Goal: Information Seeking & Learning: Learn about a topic

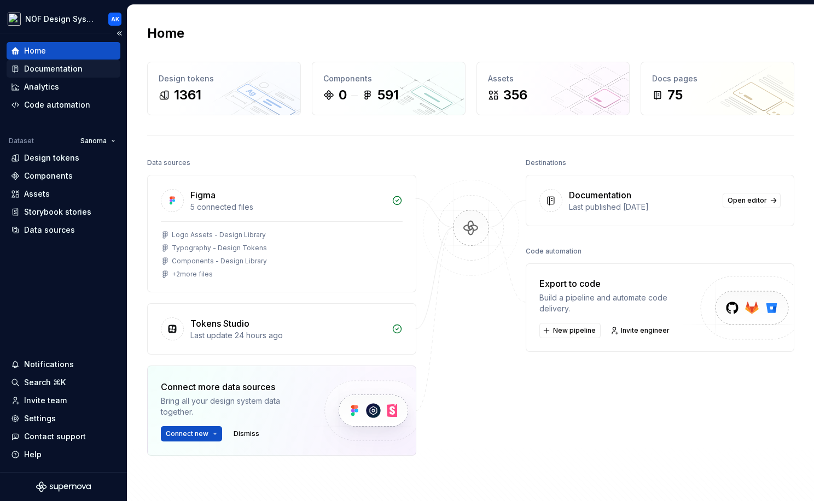
click at [65, 68] on div "Documentation" at bounding box center [53, 68] width 58 height 11
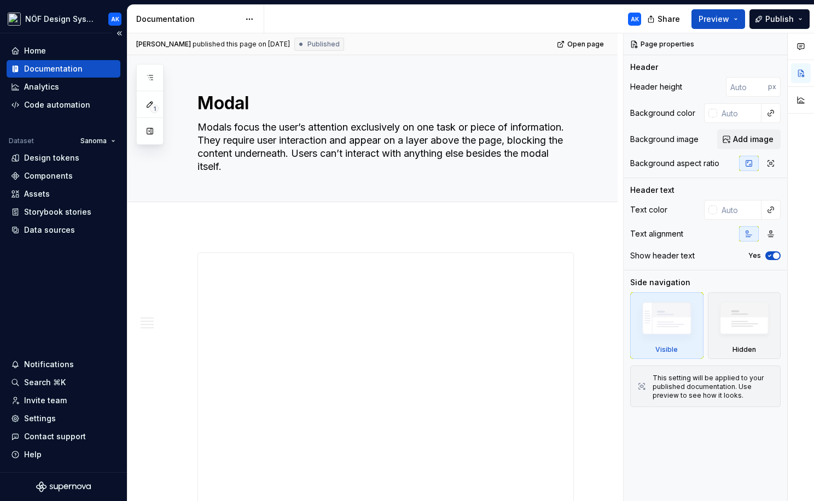
scroll to position [1, 0]
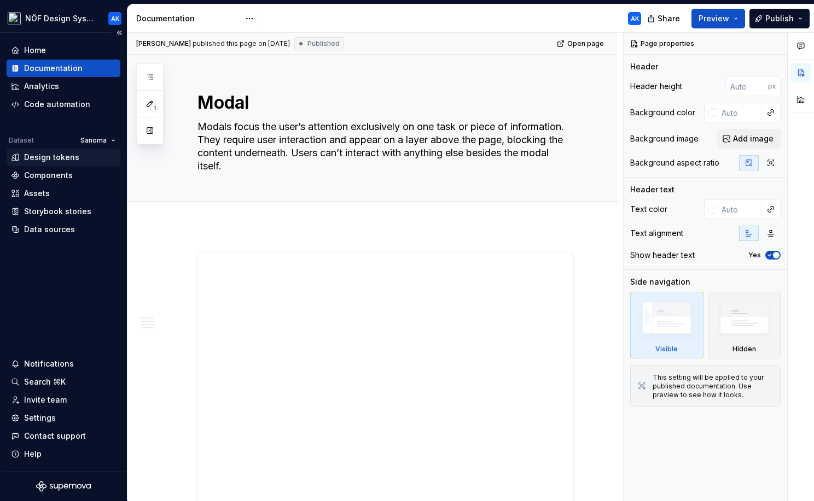
click at [42, 153] on div "Design tokens" at bounding box center [51, 157] width 55 height 11
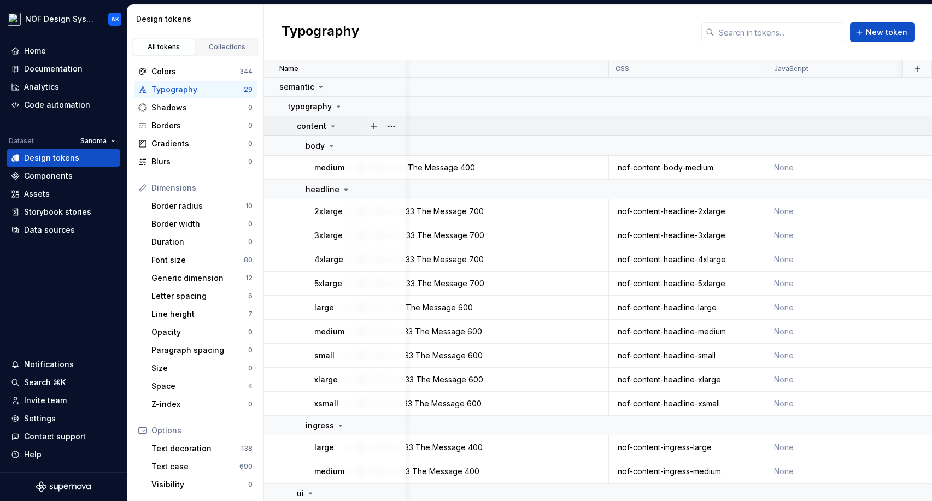
scroll to position [1, 361]
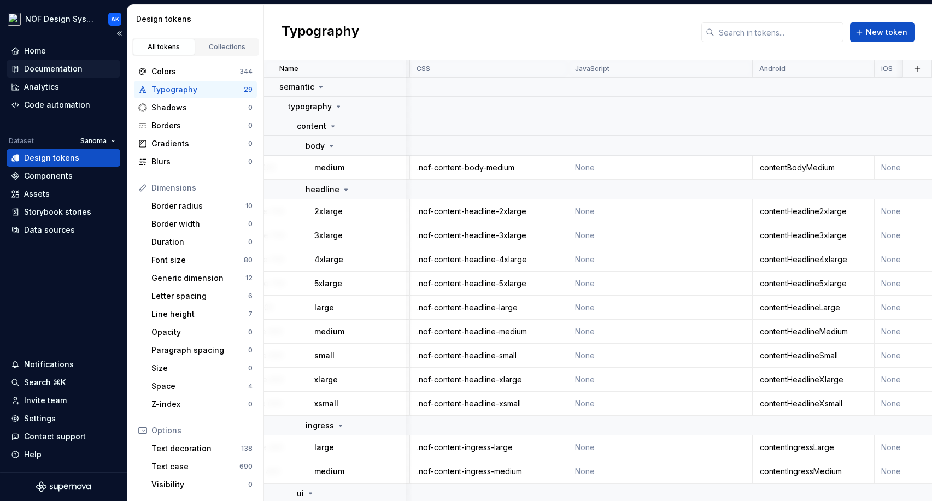
click at [52, 67] on div "Documentation" at bounding box center [53, 68] width 58 height 11
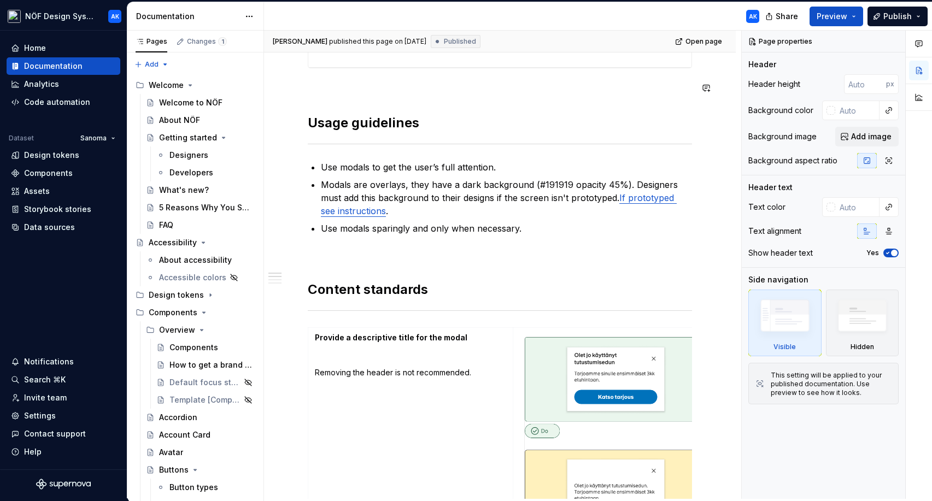
scroll to position [596, 0]
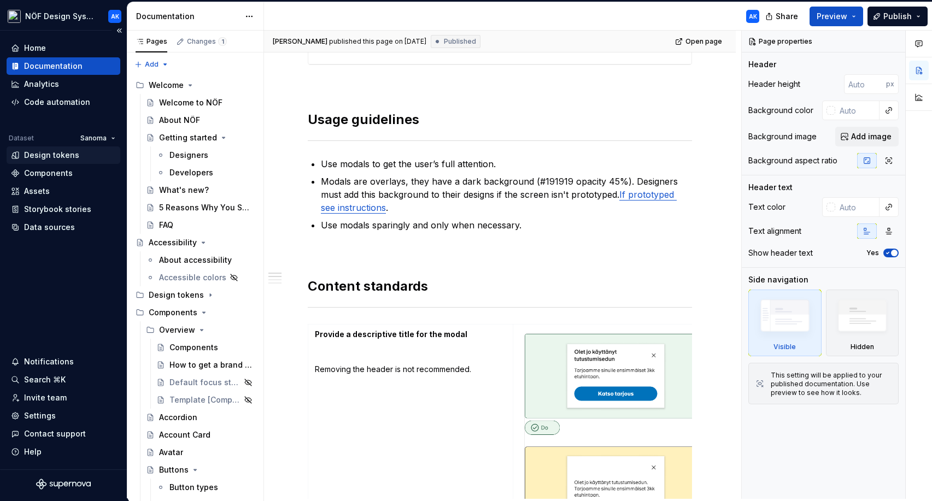
click at [63, 154] on div "Design tokens" at bounding box center [51, 155] width 55 height 11
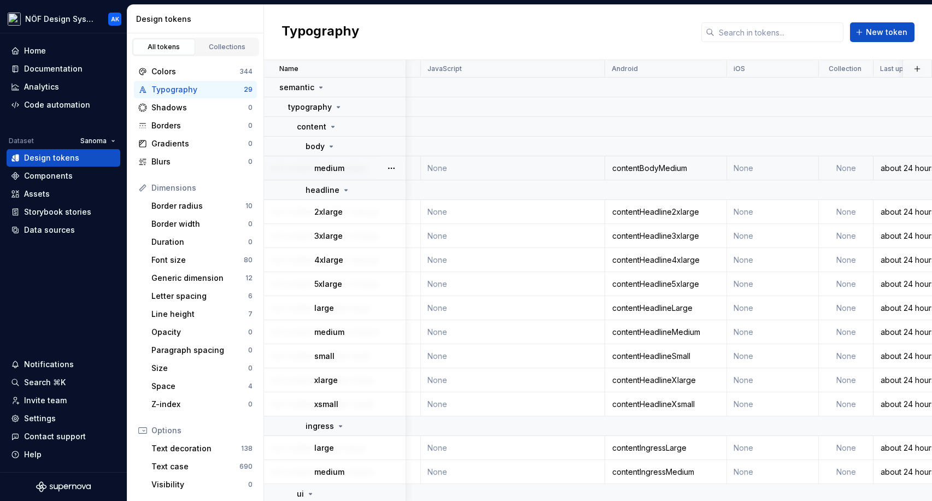
scroll to position [0, 517]
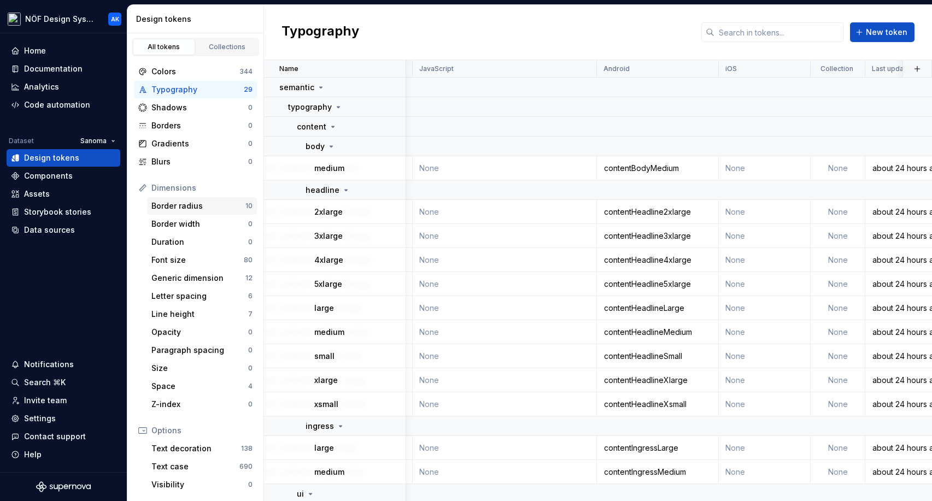
click at [198, 206] on div "Border radius" at bounding box center [198, 206] width 94 height 11
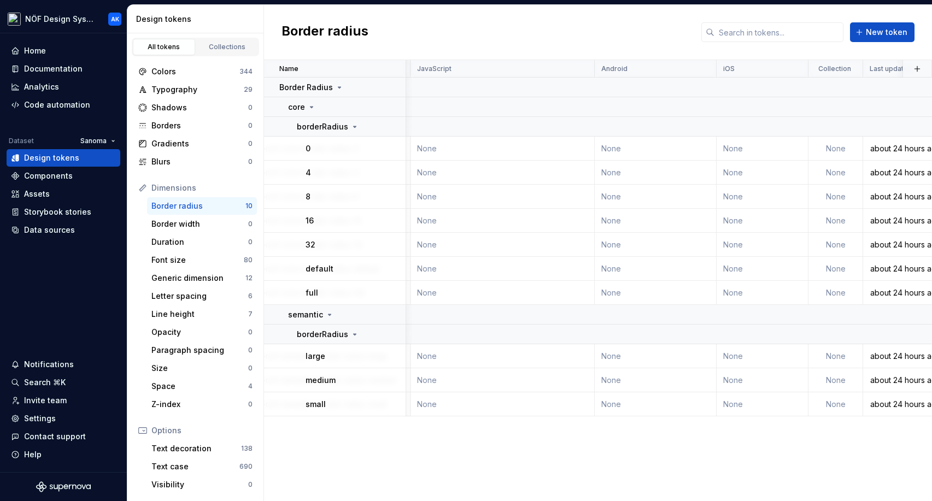
scroll to position [0, 520]
click at [213, 257] on div "Font size" at bounding box center [197, 260] width 92 height 11
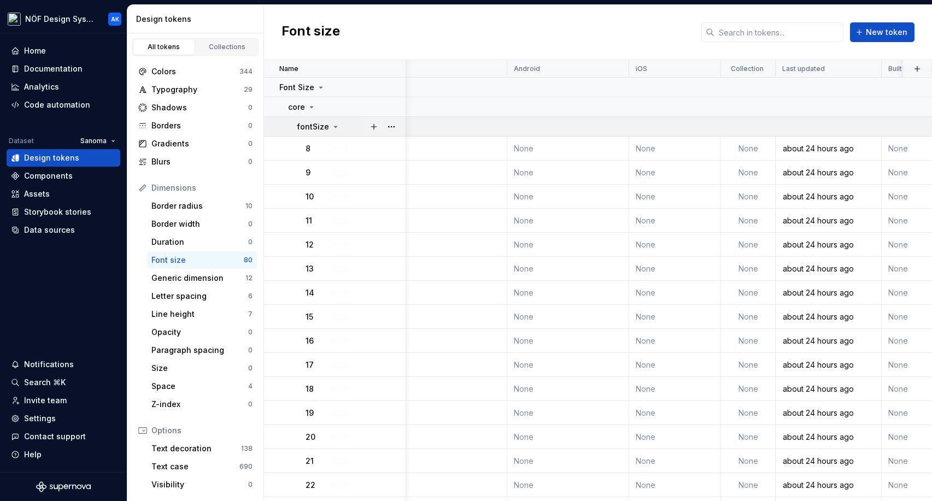
scroll to position [0, 612]
click at [223, 280] on div "Generic dimension" at bounding box center [198, 278] width 94 height 11
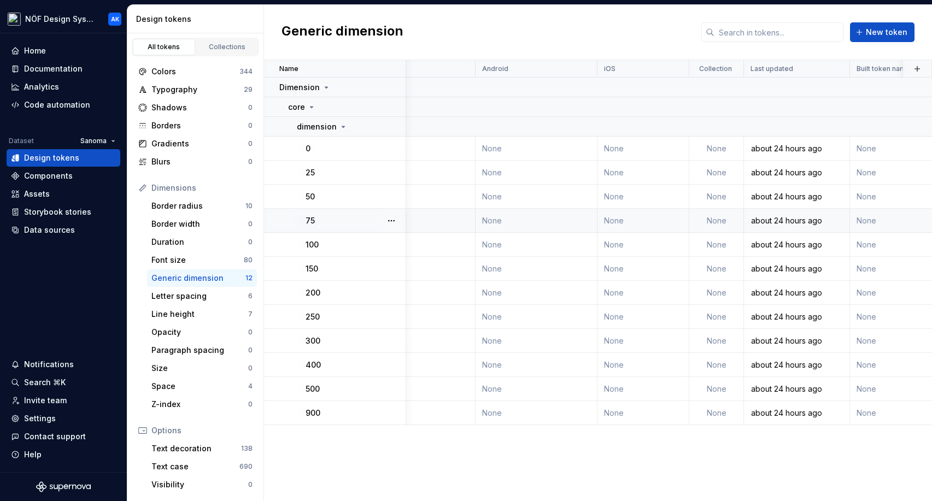
scroll to position [0, 641]
click at [219, 302] on div "Letter spacing 6" at bounding box center [202, 296] width 110 height 17
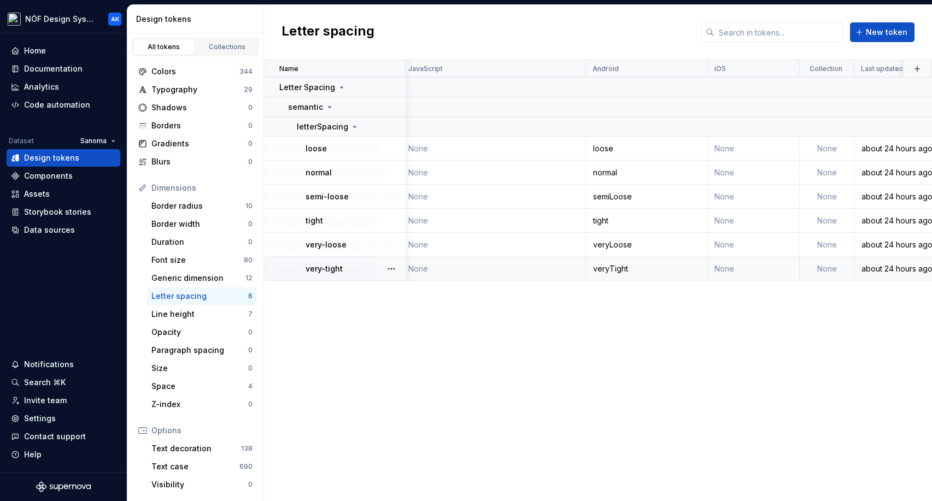
scroll to position [0, 531]
click at [209, 310] on div "Line height" at bounding box center [199, 314] width 97 height 11
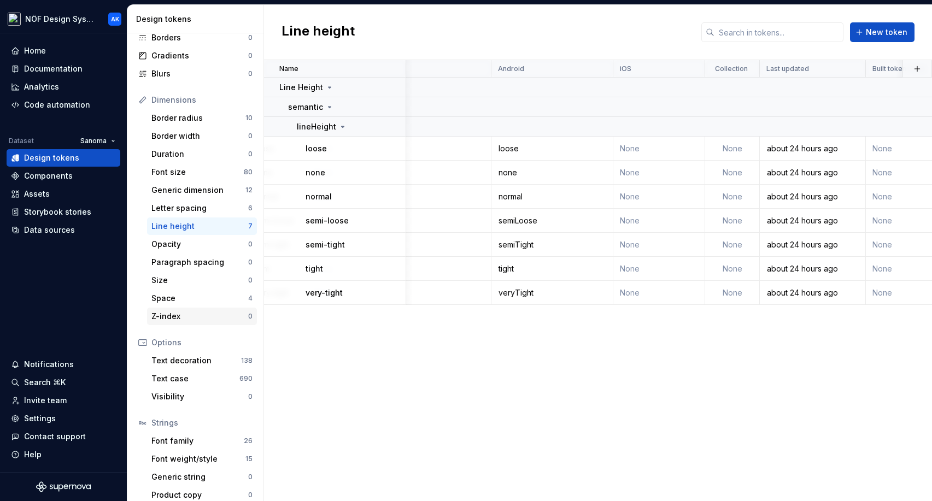
scroll to position [97, 0]
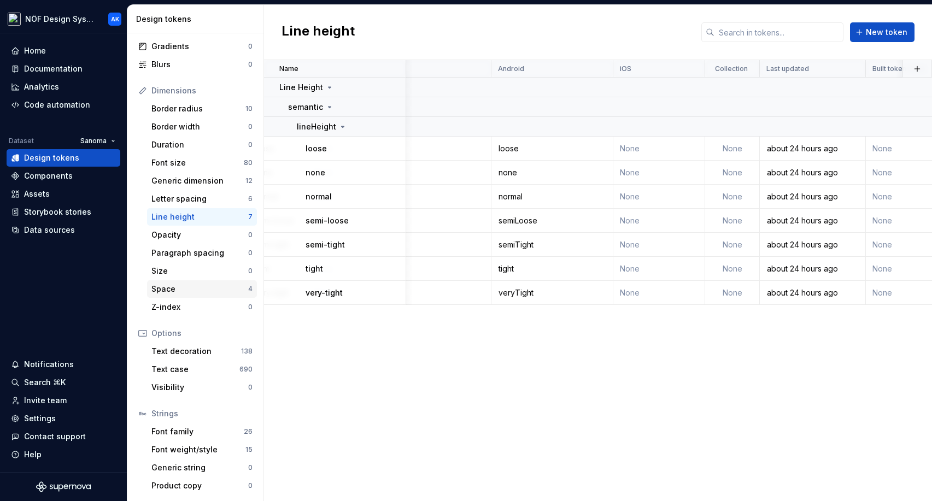
click at [226, 286] on div "Space" at bounding box center [199, 289] width 97 height 11
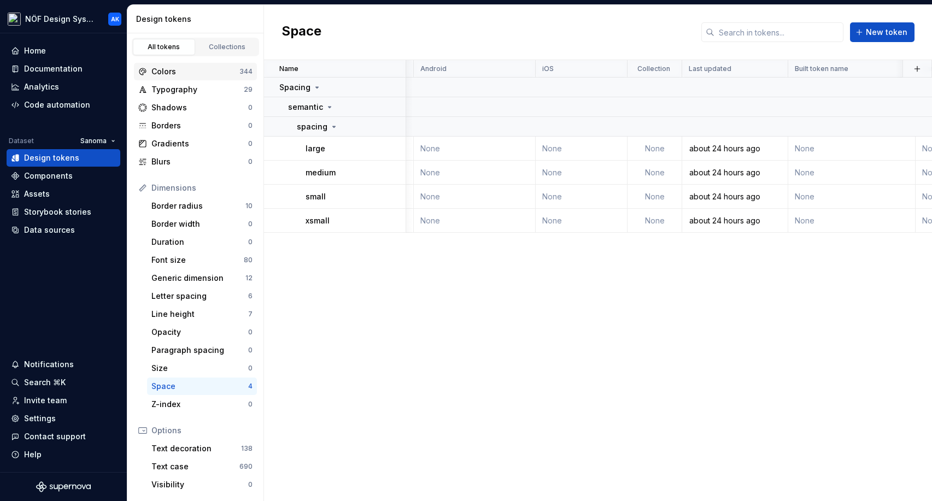
click at [205, 72] on div "Colors" at bounding box center [195, 71] width 88 height 11
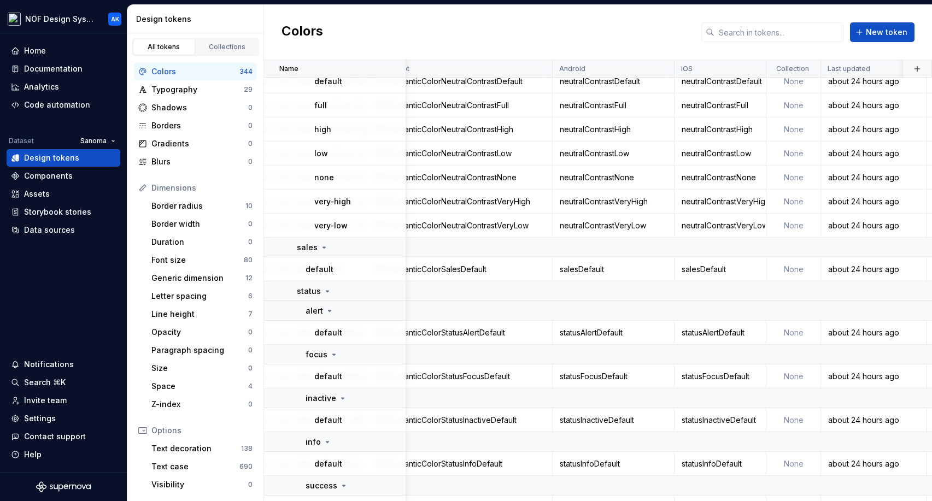
scroll to position [8698, 561]
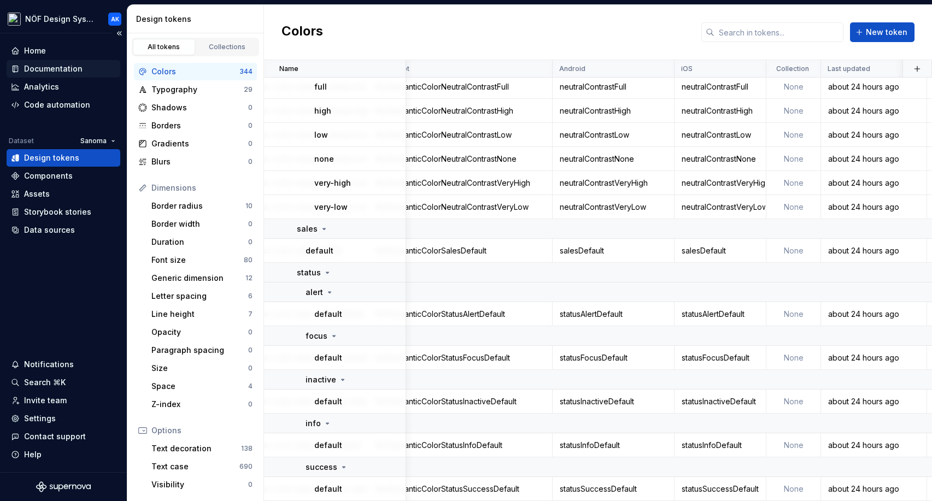
click at [67, 72] on div "Documentation" at bounding box center [53, 68] width 58 height 11
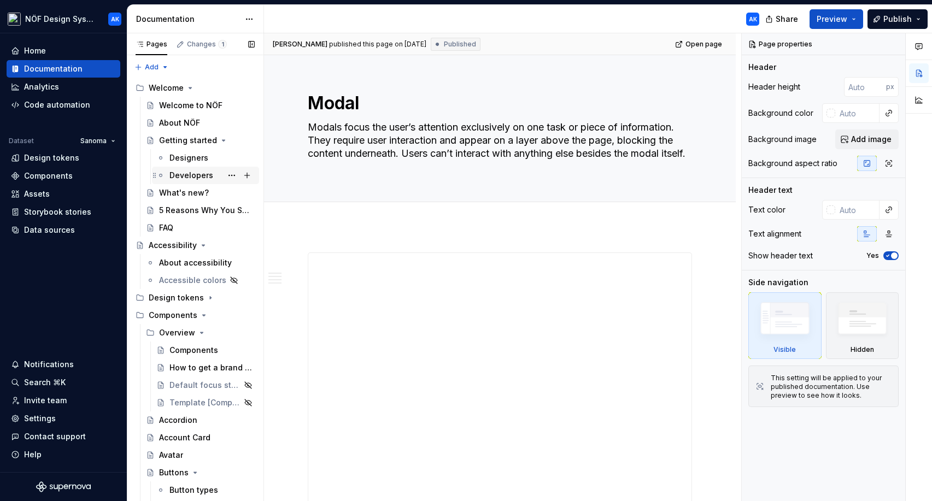
scroll to position [3, 0]
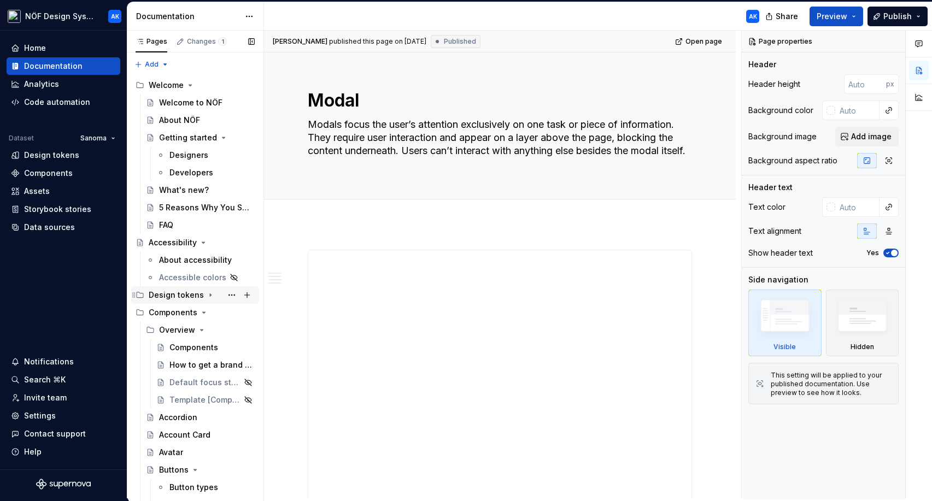
click at [192, 292] on div "Design tokens" at bounding box center [176, 295] width 55 height 11
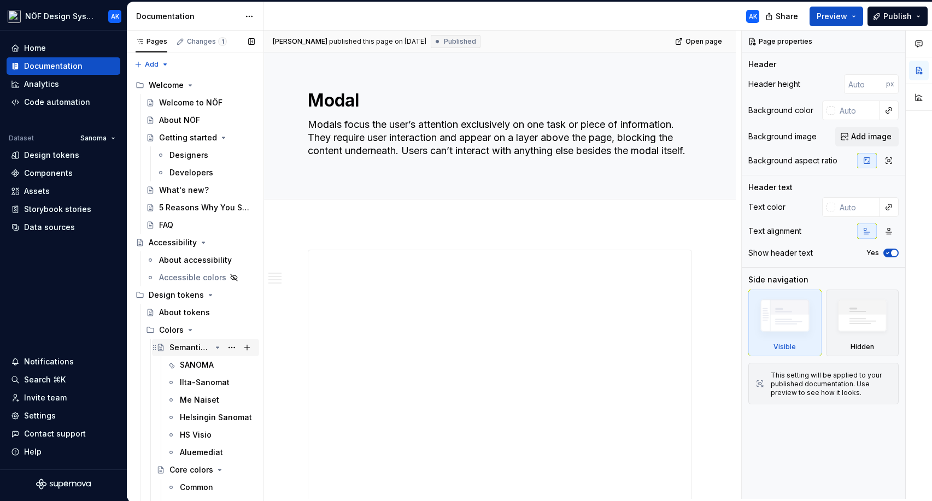
click at [186, 347] on div "Semantic colors" at bounding box center [190, 347] width 42 height 11
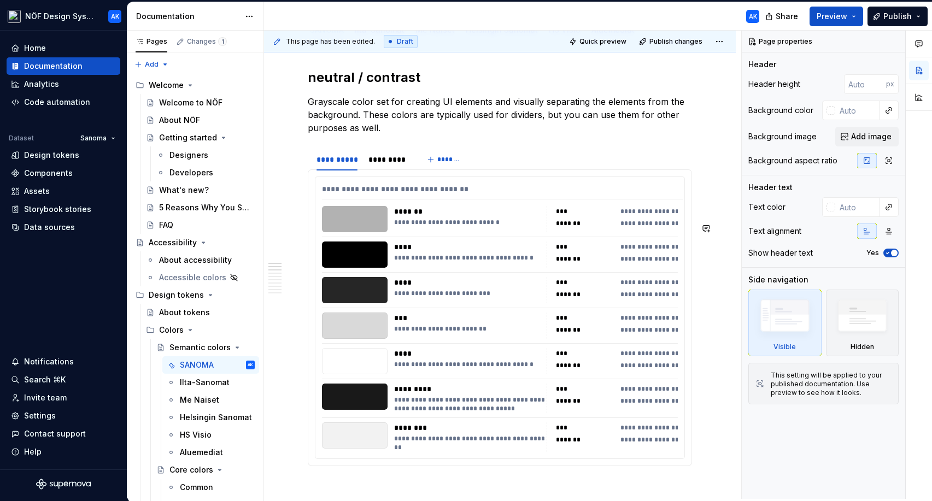
scroll to position [156, 0]
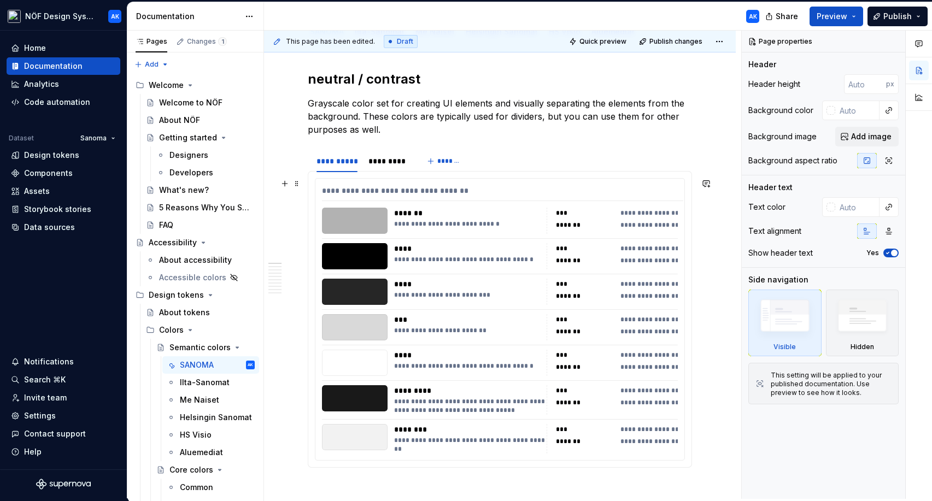
click at [642, 224] on span "**********" at bounding box center [656, 225] width 71 height 9
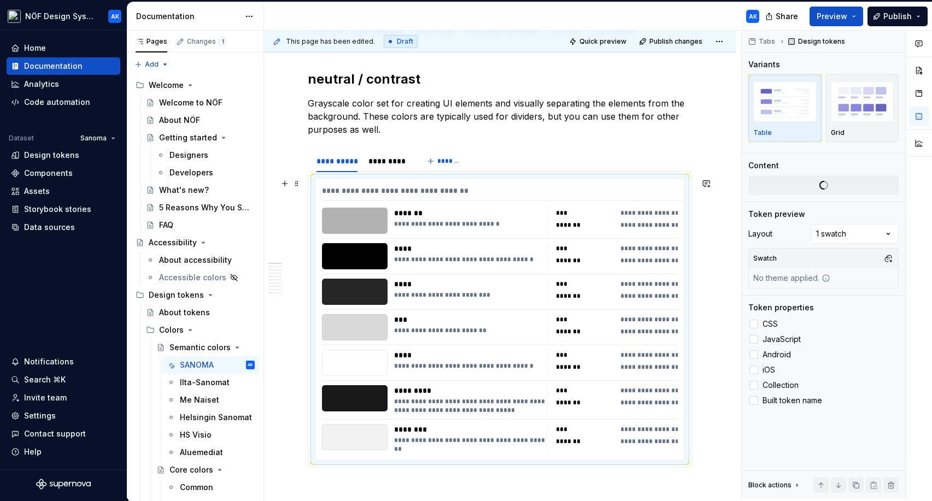
click at [627, 225] on span "**********" at bounding box center [656, 225] width 71 height 9
click at [674, 368] on div at bounding box center [754, 370] width 9 height 9
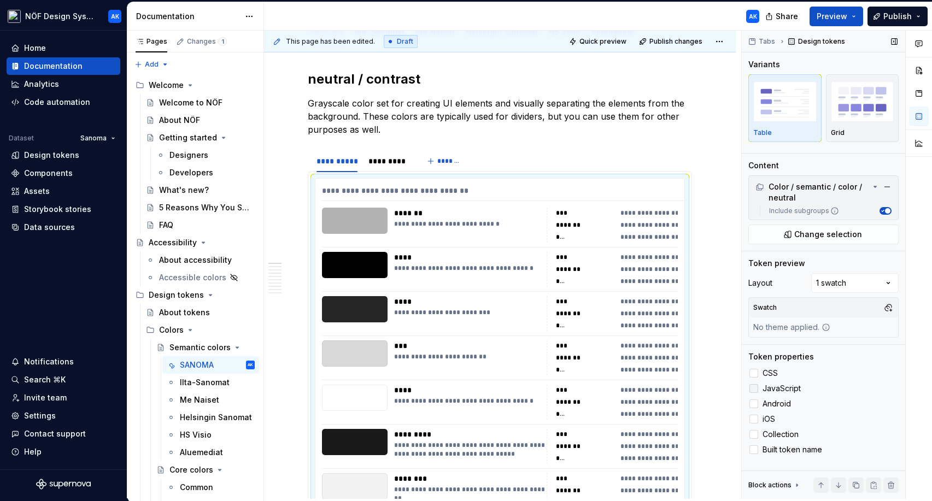
click at [674, 390] on div at bounding box center [754, 388] width 9 height 9
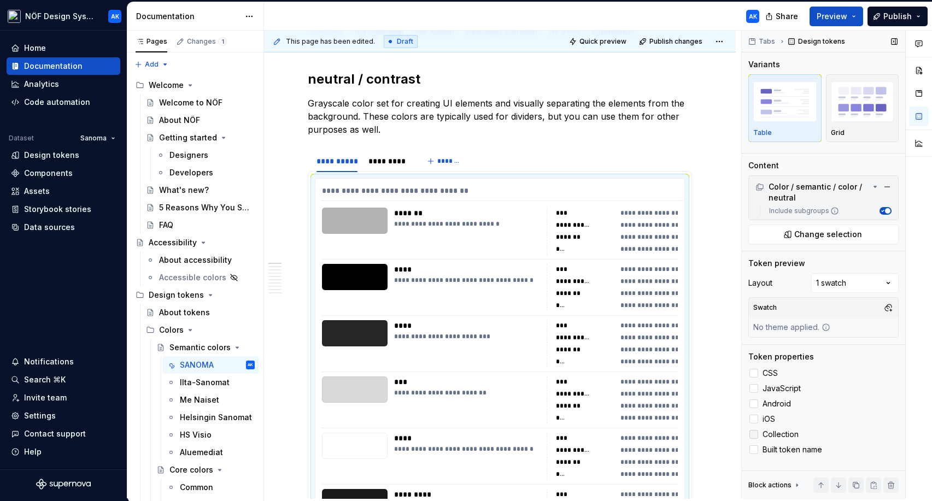
click at [674, 433] on div at bounding box center [754, 434] width 9 height 9
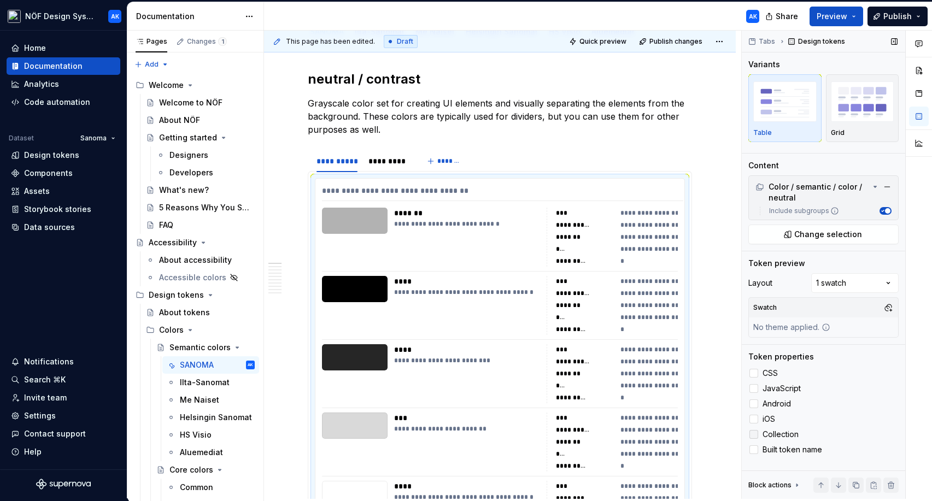
click at [674, 435] on icon at bounding box center [754, 435] width 0 height 0
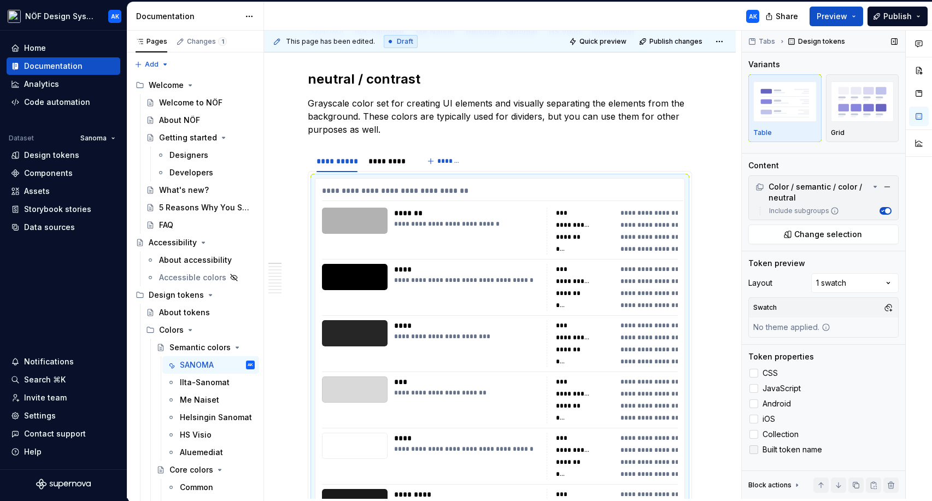
click at [674, 453] on div at bounding box center [754, 450] width 9 height 9
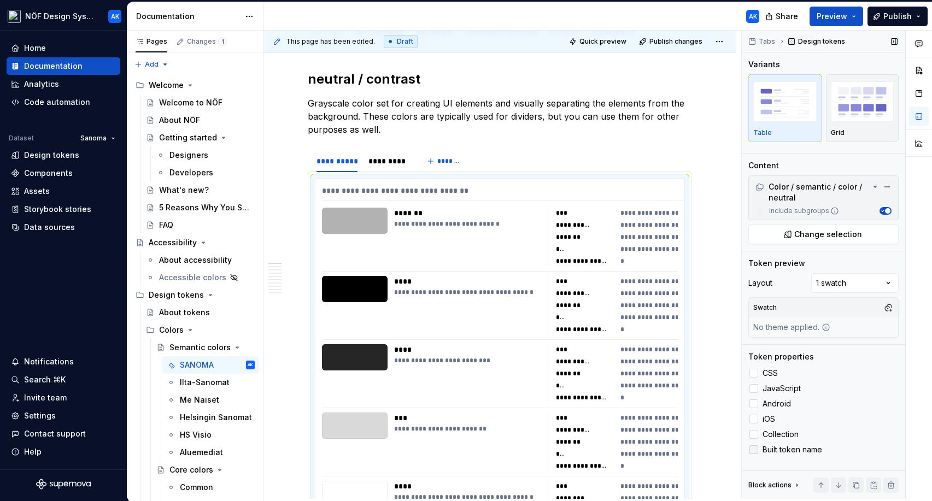
click at [674, 450] on icon at bounding box center [754, 450] width 0 height 0
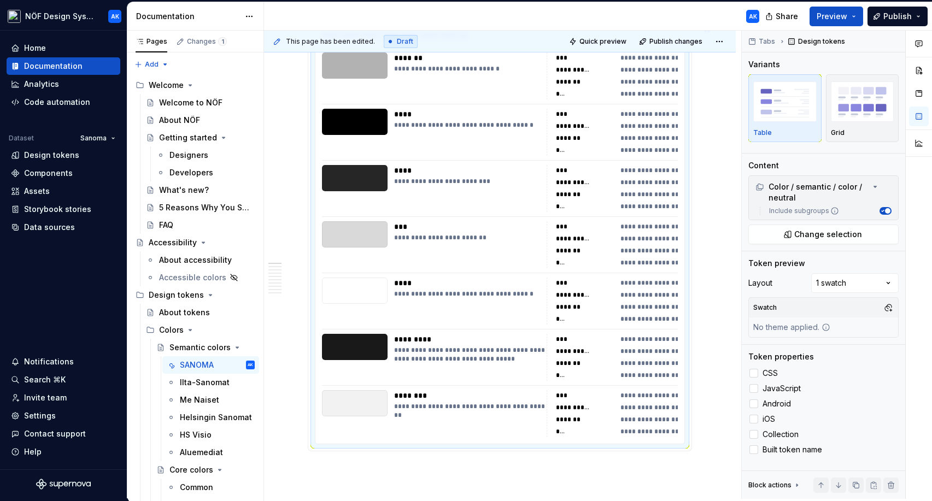
scroll to position [318, 0]
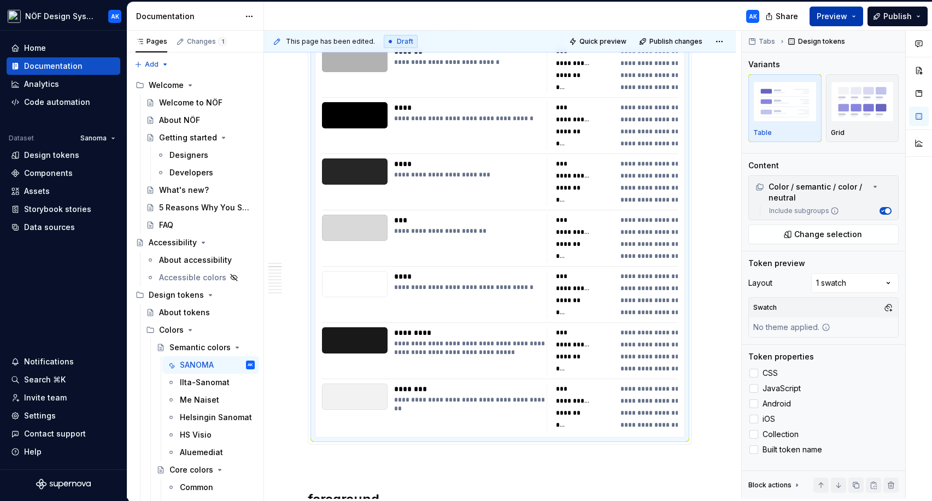
click at [674, 19] on span "Preview" at bounding box center [832, 16] width 31 height 11
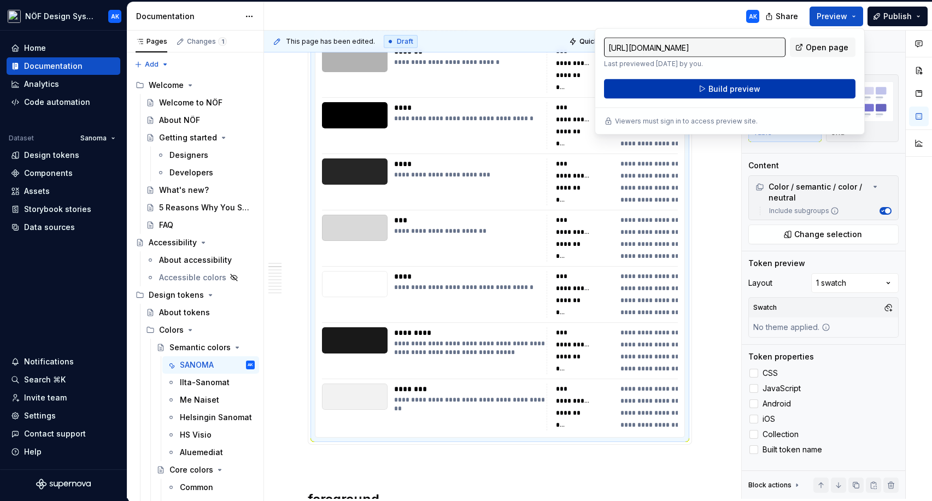
click at [674, 92] on button "Build preview" at bounding box center [729, 89] width 251 height 20
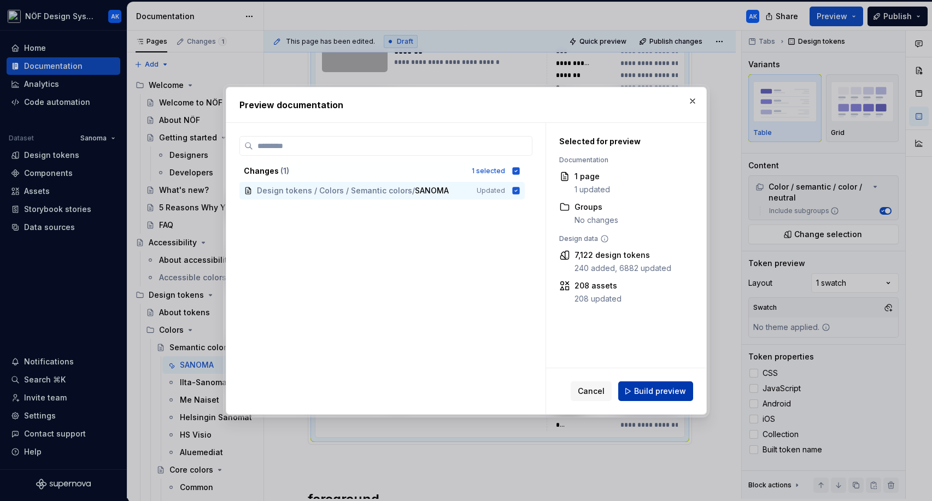
click at [655, 387] on span "Build preview" at bounding box center [660, 391] width 52 height 11
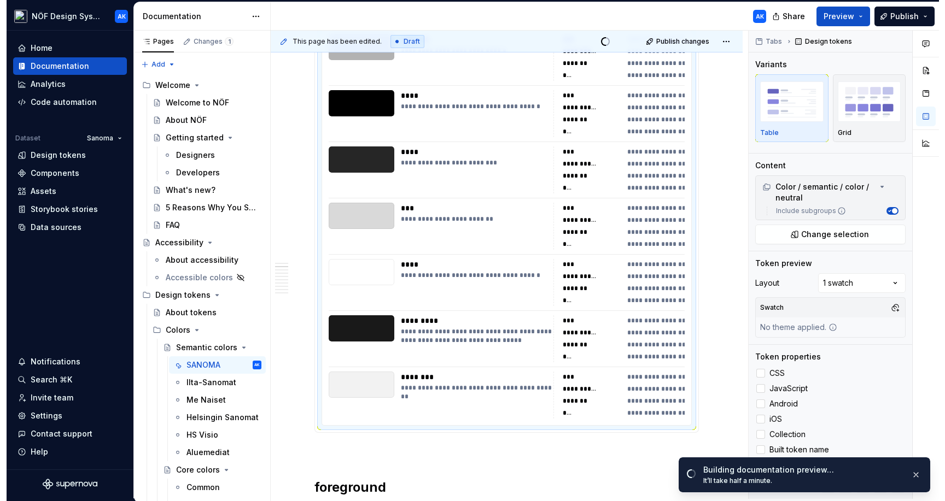
scroll to position [330, 0]
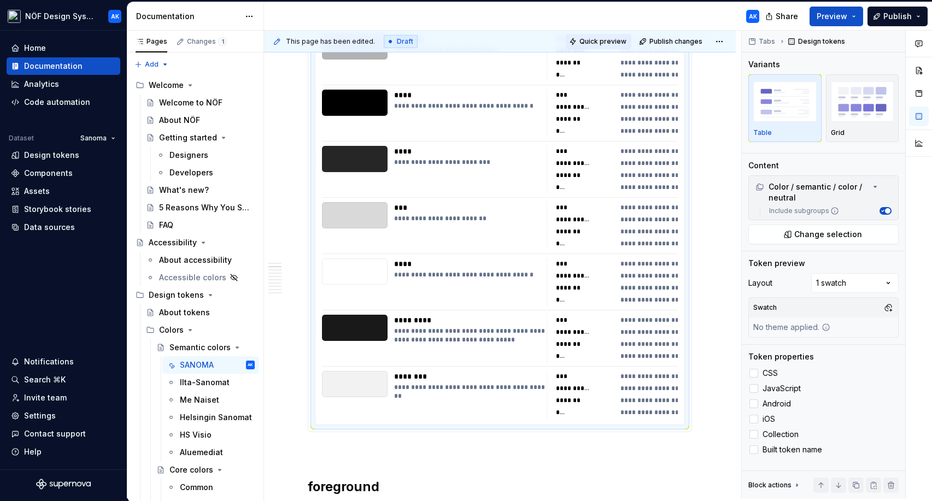
click at [625, 45] on button "Quick preview" at bounding box center [599, 41] width 66 height 15
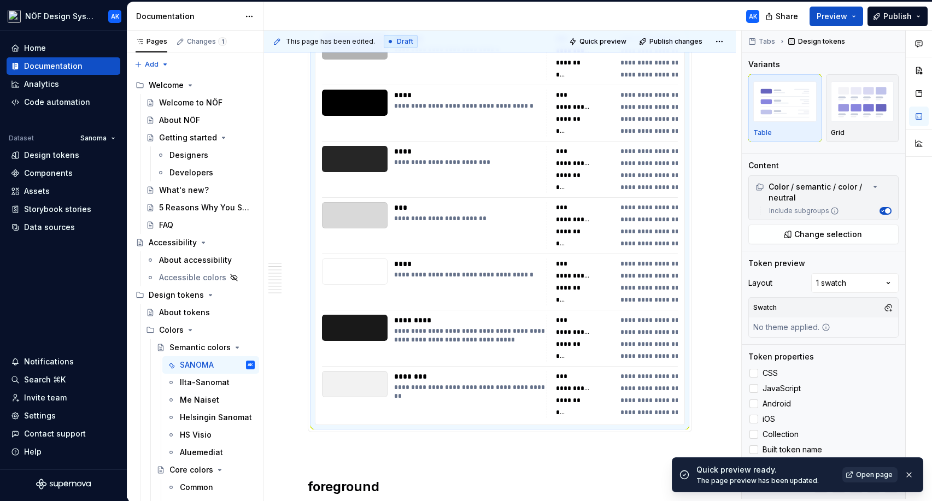
click at [674, 475] on span "Open page" at bounding box center [874, 475] width 37 height 9
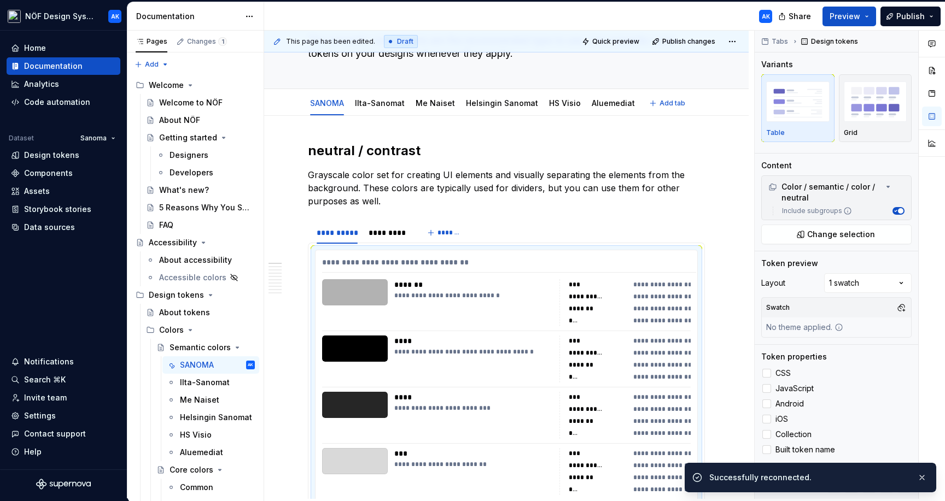
scroll to position [53, 0]
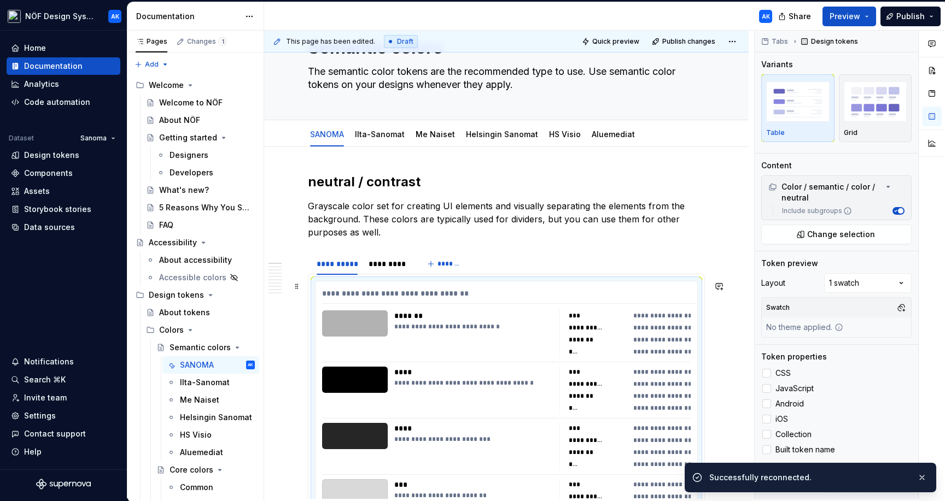
click at [431, 325] on div "**********" at bounding box center [476, 327] width 164 height 9
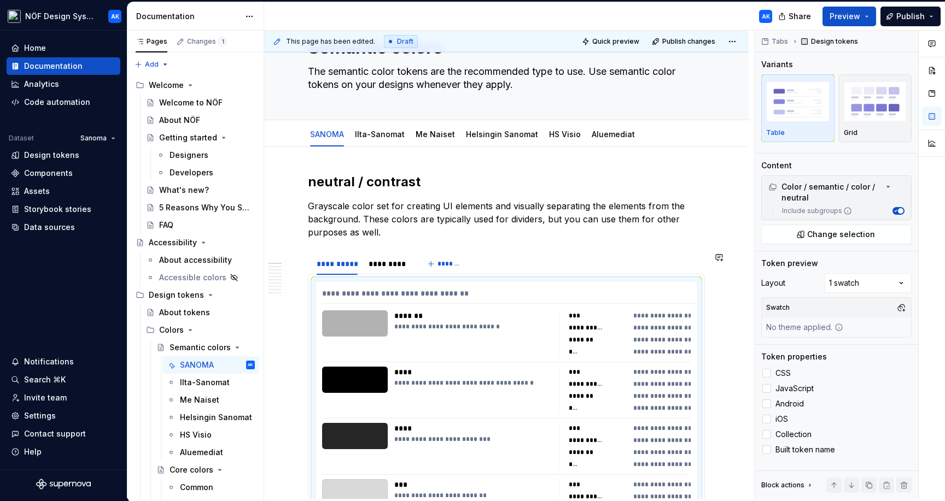
scroll to position [103, 0]
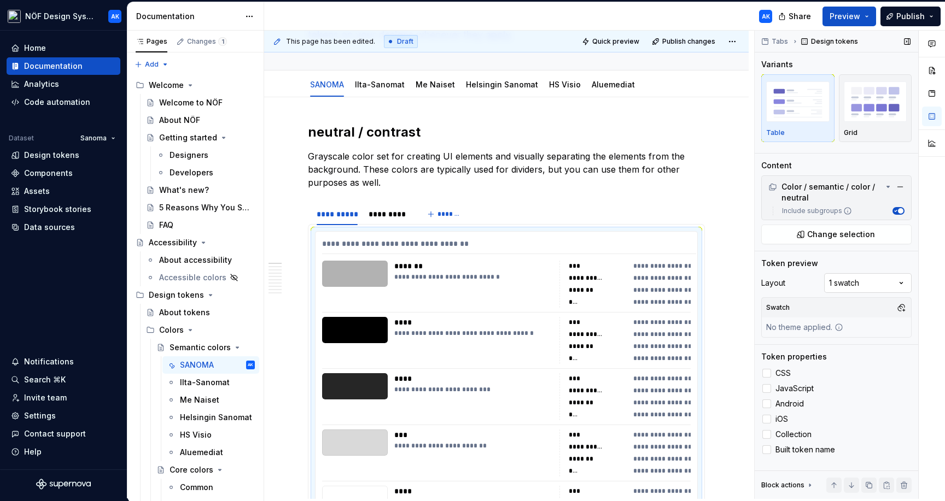
click at [674, 289] on div "Comments Open comments No comments yet Select ‘Comment’ from the block context …" at bounding box center [849, 265] width 190 height 469
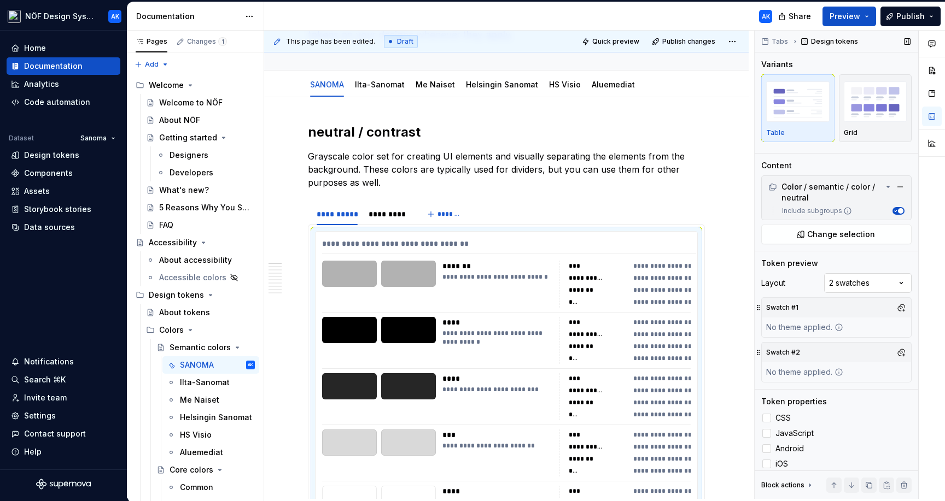
click at [674, 276] on div "Comments Open comments No comments yet Select ‘Comment’ from the block context …" at bounding box center [849, 265] width 190 height 469
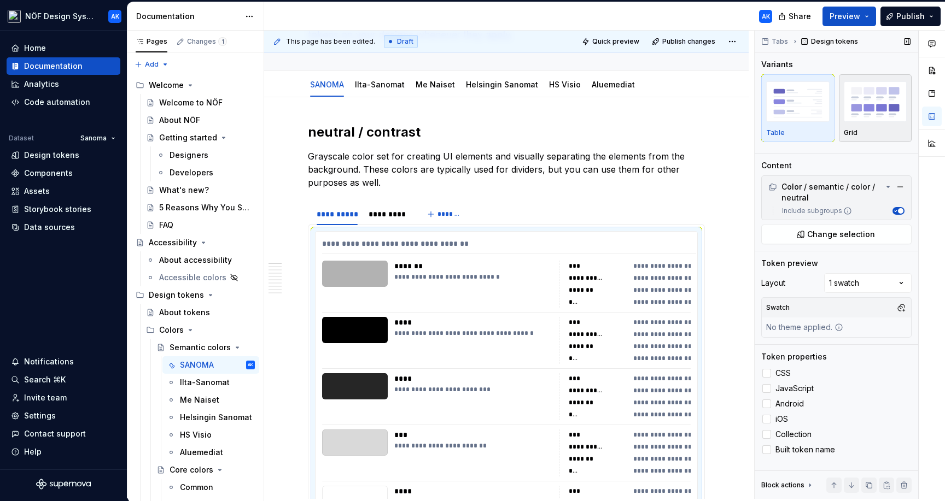
click at [674, 121] on img "button" at bounding box center [875, 101] width 63 height 40
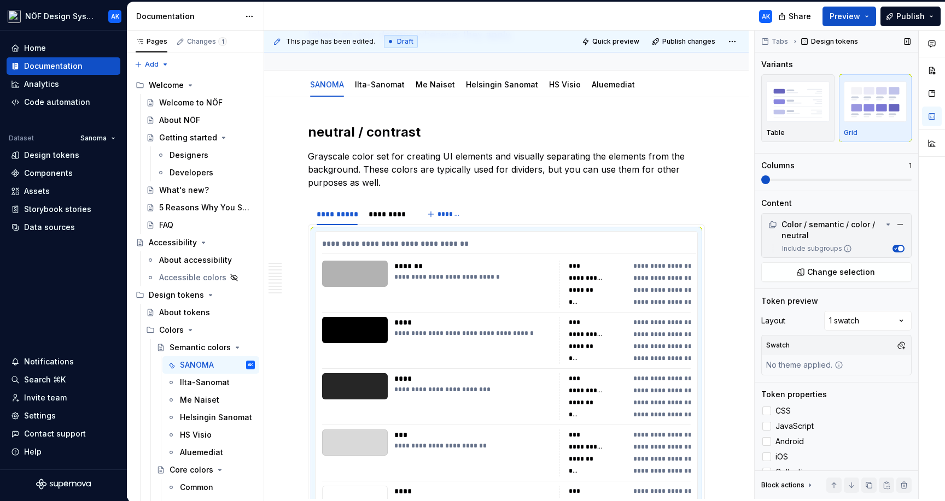
scroll to position [256, 0]
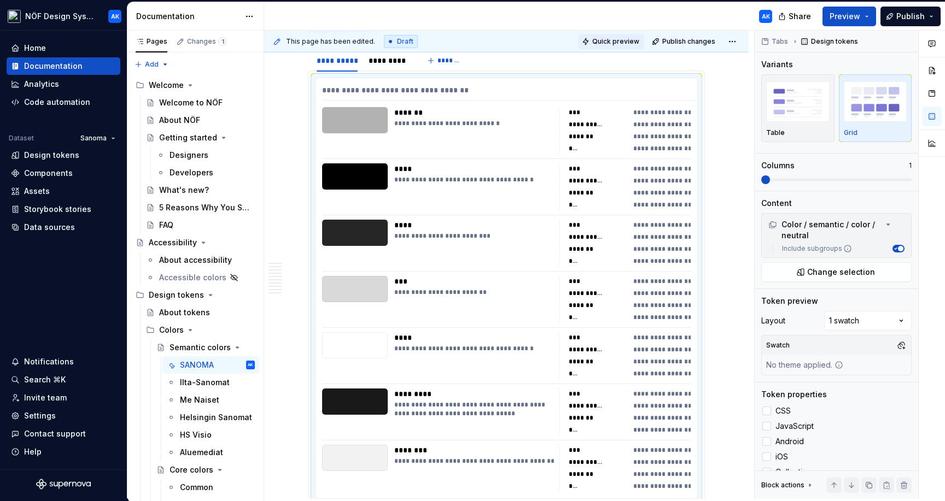
click at [639, 43] on span "Quick preview" at bounding box center [615, 41] width 47 height 9
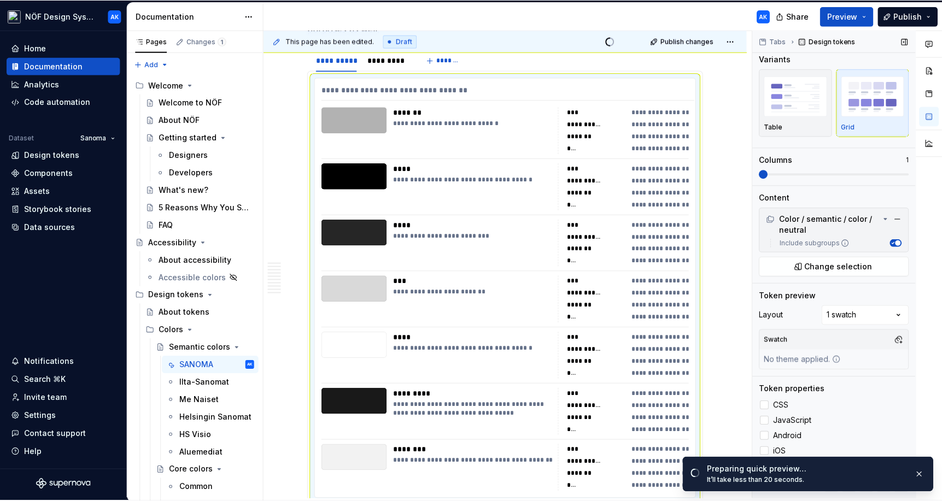
scroll to position [0, 0]
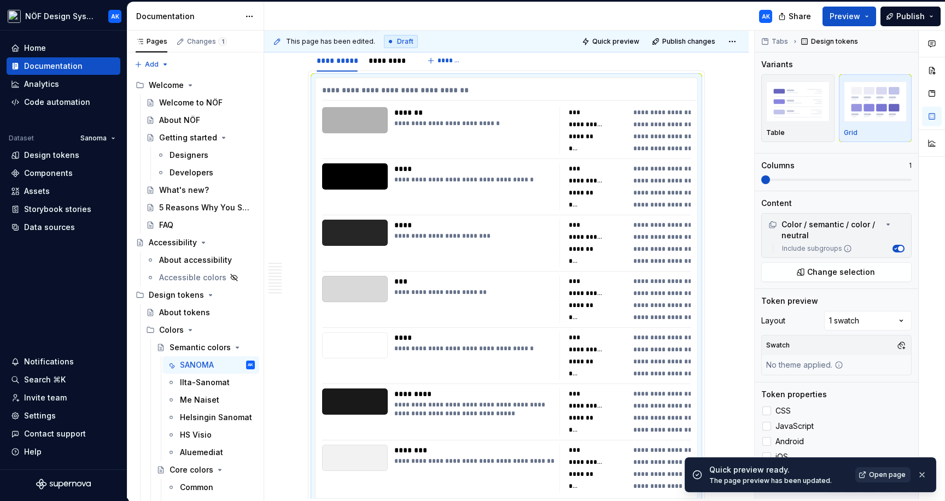
click at [674, 470] on link "Open page" at bounding box center [882, 474] width 55 height 15
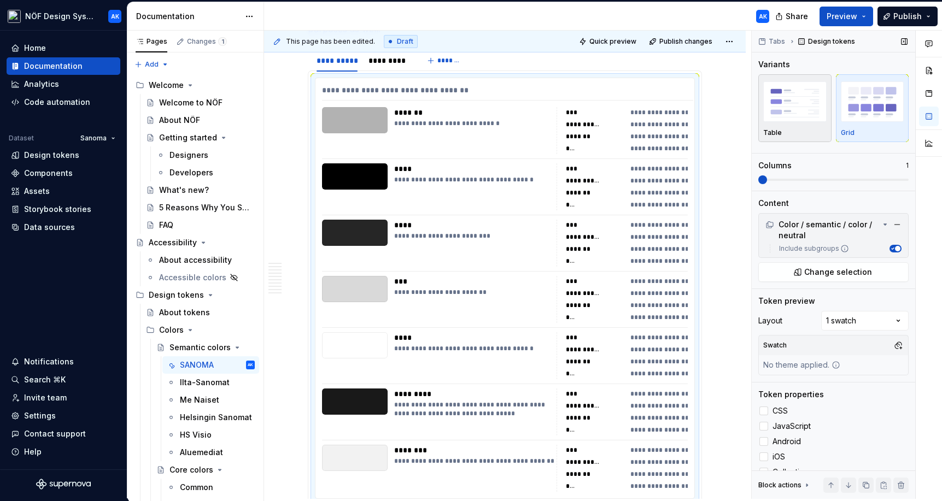
click at [674, 106] on img "button" at bounding box center [794, 101] width 63 height 40
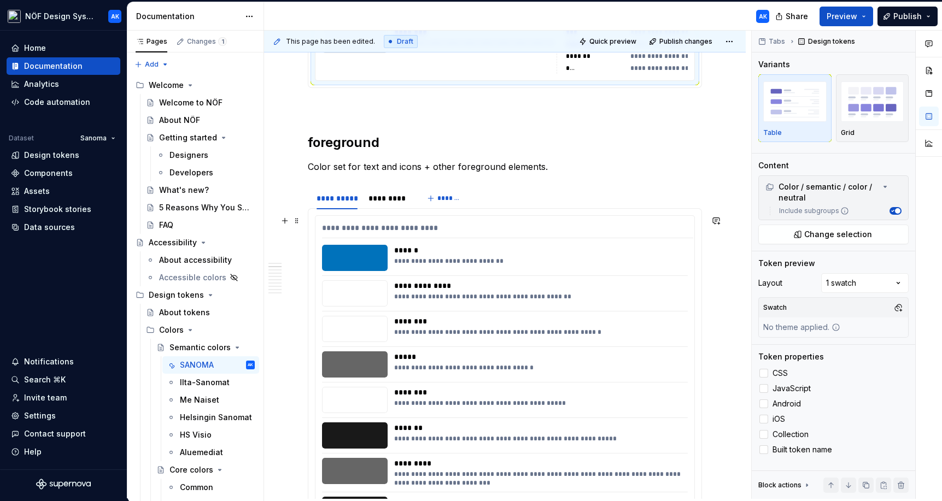
scroll to position [680, 0]
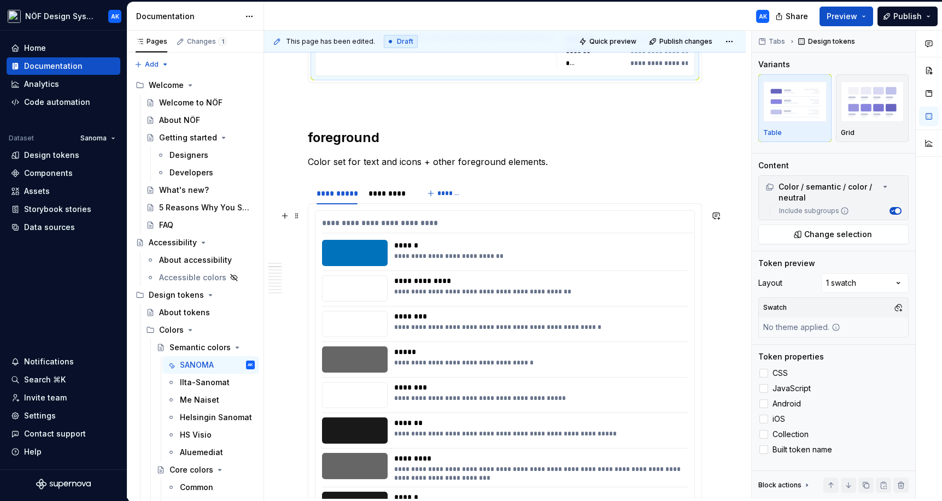
click at [580, 357] on div "*****" at bounding box center [540, 352] width 292 height 11
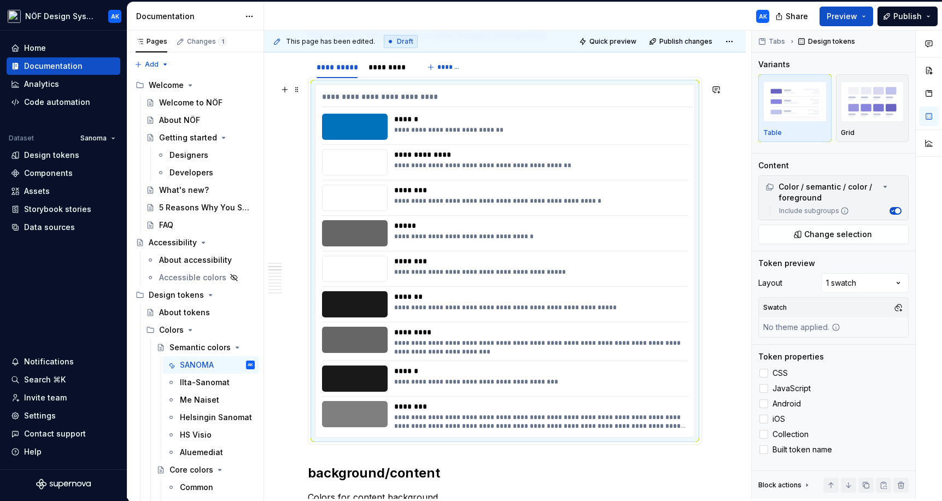
scroll to position [821, 0]
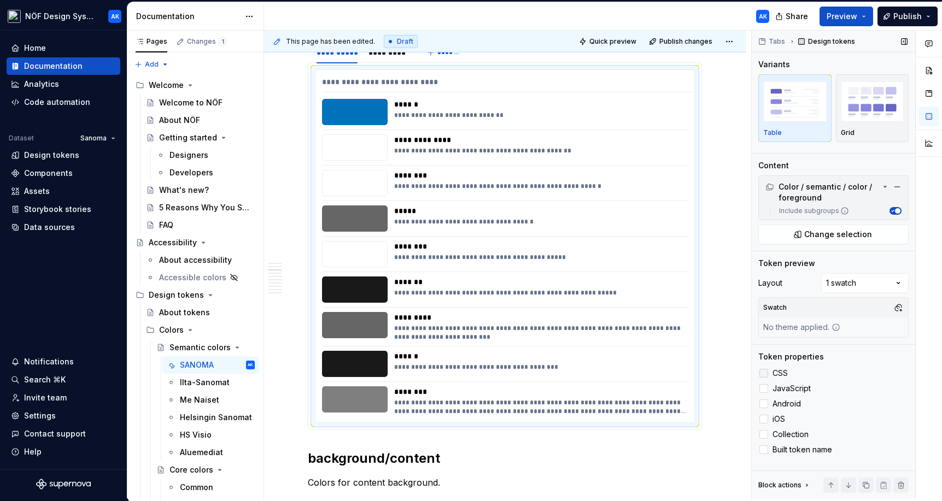
click at [674, 373] on div at bounding box center [763, 373] width 9 height 9
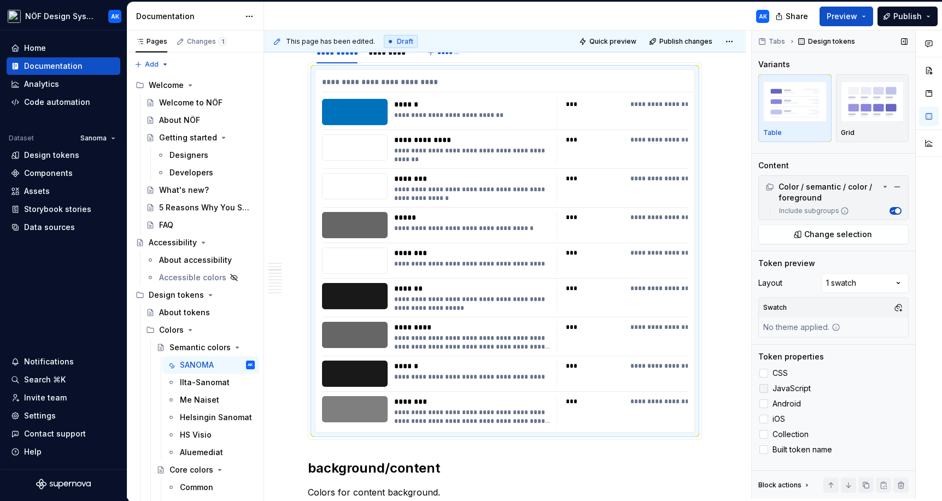
click at [674, 390] on div at bounding box center [763, 388] width 9 height 9
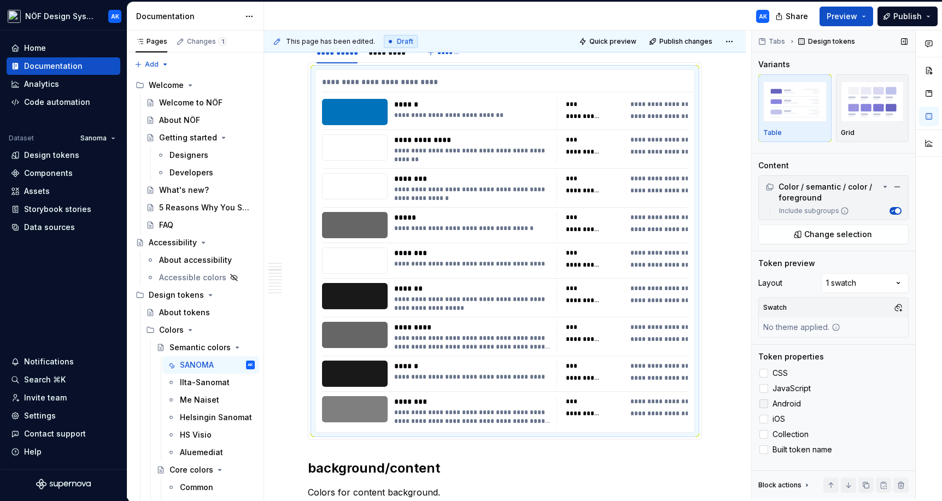
click at [674, 406] on div at bounding box center [763, 404] width 9 height 9
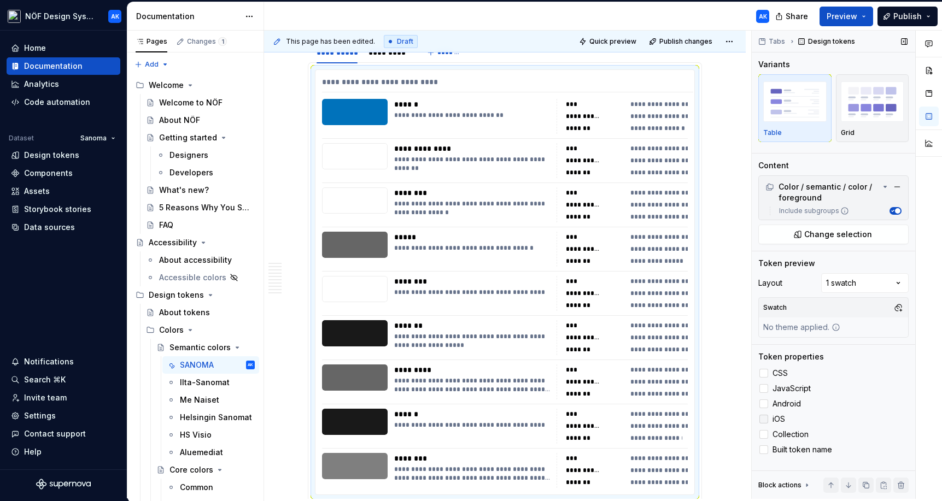
click at [674, 425] on label "iOS" at bounding box center [833, 419] width 150 height 13
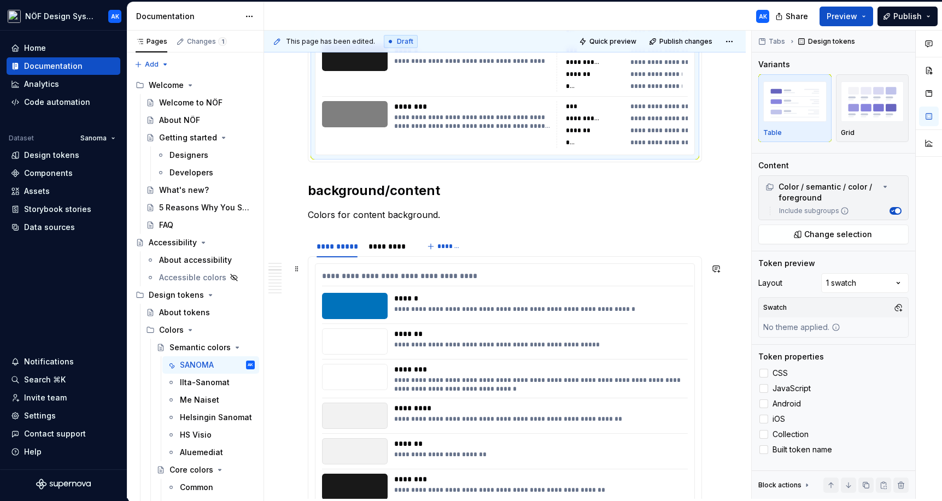
scroll to position [1363, 0]
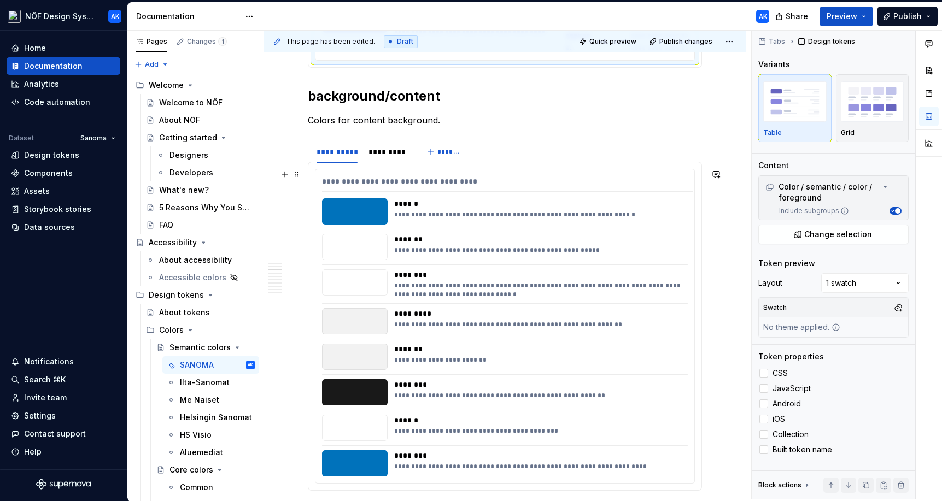
click at [595, 385] on div "********" at bounding box center [540, 384] width 292 height 11
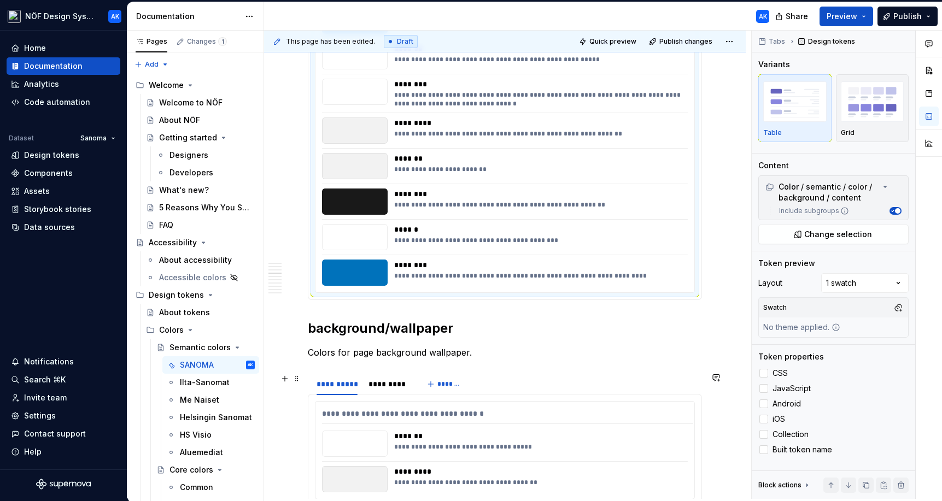
scroll to position [1556, 0]
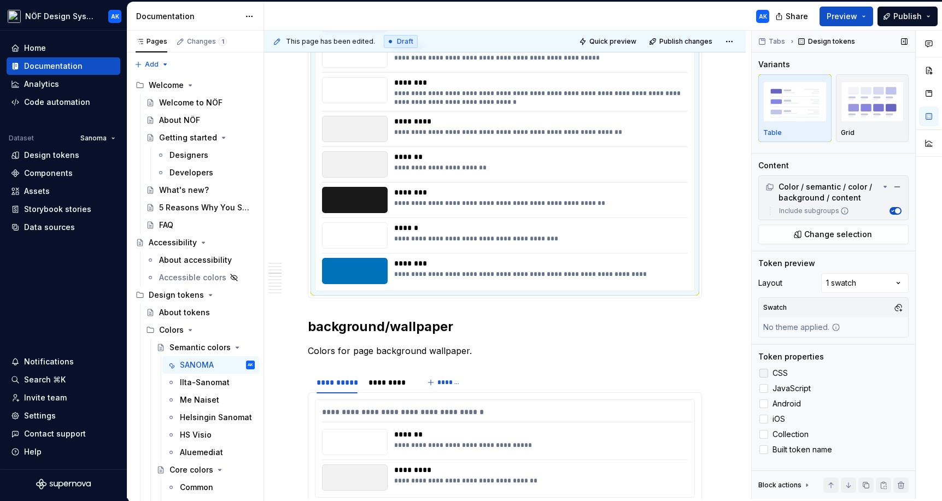
click at [674, 374] on div at bounding box center [763, 373] width 9 height 9
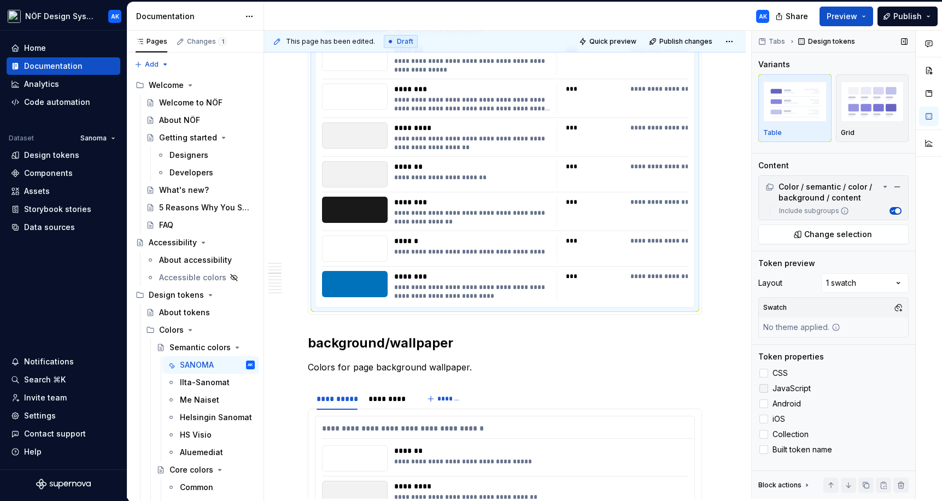
click at [674, 390] on div at bounding box center [763, 388] width 9 height 9
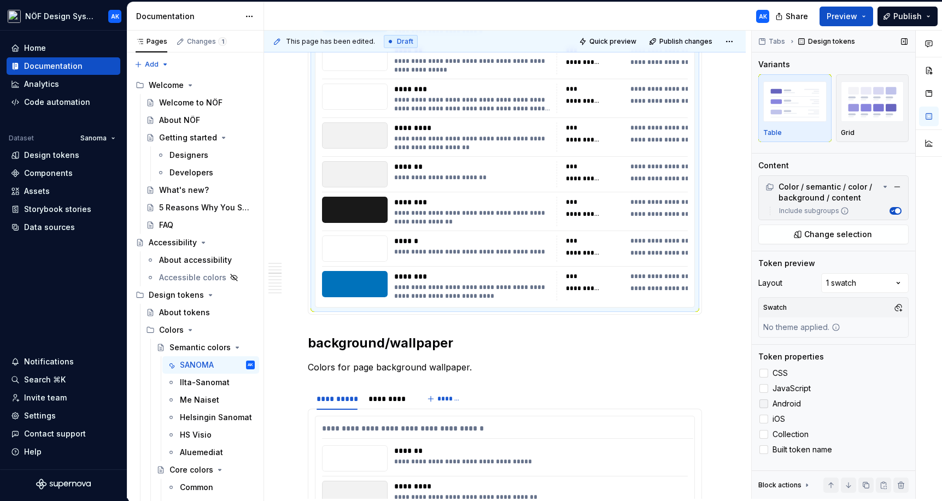
click at [674, 402] on div at bounding box center [763, 404] width 9 height 9
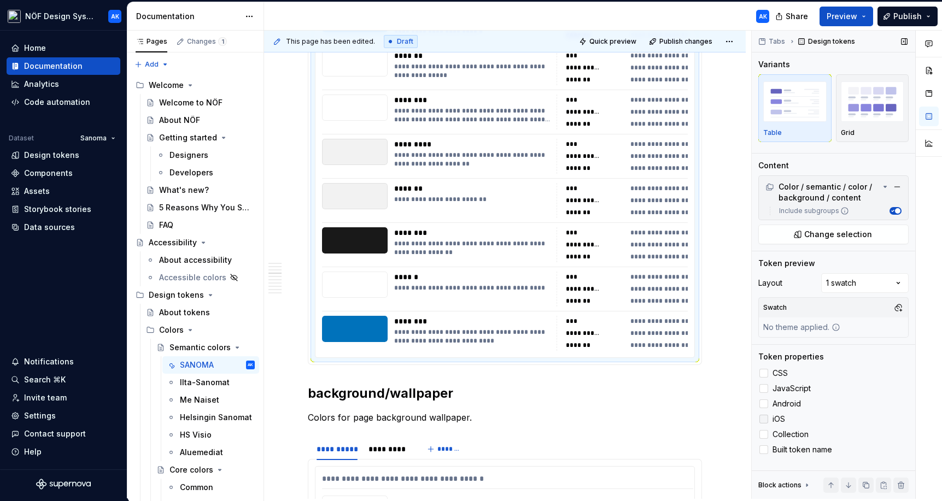
click at [674, 418] on div at bounding box center [763, 419] width 9 height 9
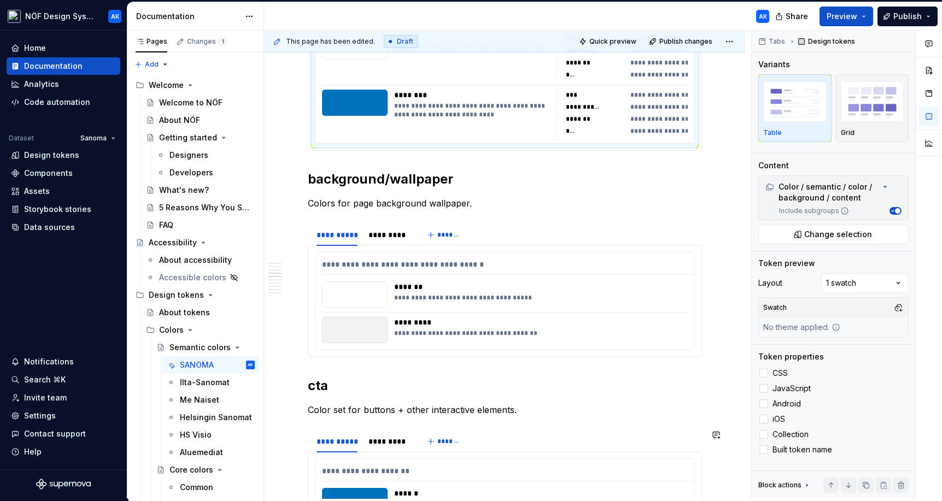
scroll to position [1865, 0]
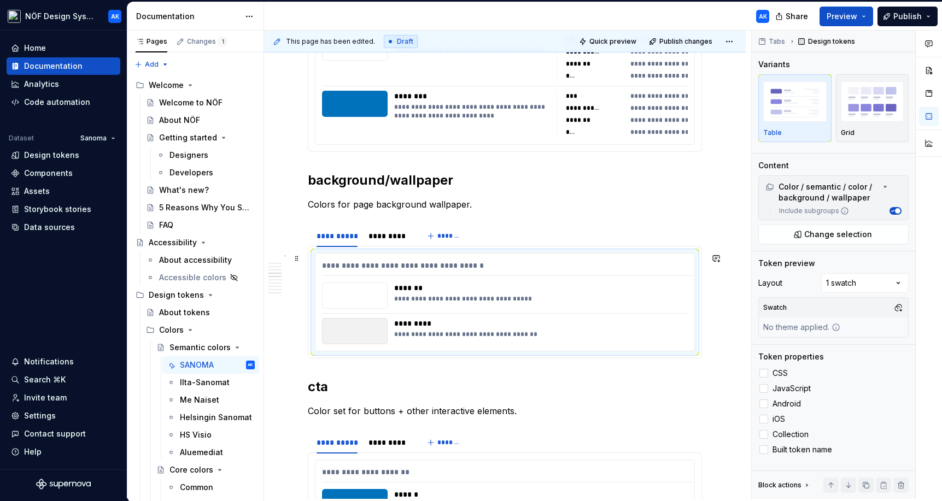
click at [639, 294] on div "**********" at bounding box center [537, 296] width 287 height 26
click at [674, 373] on div at bounding box center [763, 373] width 9 height 9
click at [674, 385] on div at bounding box center [763, 388] width 9 height 9
click at [674, 403] on div at bounding box center [763, 404] width 9 height 9
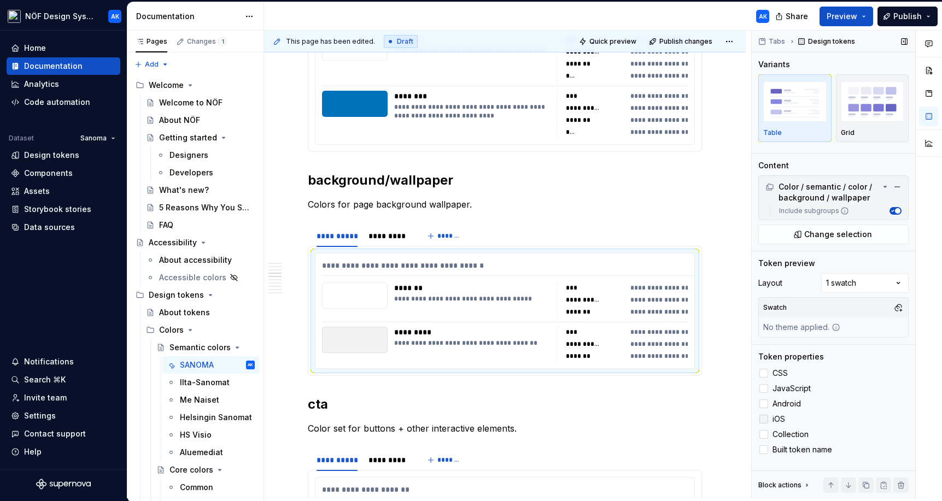
click at [674, 417] on div at bounding box center [763, 419] width 9 height 9
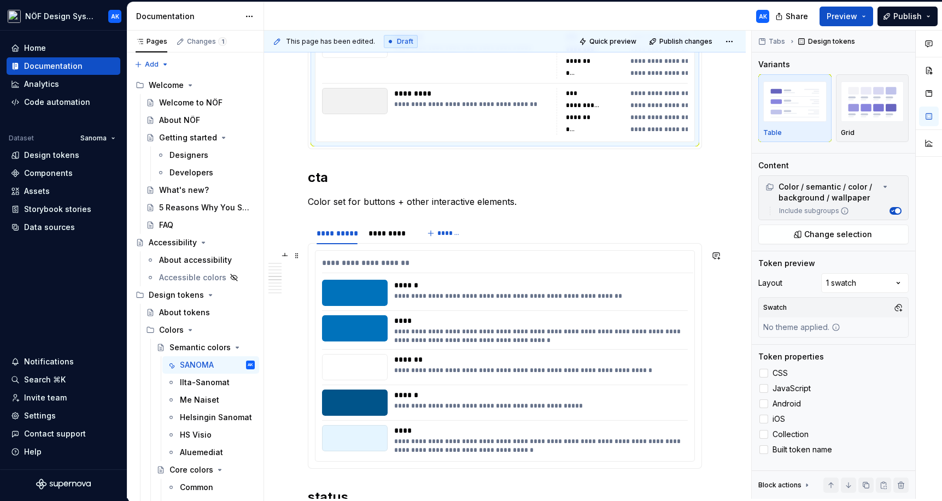
scroll to position [2117, 0]
click at [674, 384] on div at bounding box center [505, 384] width 366 height 1
click at [674, 374] on div at bounding box center [763, 373] width 9 height 9
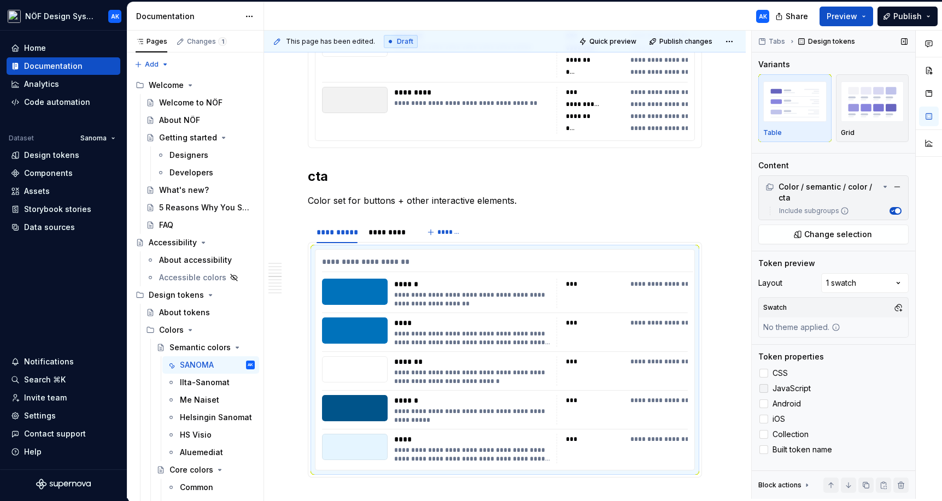
click at [674, 389] on div at bounding box center [763, 388] width 9 height 9
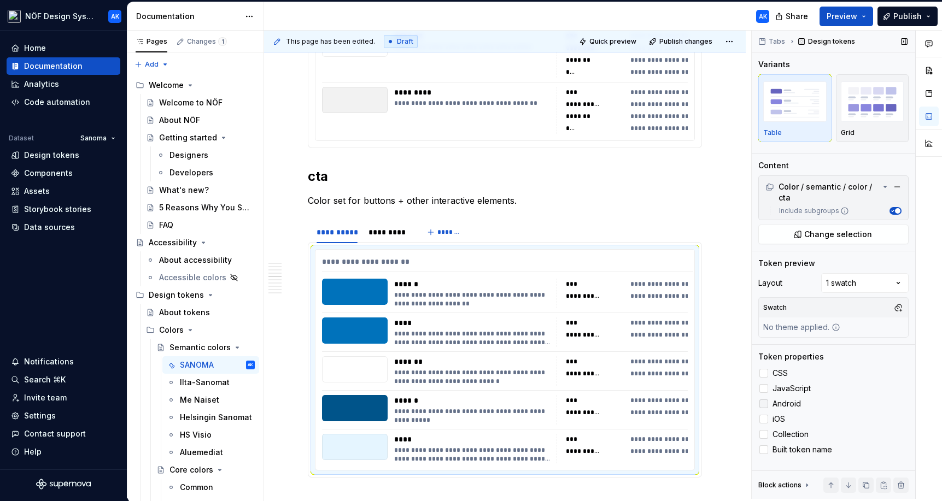
click at [674, 408] on label "Android" at bounding box center [833, 403] width 150 height 13
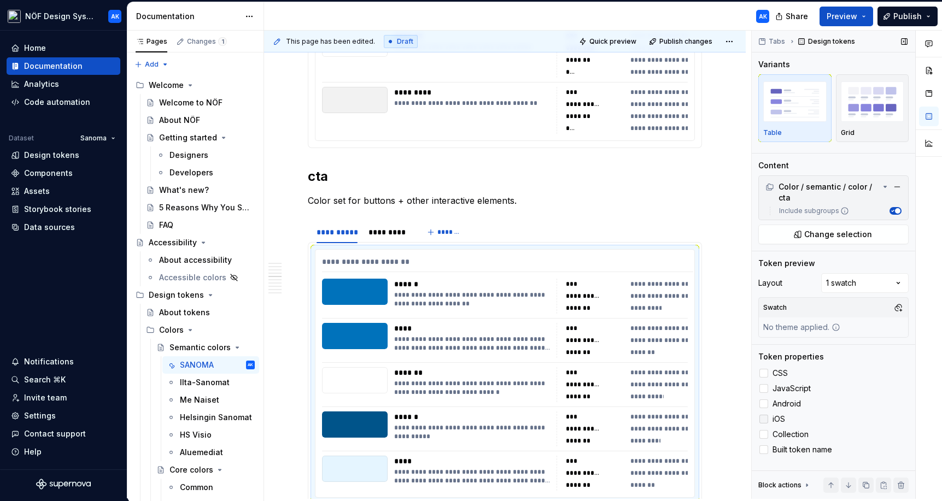
click at [674, 421] on div at bounding box center [763, 419] width 9 height 9
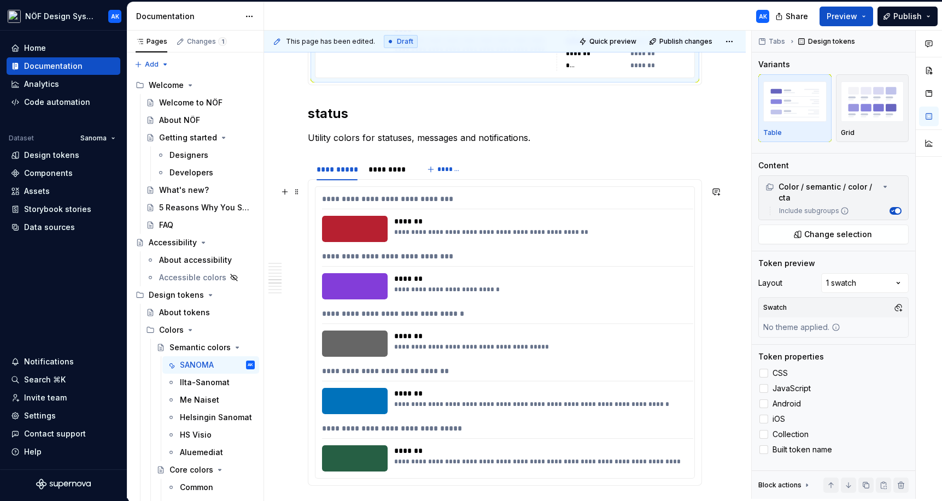
scroll to position [2615, 0]
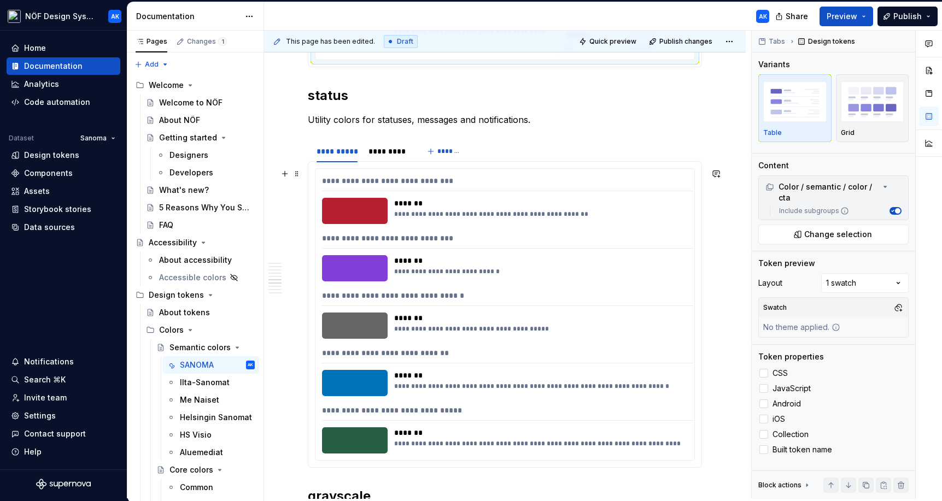
click at [637, 359] on div "**********" at bounding box center [507, 356] width 371 height 16
click at [674, 373] on div at bounding box center [763, 373] width 9 height 9
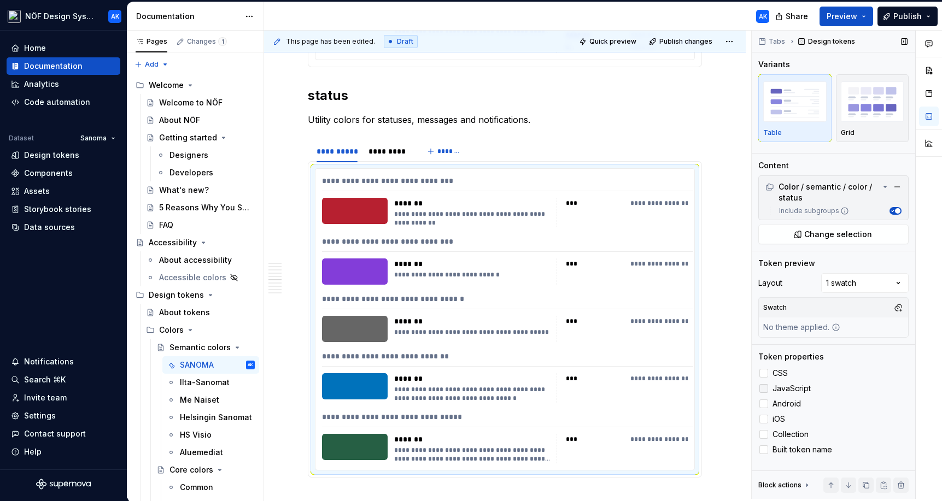
click at [674, 390] on div at bounding box center [763, 388] width 9 height 9
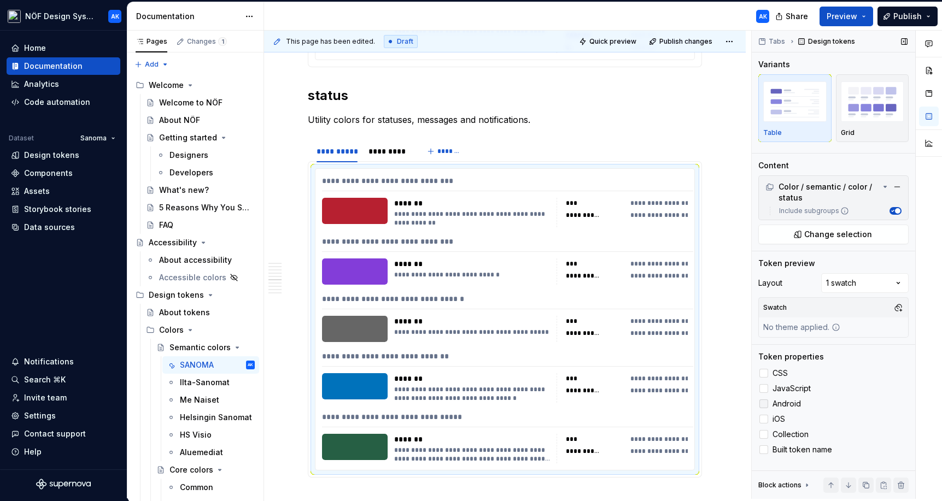
click at [674, 402] on div at bounding box center [763, 404] width 9 height 9
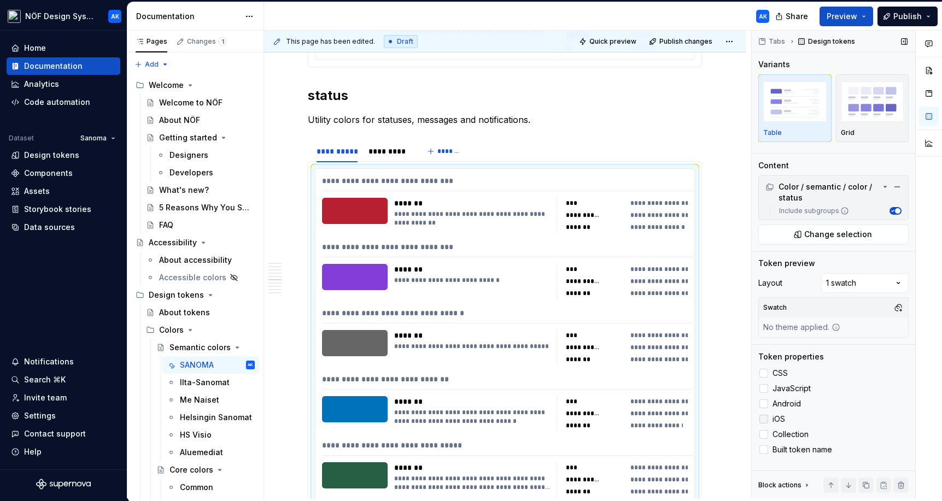
click at [674, 421] on div at bounding box center [763, 419] width 9 height 9
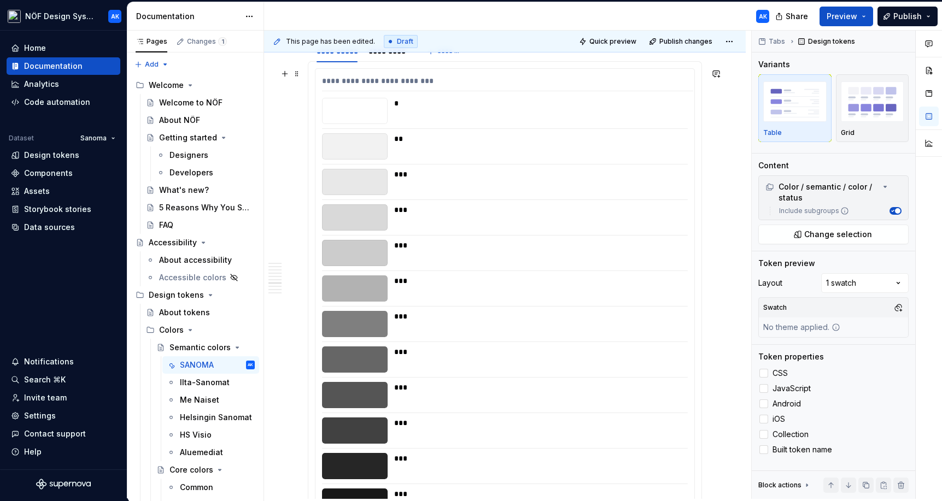
scroll to position [3272, 0]
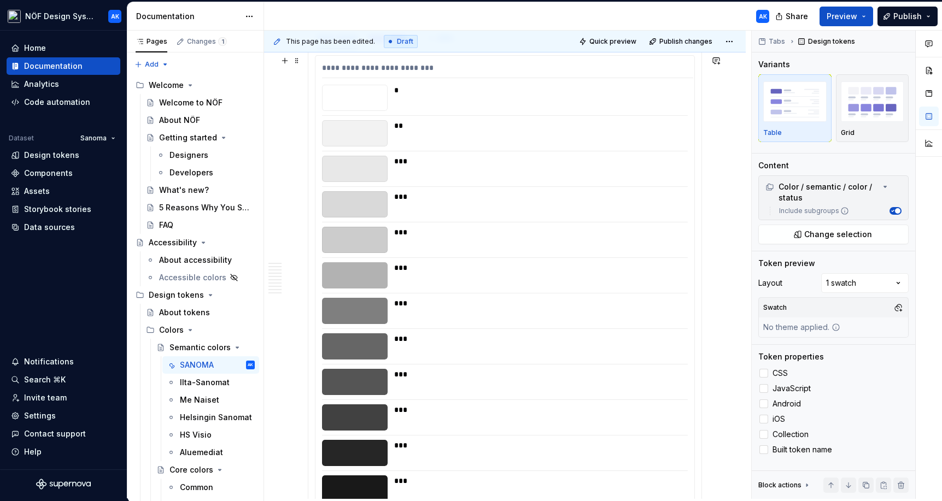
click at [664, 260] on div "**********" at bounding box center [504, 300] width 379 height 488
click at [674, 372] on div at bounding box center [763, 373] width 9 height 9
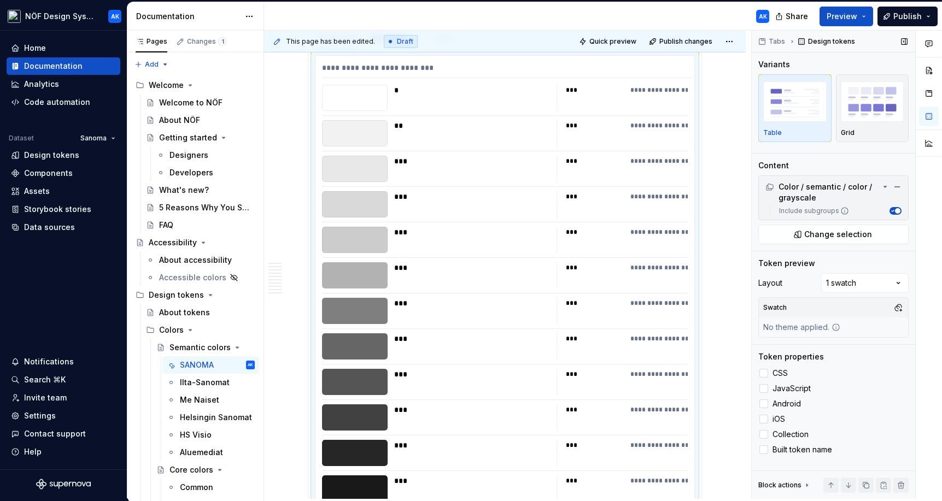
click at [674, 395] on div "CSS JavaScript Android iOS Collection Built token name" at bounding box center [833, 412] width 150 height 90
click at [674, 400] on div at bounding box center [763, 404] width 9 height 9
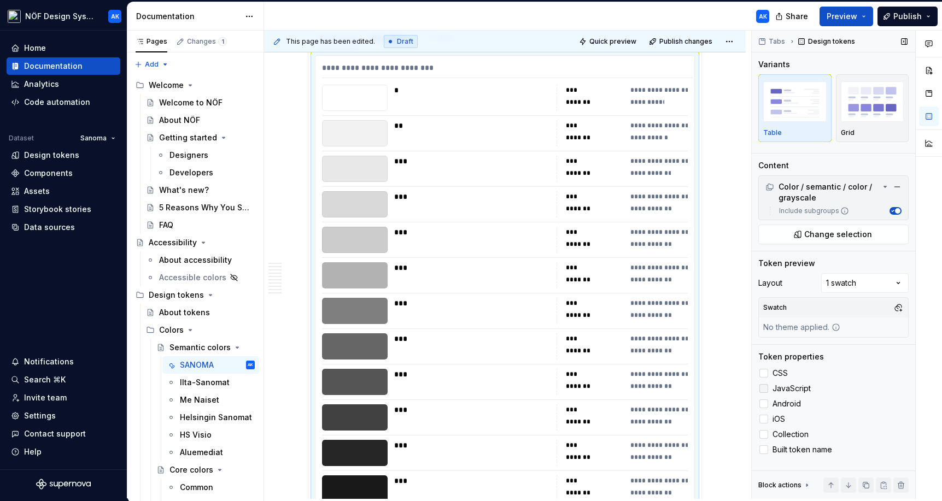
click at [674, 388] on div at bounding box center [763, 388] width 9 height 9
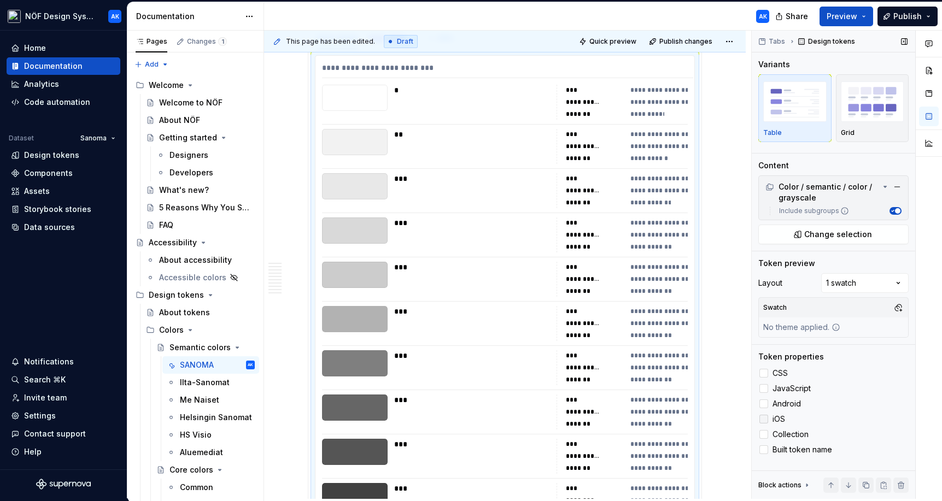
click at [674, 419] on div at bounding box center [763, 419] width 9 height 9
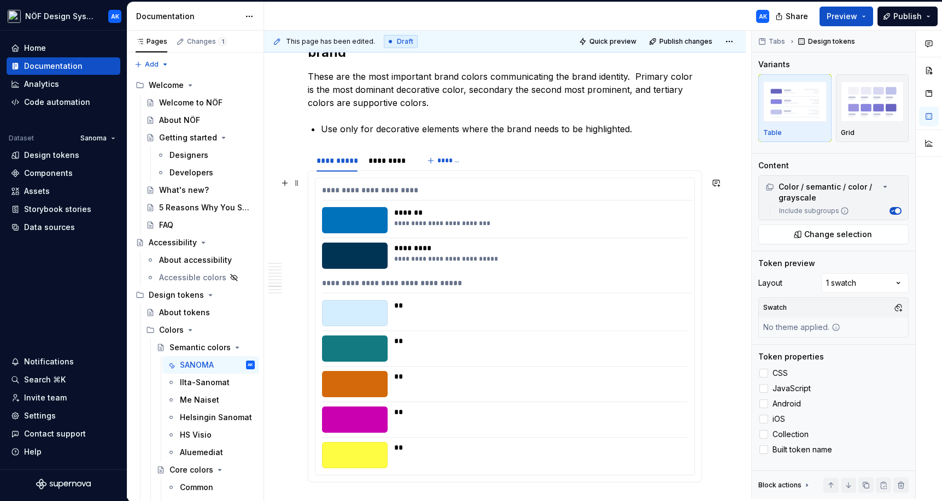
scroll to position [4071, 0]
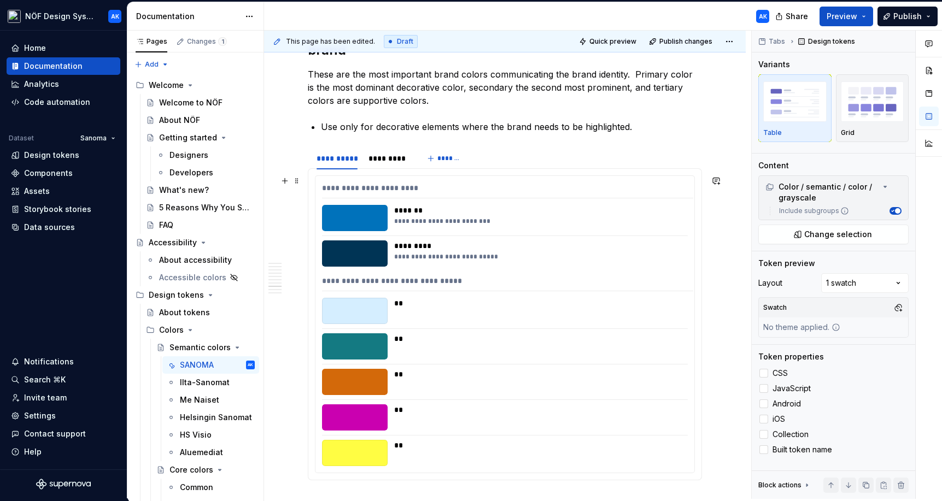
click at [617, 386] on div "**" at bounding box center [537, 382] width 287 height 26
click at [674, 377] on div at bounding box center [763, 373] width 9 height 9
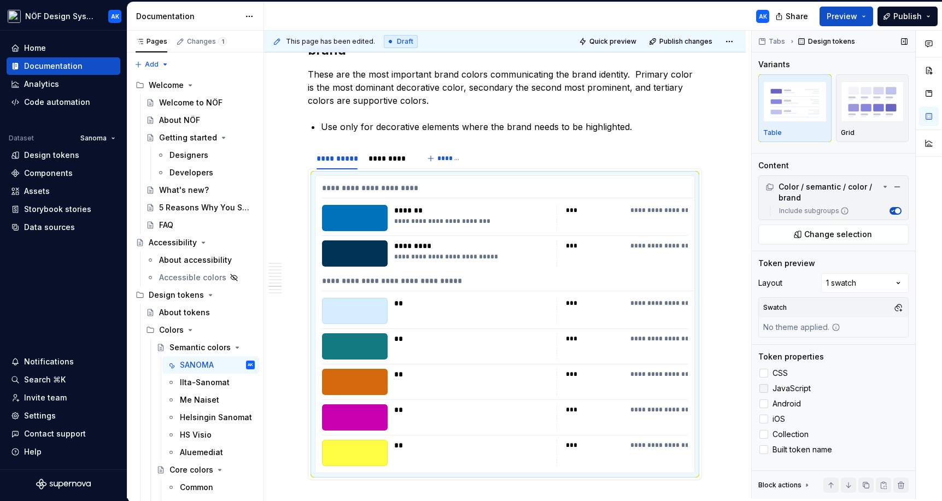
click at [674, 389] on div at bounding box center [763, 388] width 9 height 9
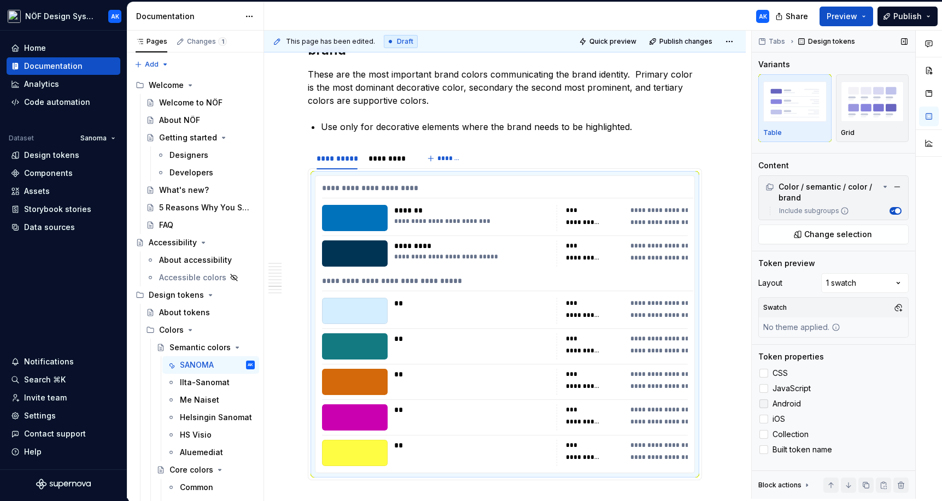
click at [674, 402] on div at bounding box center [763, 404] width 9 height 9
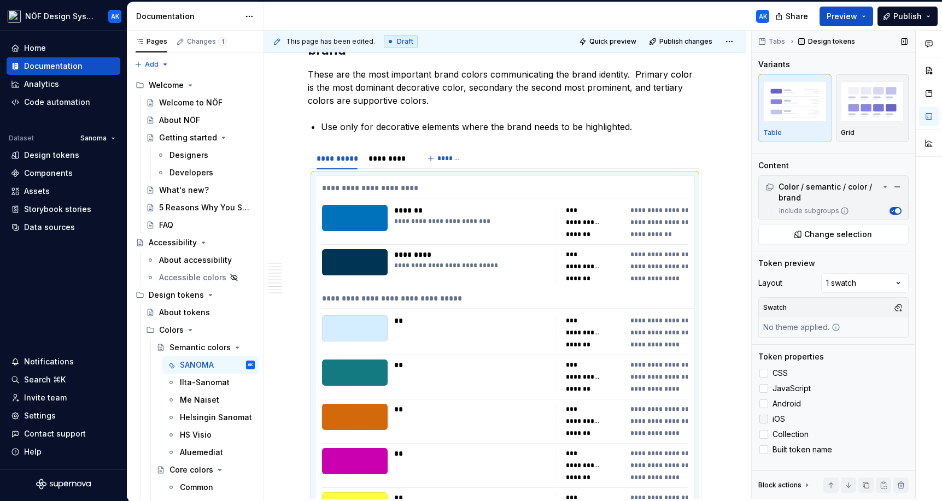
click at [674, 422] on div at bounding box center [763, 419] width 9 height 9
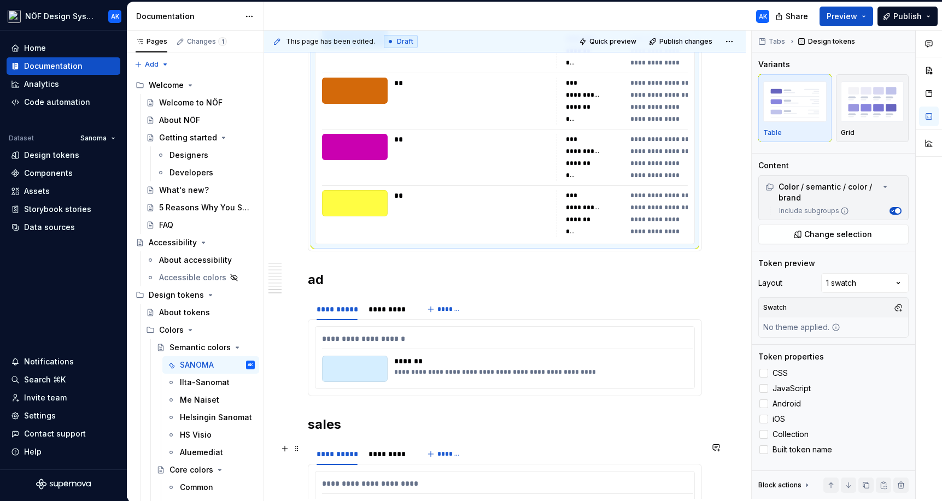
scroll to position [4447, 0]
click at [619, 378] on div "**********" at bounding box center [537, 368] width 287 height 26
click at [674, 373] on div at bounding box center [763, 373] width 9 height 9
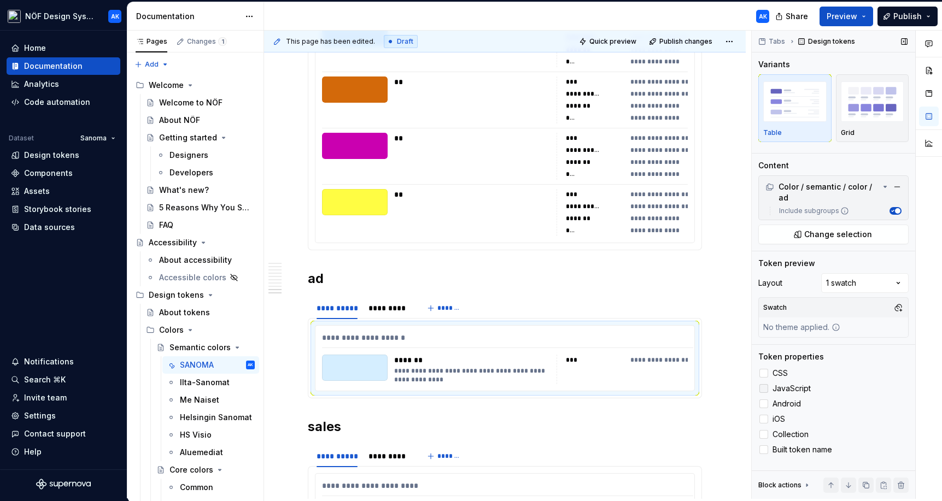
click at [674, 385] on div at bounding box center [763, 388] width 9 height 9
click at [674, 399] on label "Android" at bounding box center [833, 403] width 150 height 13
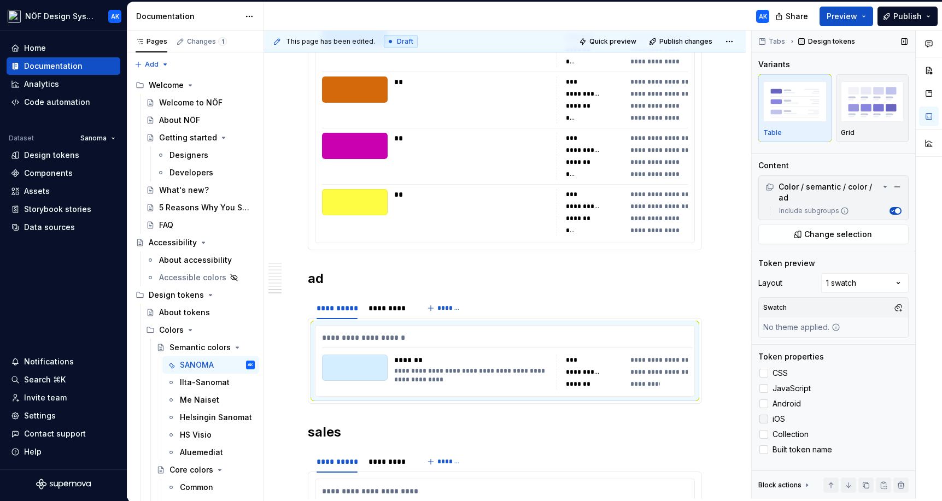
click at [674, 415] on div at bounding box center [763, 419] width 9 height 9
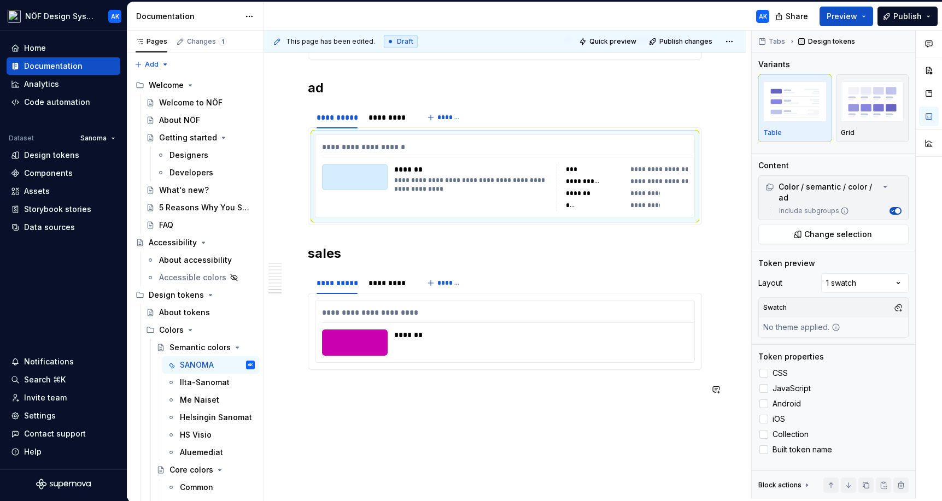
scroll to position [4698, 0]
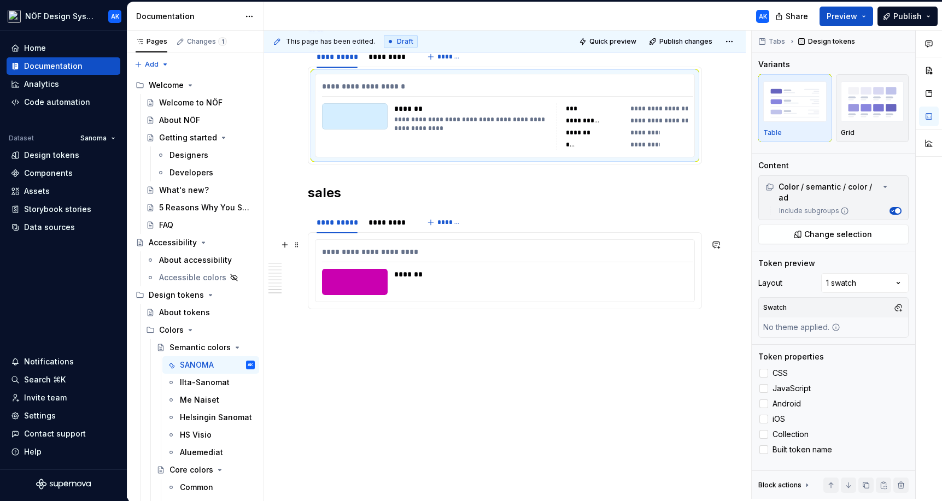
click at [636, 279] on div "*******" at bounding box center [540, 274] width 292 height 11
click at [674, 371] on div at bounding box center [763, 373] width 9 height 9
click at [674, 388] on div at bounding box center [763, 388] width 9 height 9
click at [674, 405] on div at bounding box center [763, 404] width 9 height 9
click at [674, 420] on div at bounding box center [763, 419] width 9 height 9
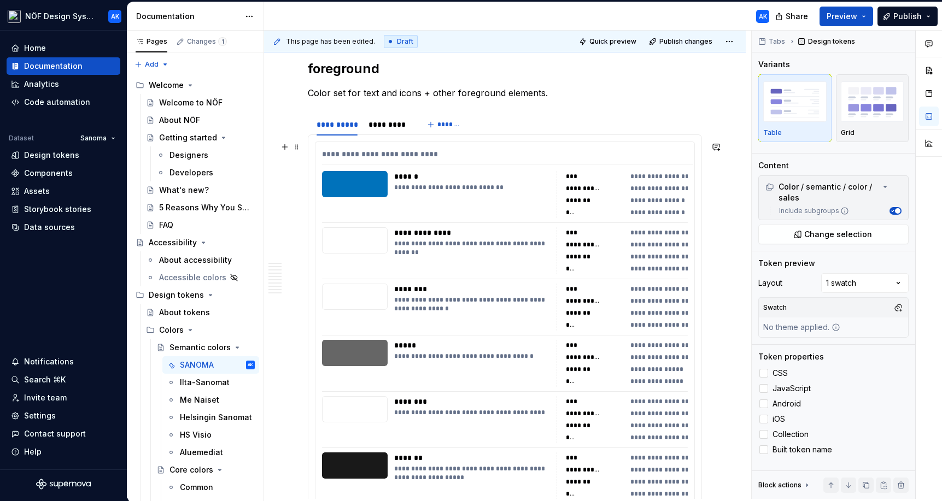
scroll to position [0, 0]
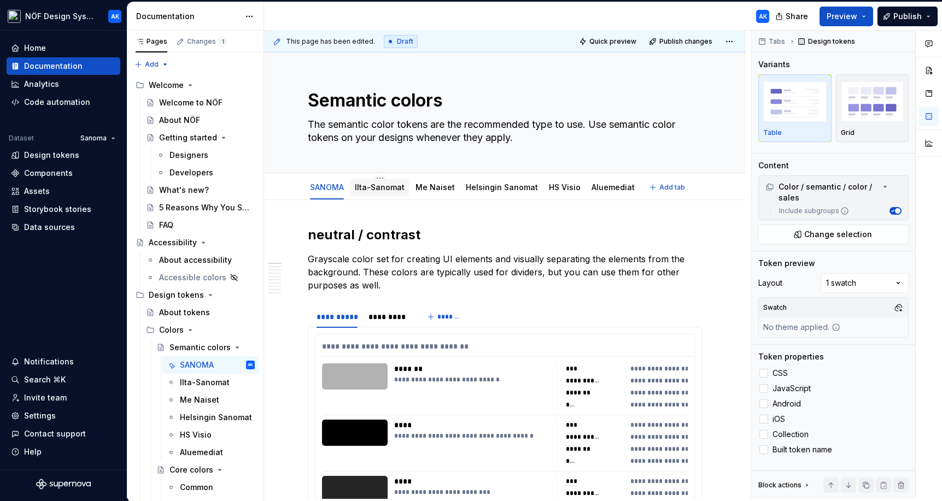
click at [397, 188] on link "Ilta-Sanomat" at bounding box center [380, 187] width 50 height 9
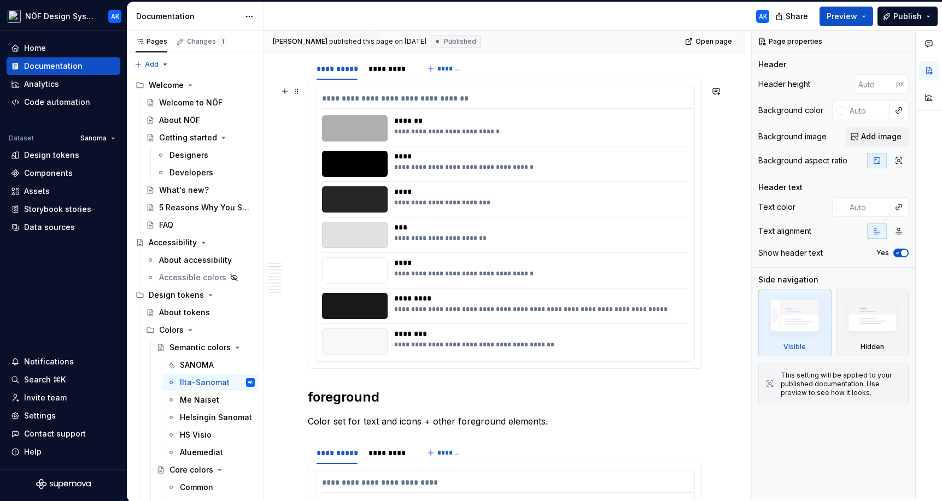
scroll to position [335, 0]
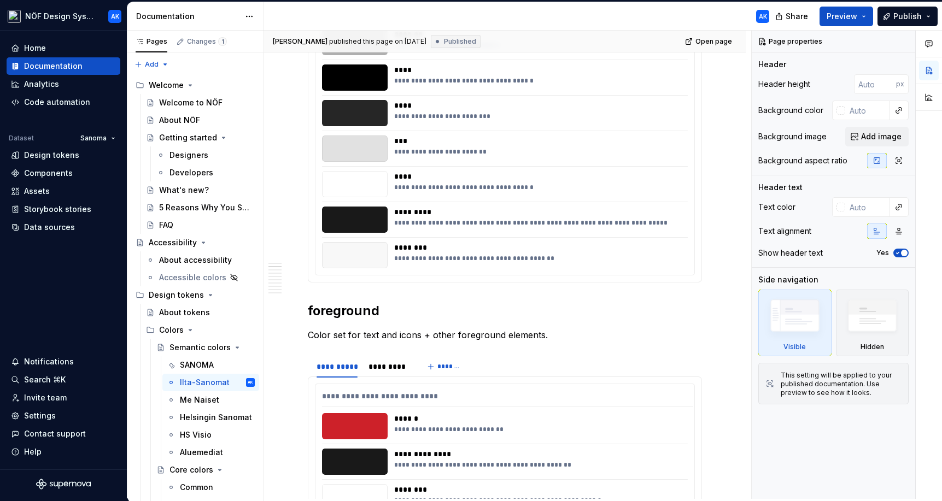
click at [598, 267] on div "**********" at bounding box center [537, 255] width 287 height 26
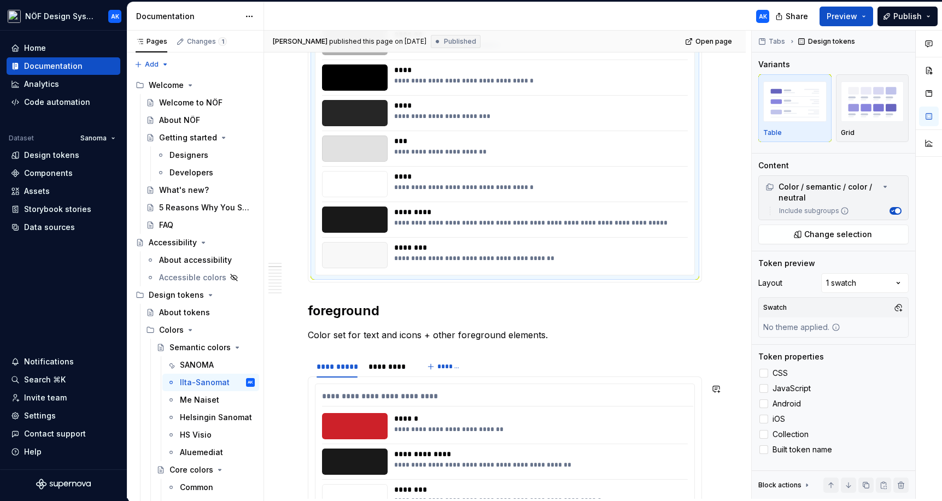
click at [615, 413] on div "******" at bounding box center [540, 418] width 292 height 11
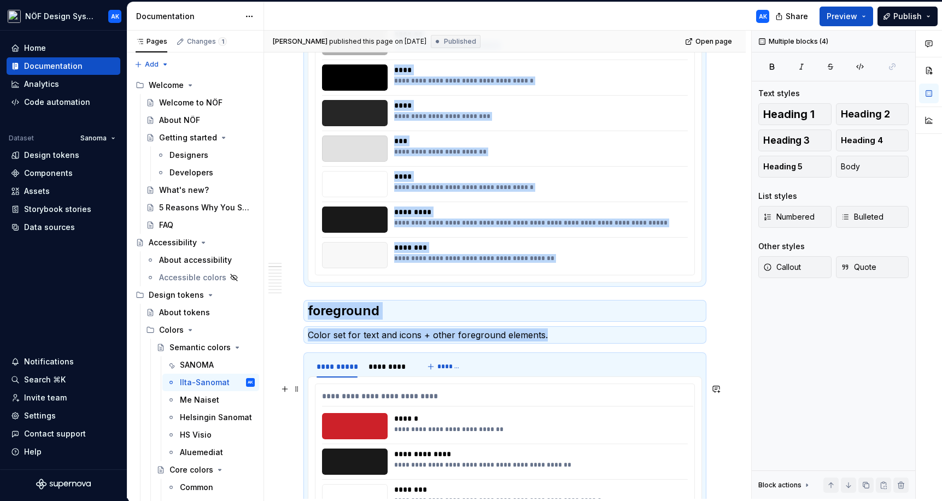
click at [594, 434] on div "**********" at bounding box center [537, 426] width 287 height 26
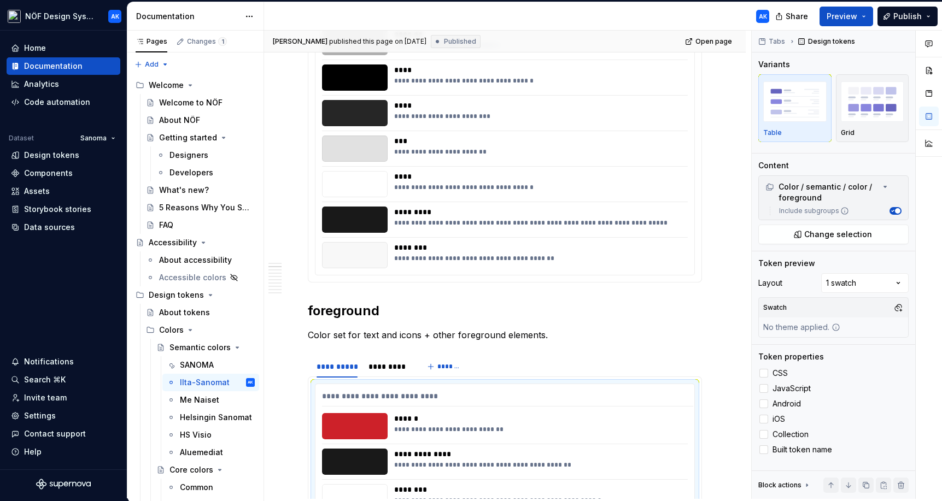
click at [629, 198] on div "**********" at bounding box center [504, 137] width 379 height 275
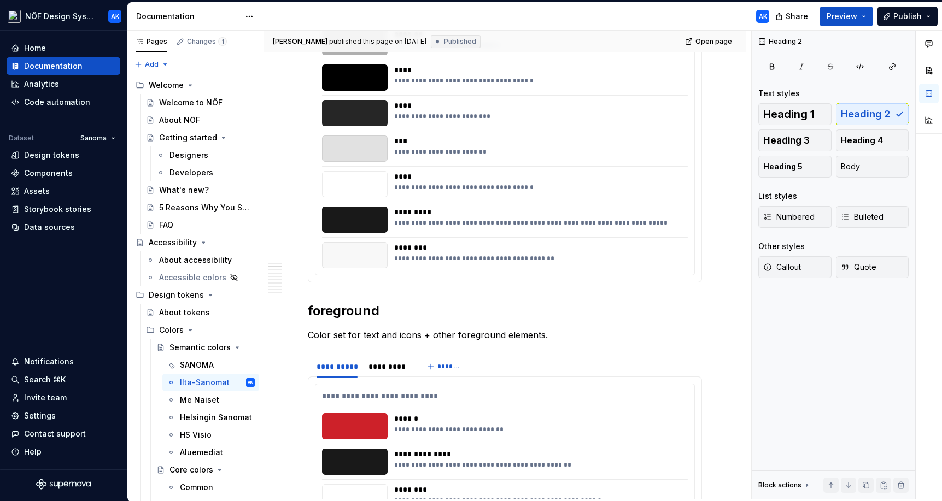
click at [674, 216] on div "*********" at bounding box center [540, 212] width 292 height 11
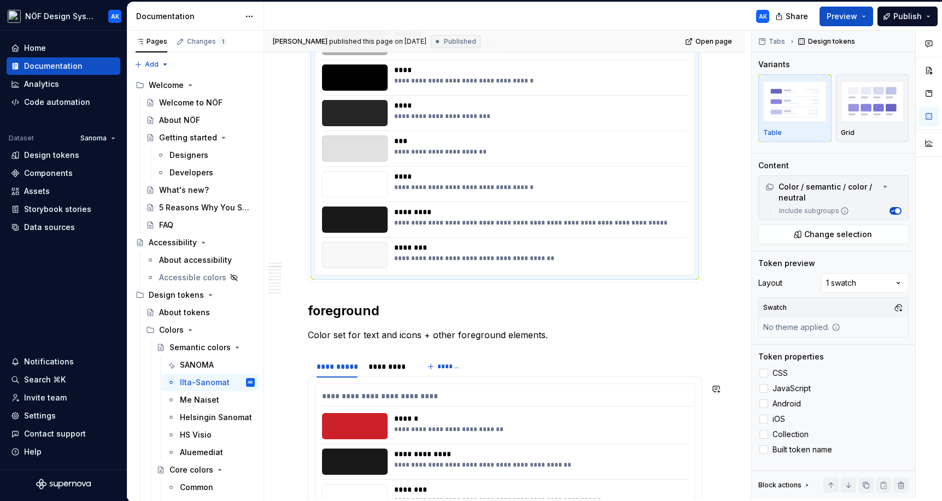
click at [631, 427] on div "**********" at bounding box center [540, 429] width 292 height 9
click at [640, 220] on div "**********" at bounding box center [540, 223] width 292 height 9
click at [674, 376] on div at bounding box center [763, 373] width 9 height 9
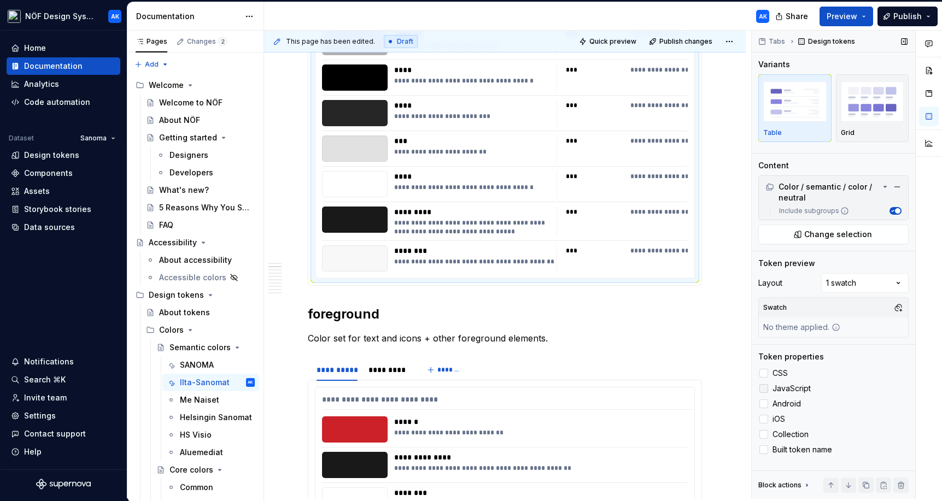
click at [674, 394] on label "JavaScript" at bounding box center [833, 388] width 150 height 13
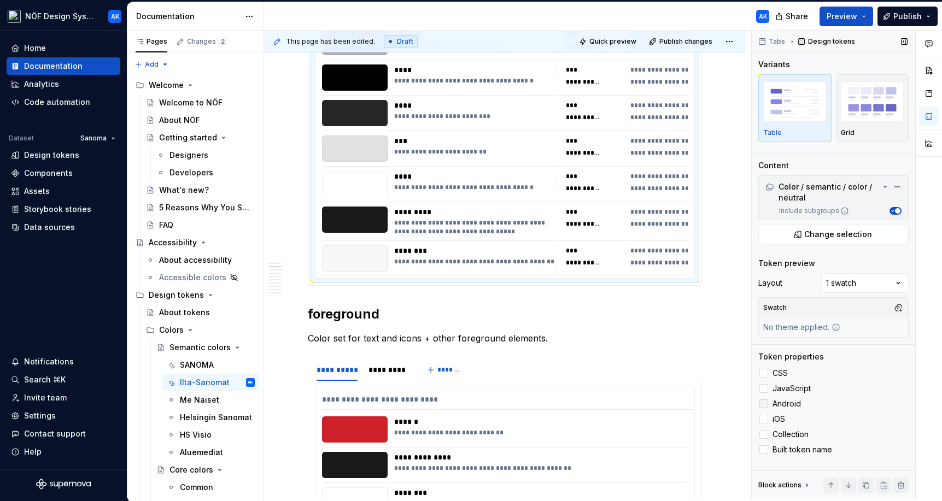
click at [674, 406] on div at bounding box center [763, 404] width 9 height 9
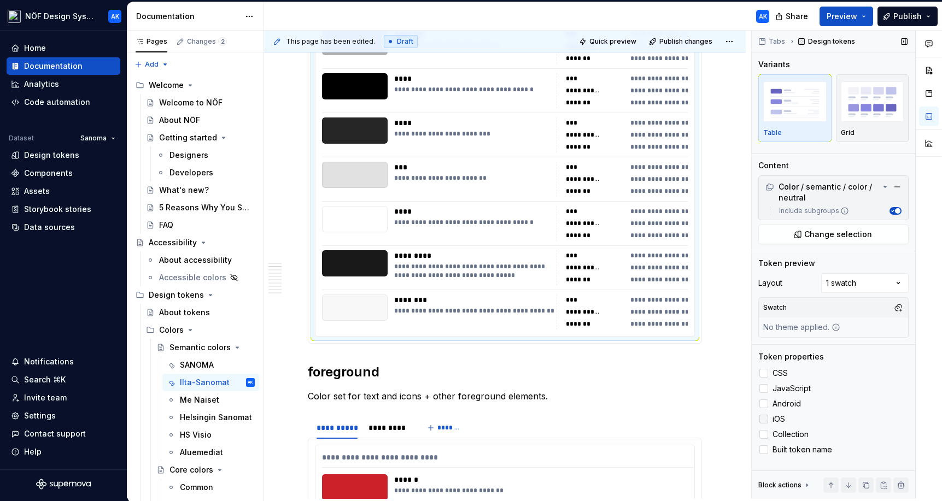
click at [674, 420] on div at bounding box center [763, 419] width 9 height 9
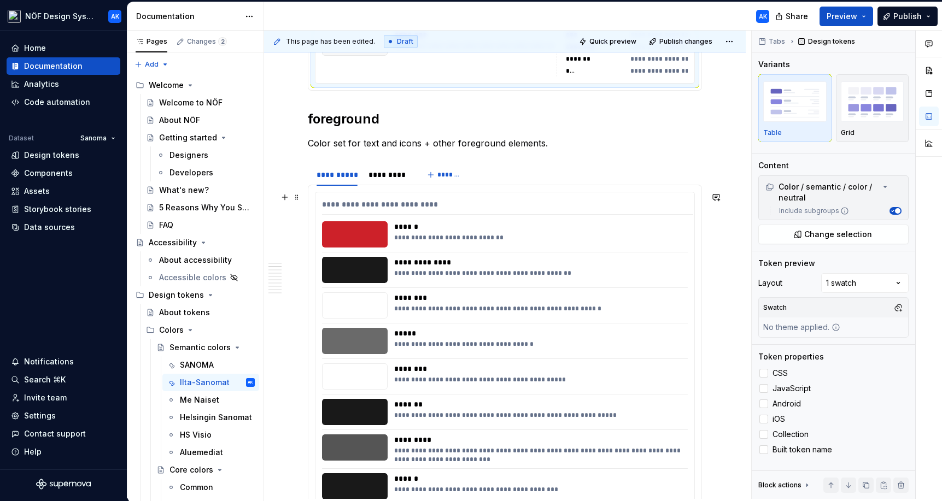
scroll to position [686, 0]
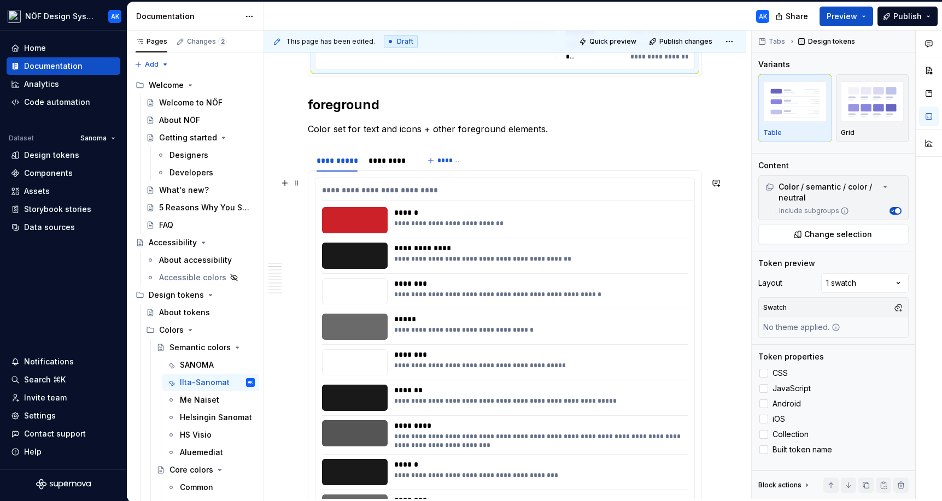
click at [624, 362] on div "**********" at bounding box center [540, 365] width 292 height 9
click at [674, 376] on div at bounding box center [763, 373] width 9 height 9
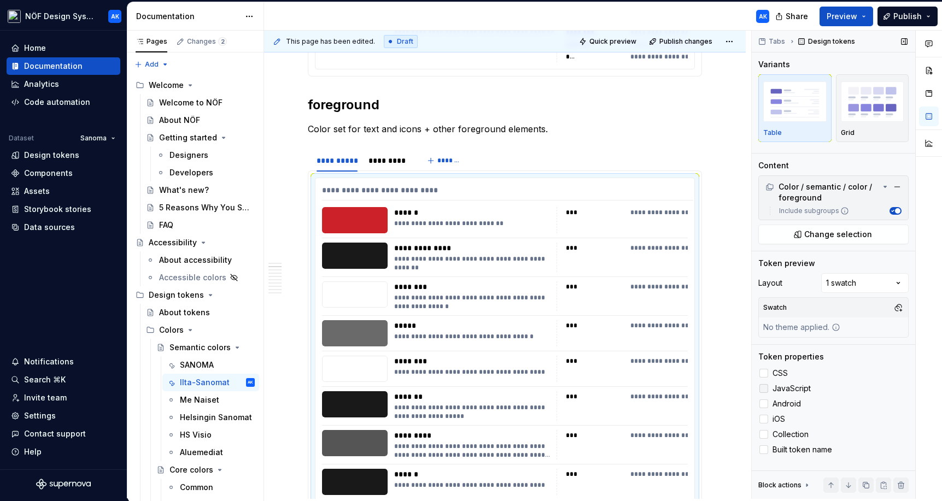
click at [674, 394] on label "JavaScript" at bounding box center [833, 388] width 150 height 13
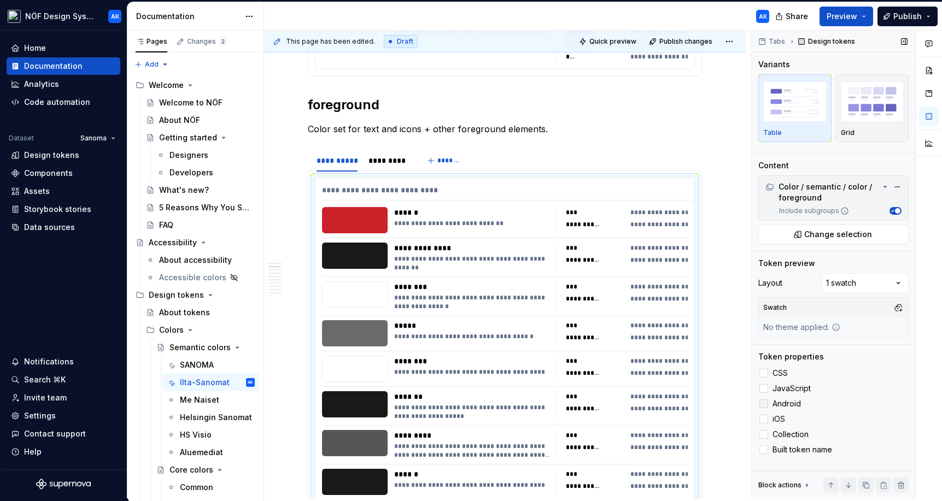
click at [674, 406] on div at bounding box center [763, 404] width 9 height 9
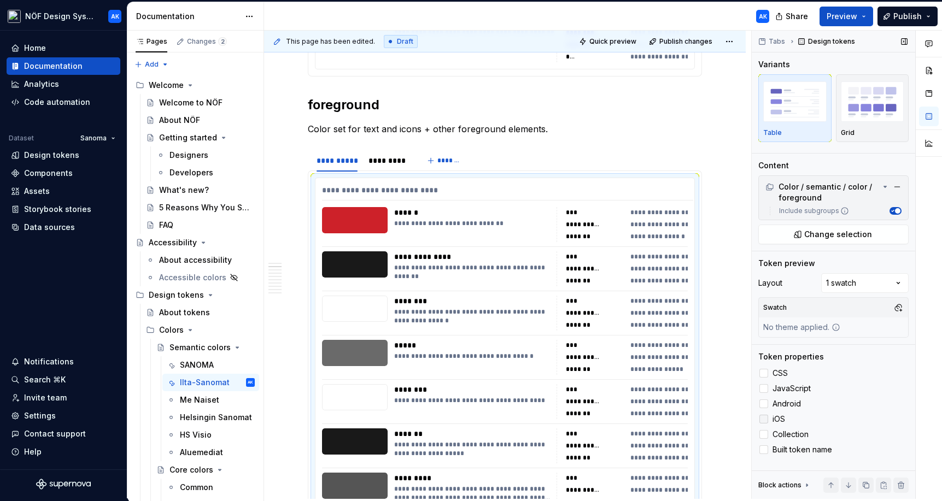
click at [674, 417] on div at bounding box center [763, 419] width 9 height 9
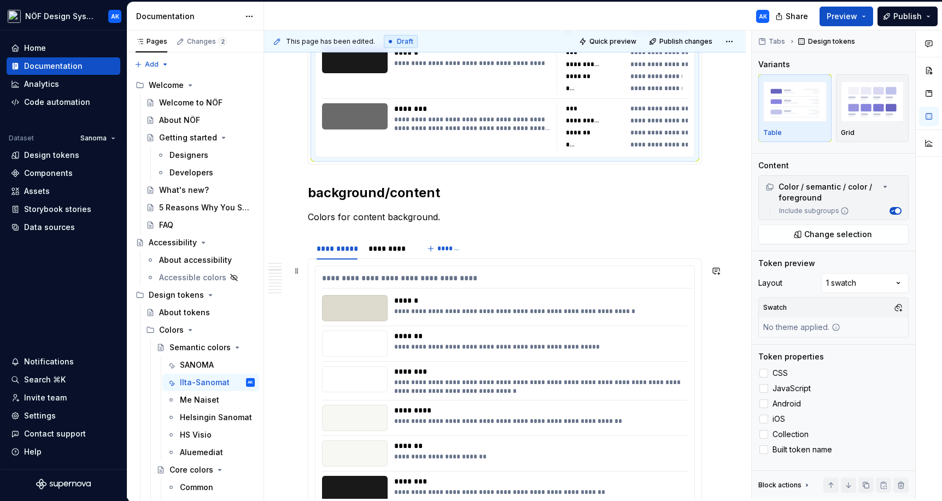
scroll to position [1327, 0]
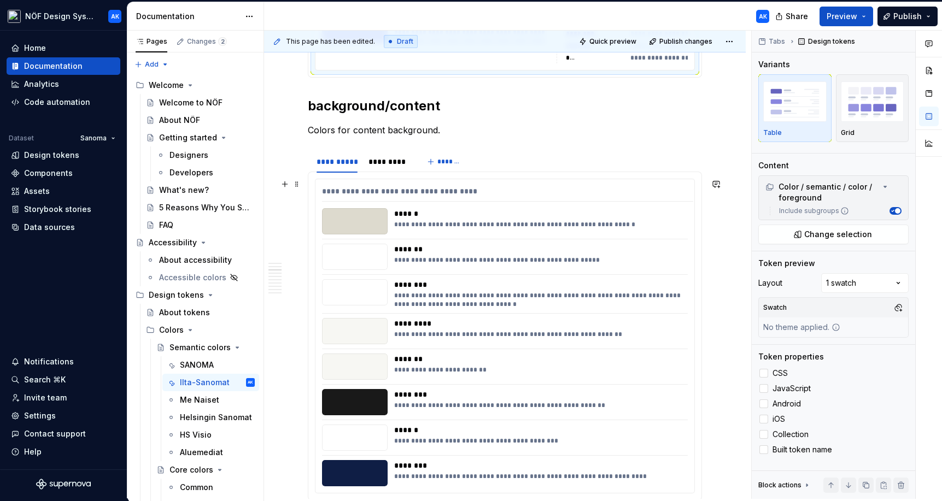
click at [606, 376] on div "**********" at bounding box center [537, 367] width 287 height 26
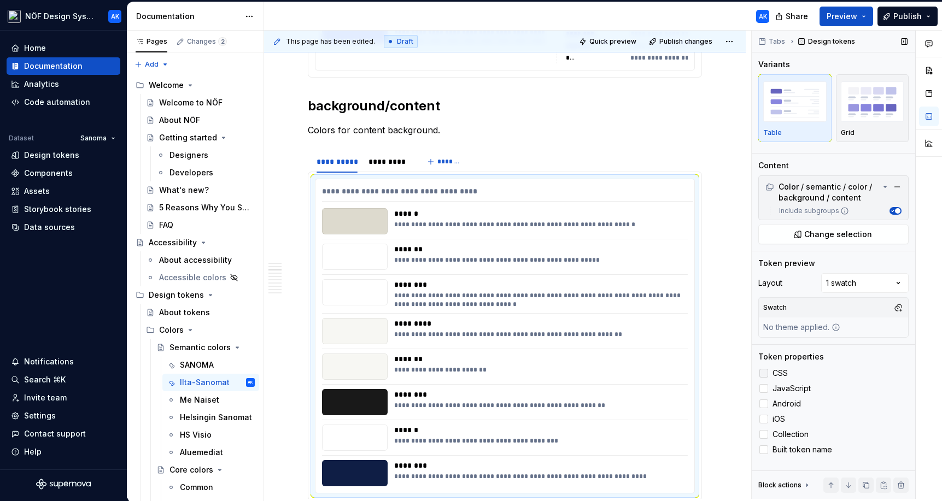
click at [674, 377] on div at bounding box center [763, 373] width 9 height 9
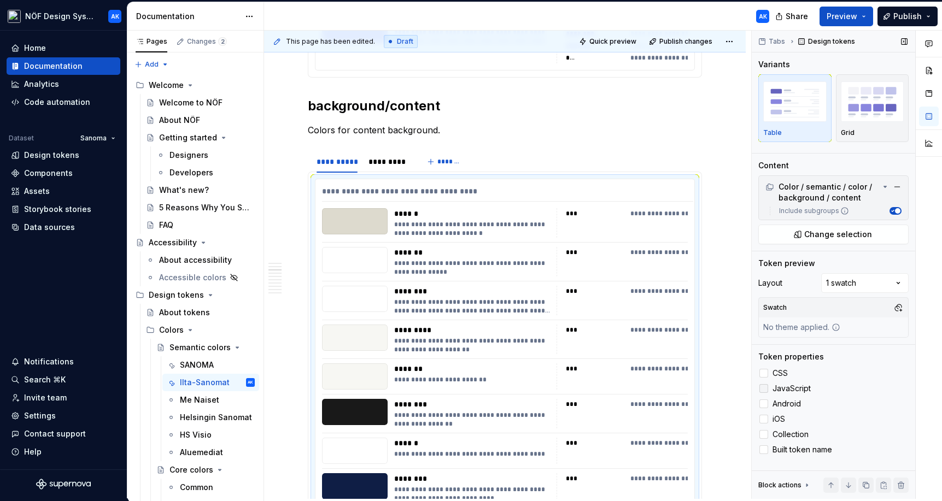
click at [674, 395] on label "JavaScript" at bounding box center [833, 388] width 150 height 13
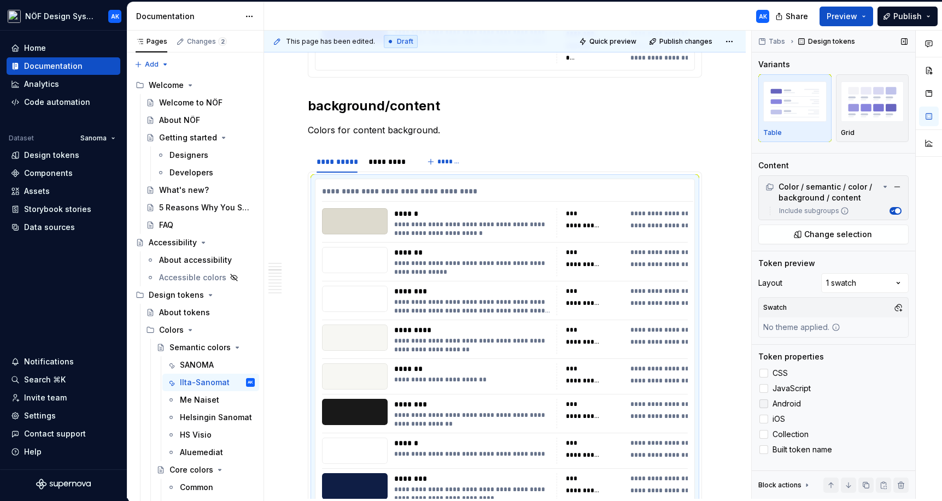
click at [674, 406] on div at bounding box center [763, 404] width 9 height 9
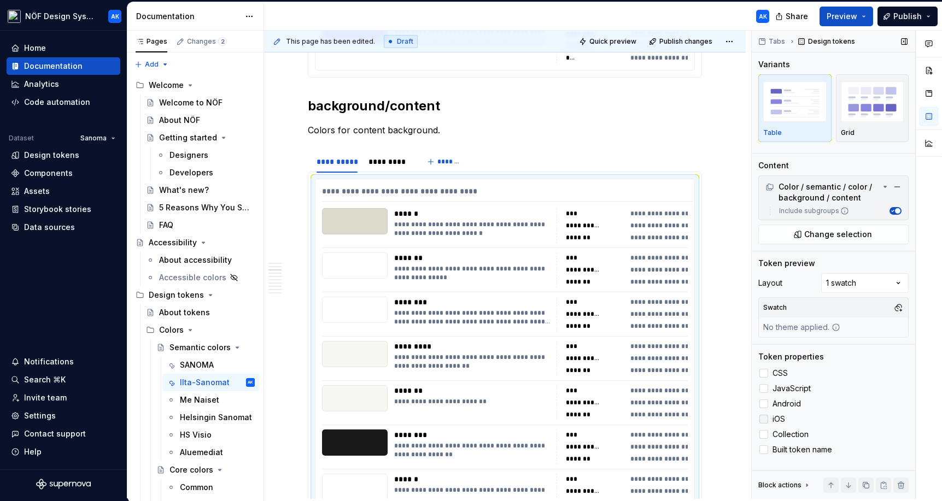
click at [674, 417] on div at bounding box center [763, 419] width 9 height 9
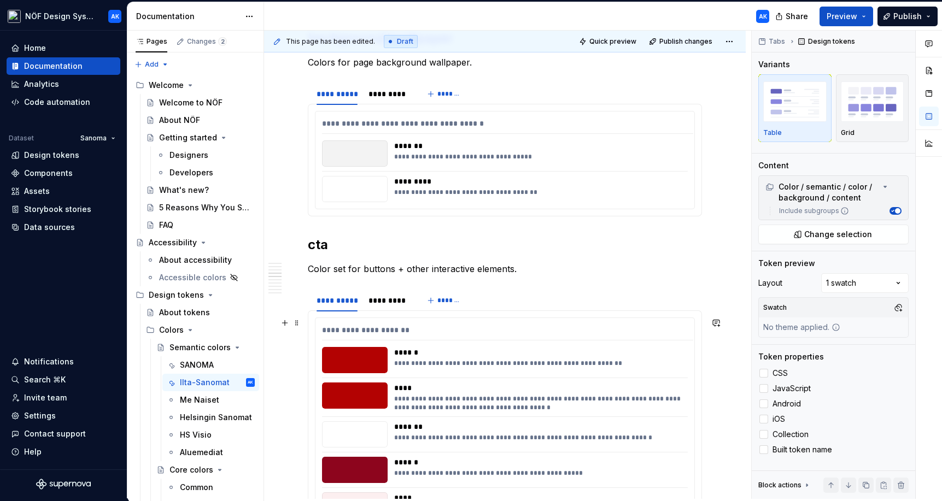
scroll to position [2018, 0]
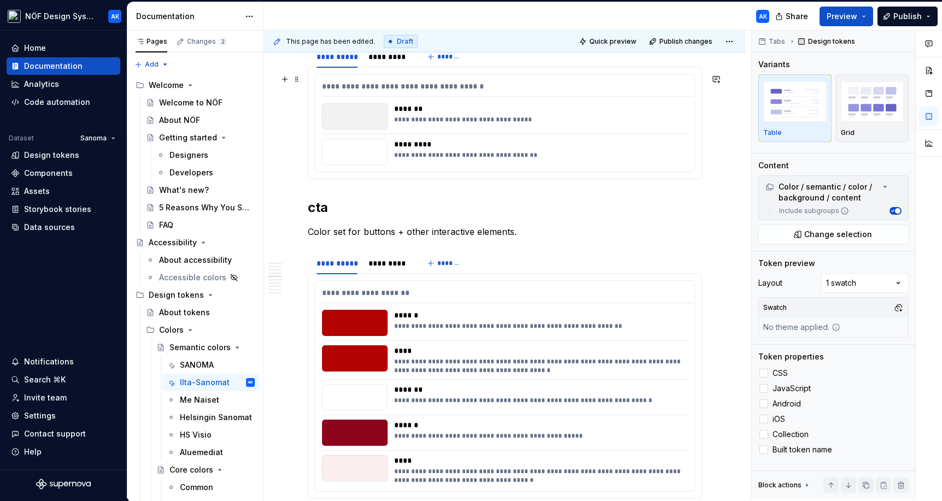
click at [651, 113] on div "*******" at bounding box center [540, 108] width 292 height 11
click at [674, 373] on div at bounding box center [763, 373] width 9 height 9
click at [674, 385] on div at bounding box center [763, 388] width 9 height 9
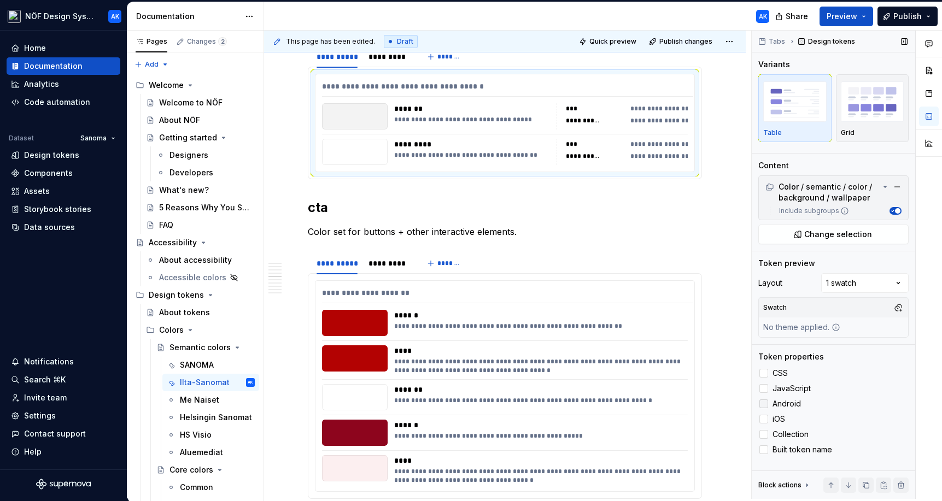
click at [674, 405] on div at bounding box center [763, 404] width 9 height 9
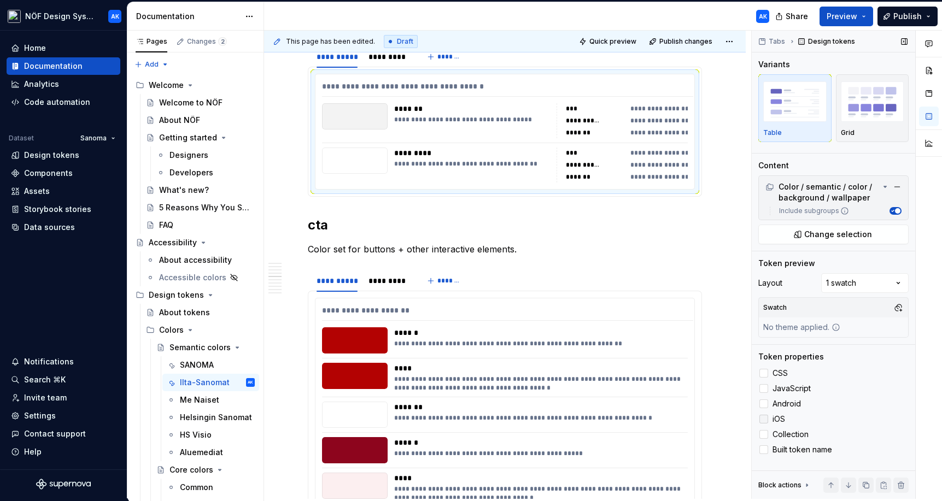
click at [674, 420] on div at bounding box center [763, 419] width 9 height 9
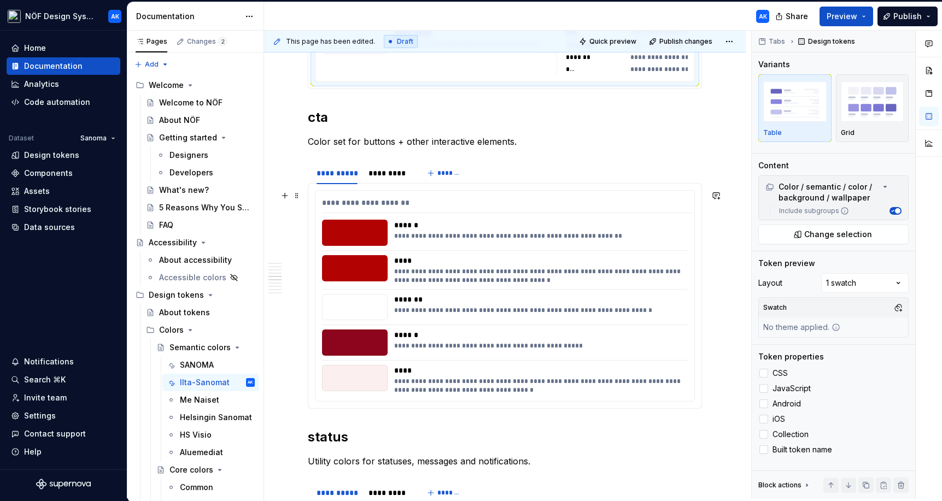
scroll to position [2168, 0]
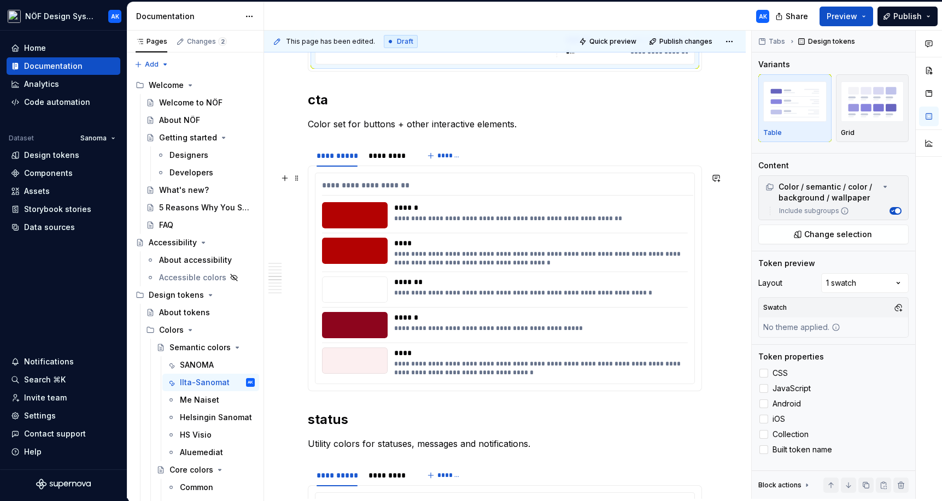
click at [649, 330] on div "**********" at bounding box center [540, 328] width 292 height 9
click at [674, 376] on div at bounding box center [763, 373] width 9 height 9
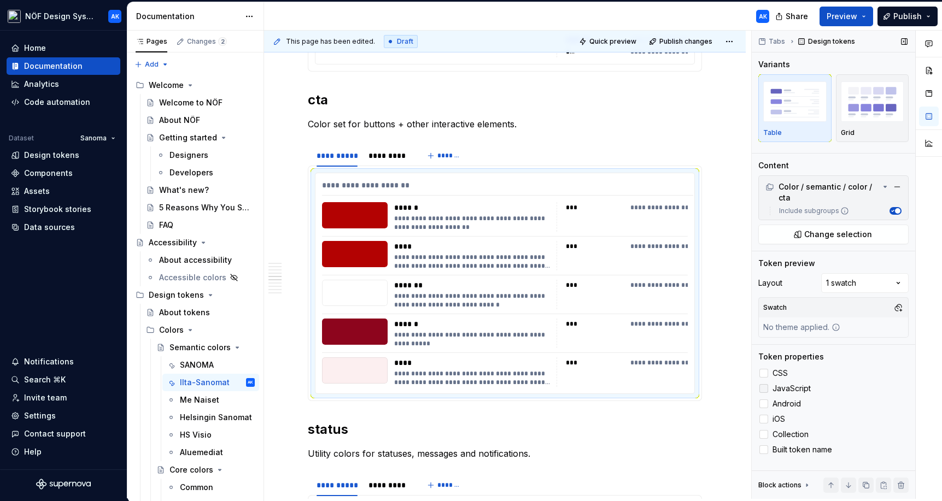
click at [674, 388] on div at bounding box center [763, 388] width 9 height 9
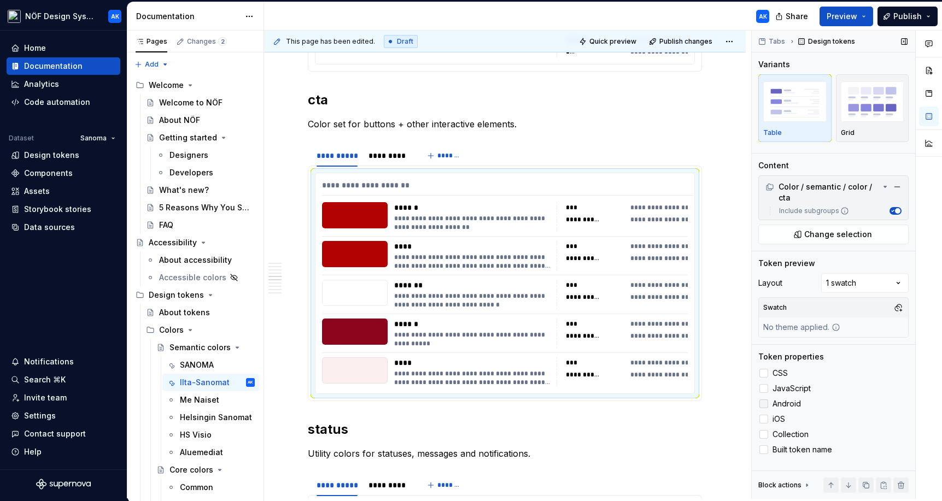
click at [674, 398] on label "Android" at bounding box center [833, 403] width 150 height 13
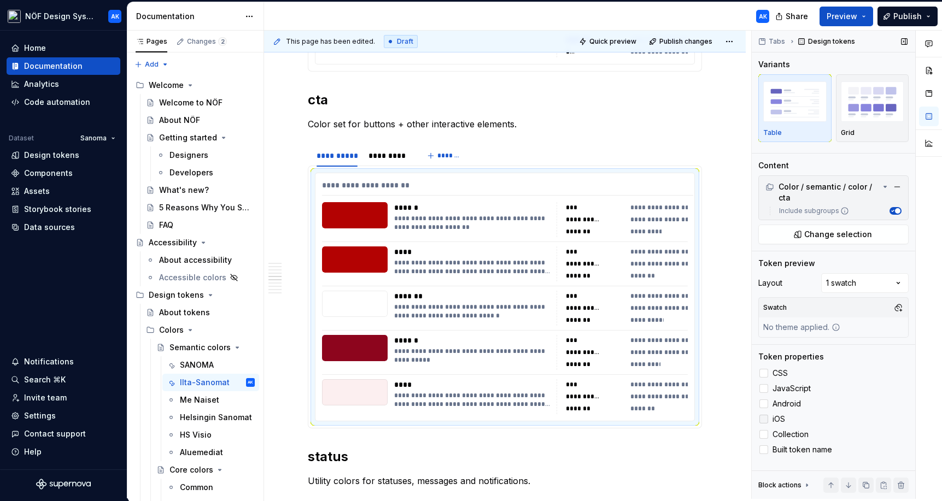
click at [674, 417] on div at bounding box center [763, 419] width 9 height 9
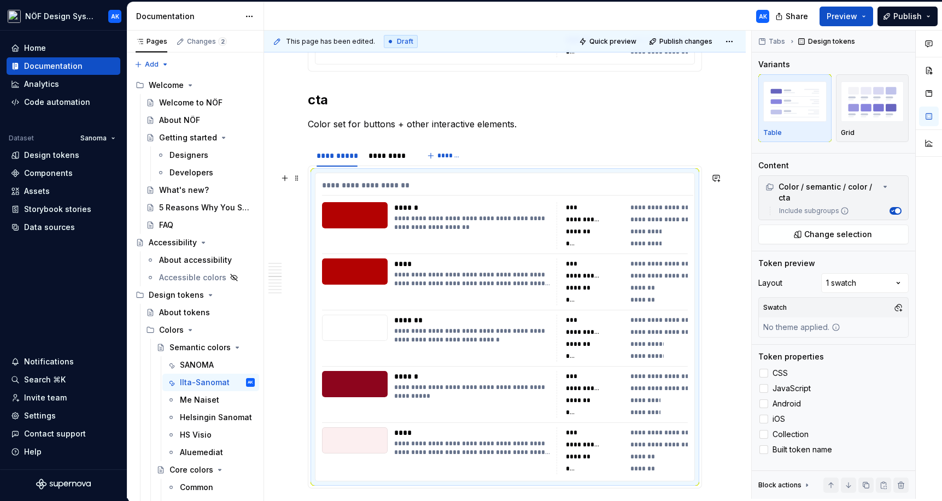
scroll to position [2547, 0]
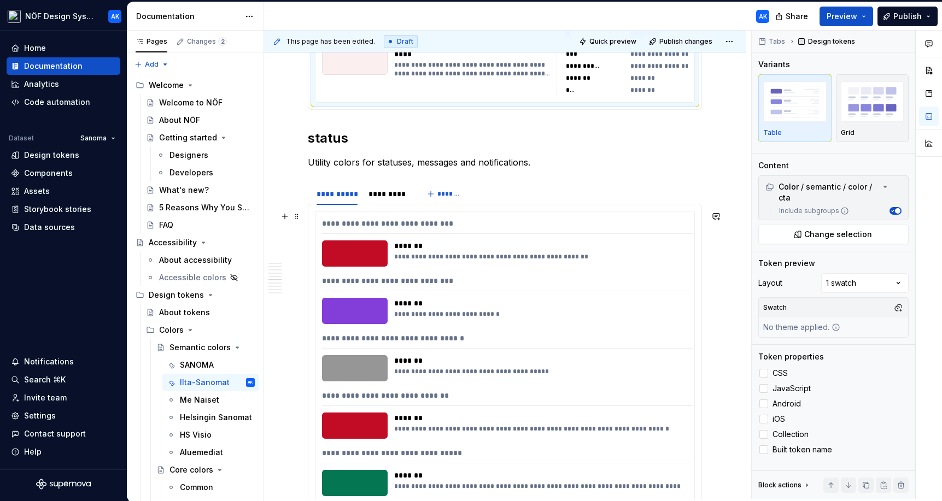
click at [638, 344] on div "**********" at bounding box center [507, 341] width 371 height 16
click at [674, 376] on div at bounding box center [763, 373] width 9 height 9
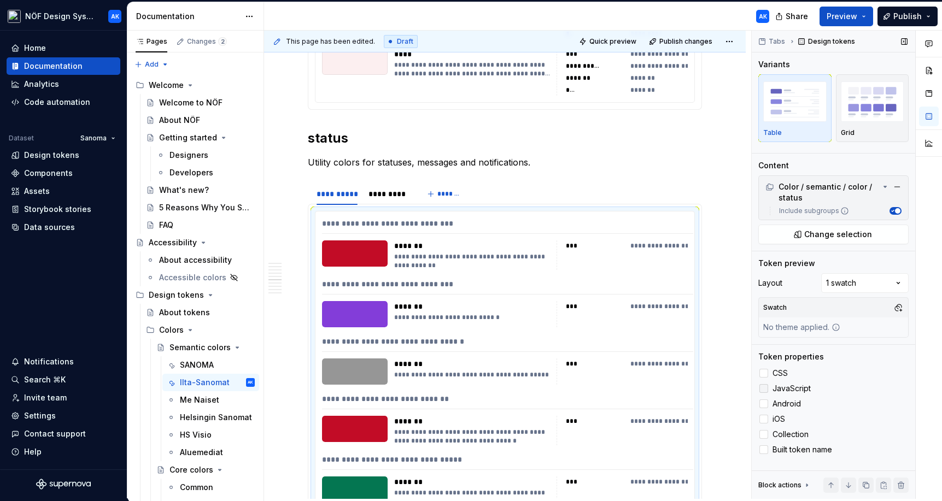
click at [674, 382] on label "JavaScript" at bounding box center [833, 388] width 150 height 13
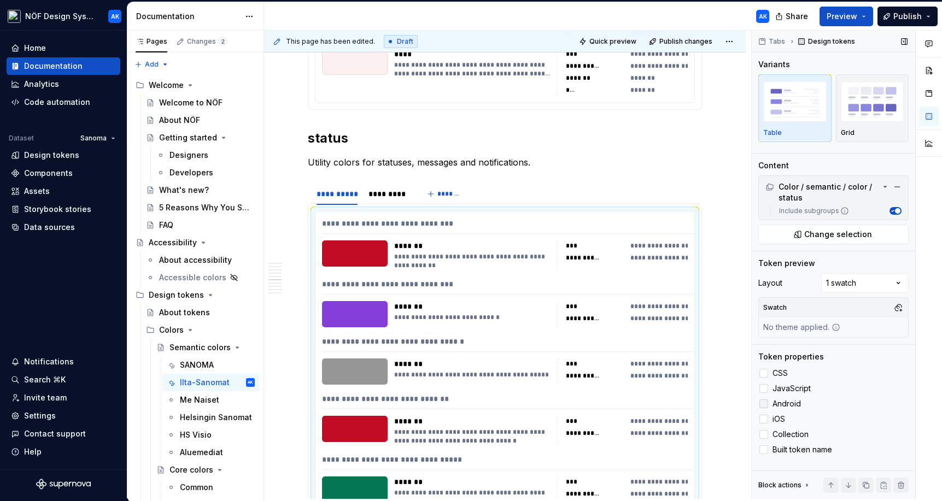
click at [674, 399] on label "Android" at bounding box center [833, 403] width 150 height 13
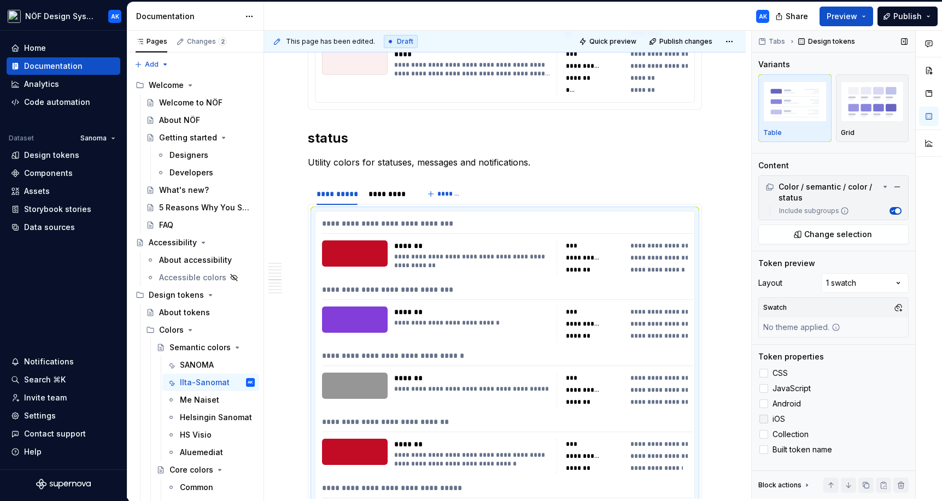
click at [674, 417] on div at bounding box center [763, 419] width 9 height 9
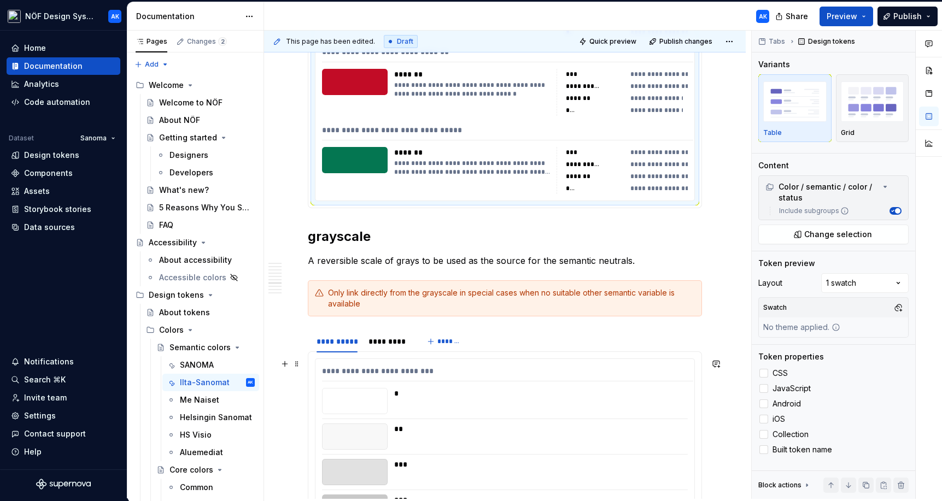
scroll to position [2972, 0]
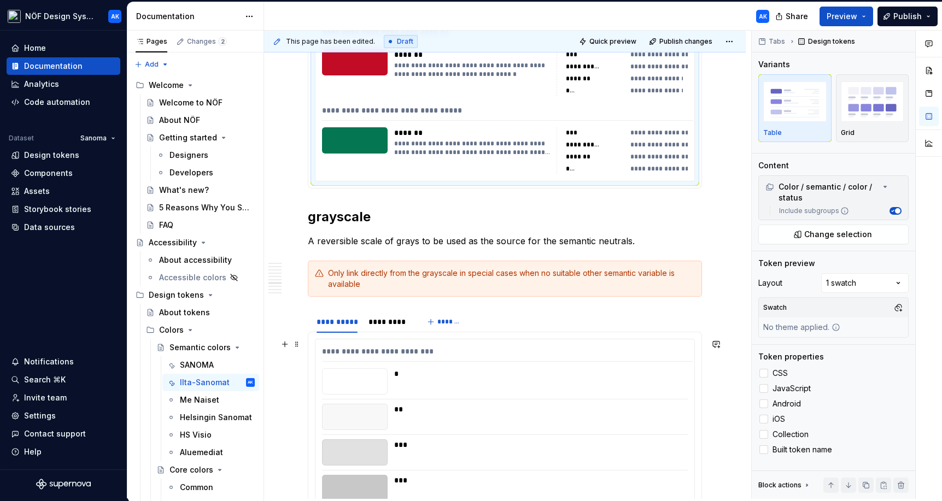
click at [624, 371] on div "*" at bounding box center [540, 373] width 292 height 11
click at [674, 374] on div at bounding box center [763, 373] width 9 height 9
click at [674, 386] on div at bounding box center [763, 388] width 9 height 9
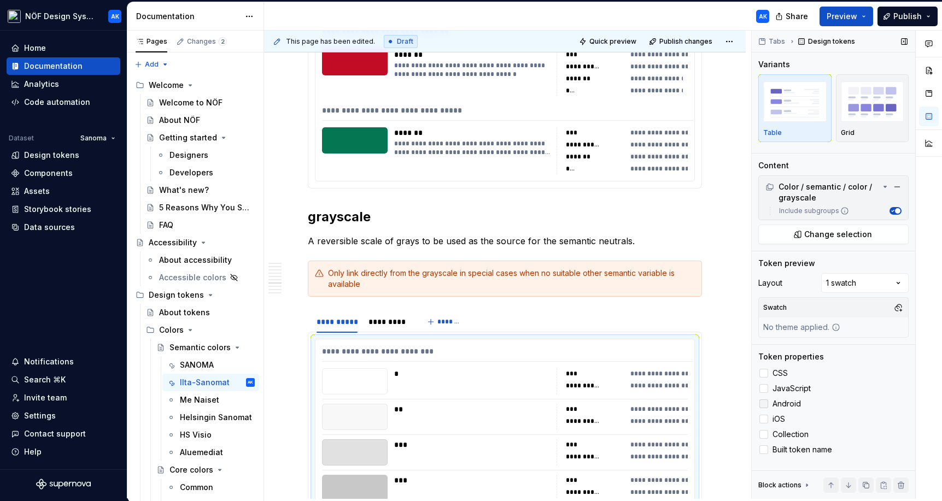
click at [674, 402] on div at bounding box center [763, 404] width 9 height 9
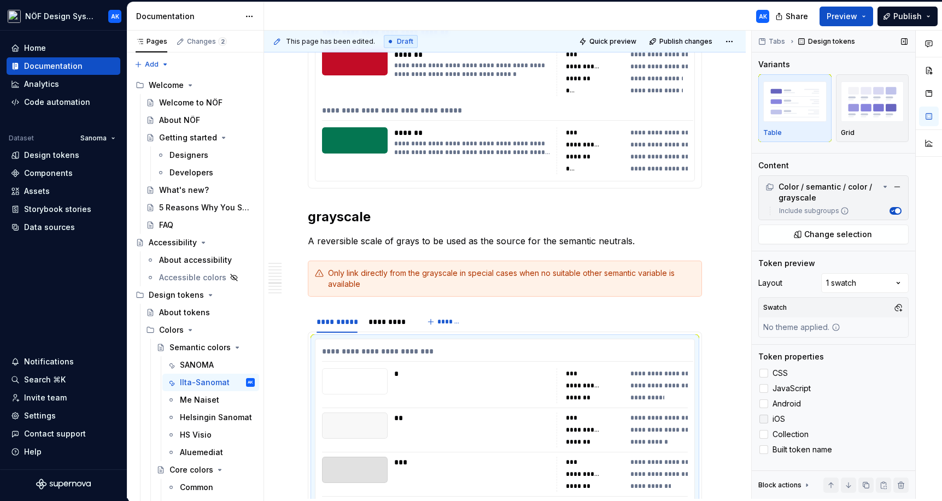
click at [674, 415] on div at bounding box center [763, 419] width 9 height 9
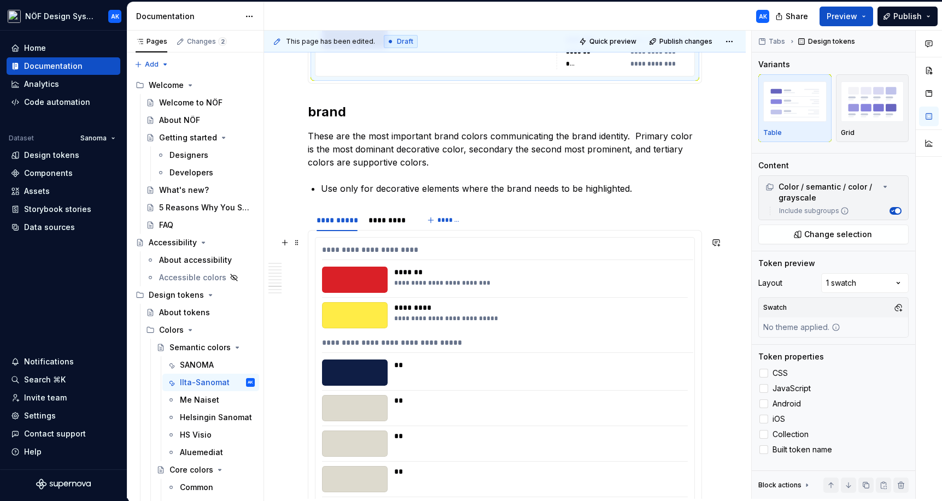
scroll to position [4001, 0]
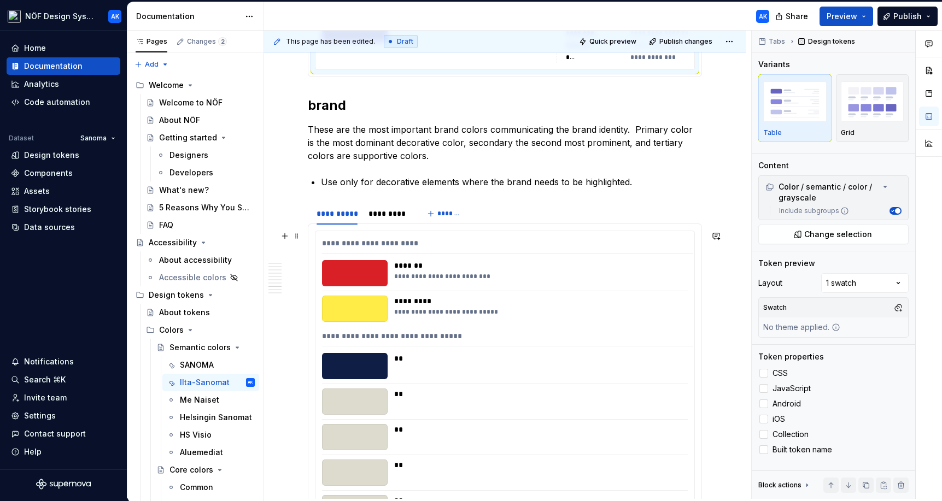
click at [671, 387] on div "**********" at bounding box center [504, 379] width 379 height 297
click at [674, 376] on div at bounding box center [763, 373] width 9 height 9
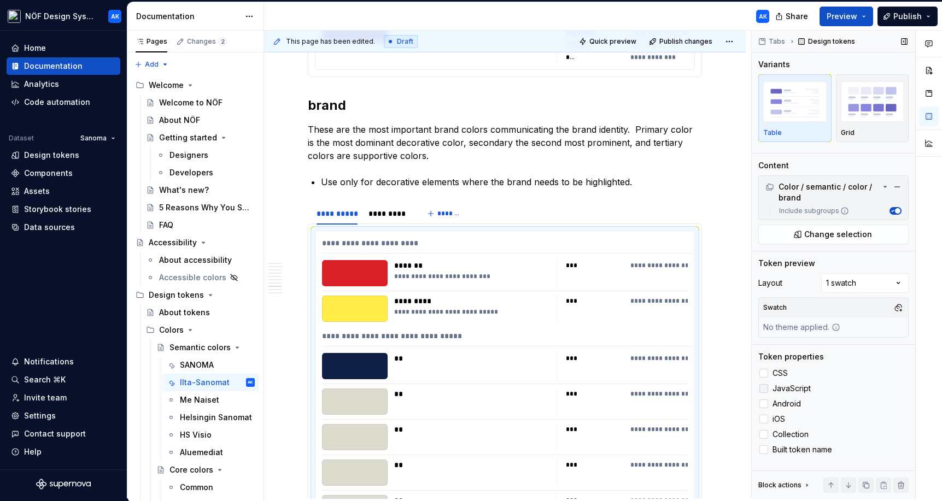
click at [674, 385] on div at bounding box center [763, 388] width 9 height 9
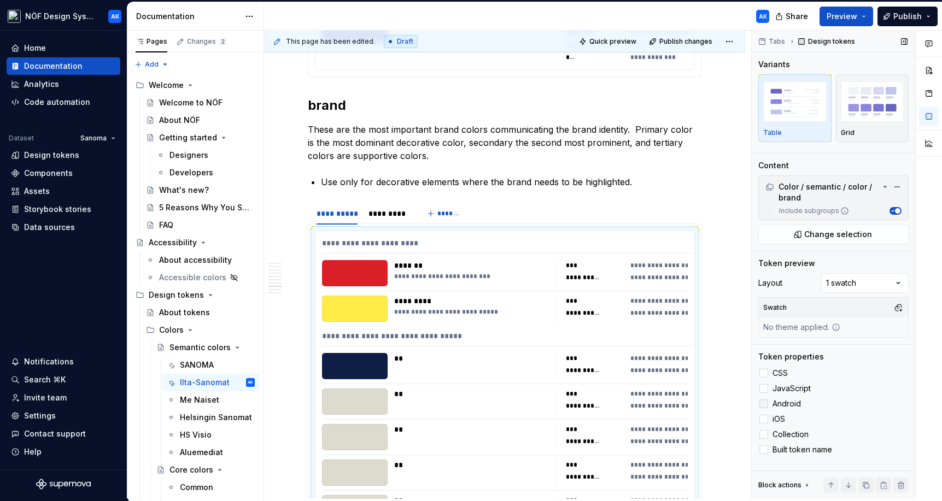
click at [674, 399] on label "Android" at bounding box center [833, 403] width 150 height 13
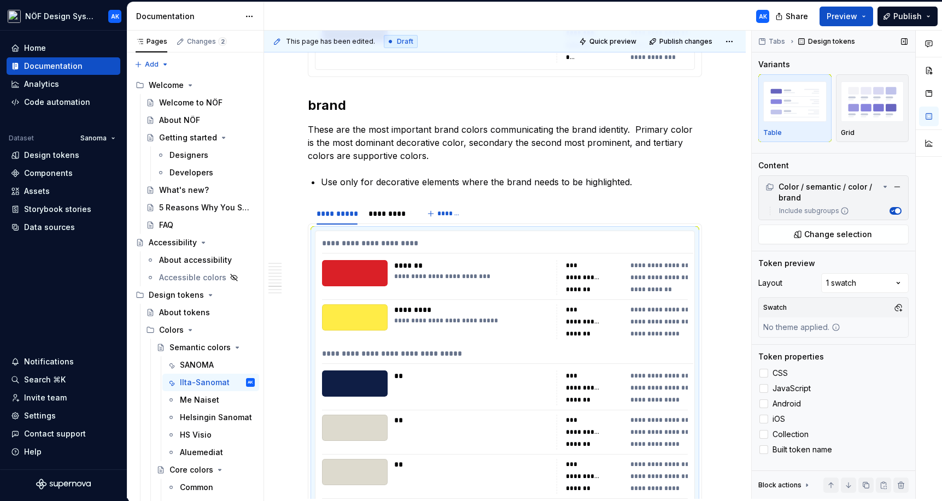
click at [674, 412] on div "CSS JavaScript Android iOS Collection Built token name" at bounding box center [833, 412] width 150 height 90
click at [674, 423] on div at bounding box center [763, 419] width 9 height 9
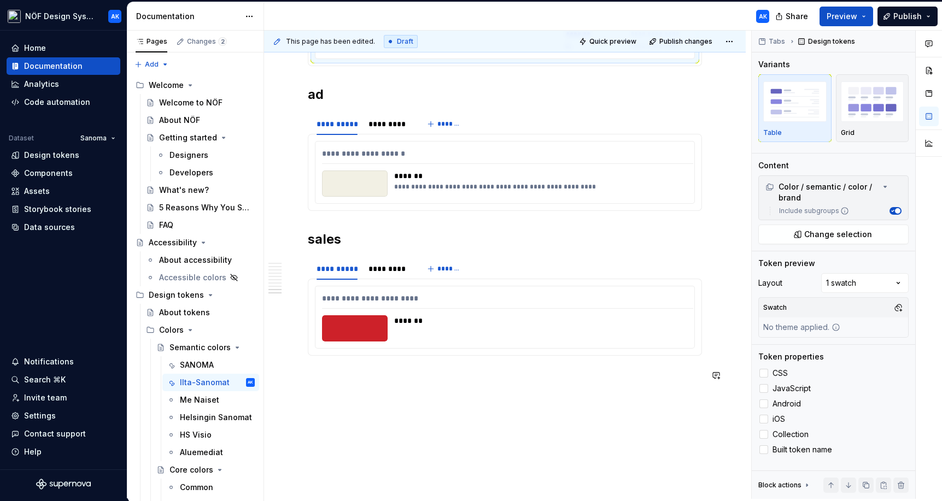
scroll to position [4621, 0]
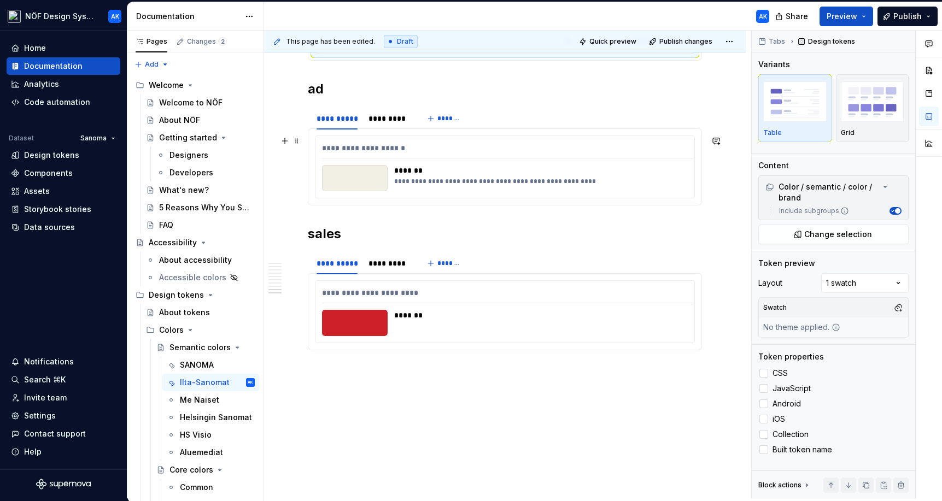
click at [659, 168] on div "*******" at bounding box center [540, 170] width 292 height 11
click at [674, 371] on div at bounding box center [763, 373] width 9 height 9
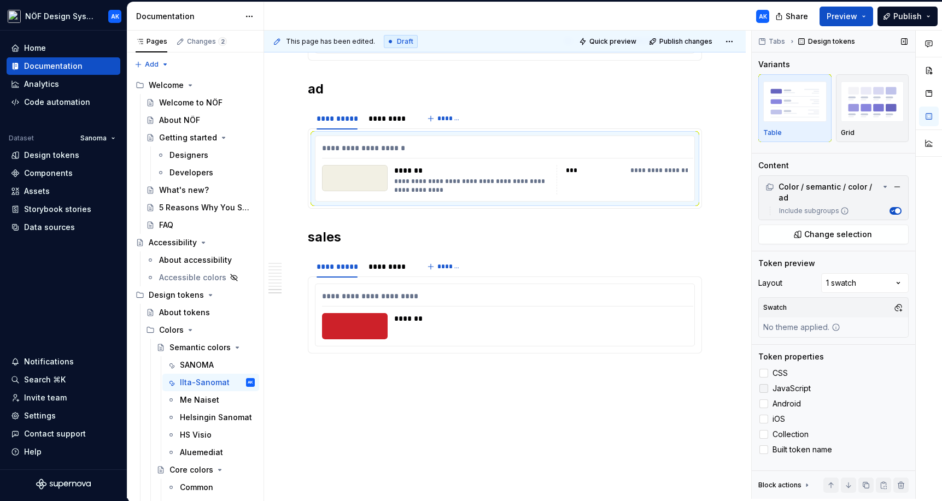
click at [674, 390] on div at bounding box center [763, 388] width 9 height 9
click at [674, 401] on div at bounding box center [763, 404] width 9 height 9
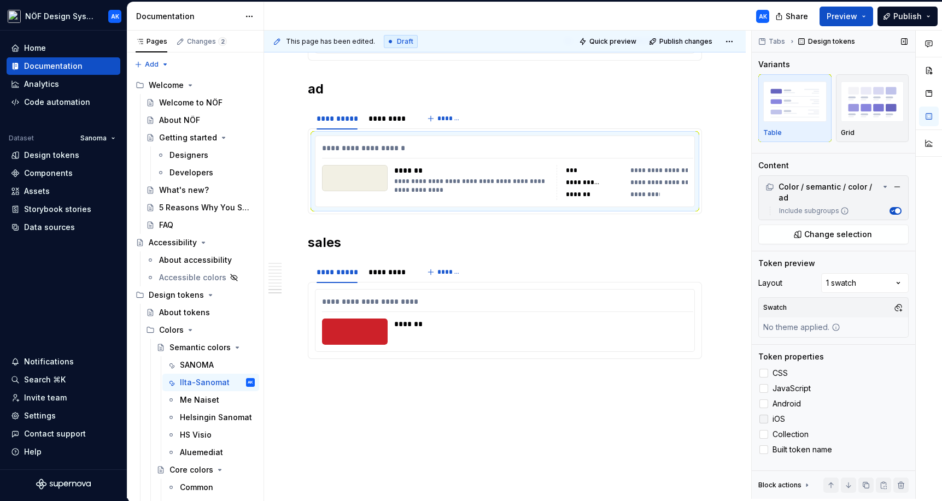
click at [674, 420] on div at bounding box center [763, 419] width 9 height 9
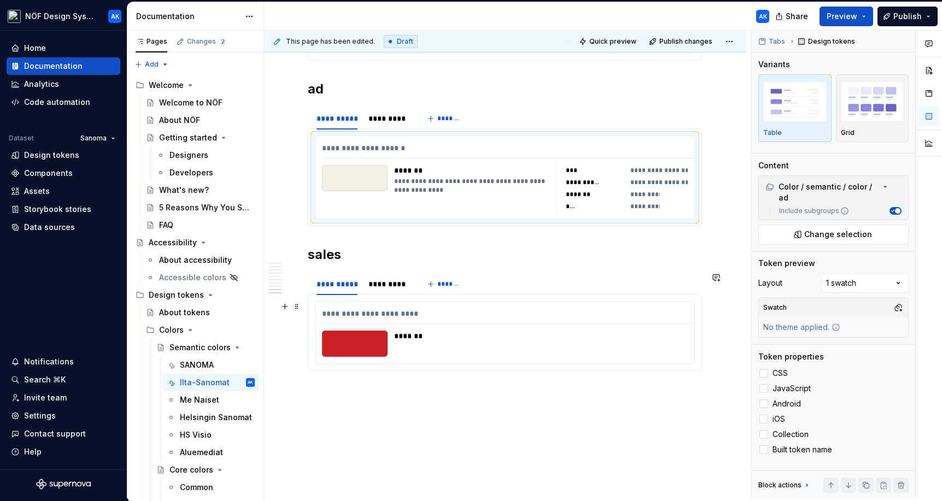
click at [674, 364] on div "**********" at bounding box center [505, 332] width 380 height 63
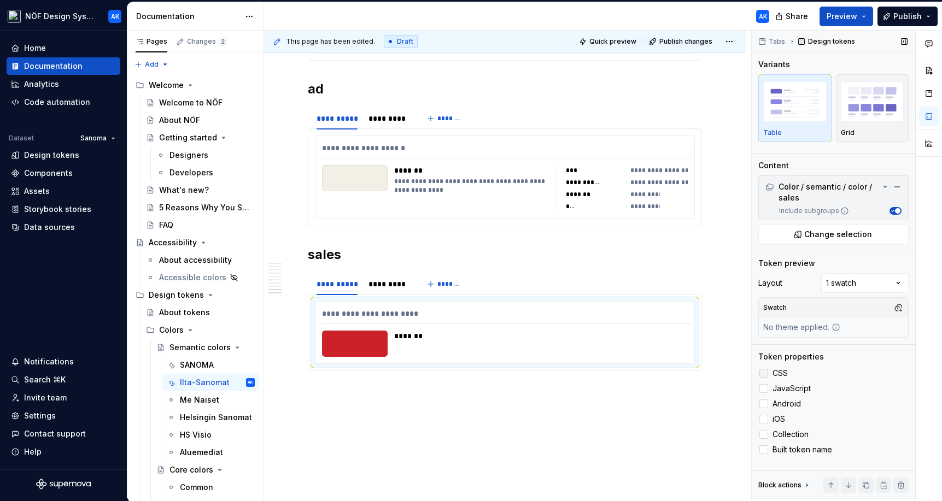
click at [674, 371] on div at bounding box center [763, 373] width 9 height 9
click at [674, 390] on div at bounding box center [763, 388] width 9 height 9
click at [674, 406] on div at bounding box center [763, 404] width 9 height 9
click at [674, 415] on div at bounding box center [763, 419] width 9 height 9
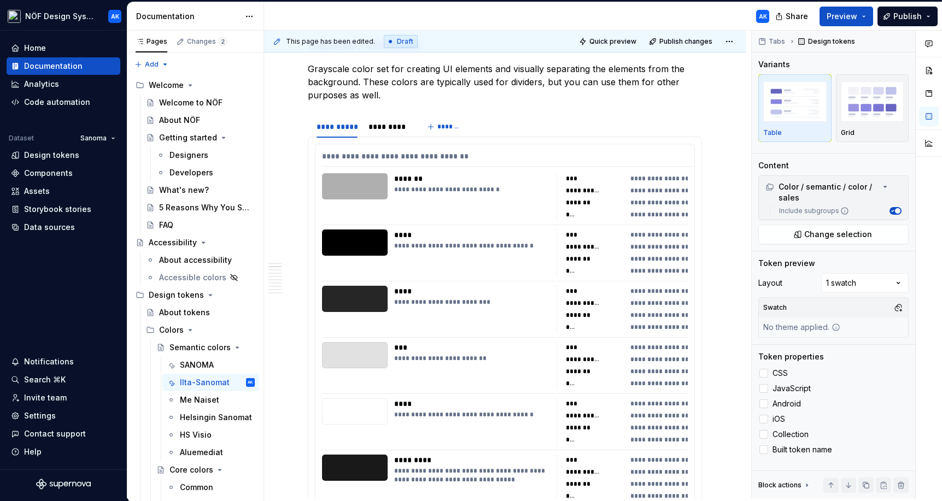
scroll to position [0, 0]
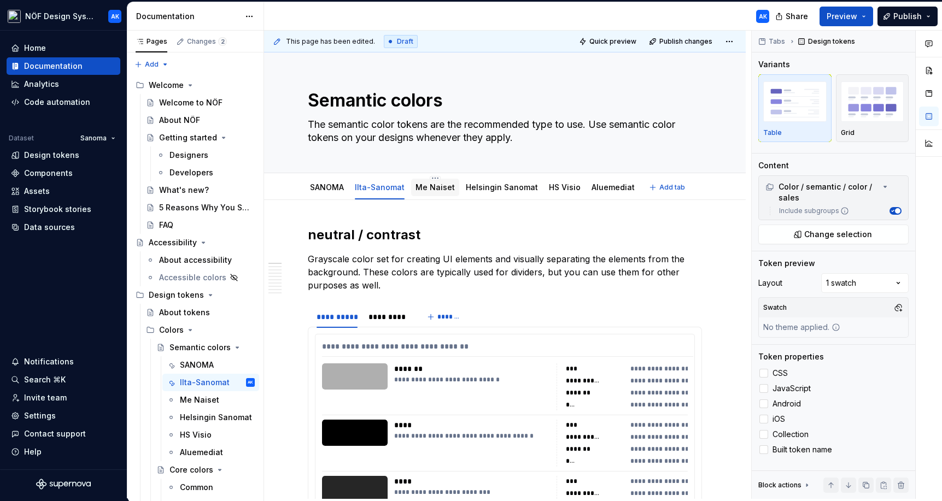
click at [429, 192] on div "Me Naiset" at bounding box center [434, 187] width 39 height 11
click at [423, 190] on link "Me Naiset" at bounding box center [434, 187] width 39 height 9
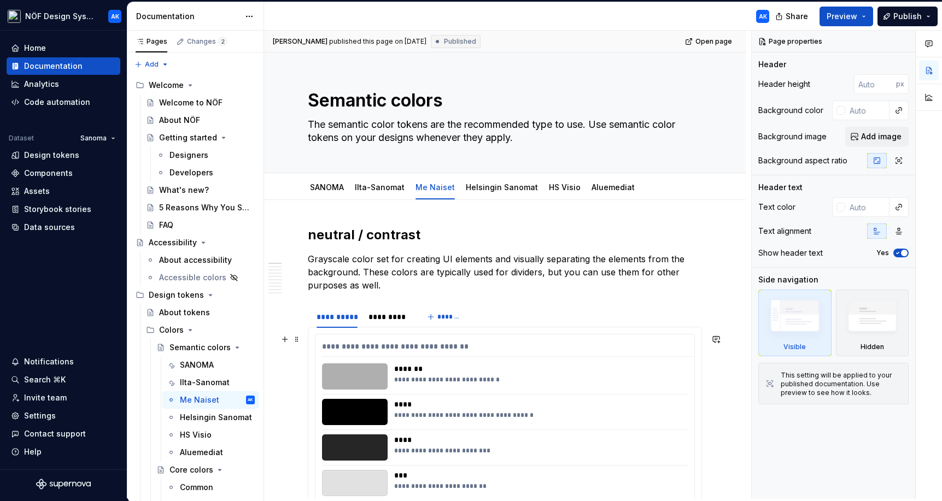
click at [504, 404] on div "****" at bounding box center [540, 404] width 292 height 11
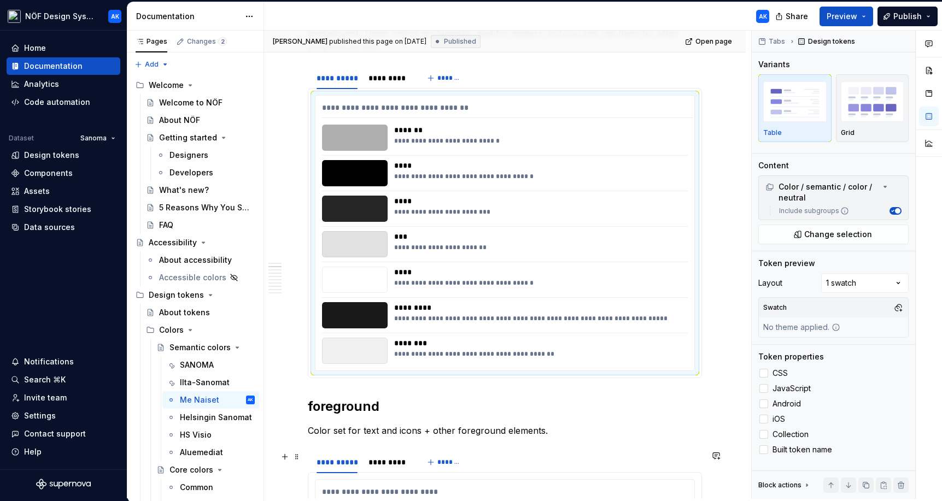
scroll to position [312, 0]
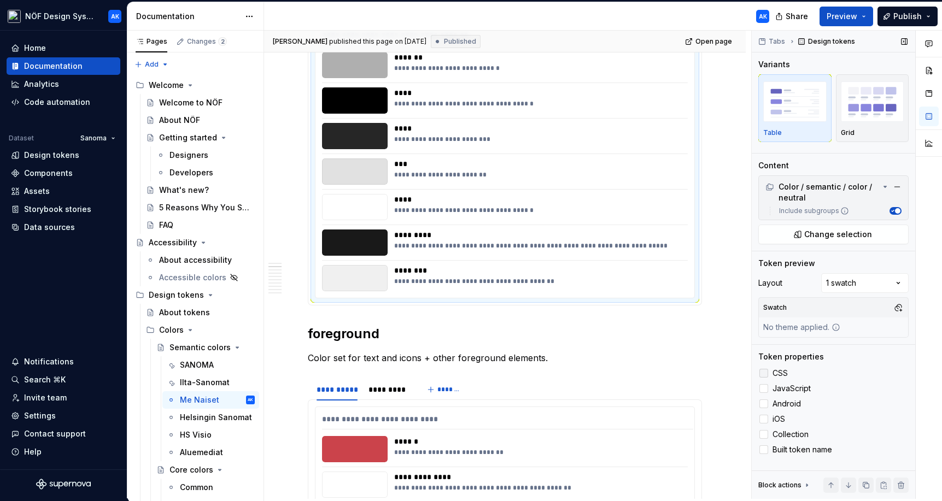
click at [674, 377] on div at bounding box center [763, 373] width 9 height 9
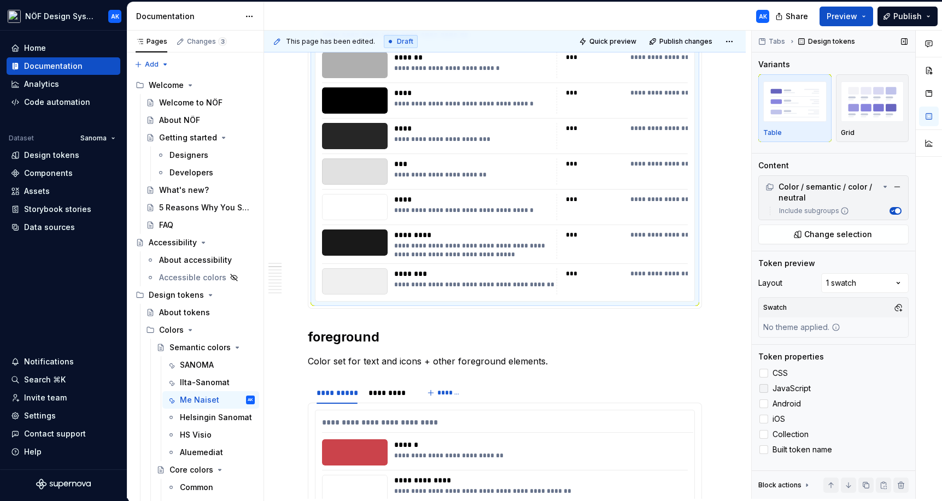
click at [674, 388] on div at bounding box center [763, 388] width 9 height 9
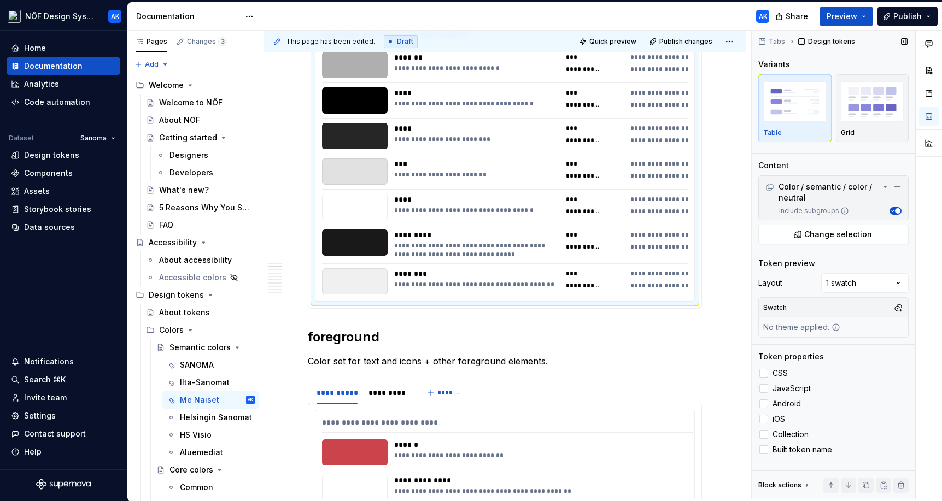
click at [674, 396] on div "CSS JavaScript Android iOS Collection Built token name" at bounding box center [833, 412] width 150 height 90
click at [674, 404] on div at bounding box center [763, 404] width 9 height 9
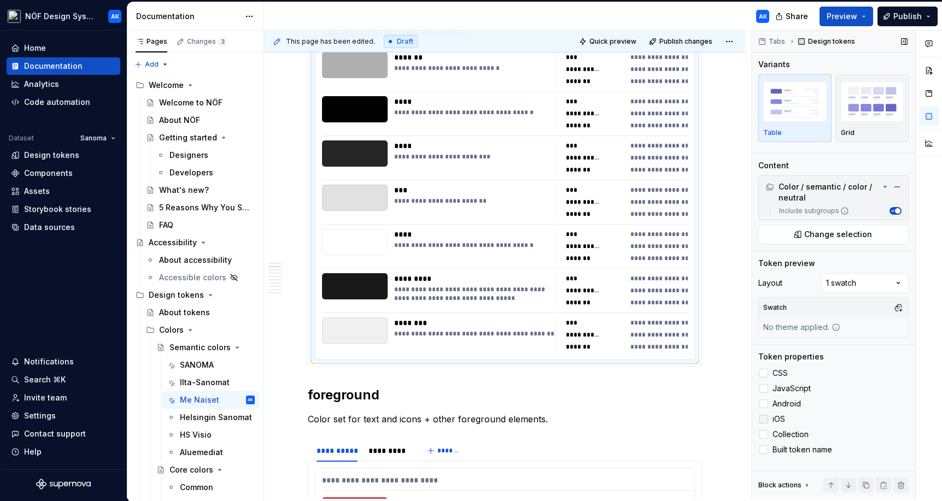
click at [674, 415] on div at bounding box center [763, 419] width 9 height 9
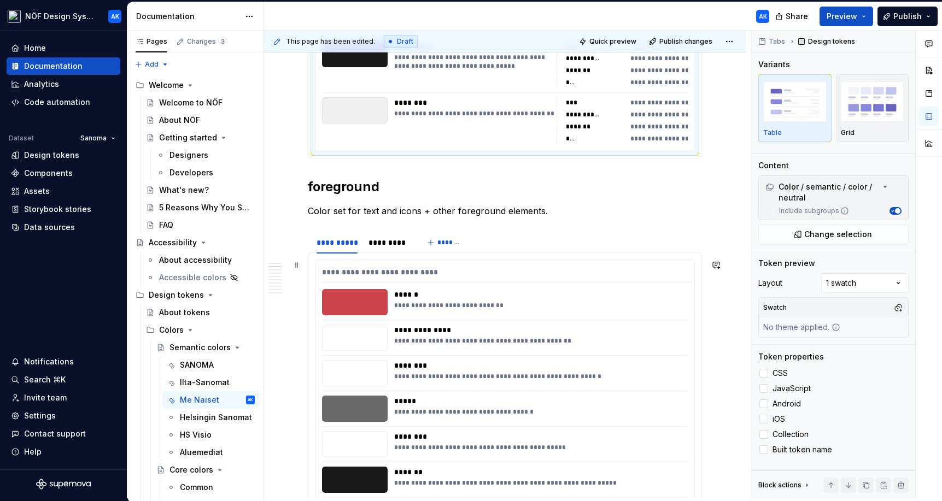
scroll to position [608, 0]
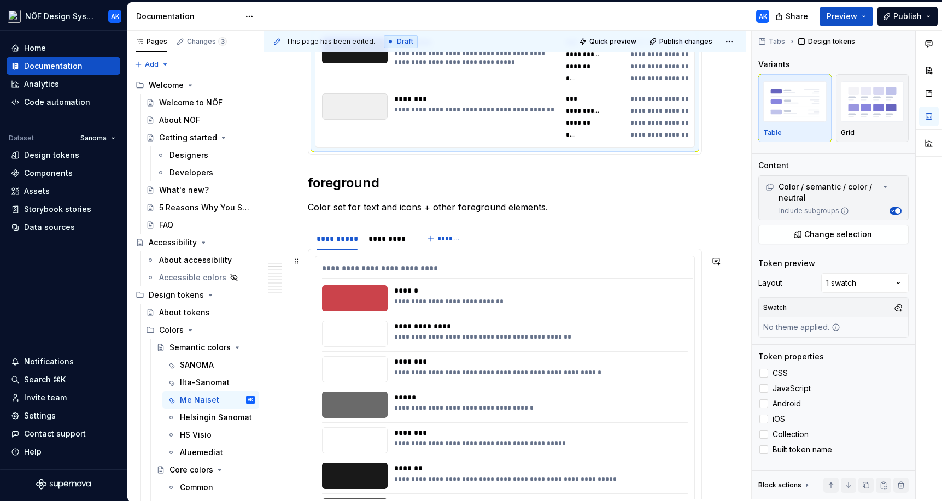
click at [654, 373] on div "**********" at bounding box center [540, 372] width 292 height 9
click at [674, 371] on div at bounding box center [763, 373] width 9 height 9
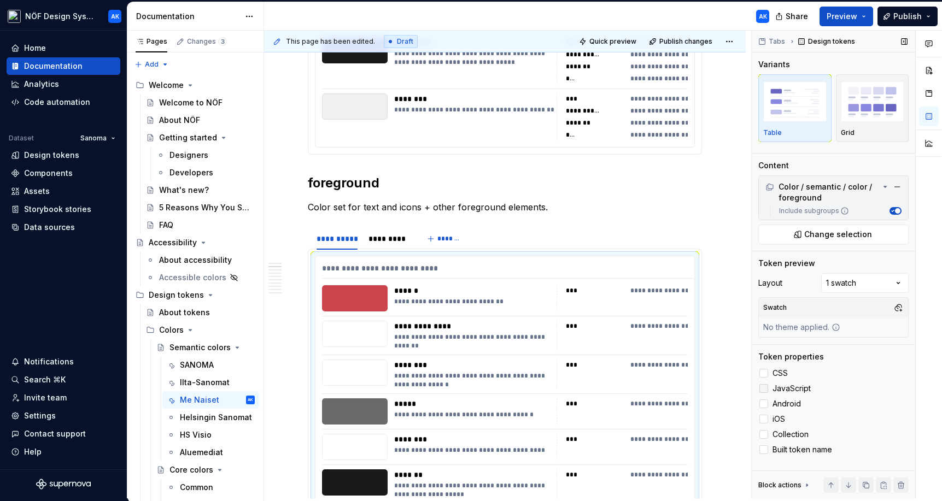
click at [674, 386] on div at bounding box center [763, 388] width 9 height 9
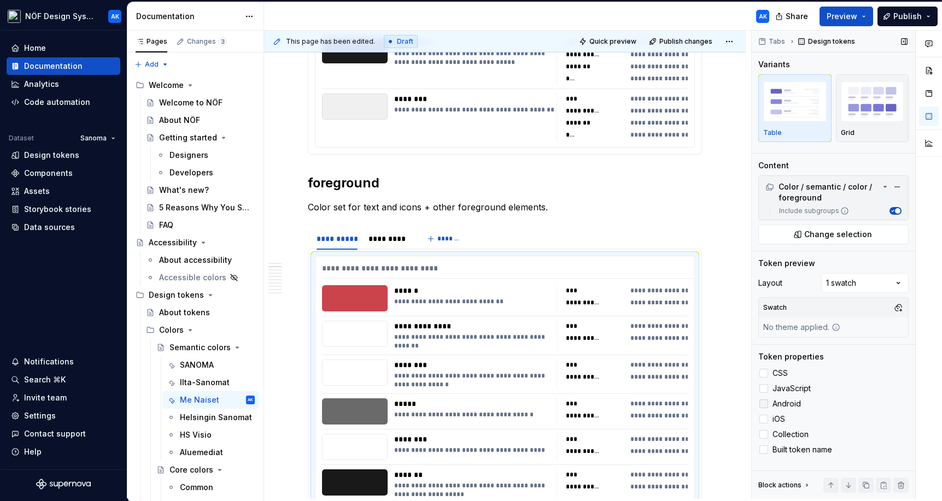
click at [674, 400] on div at bounding box center [763, 404] width 9 height 9
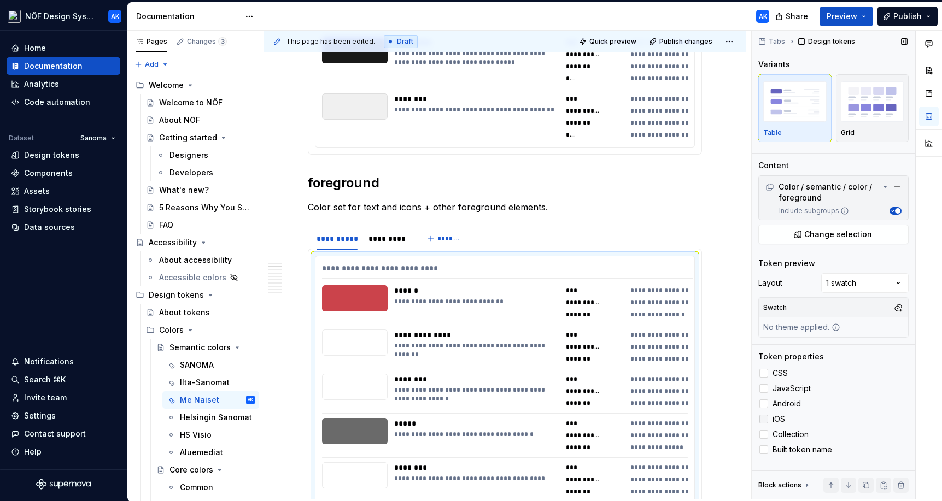
click at [674, 415] on div at bounding box center [763, 419] width 9 height 9
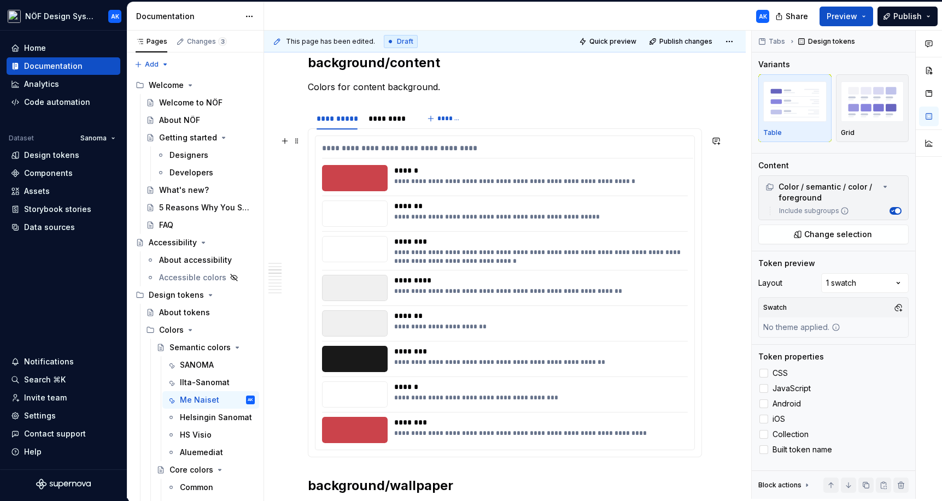
scroll to position [1384, 0]
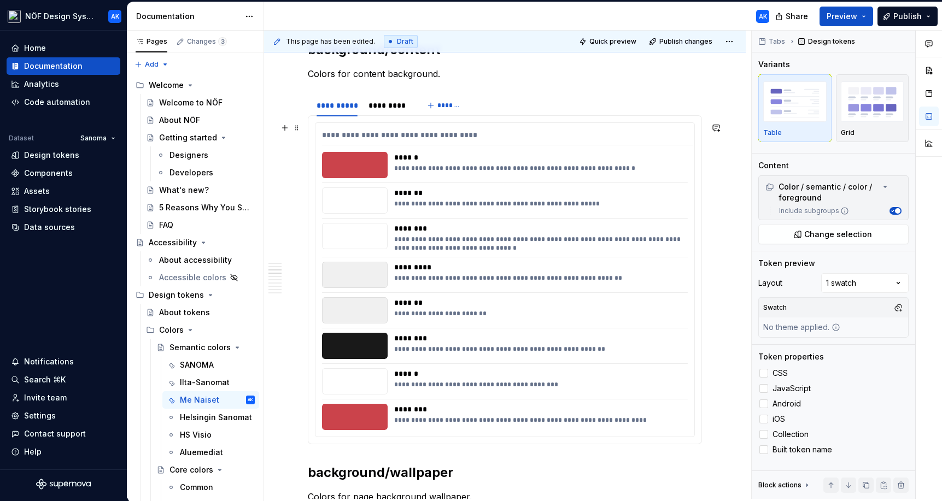
click at [645, 352] on div "**********" at bounding box center [540, 349] width 292 height 9
click at [674, 374] on div at bounding box center [763, 373] width 9 height 9
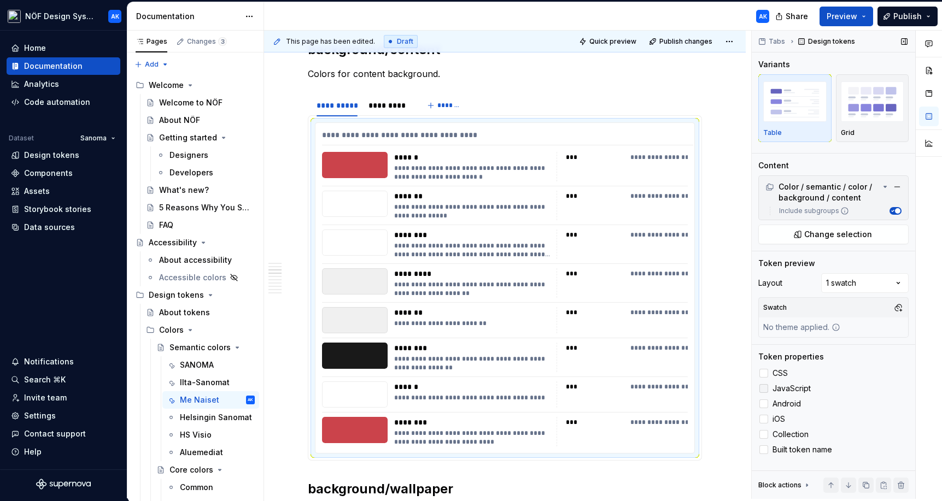
click at [674, 385] on div at bounding box center [763, 388] width 9 height 9
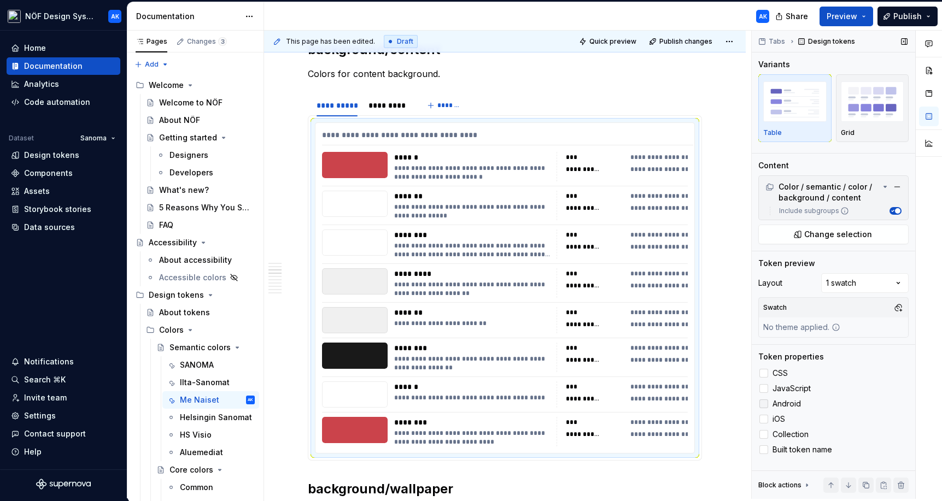
click at [674, 402] on div at bounding box center [763, 404] width 9 height 9
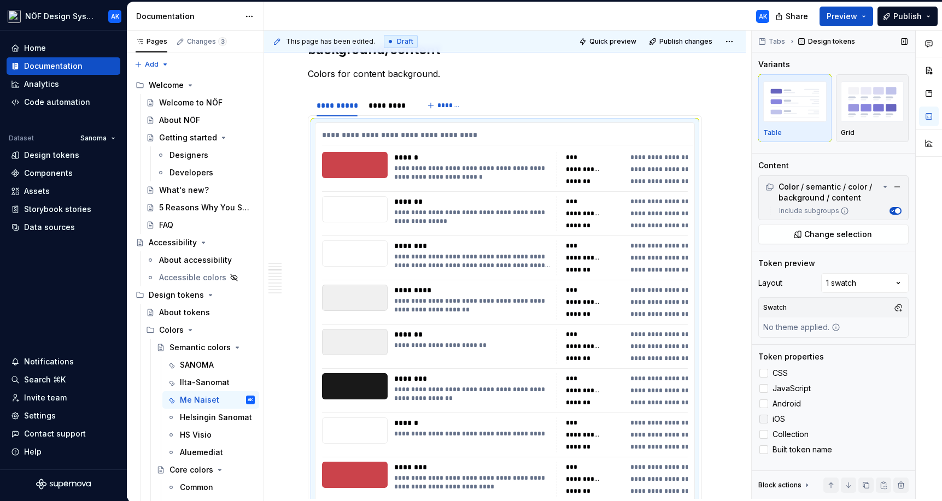
click at [674, 417] on div at bounding box center [763, 419] width 9 height 9
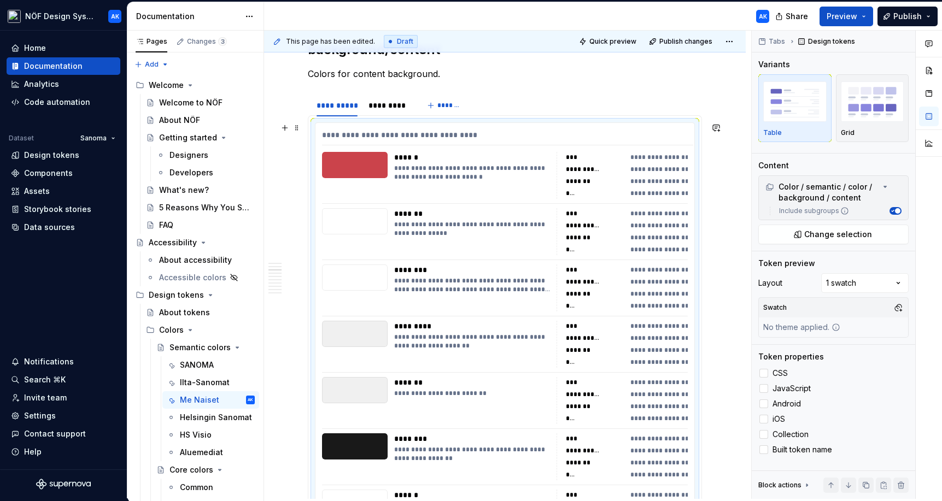
scroll to position [1798, 0]
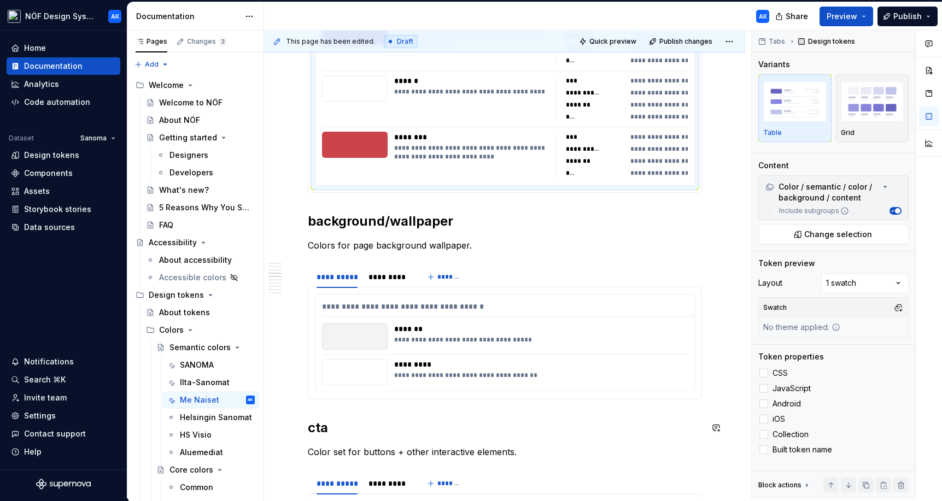
click at [625, 367] on div "*********" at bounding box center [540, 364] width 292 height 11
click at [674, 374] on div at bounding box center [763, 373] width 9 height 9
click at [674, 390] on div at bounding box center [763, 388] width 9 height 9
click at [674, 408] on div at bounding box center [763, 404] width 9 height 9
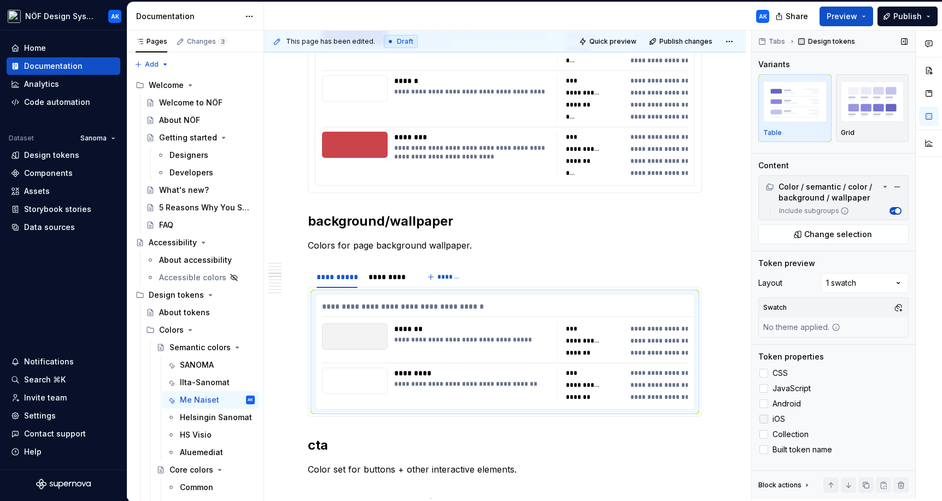
click at [674, 420] on div at bounding box center [763, 419] width 9 height 9
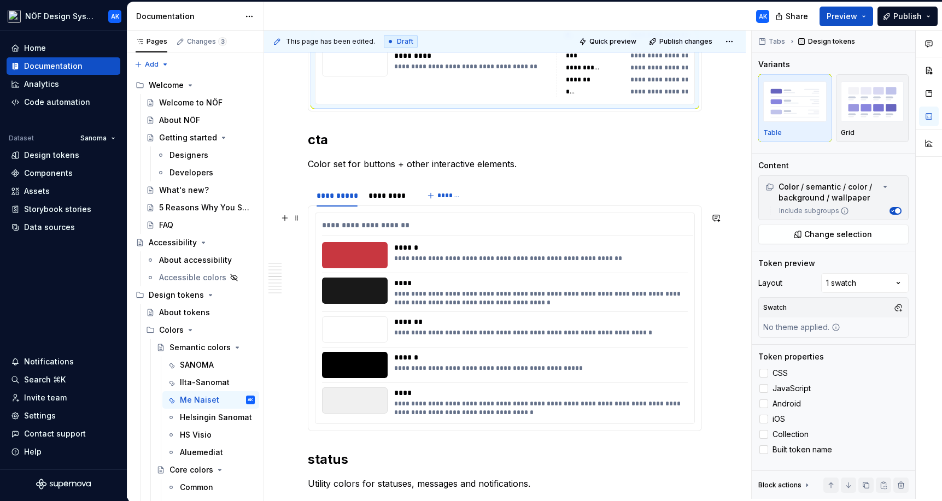
scroll to position [2130, 0]
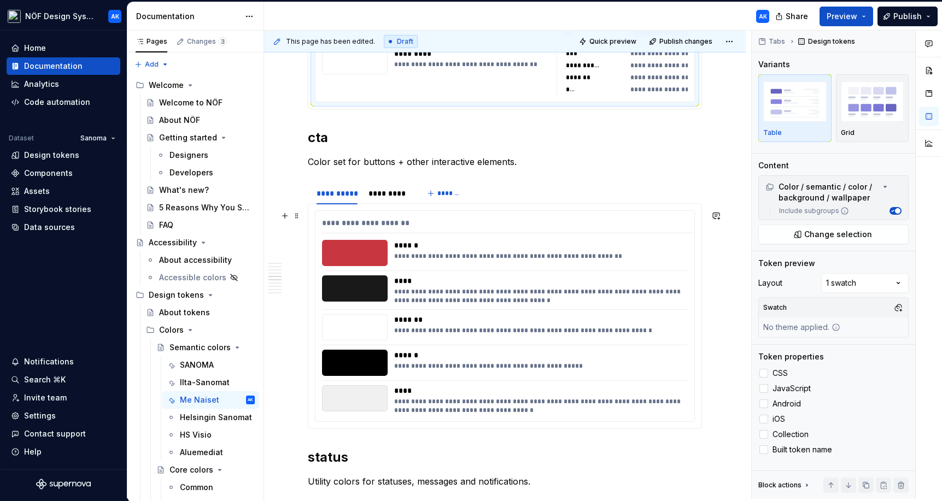
click at [647, 374] on div "**********" at bounding box center [537, 363] width 287 height 26
click at [674, 376] on div at bounding box center [763, 373] width 9 height 9
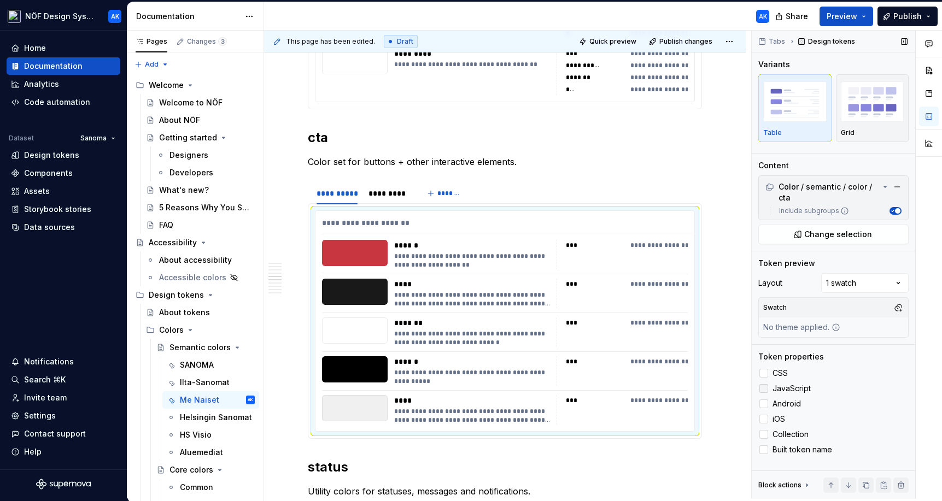
click at [674, 390] on div at bounding box center [763, 388] width 9 height 9
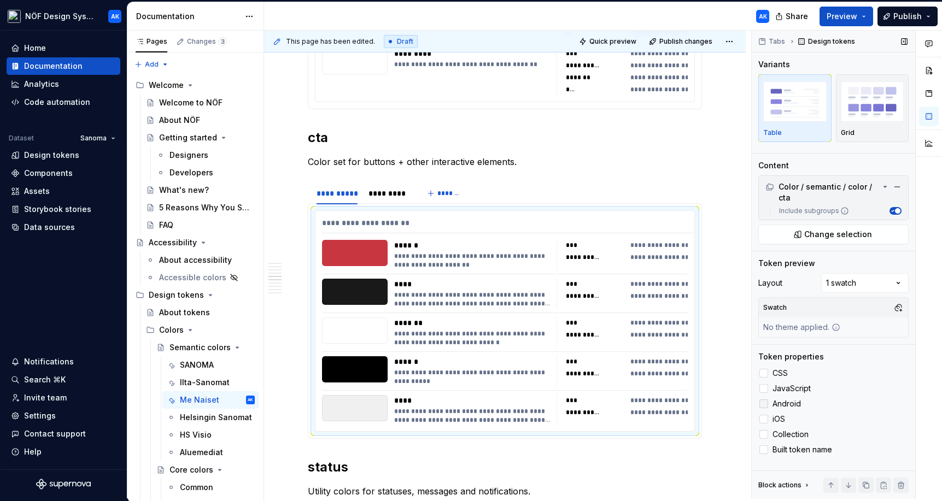
click at [674, 401] on div at bounding box center [763, 404] width 9 height 9
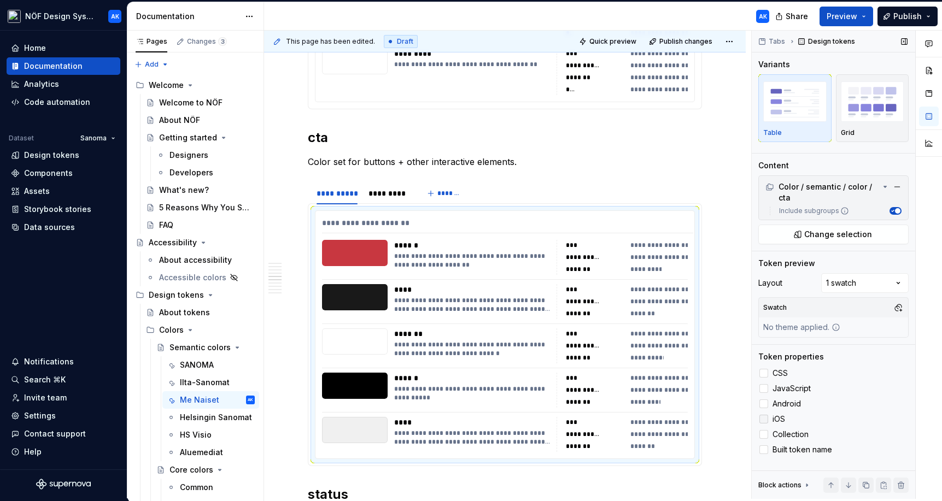
click at [674, 417] on div at bounding box center [763, 419] width 9 height 9
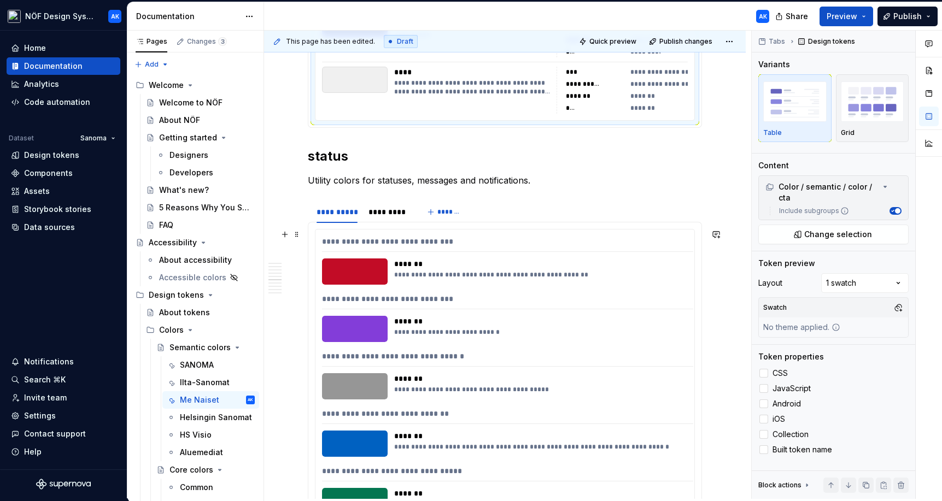
scroll to position [2543, 0]
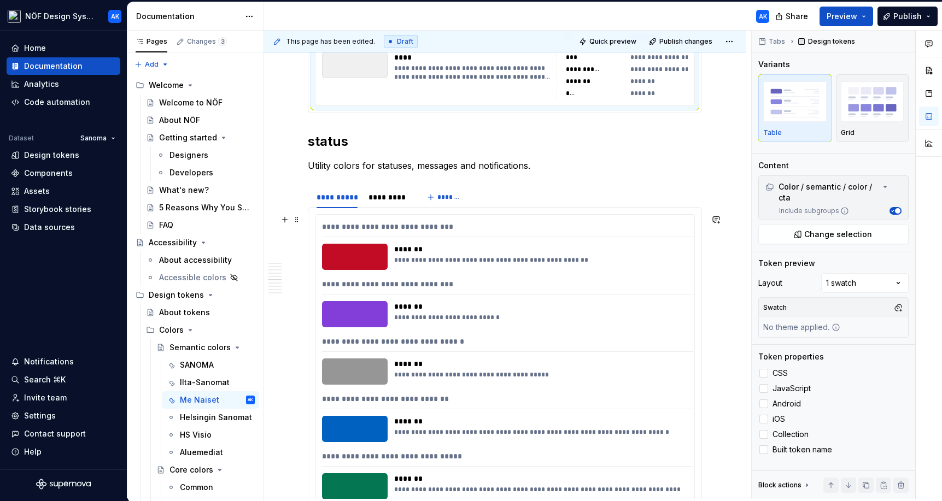
click at [609, 373] on div "**********" at bounding box center [540, 375] width 292 height 9
click at [674, 380] on div "CSS JavaScript Android iOS Collection Built token name" at bounding box center [833, 412] width 150 height 90
click at [674, 377] on div at bounding box center [763, 373] width 9 height 9
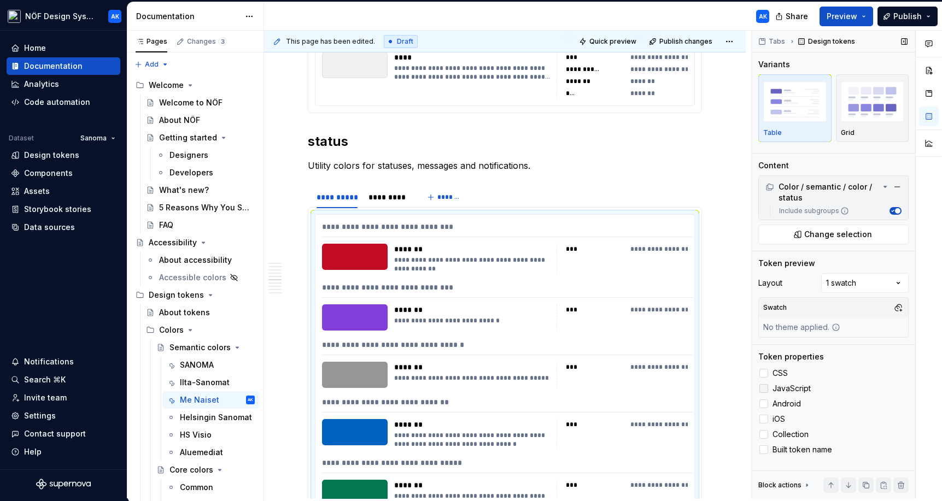
click at [674, 386] on div at bounding box center [763, 388] width 9 height 9
click at [674, 397] on label "Android" at bounding box center [833, 403] width 150 height 13
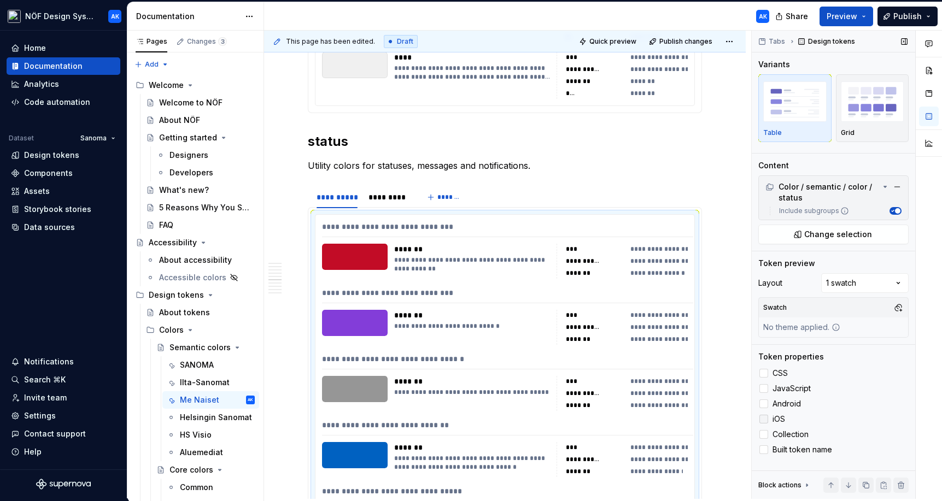
click at [674, 418] on div at bounding box center [763, 419] width 9 height 9
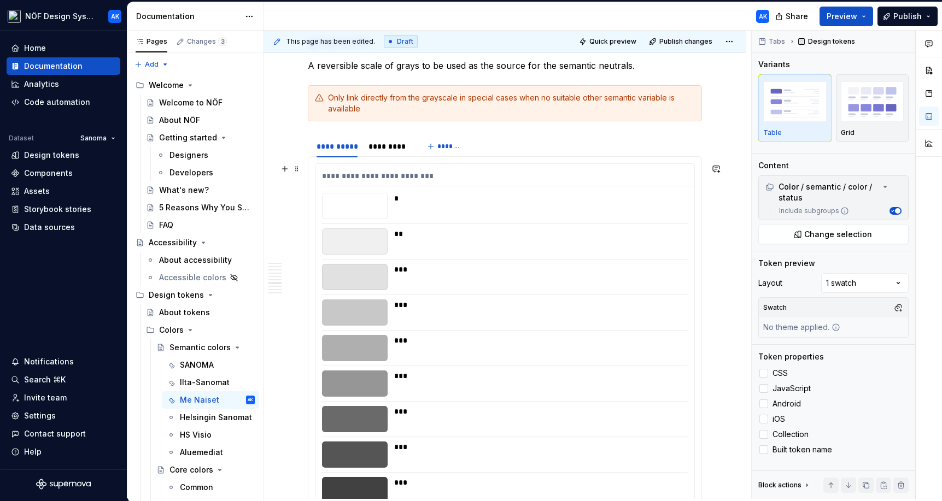
scroll to position [3153, 0]
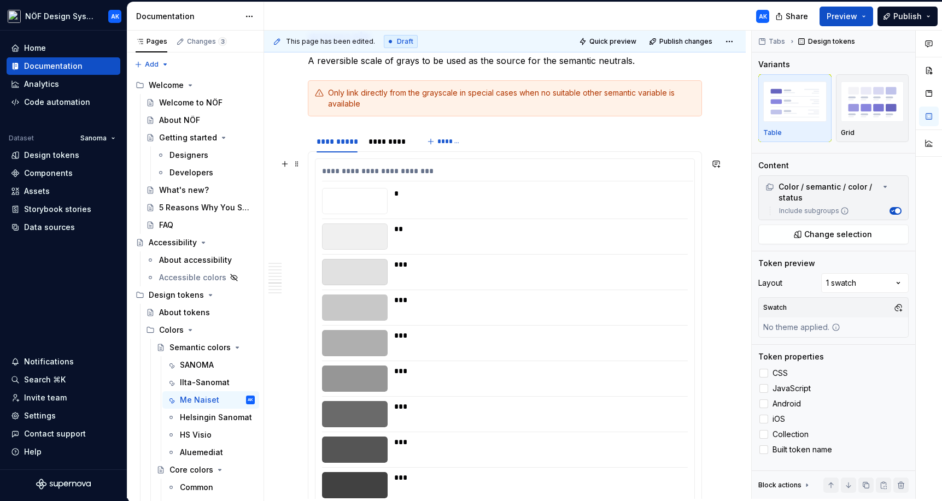
click at [627, 364] on div "**********" at bounding box center [504, 403] width 379 height 488
click at [674, 378] on label "CSS" at bounding box center [833, 373] width 150 height 13
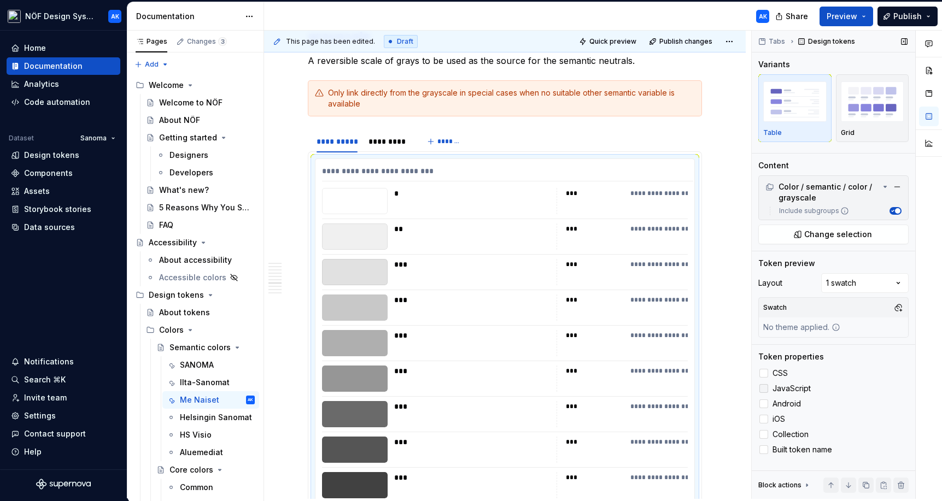
click at [674, 387] on div at bounding box center [763, 388] width 9 height 9
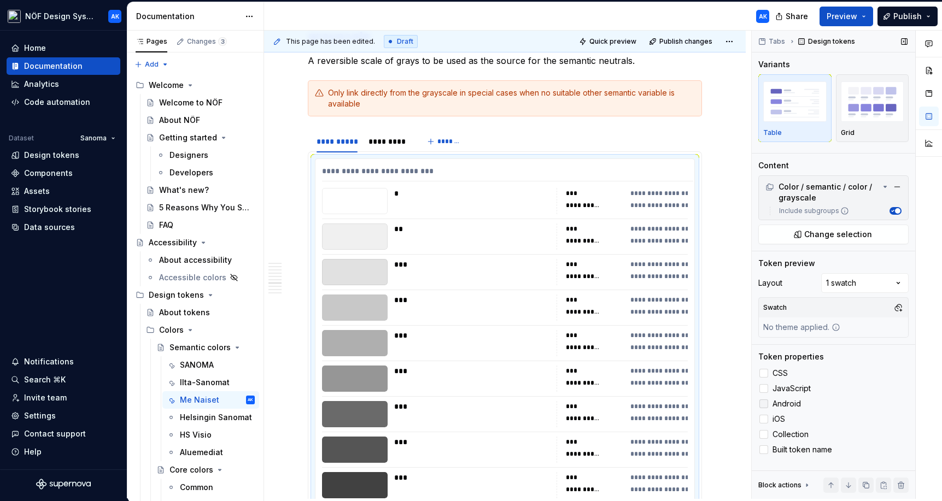
click at [674, 400] on div at bounding box center [763, 404] width 9 height 9
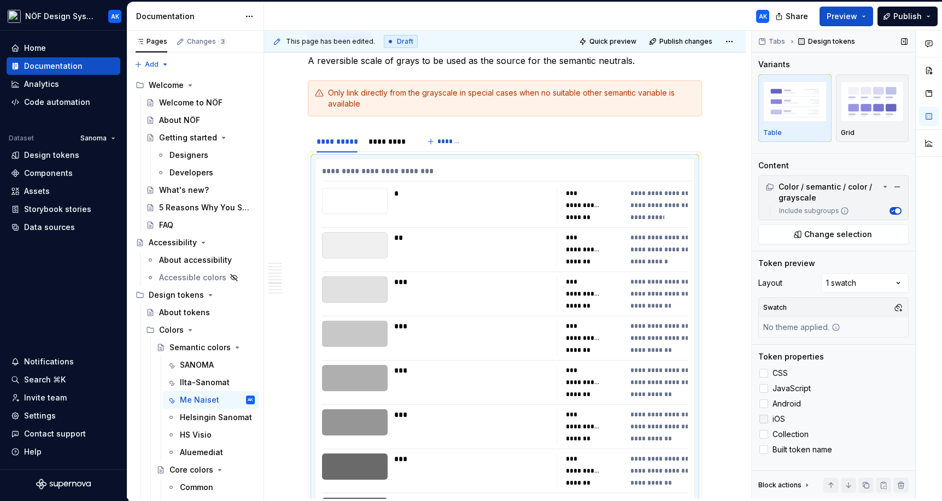
click at [674, 418] on div at bounding box center [763, 419] width 9 height 9
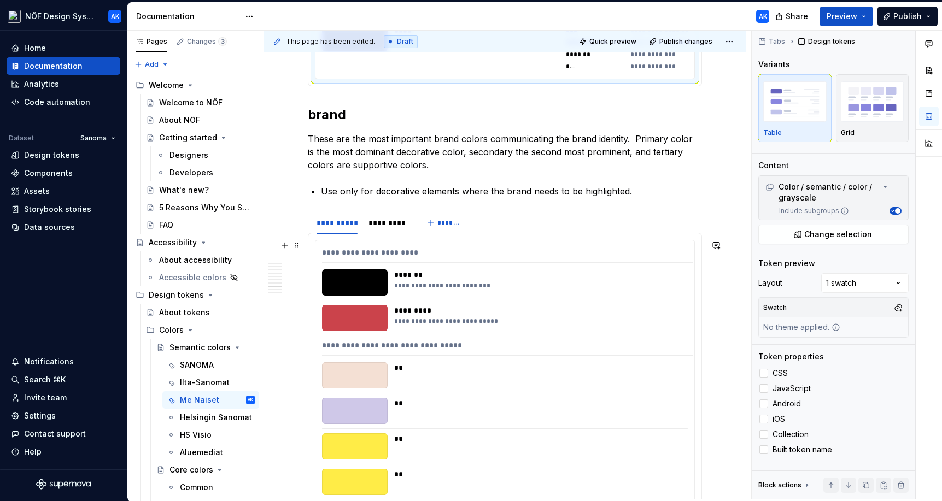
scroll to position [3992, 0]
click at [616, 393] on div at bounding box center [505, 393] width 366 height 1
click at [674, 376] on div at bounding box center [763, 373] width 9 height 9
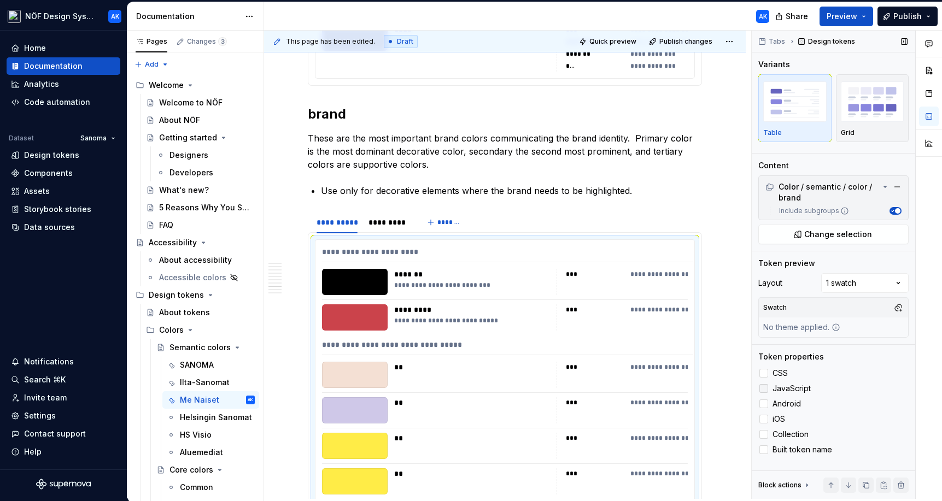
click at [674, 393] on div at bounding box center [763, 388] width 9 height 9
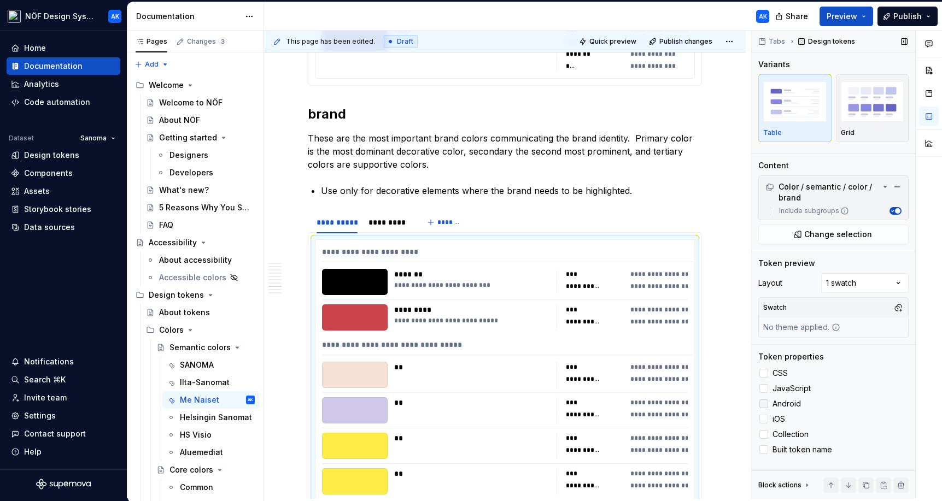
click at [674, 403] on div at bounding box center [763, 404] width 9 height 9
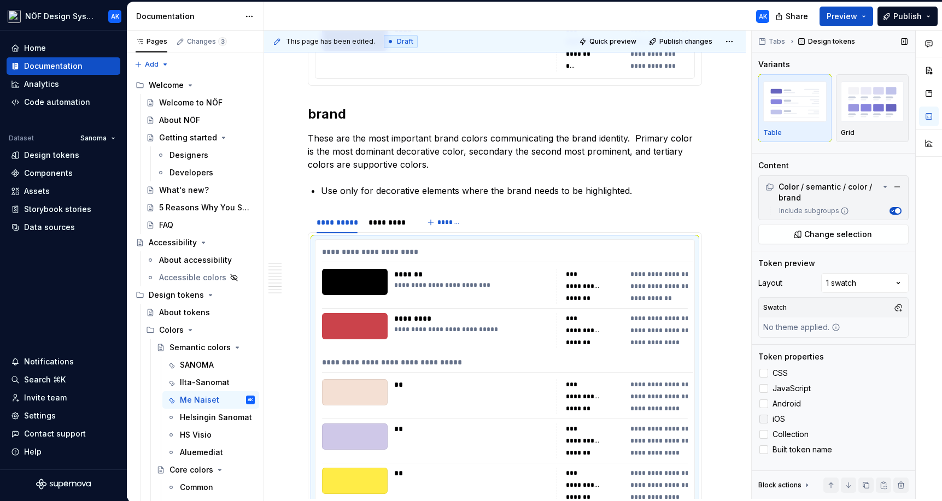
click at [674, 418] on div at bounding box center [763, 419] width 9 height 9
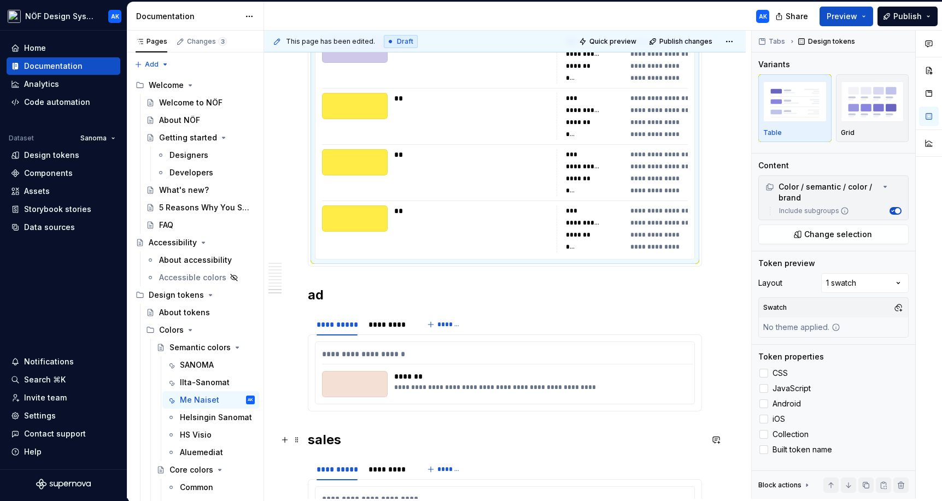
scroll to position [4429, 0]
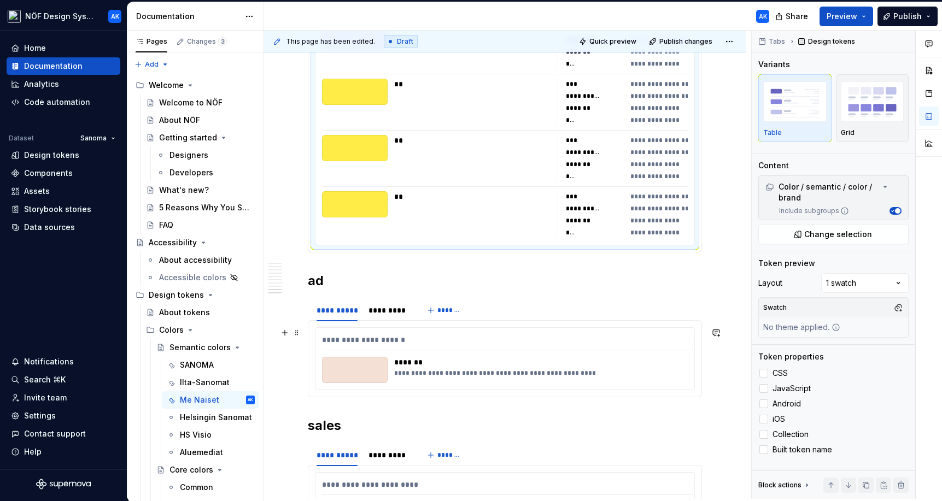
click at [604, 379] on div "**********" at bounding box center [537, 370] width 287 height 26
click at [674, 372] on div at bounding box center [763, 373] width 9 height 9
click at [674, 388] on div at bounding box center [763, 388] width 9 height 9
click at [674, 402] on div at bounding box center [763, 404] width 9 height 9
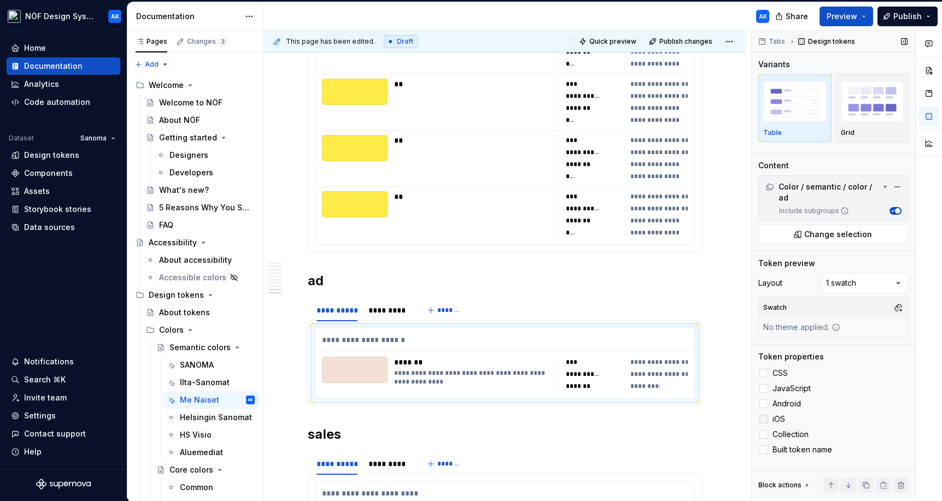
click at [674, 414] on label "iOS" at bounding box center [833, 419] width 150 height 13
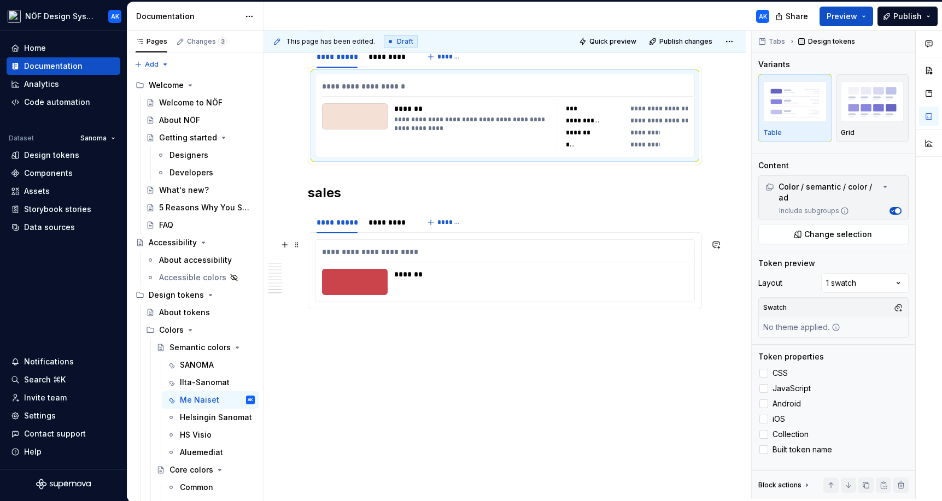
click at [674, 270] on div "*******" at bounding box center [540, 274] width 292 height 11
click at [674, 373] on div at bounding box center [763, 373] width 9 height 9
click at [674, 393] on label "JavaScript" at bounding box center [833, 388] width 150 height 13
click at [674, 408] on label "Android" at bounding box center [833, 403] width 150 height 13
click at [674, 423] on div at bounding box center [763, 419] width 9 height 9
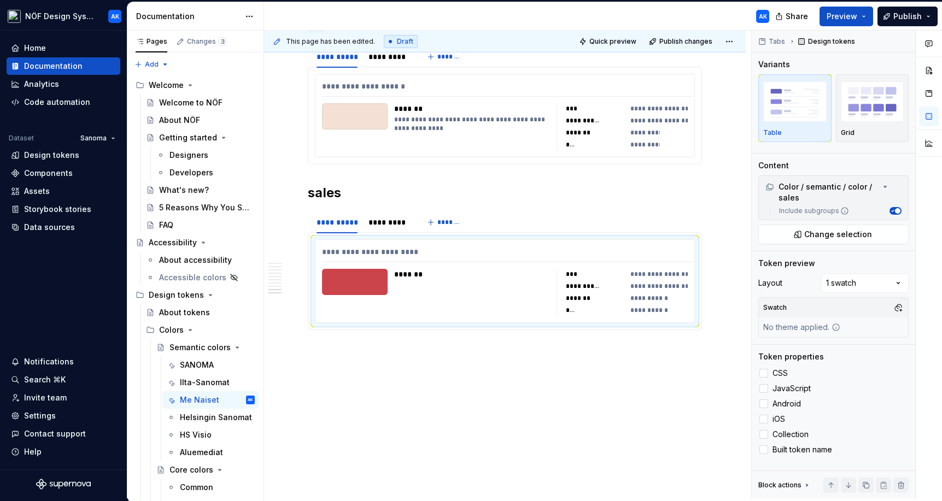
scroll to position [4704, 0]
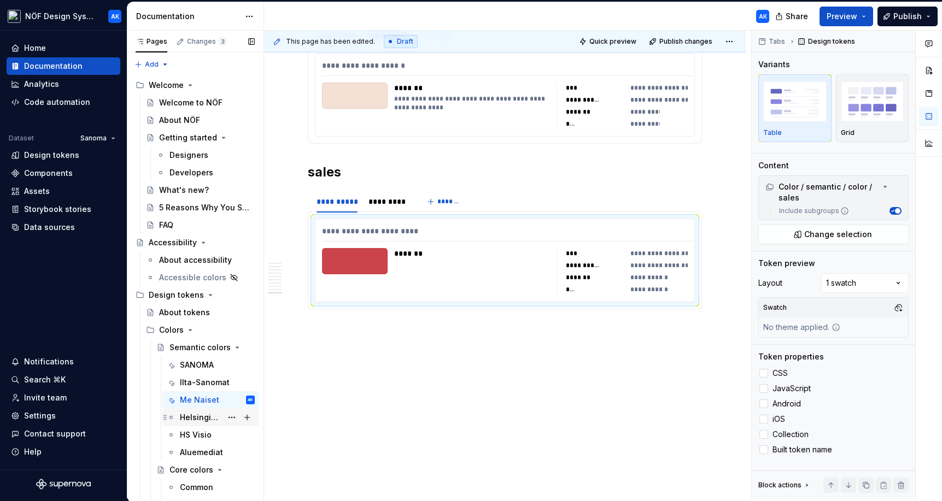
click at [215, 424] on div "Helsingin Sanomat" at bounding box center [217, 417] width 75 height 15
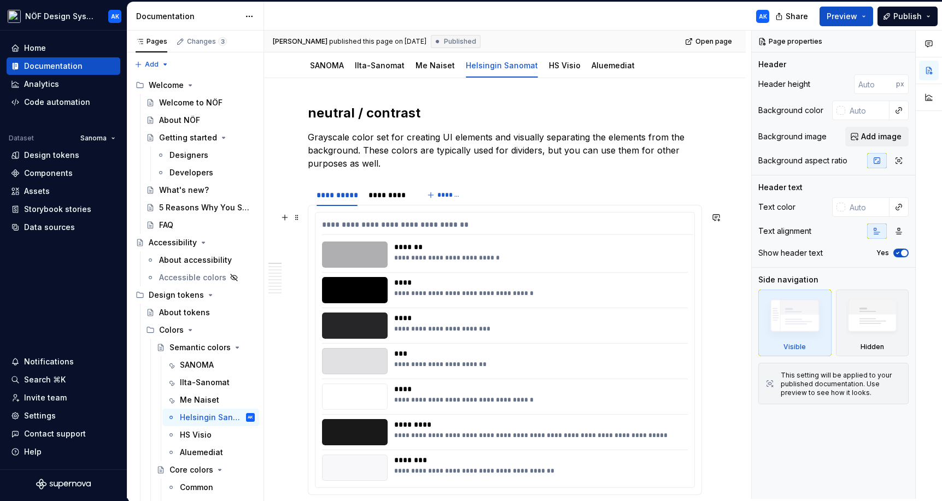
scroll to position [124, 0]
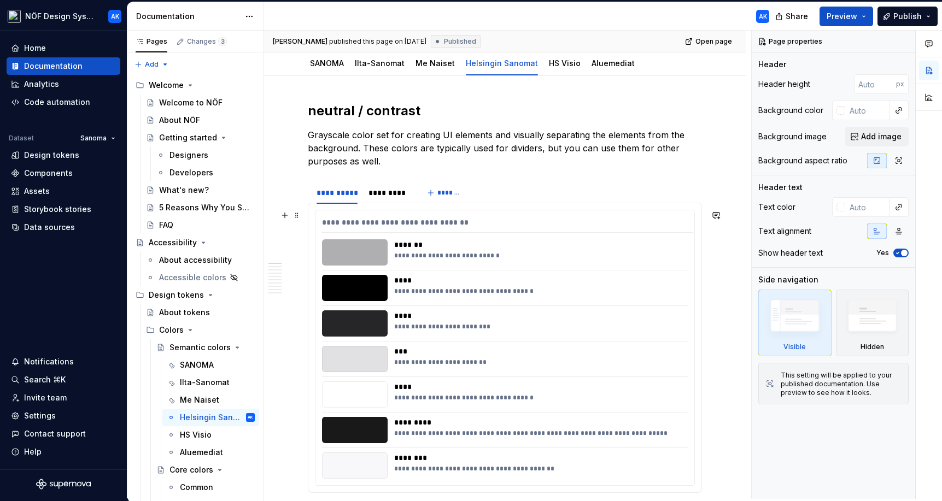
click at [536, 292] on div "**********" at bounding box center [540, 291] width 292 height 9
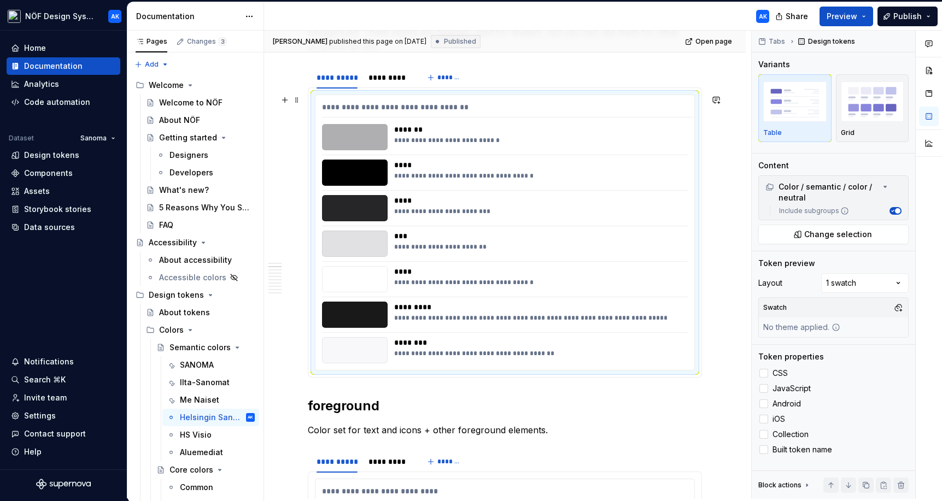
scroll to position [257, 0]
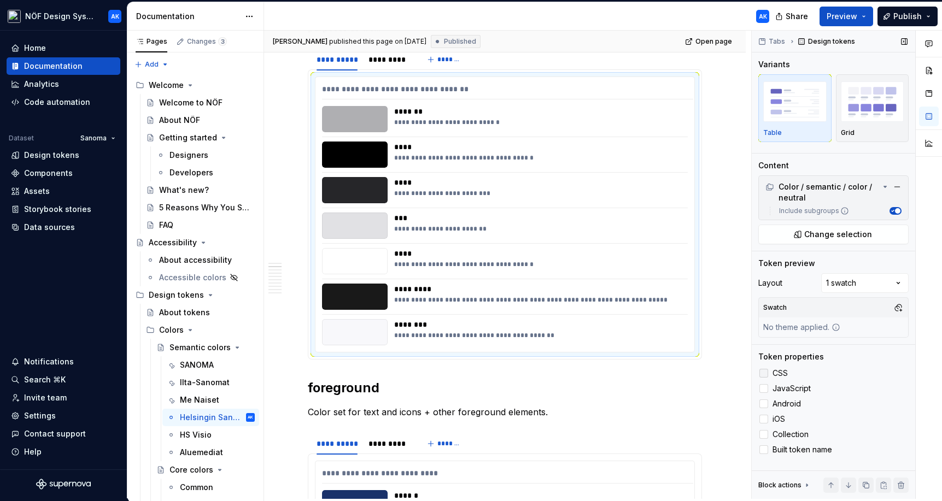
click at [674, 373] on div at bounding box center [763, 373] width 9 height 9
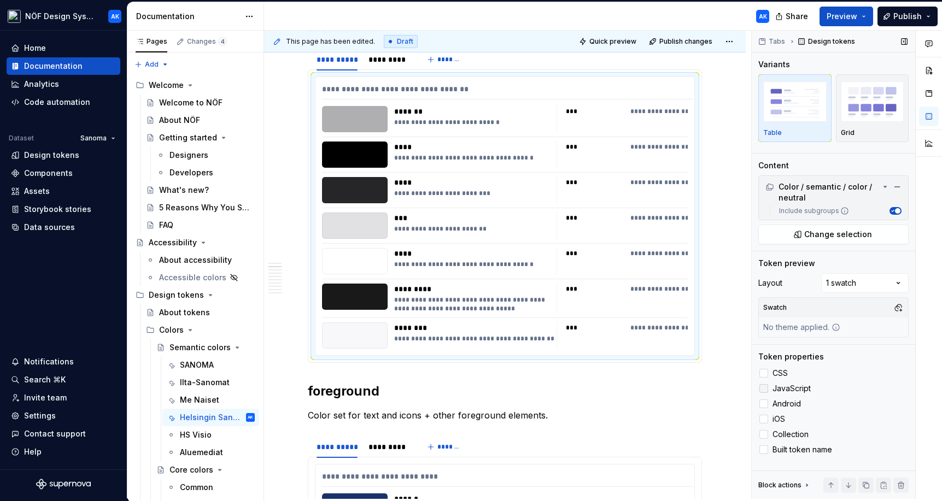
click at [674, 390] on div at bounding box center [763, 388] width 9 height 9
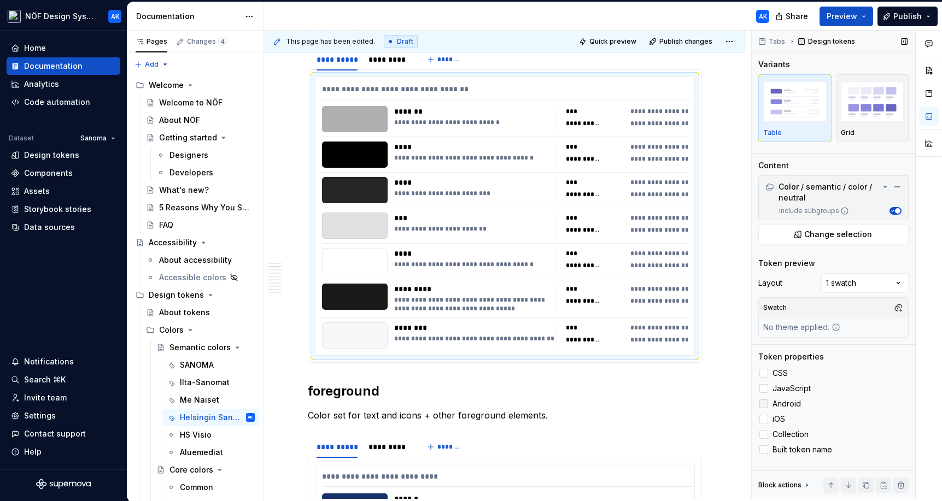
click at [674, 402] on div at bounding box center [763, 404] width 9 height 9
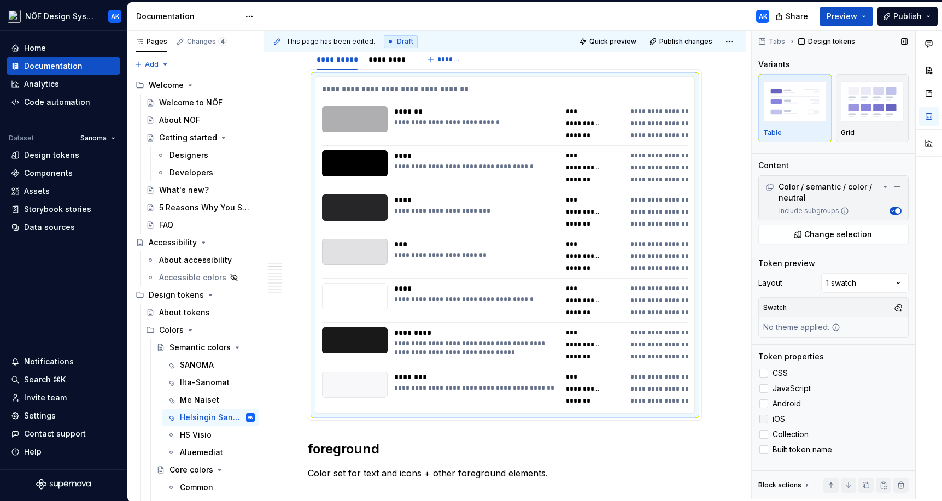
click at [674, 418] on div at bounding box center [763, 419] width 9 height 9
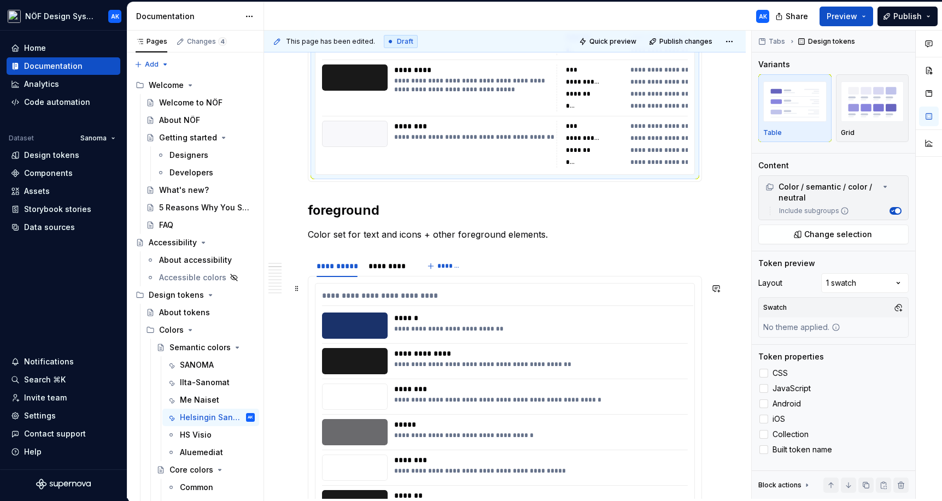
scroll to position [584, 0]
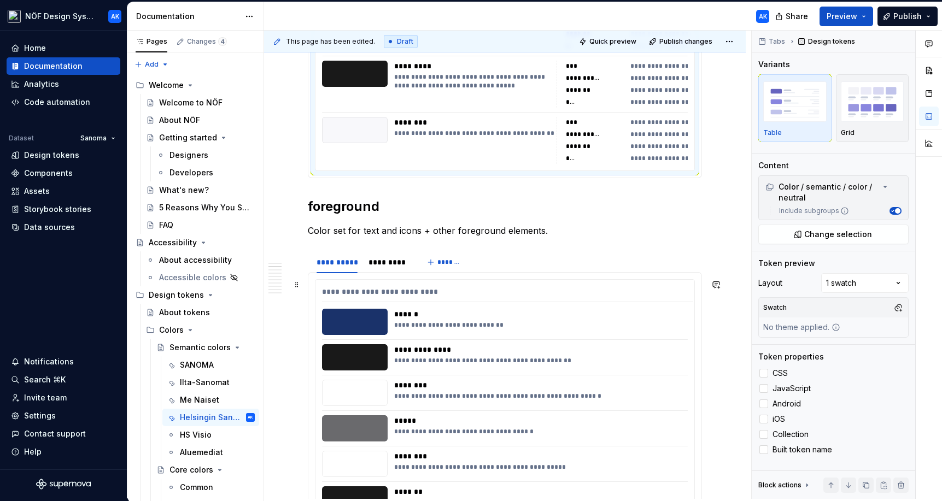
click at [637, 377] on div "**********" at bounding box center [504, 456] width 379 height 353
click at [674, 374] on div at bounding box center [763, 373] width 9 height 9
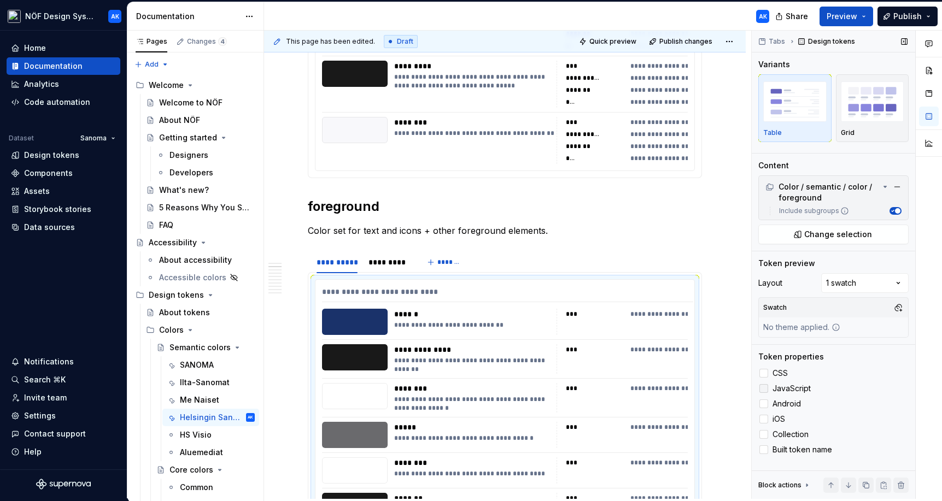
click at [674, 389] on div at bounding box center [763, 388] width 9 height 9
click at [674, 399] on label "Android" at bounding box center [833, 403] width 150 height 13
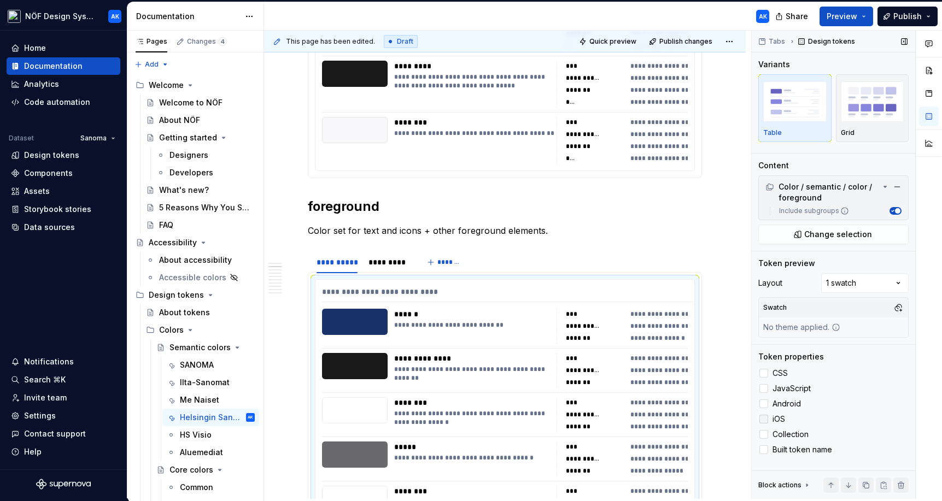
click at [674, 415] on div at bounding box center [763, 419] width 9 height 9
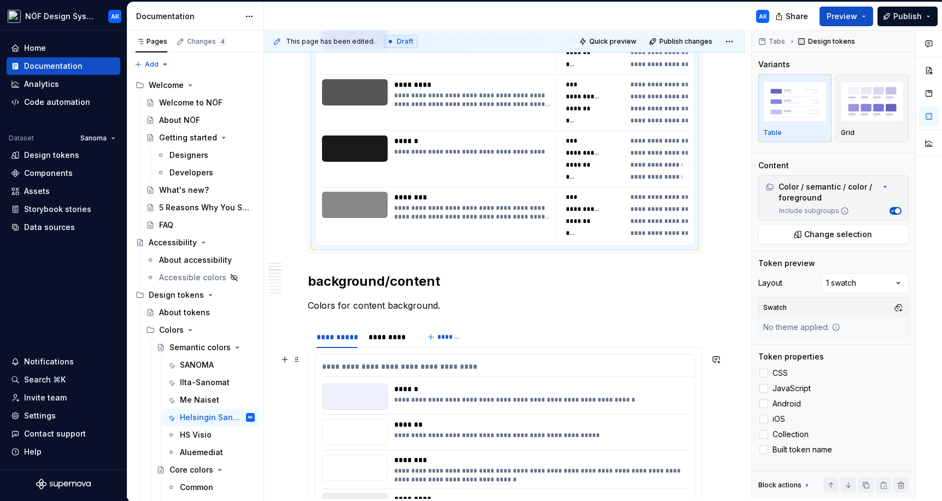
scroll to position [1210, 0]
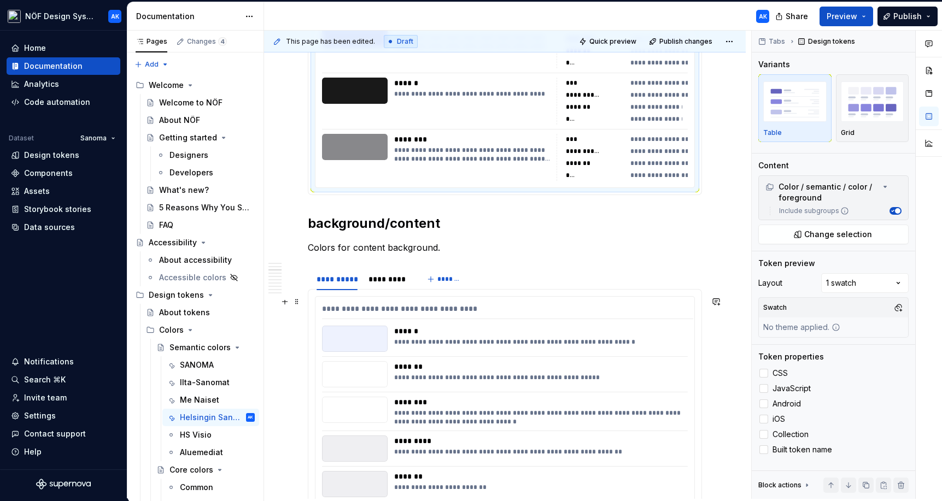
click at [603, 407] on div "********" at bounding box center [540, 402] width 292 height 11
click at [674, 373] on div at bounding box center [763, 373] width 9 height 9
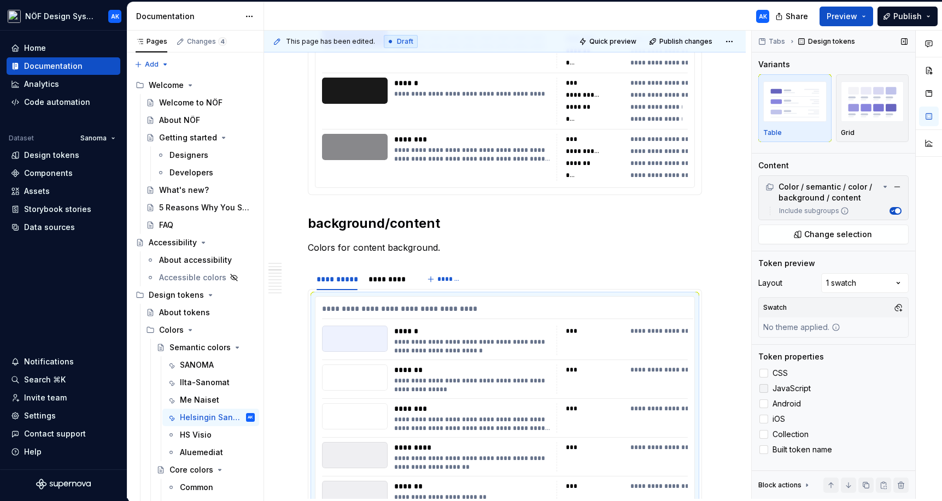
click at [674, 387] on div at bounding box center [763, 388] width 9 height 9
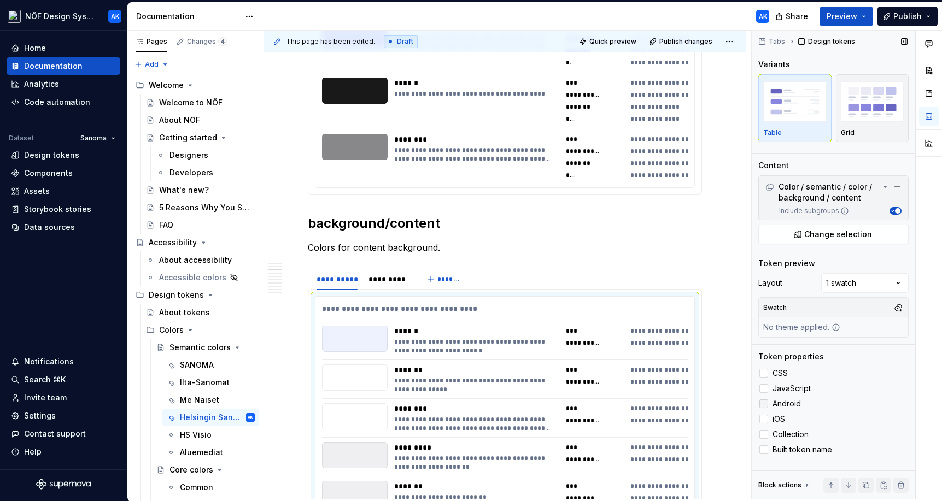
click at [674, 399] on label "Android" at bounding box center [833, 403] width 150 height 13
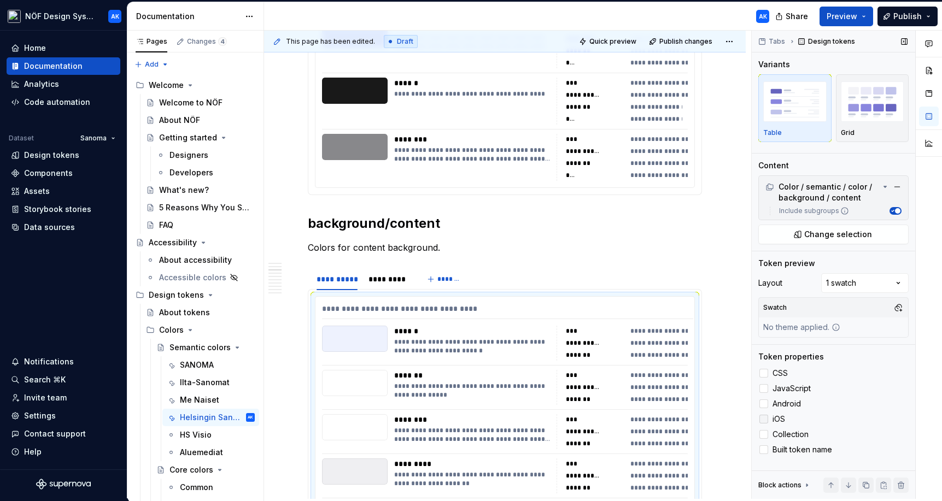
click at [674, 414] on label "iOS" at bounding box center [833, 419] width 150 height 13
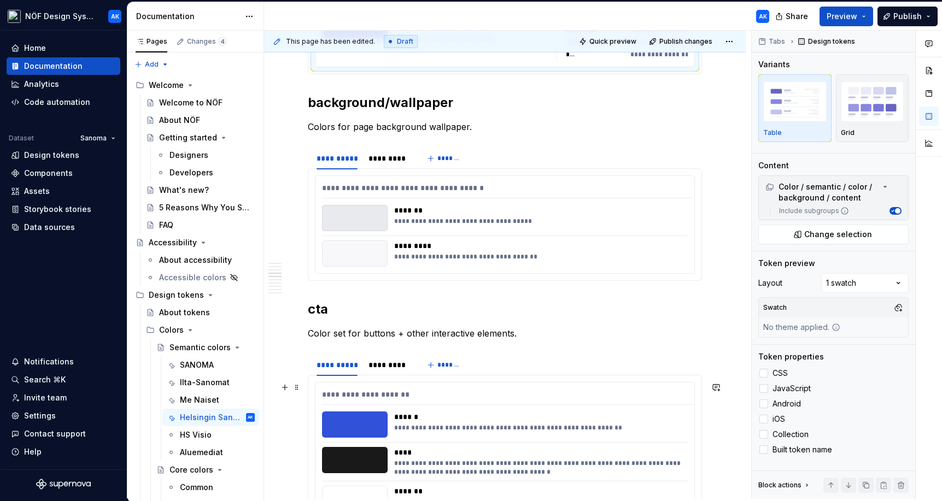
scroll to position [1929, 0]
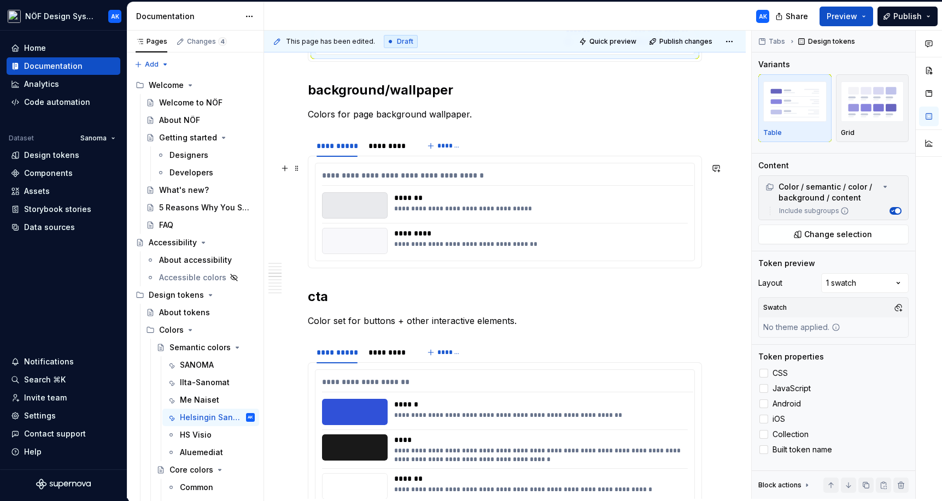
click at [660, 242] on div "**********" at bounding box center [540, 244] width 292 height 9
click at [674, 372] on div at bounding box center [763, 373] width 9 height 9
click at [674, 390] on div at bounding box center [763, 388] width 9 height 9
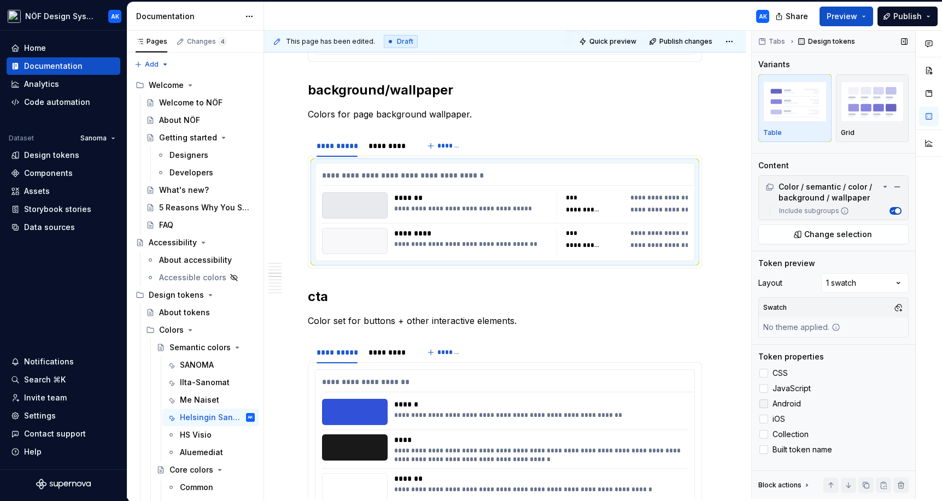
click at [674, 401] on div at bounding box center [763, 404] width 9 height 9
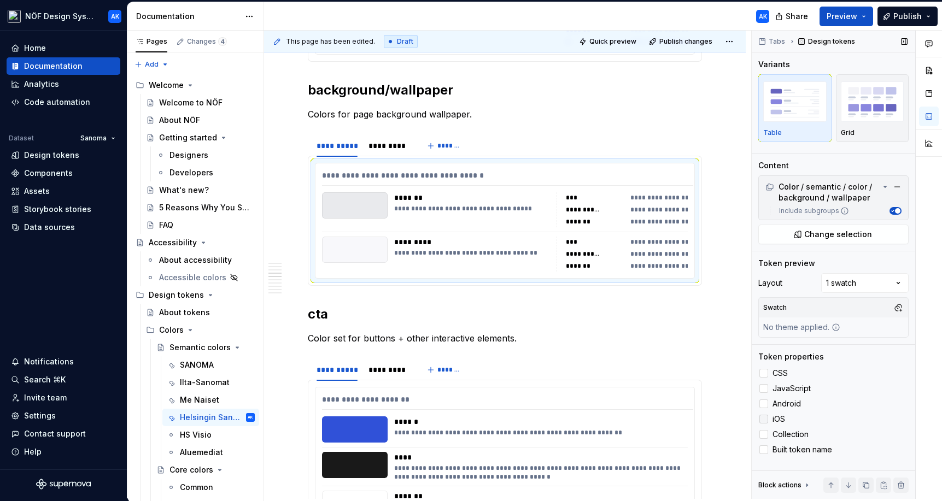
click at [674, 414] on label "iOS" at bounding box center [833, 419] width 150 height 13
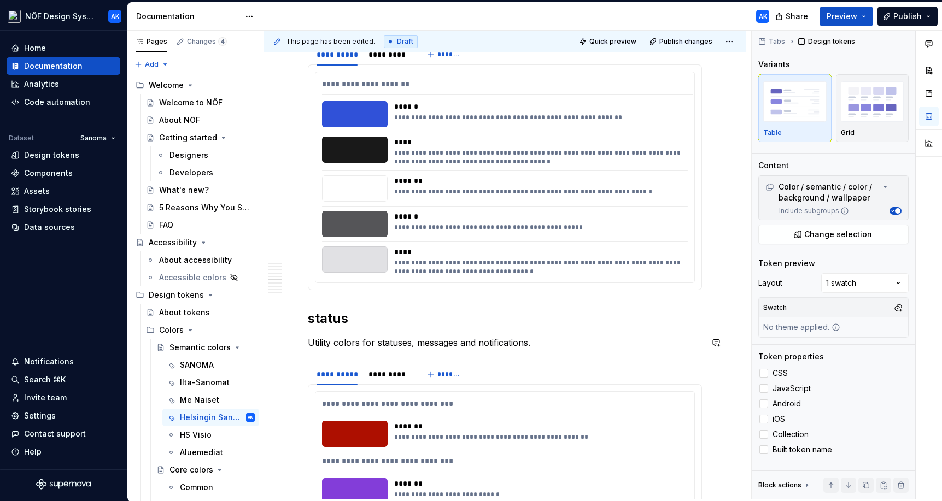
scroll to position [2273, 0]
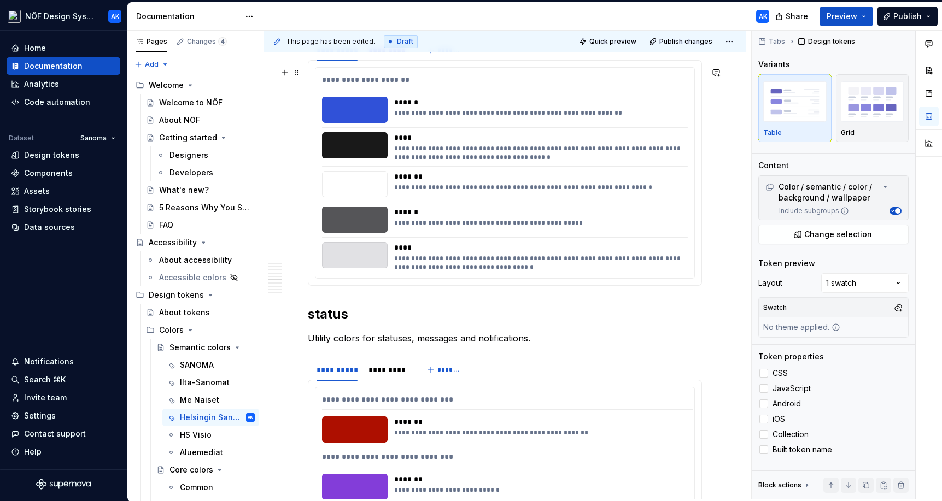
click at [636, 235] on div "**********" at bounding box center [504, 173] width 379 height 210
click at [674, 371] on div at bounding box center [763, 373] width 9 height 9
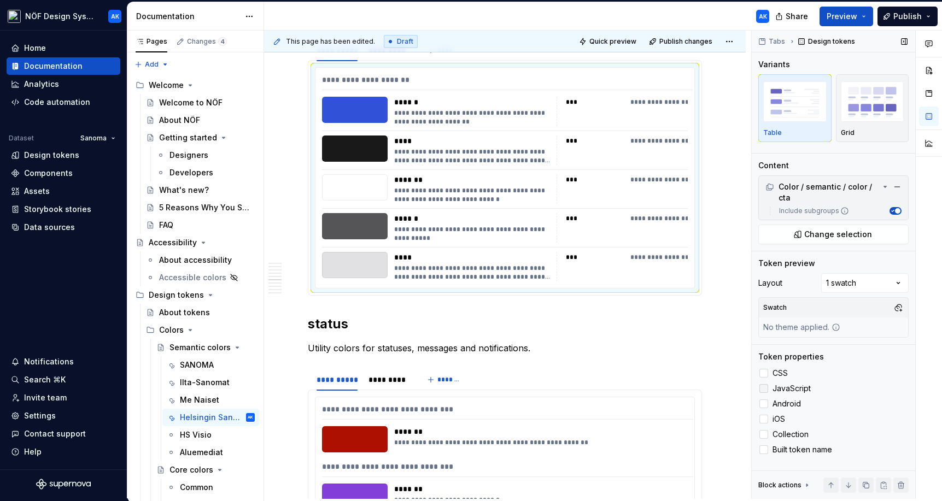
click at [674, 388] on div at bounding box center [763, 388] width 9 height 9
click at [674, 400] on div at bounding box center [763, 404] width 9 height 9
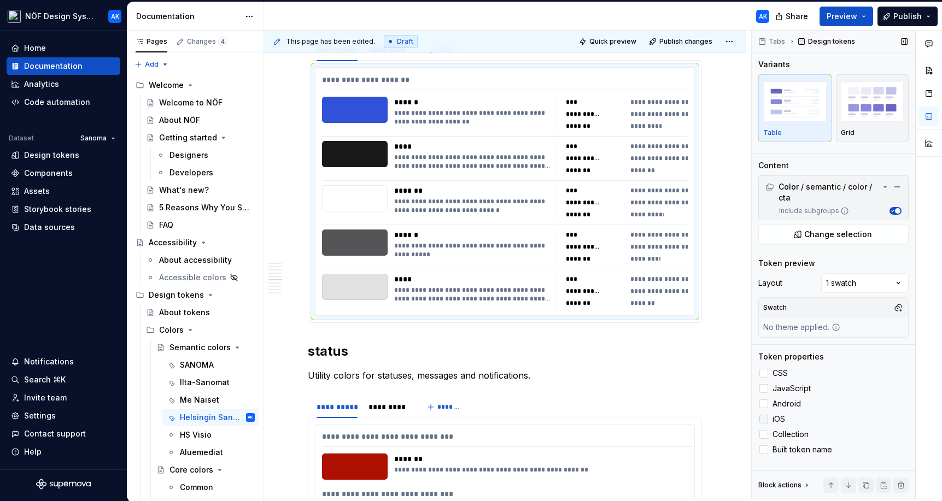
click at [674, 416] on div at bounding box center [763, 419] width 9 height 9
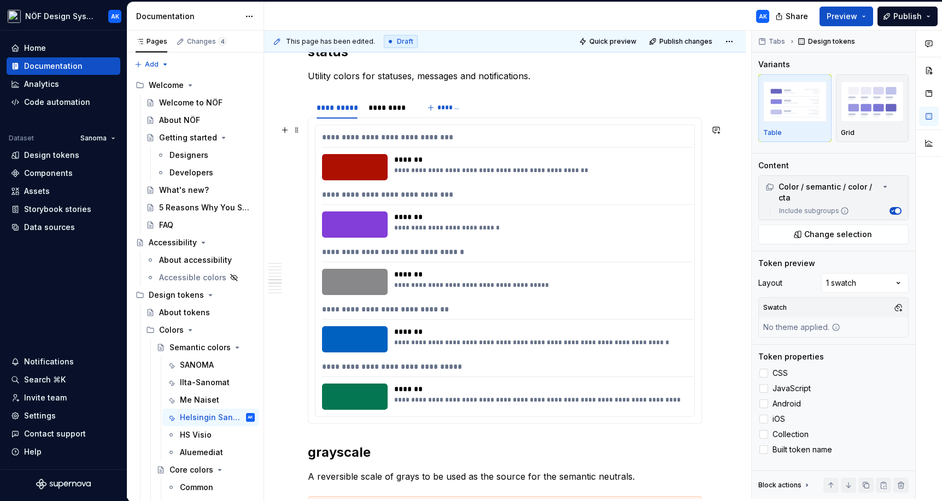
scroll to position [2642, 0]
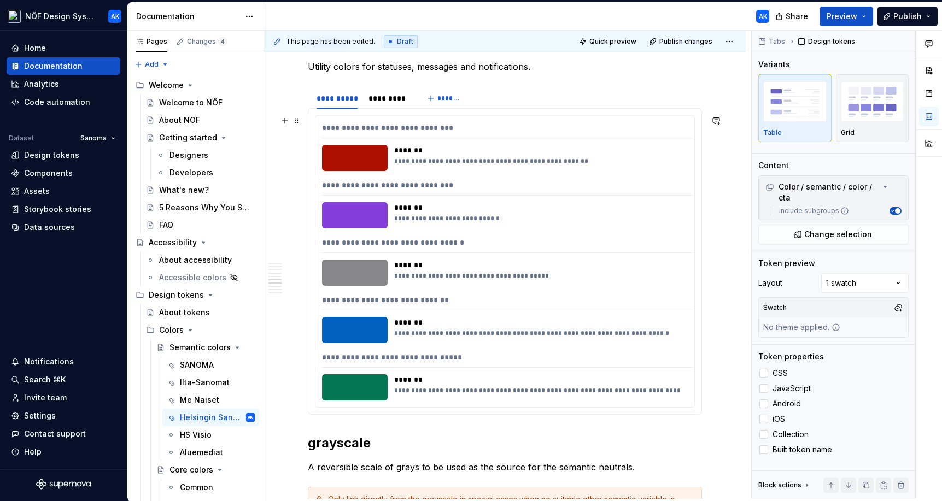
click at [625, 339] on div "**********" at bounding box center [537, 330] width 287 height 26
click at [674, 375] on div at bounding box center [763, 373] width 9 height 9
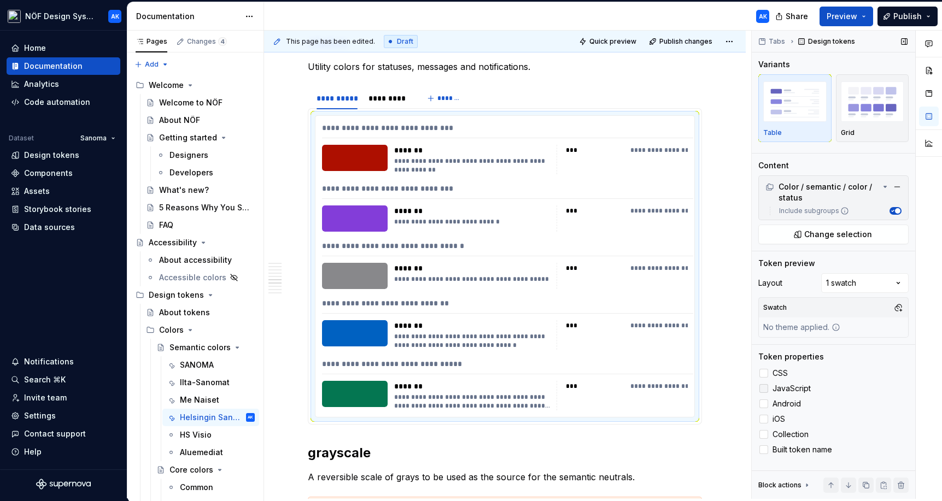
click at [674, 389] on div at bounding box center [763, 388] width 9 height 9
click at [674, 405] on div at bounding box center [763, 404] width 9 height 9
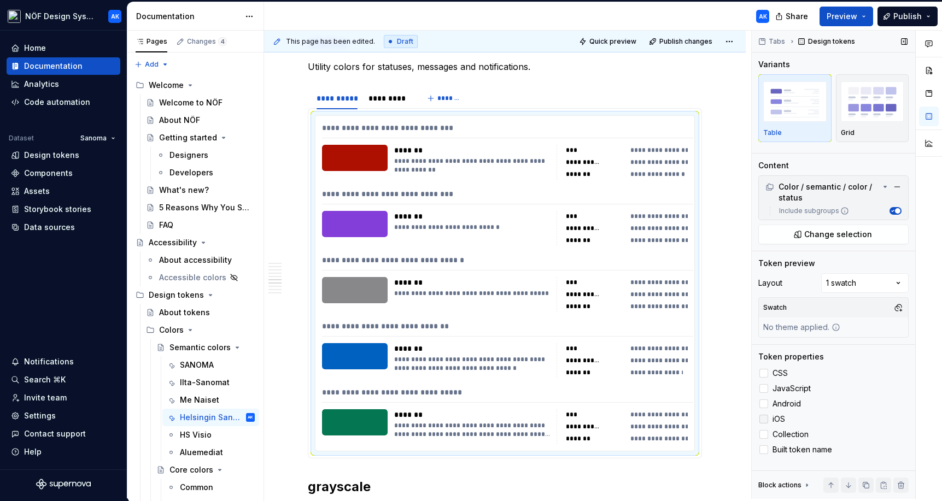
click at [674, 418] on div at bounding box center [763, 419] width 9 height 9
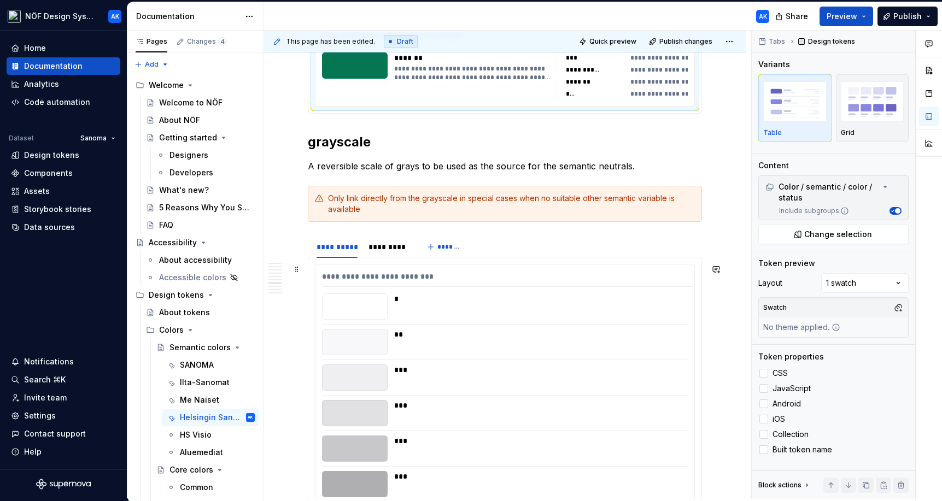
scroll to position [3051, 0]
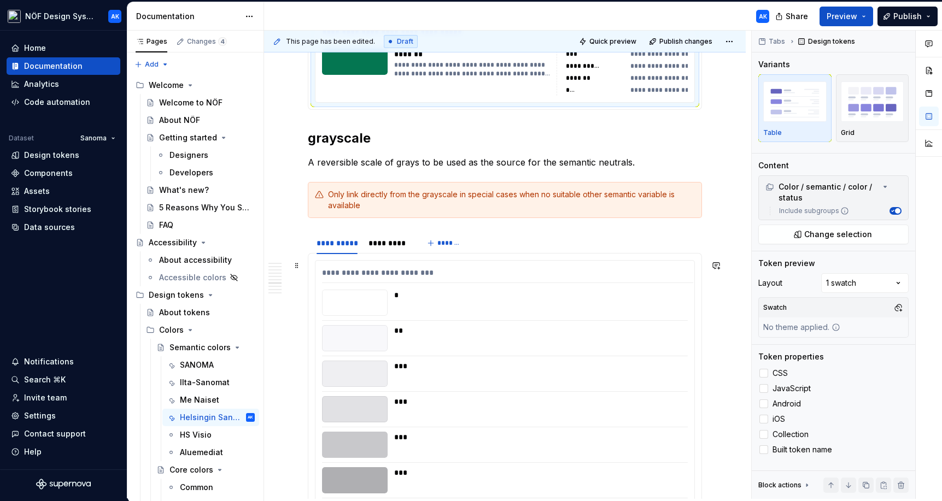
click at [649, 372] on div "***" at bounding box center [537, 374] width 287 height 26
click at [674, 374] on div at bounding box center [763, 373] width 9 height 9
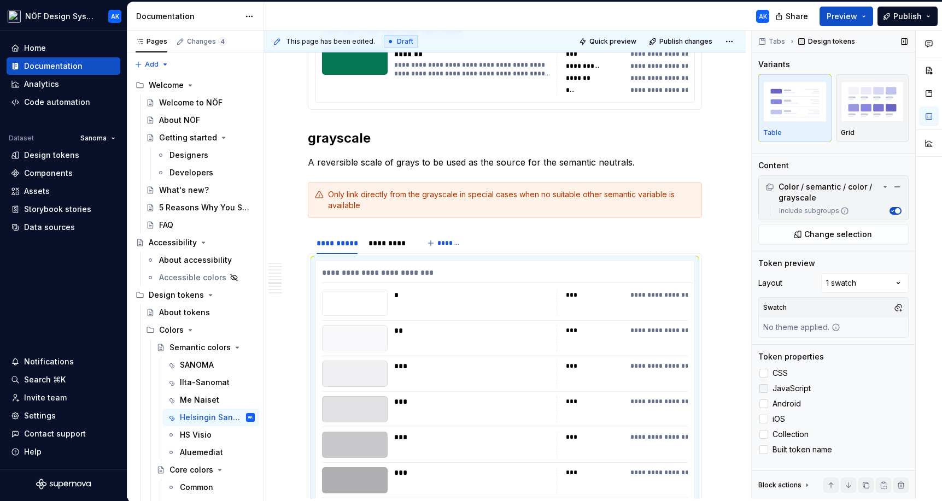
click at [674, 390] on div at bounding box center [763, 388] width 9 height 9
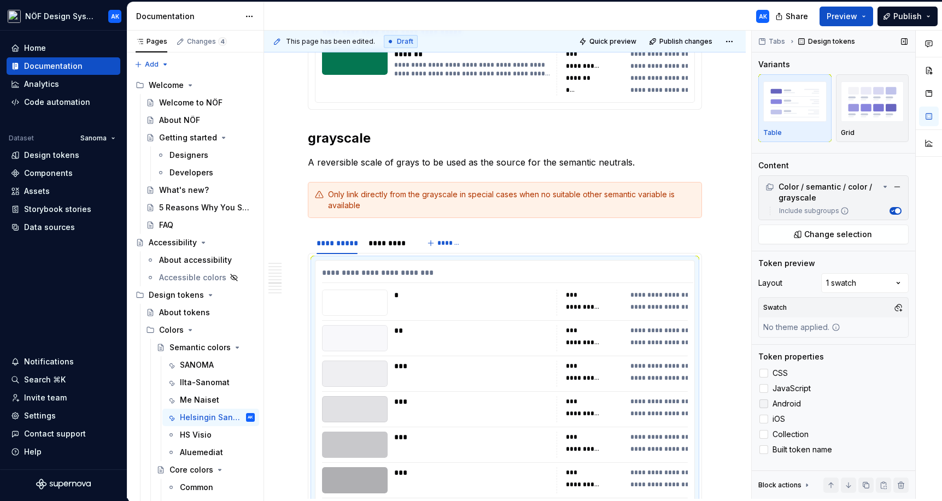
click at [674, 406] on div at bounding box center [763, 404] width 9 height 9
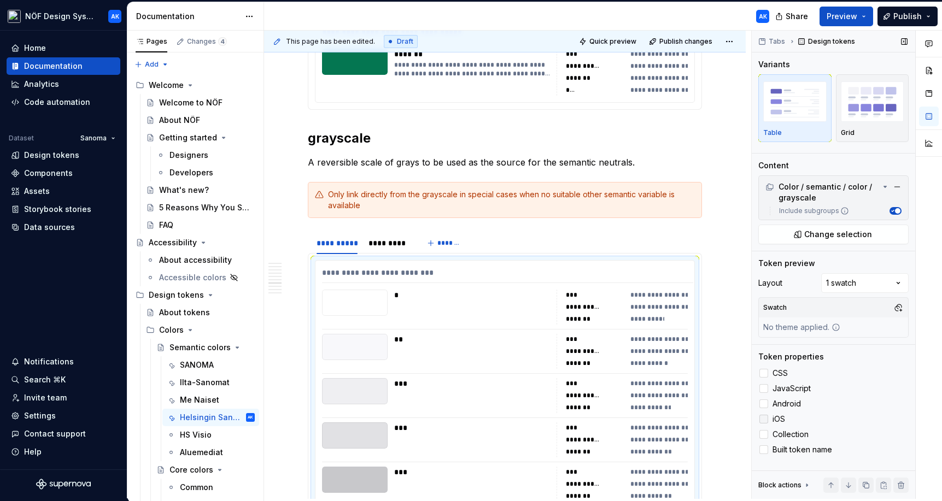
click at [674, 416] on div at bounding box center [763, 419] width 9 height 9
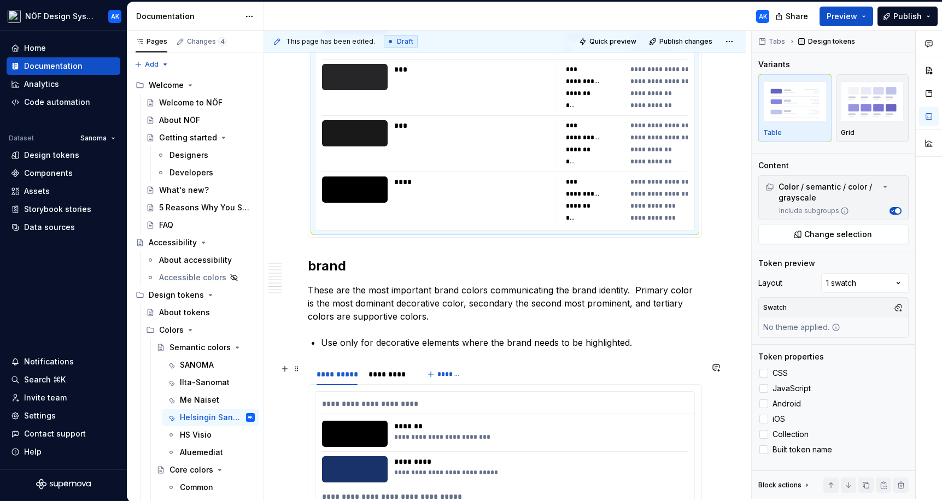
scroll to position [3905, 0]
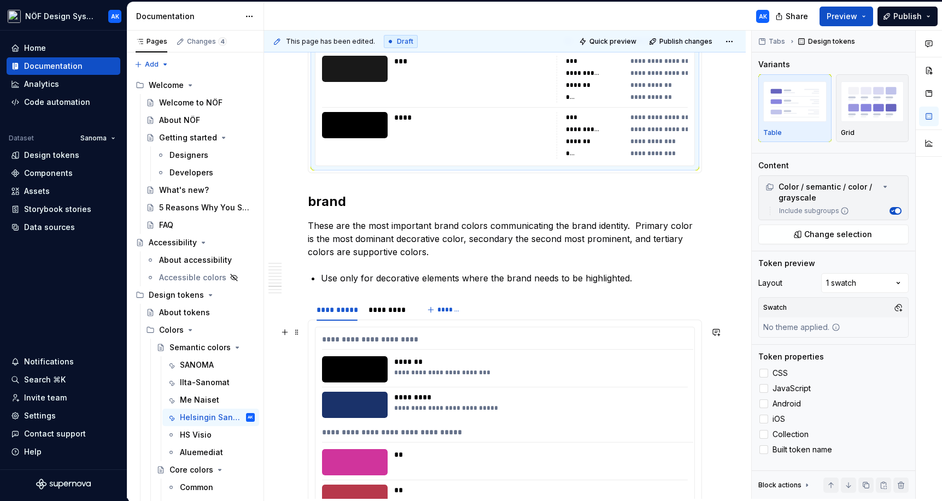
click at [644, 405] on div "**********" at bounding box center [540, 408] width 292 height 9
click at [674, 373] on div at bounding box center [763, 373] width 9 height 9
click at [674, 387] on div at bounding box center [763, 388] width 9 height 9
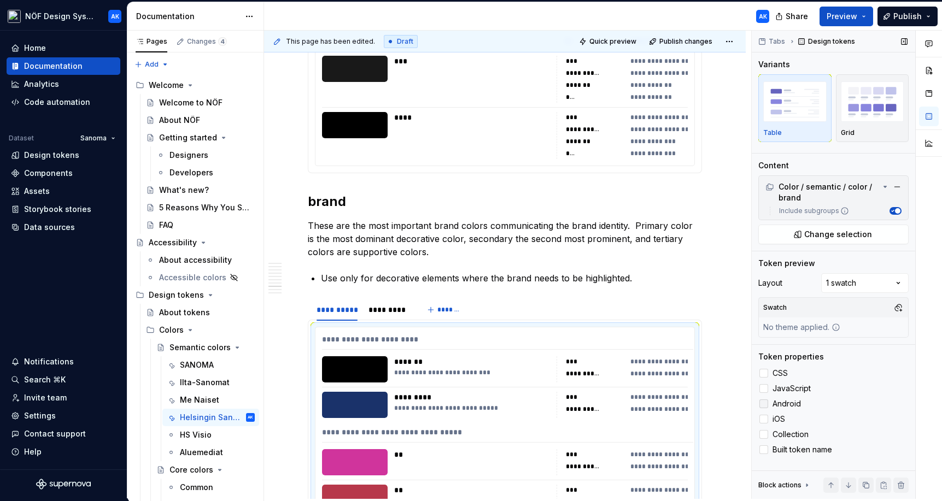
click at [674, 400] on div at bounding box center [763, 404] width 9 height 9
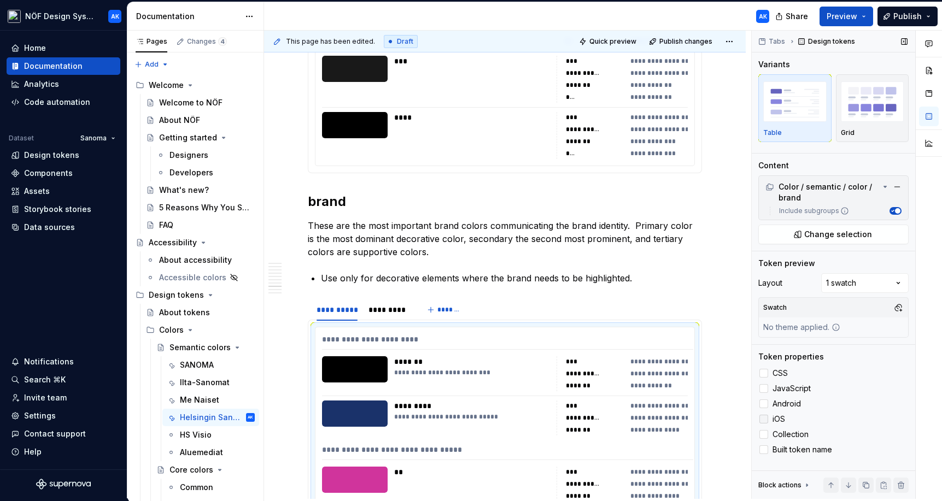
click at [674, 416] on div at bounding box center [763, 419] width 9 height 9
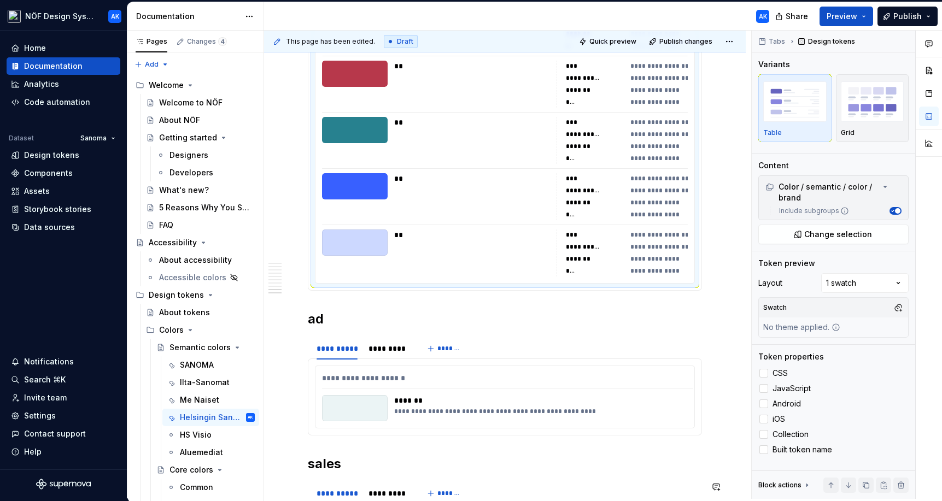
scroll to position [4645, 0]
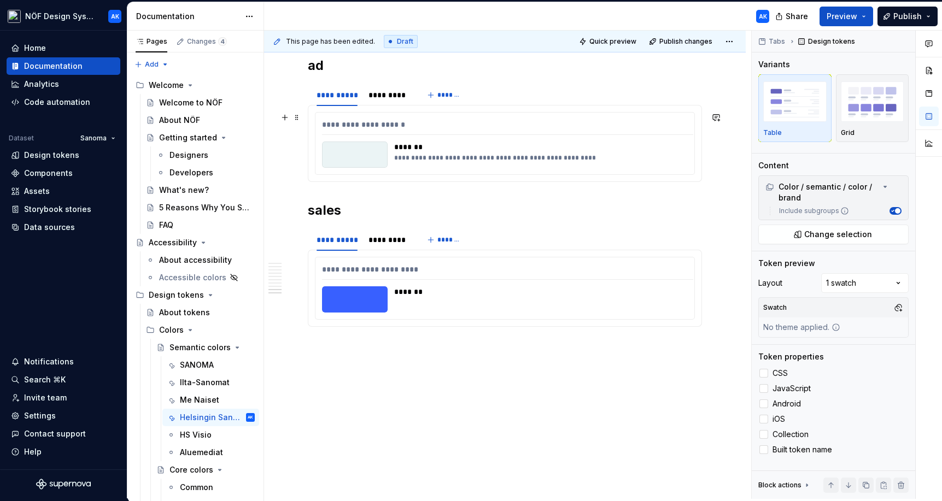
click at [645, 155] on div "**********" at bounding box center [540, 158] width 292 height 9
click at [674, 370] on div at bounding box center [763, 373] width 9 height 9
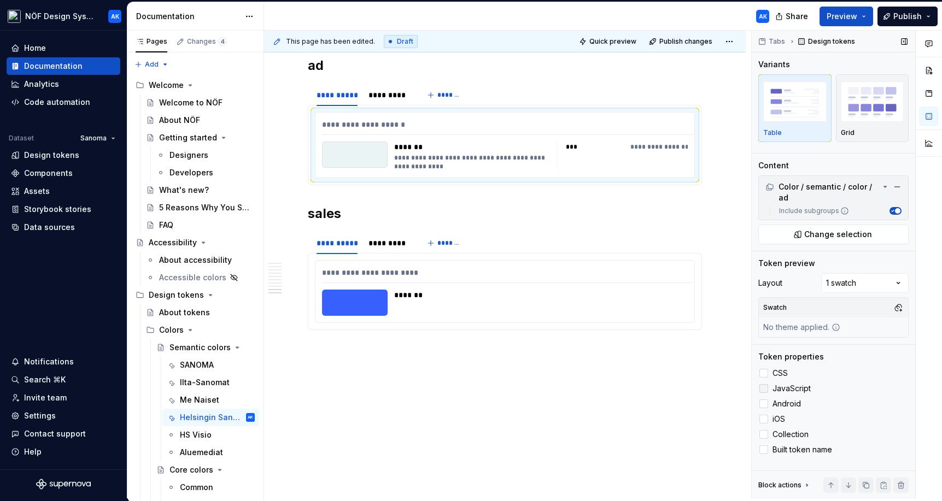
click at [674, 386] on div at bounding box center [763, 388] width 9 height 9
click at [674, 396] on div "CSS JavaScript Android iOS Collection Built token name" at bounding box center [833, 412] width 150 height 90
click at [674, 401] on div at bounding box center [763, 404] width 9 height 9
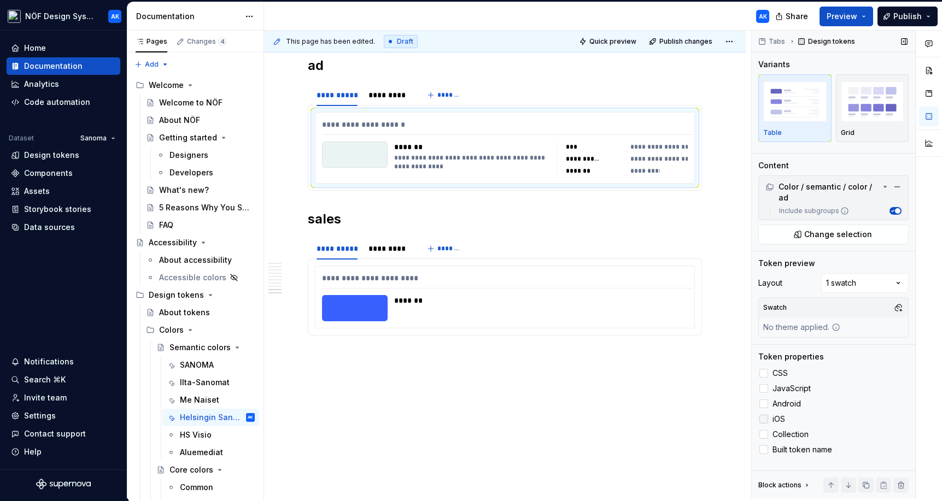
click at [674, 413] on label "iOS" at bounding box center [833, 419] width 150 height 13
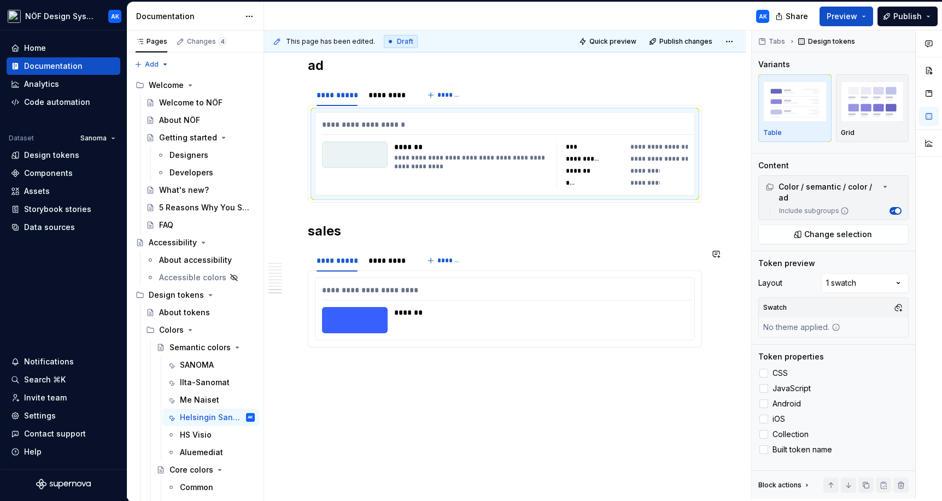
click at [673, 331] on div "*******" at bounding box center [537, 320] width 287 height 26
click at [674, 375] on div at bounding box center [763, 373] width 9 height 9
click at [674, 391] on div at bounding box center [763, 388] width 9 height 9
click at [674, 402] on div at bounding box center [763, 404] width 9 height 9
click at [674, 413] on label "iOS" at bounding box center [833, 419] width 150 height 13
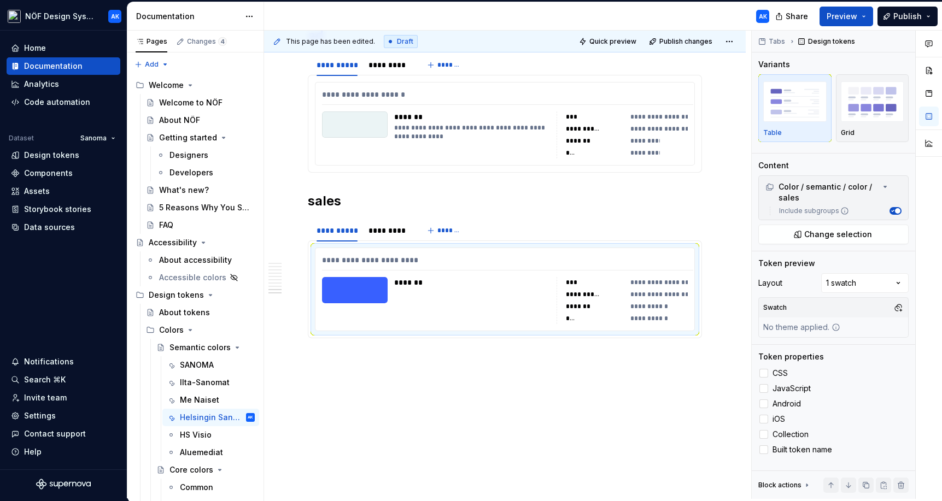
scroll to position [4671, 0]
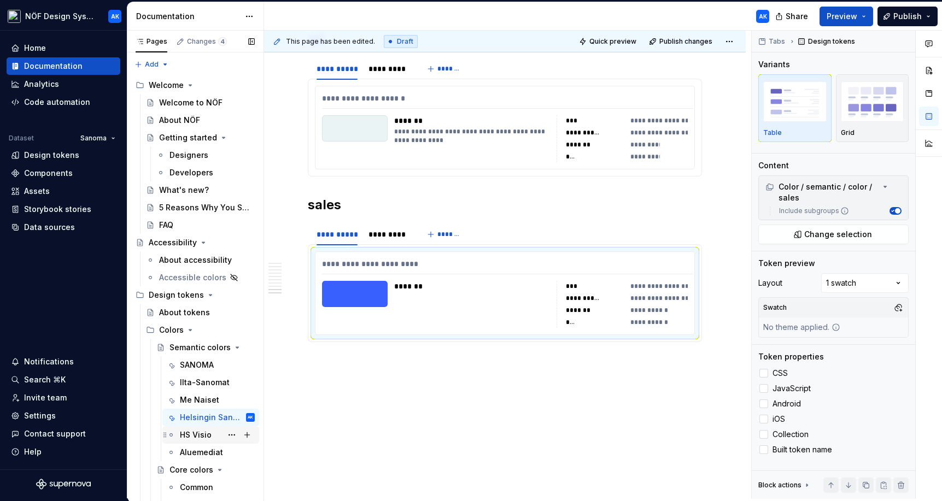
click at [194, 435] on div "HS Visio" at bounding box center [196, 435] width 32 height 11
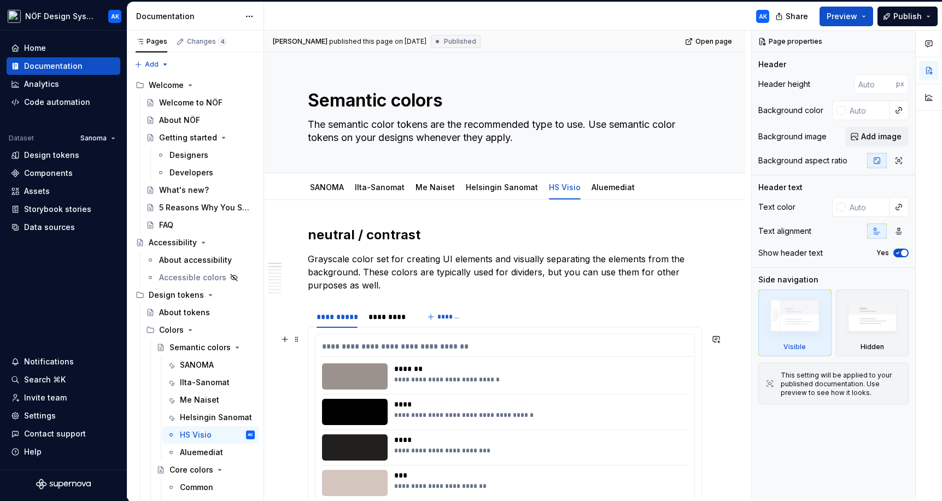
scroll to position [203, 0]
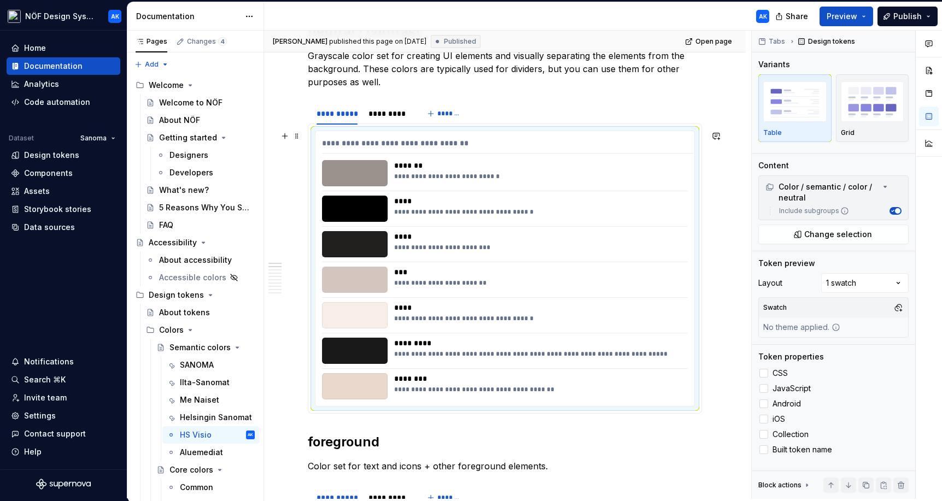
click at [531, 218] on div "**********" at bounding box center [537, 209] width 287 height 26
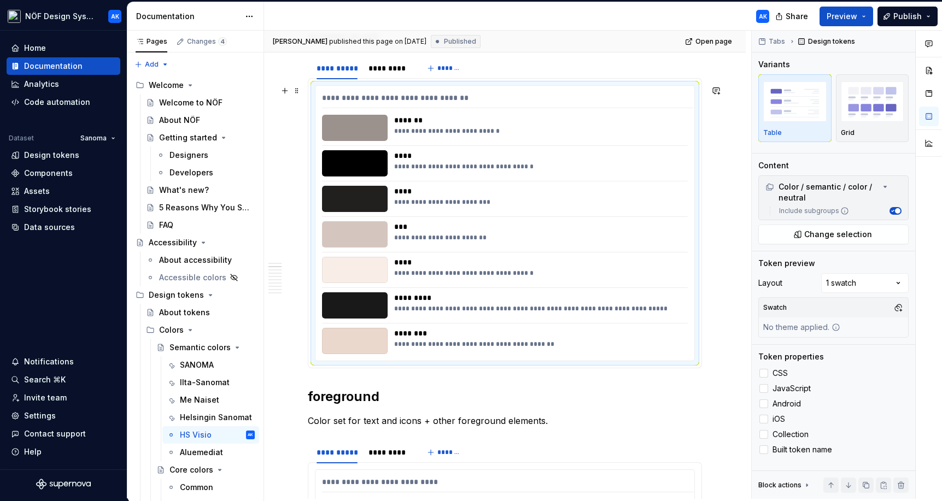
scroll to position [251, 0]
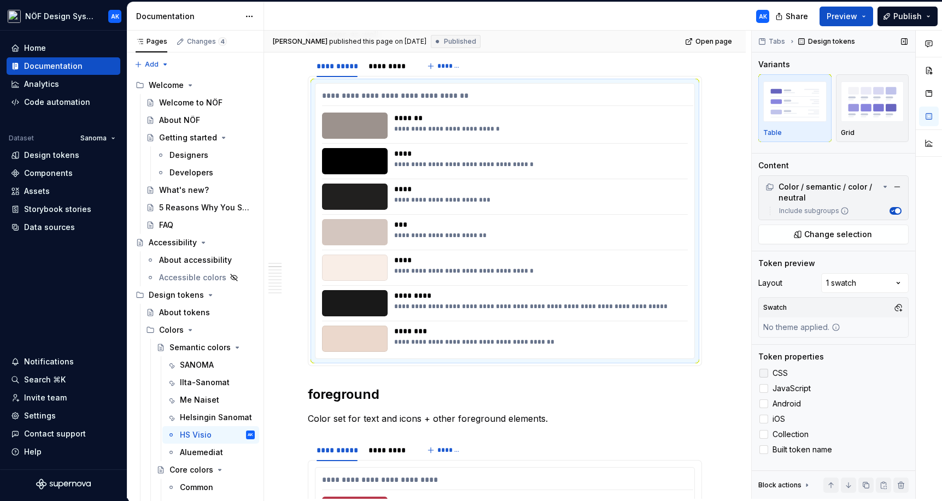
click at [674, 367] on label "CSS" at bounding box center [833, 373] width 150 height 13
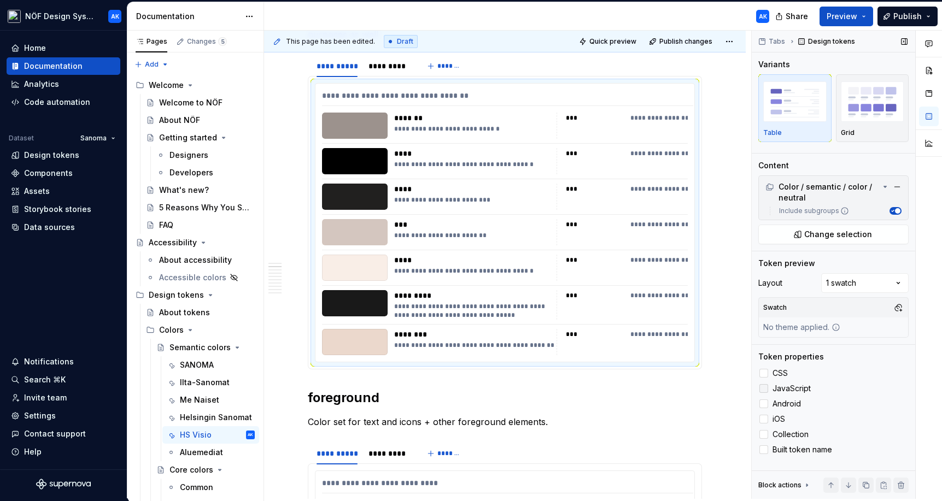
click at [674, 389] on div at bounding box center [763, 388] width 9 height 9
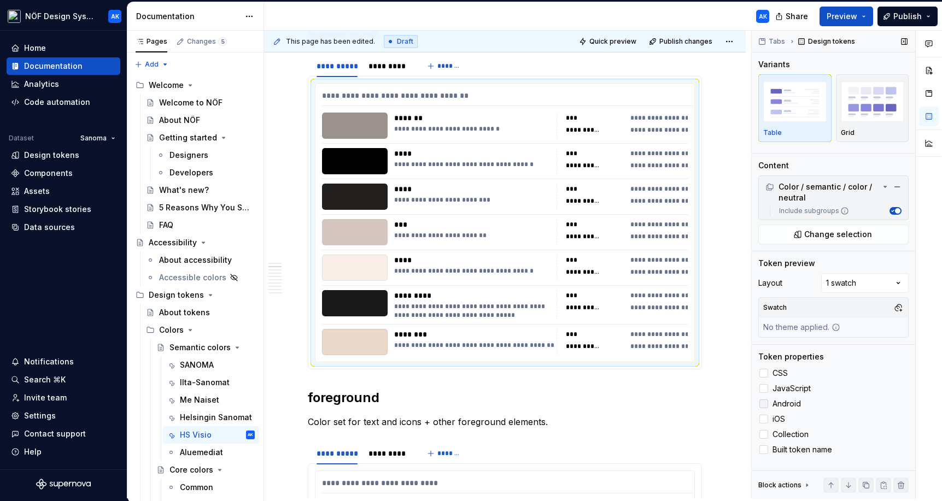
click at [674, 401] on div at bounding box center [763, 404] width 9 height 9
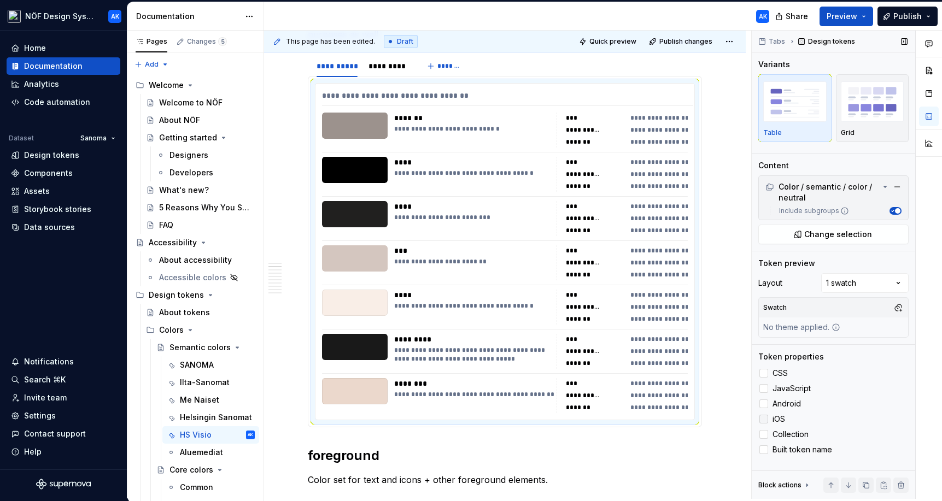
click at [674, 415] on div at bounding box center [763, 419] width 9 height 9
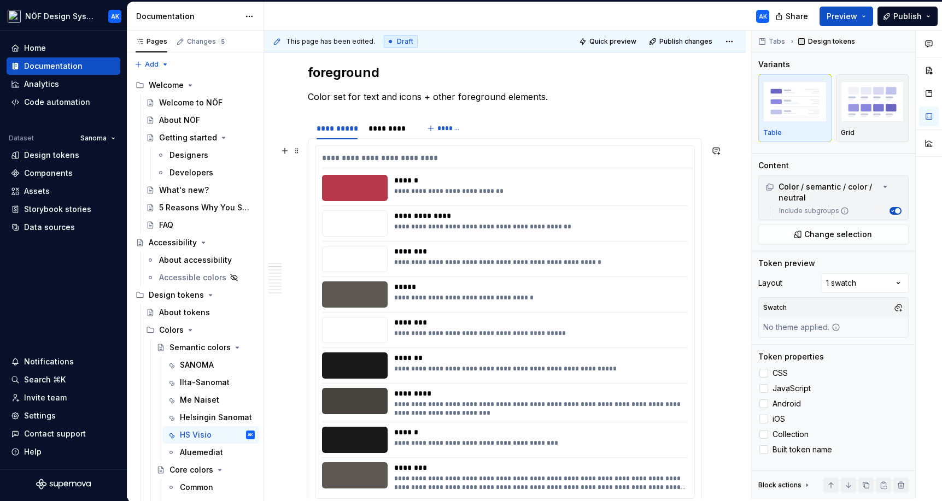
scroll to position [718, 0]
click at [617, 362] on div "*******" at bounding box center [540, 358] width 292 height 11
click at [674, 377] on div at bounding box center [763, 373] width 9 height 9
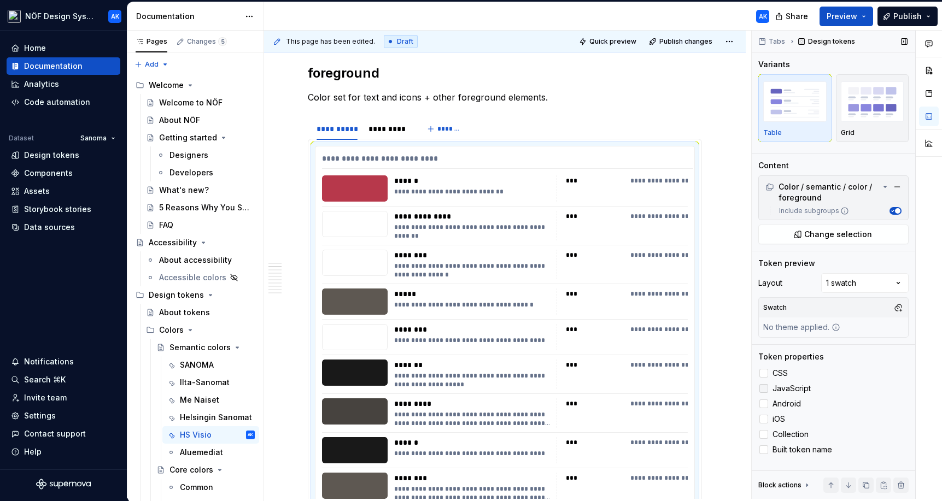
click at [674, 388] on div at bounding box center [763, 388] width 9 height 9
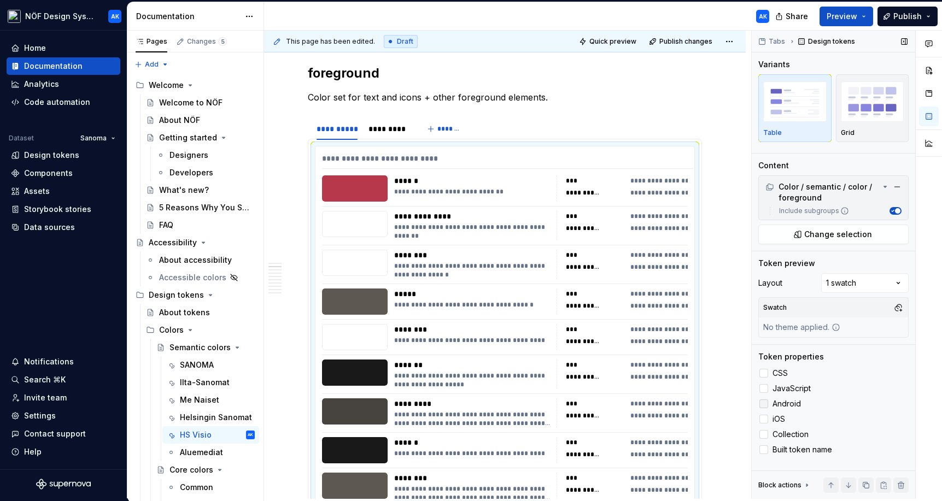
click at [674, 406] on div at bounding box center [763, 404] width 9 height 9
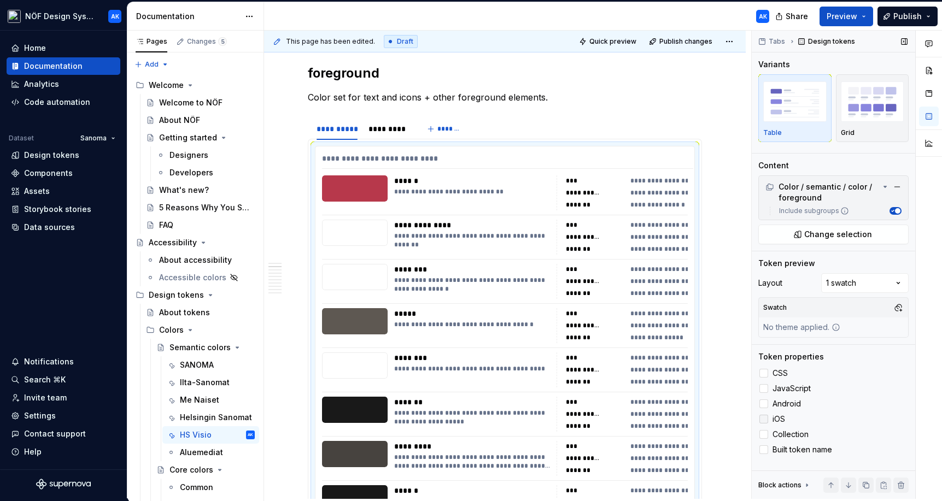
click at [674, 416] on div at bounding box center [763, 419] width 9 height 9
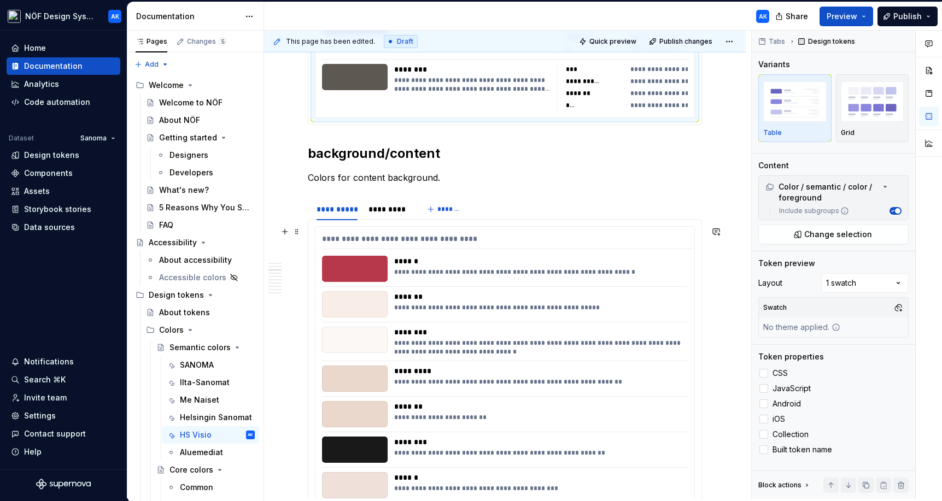
scroll to position [1279, 0]
click at [601, 344] on div "**********" at bounding box center [540, 348] width 292 height 17
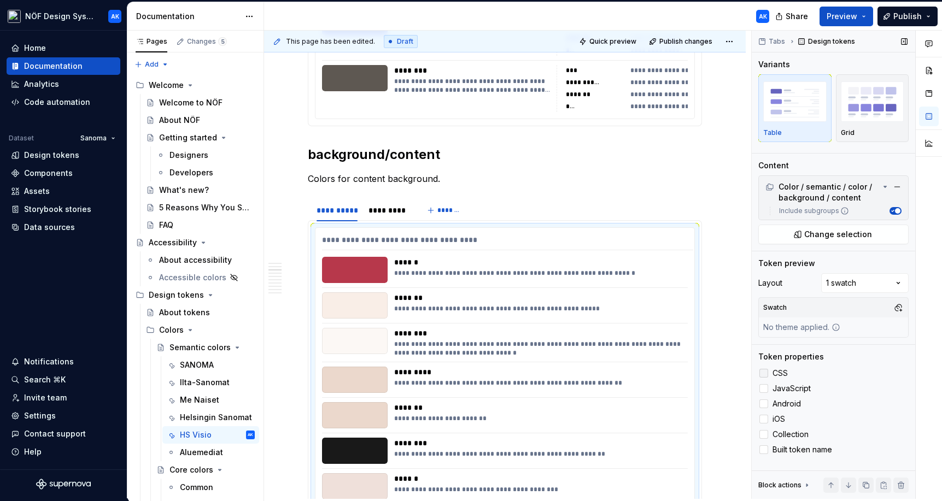
click at [674, 378] on label "CSS" at bounding box center [833, 373] width 150 height 13
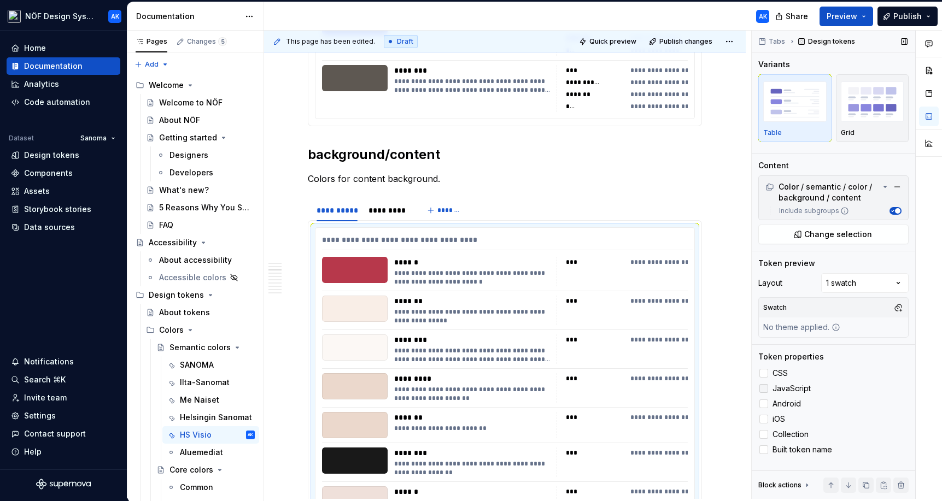
click at [674, 391] on div at bounding box center [763, 388] width 9 height 9
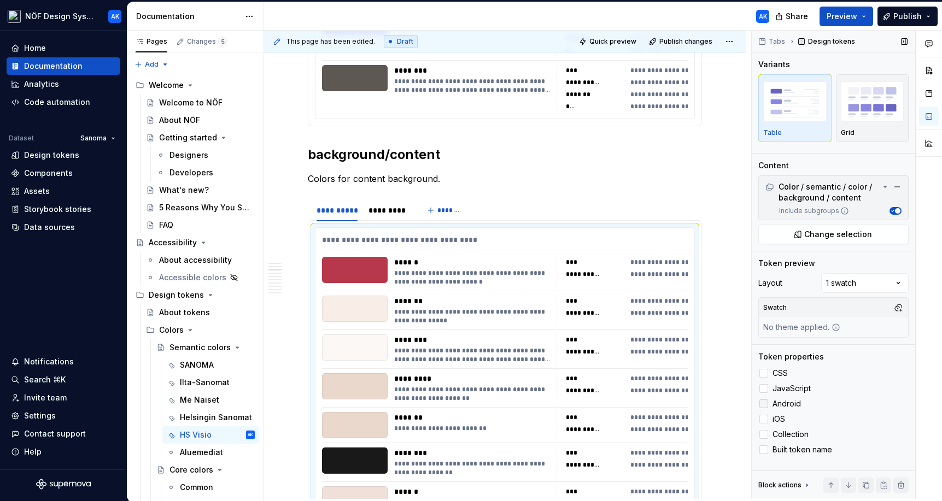
click at [674, 402] on div at bounding box center [763, 404] width 9 height 9
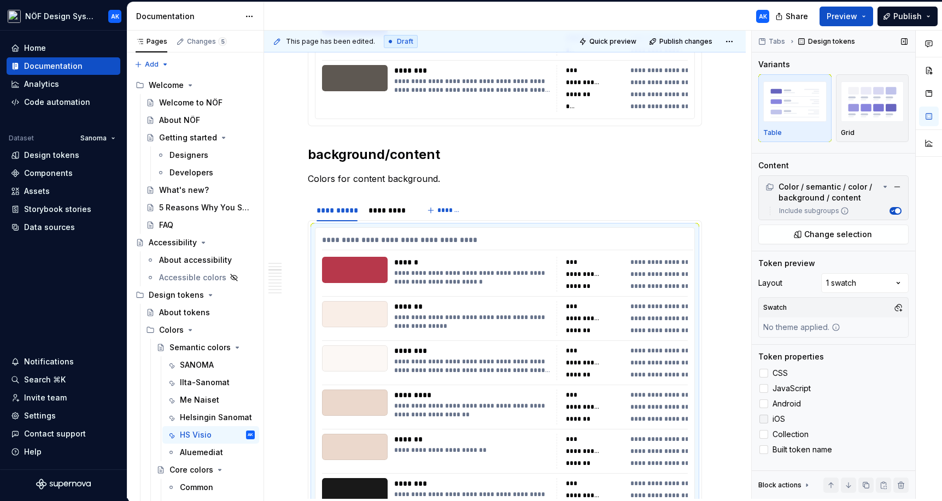
click at [674, 420] on div at bounding box center [763, 419] width 9 height 9
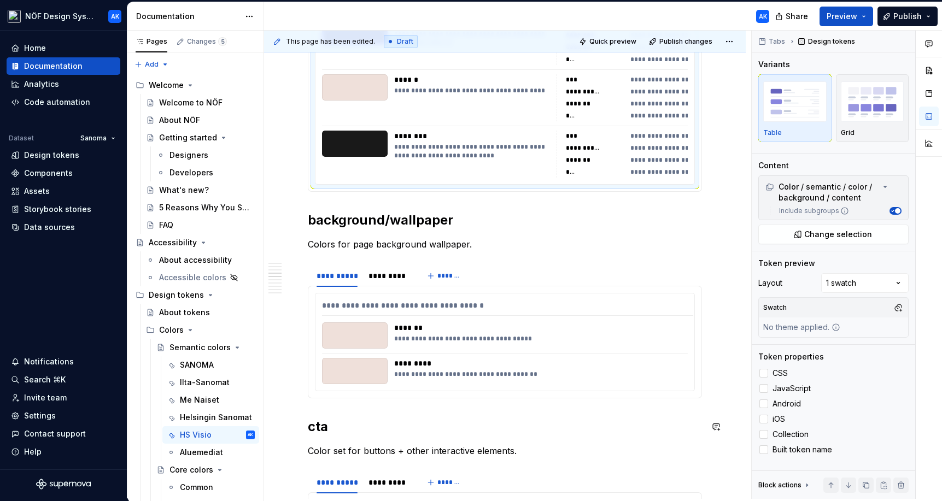
scroll to position [1881, 0]
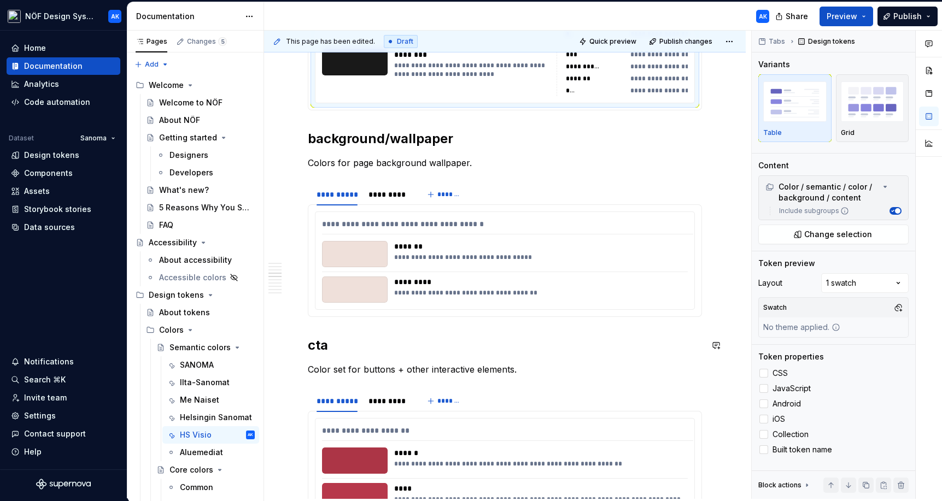
click at [618, 282] on div "*********" at bounding box center [540, 282] width 292 height 11
click at [674, 371] on div at bounding box center [763, 373] width 9 height 9
click at [674, 390] on div at bounding box center [763, 388] width 9 height 9
click at [674, 402] on div at bounding box center [763, 404] width 9 height 9
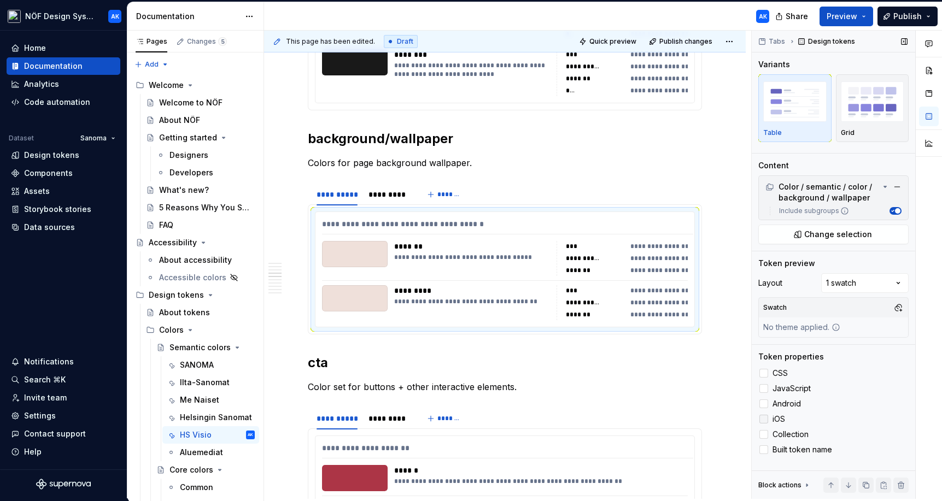
click at [674, 416] on div at bounding box center [763, 419] width 9 height 9
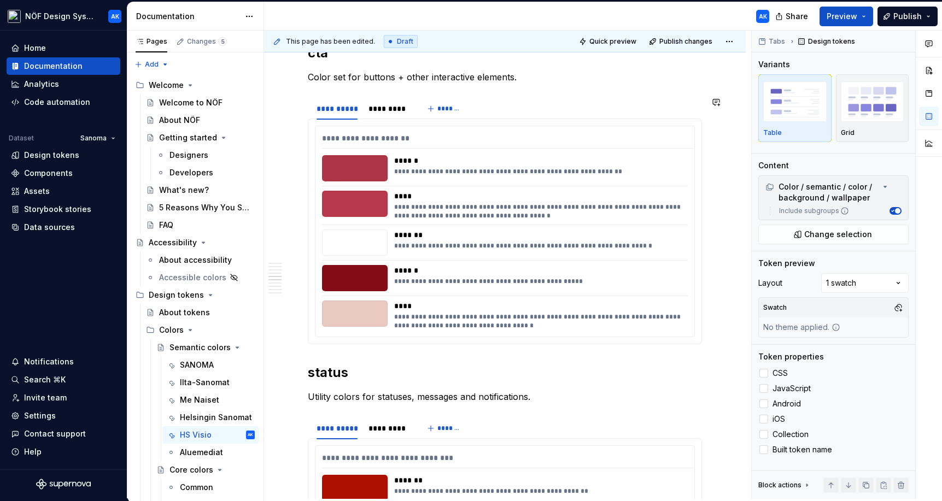
scroll to position [2225, 0]
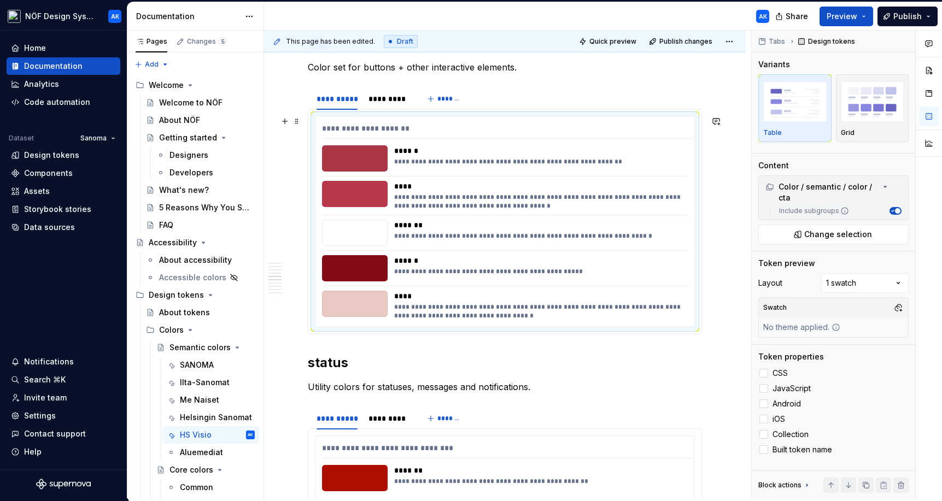
click at [627, 289] on div "**********" at bounding box center [504, 221] width 379 height 210
click at [674, 368] on label "CSS" at bounding box center [833, 373] width 150 height 13
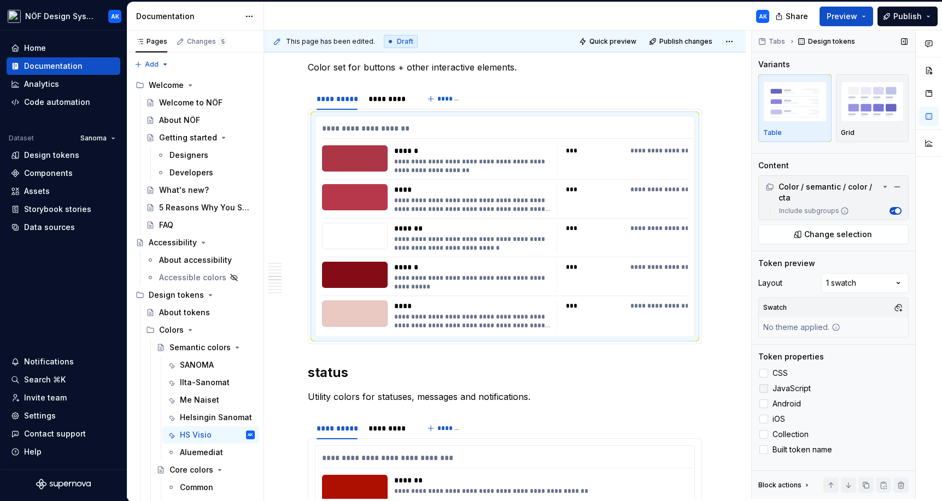
click at [674, 390] on div at bounding box center [763, 388] width 9 height 9
click at [674, 402] on div at bounding box center [763, 404] width 9 height 9
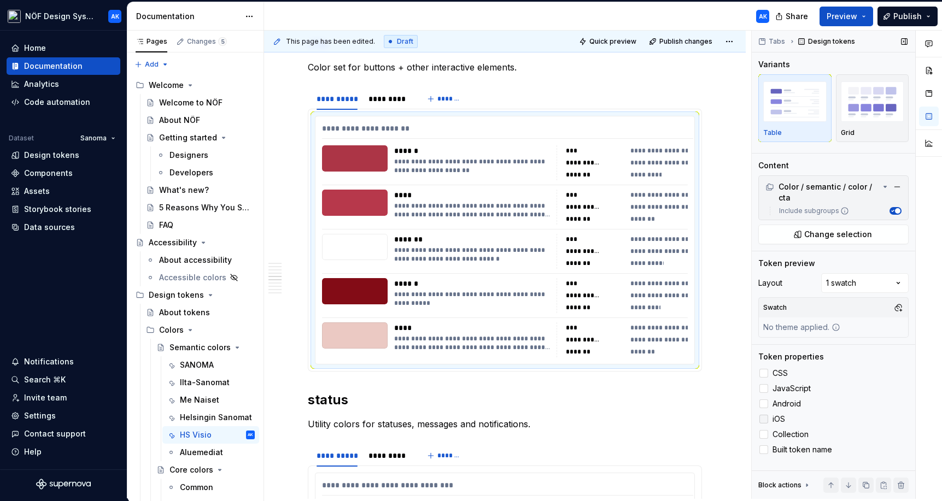
click at [674, 416] on div at bounding box center [763, 419] width 9 height 9
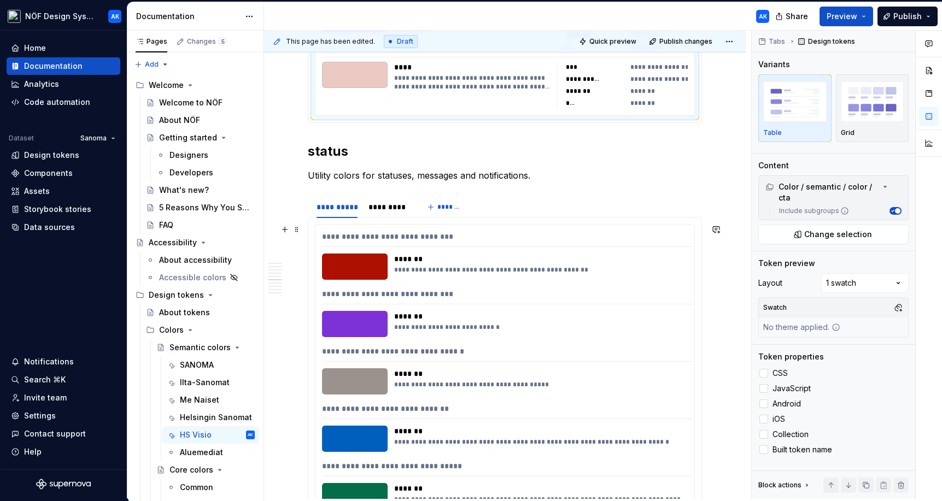
scroll to position [2533, 0]
click at [664, 361] on div "**********" at bounding box center [507, 355] width 371 height 16
click at [674, 371] on label "CSS" at bounding box center [833, 373] width 150 height 13
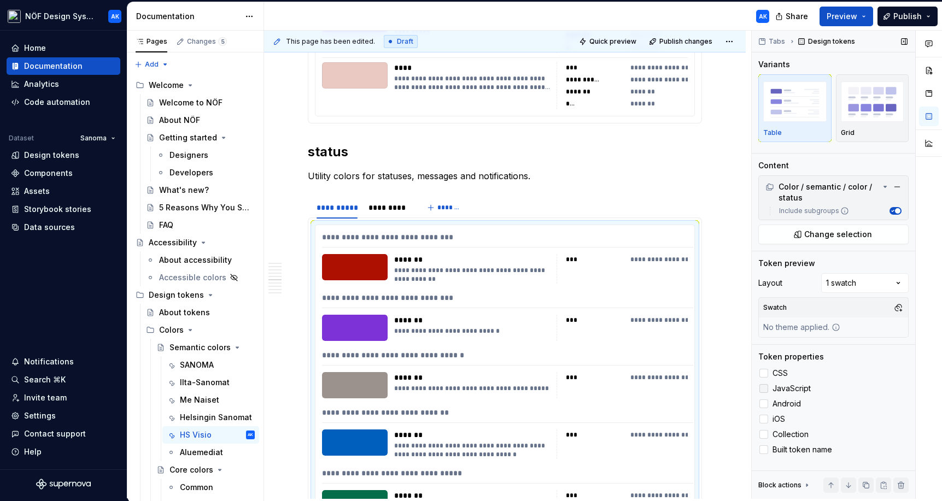
click at [674, 390] on div at bounding box center [763, 388] width 9 height 9
click at [674, 408] on div at bounding box center [763, 404] width 9 height 9
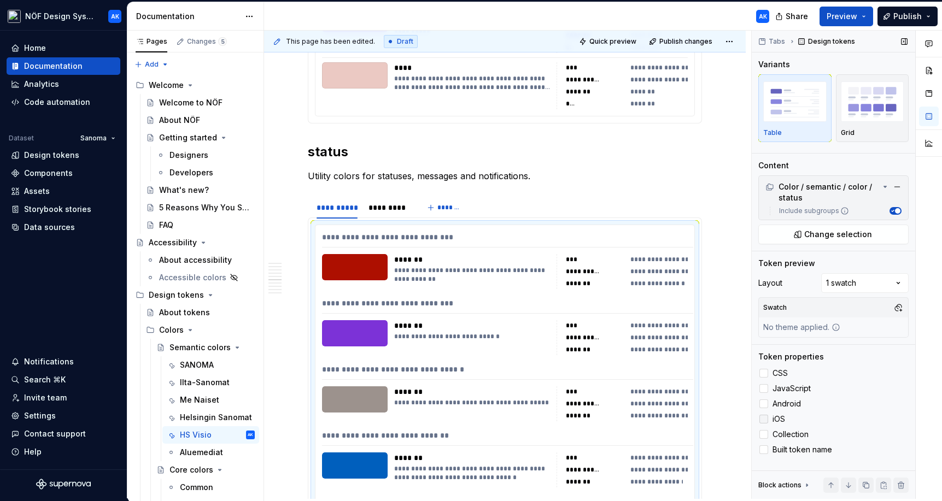
click at [674, 419] on div at bounding box center [763, 419] width 9 height 9
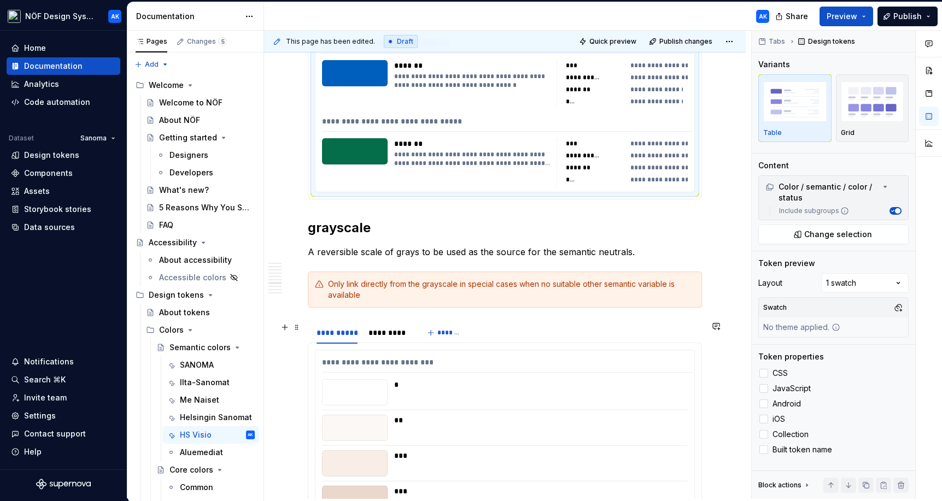
scroll to position [2962, 0]
click at [626, 382] on div "*" at bounding box center [540, 384] width 292 height 11
click at [674, 377] on div at bounding box center [763, 373] width 9 height 9
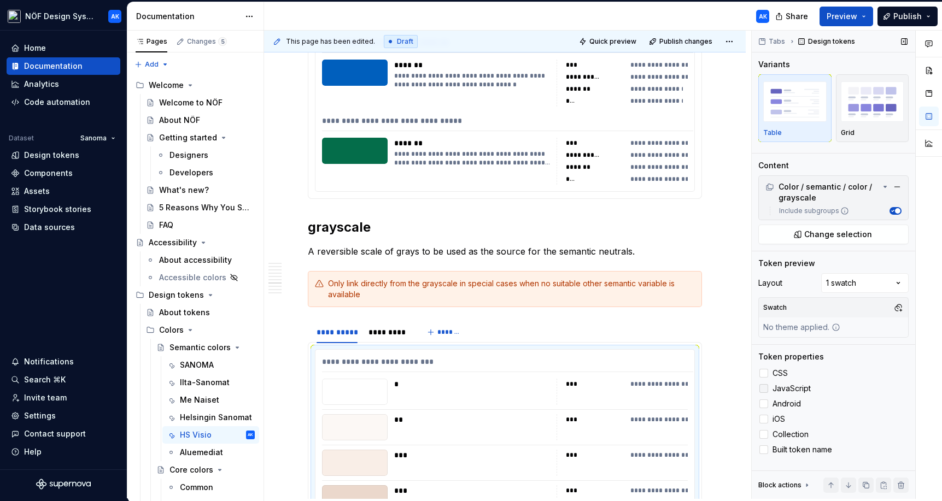
click at [674, 390] on div at bounding box center [763, 388] width 9 height 9
click at [674, 402] on div at bounding box center [763, 404] width 9 height 9
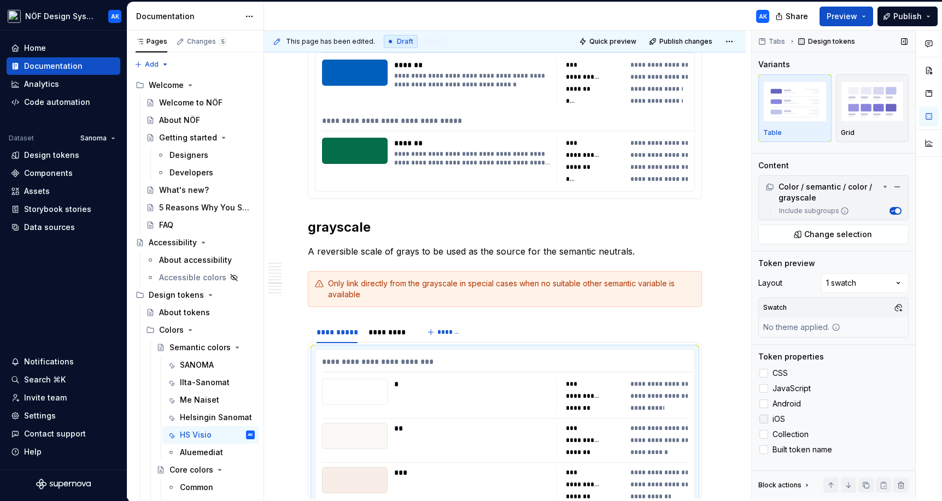
click at [674, 413] on label "iOS" at bounding box center [833, 419] width 150 height 13
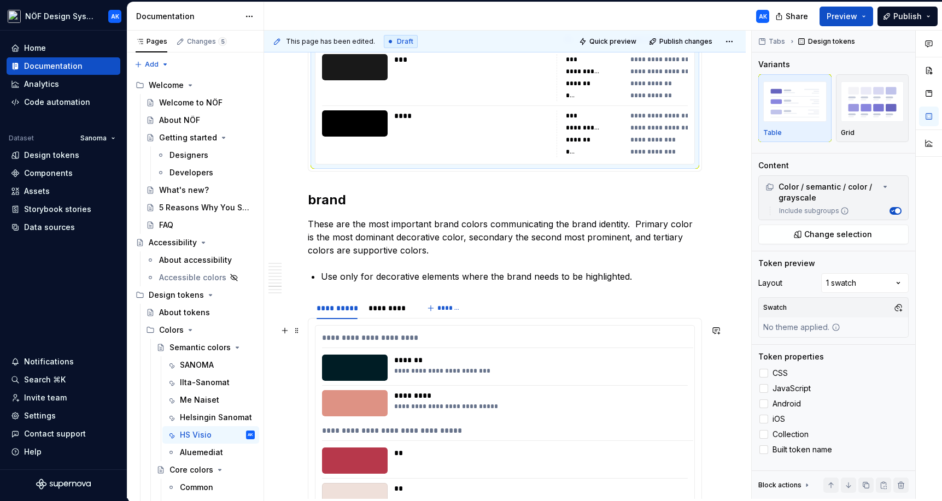
scroll to position [3909, 0]
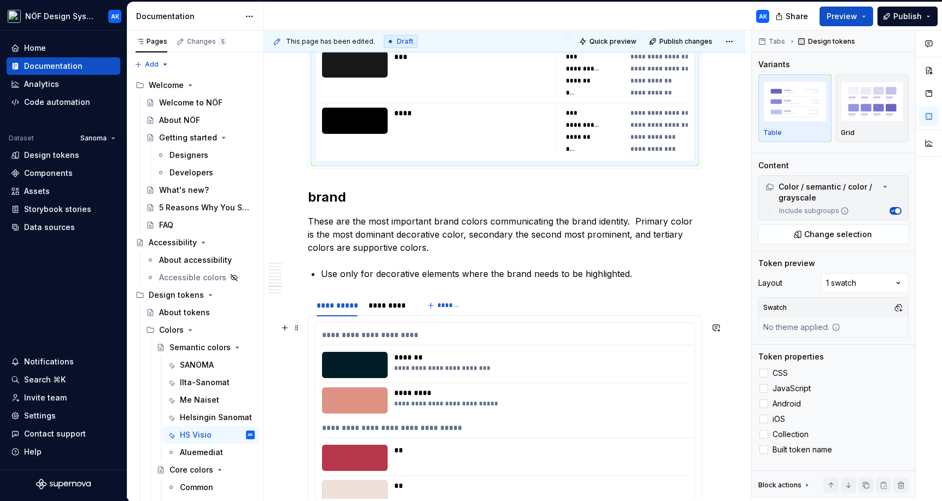
click at [674, 404] on div "**********" at bounding box center [540, 404] width 292 height 9
click at [674, 378] on label "CSS" at bounding box center [833, 373] width 150 height 13
click at [674, 391] on div at bounding box center [763, 388] width 9 height 9
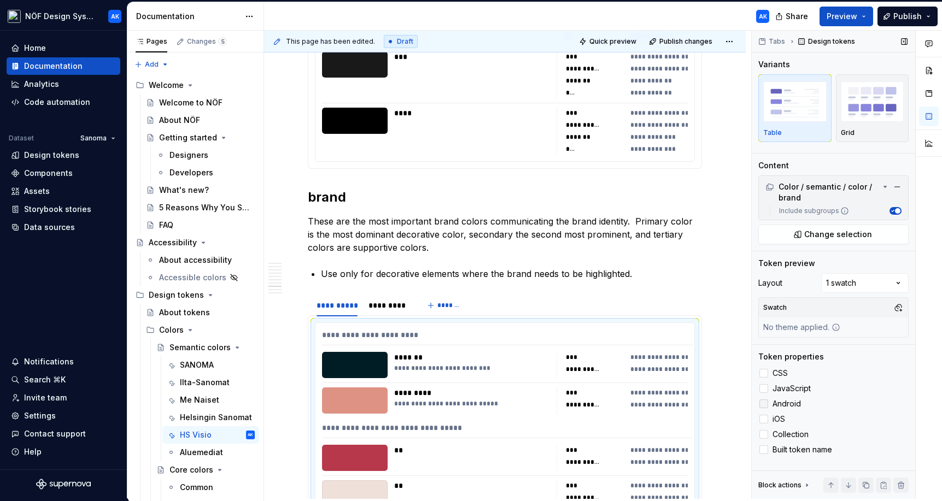
click at [674, 410] on label "Android" at bounding box center [833, 403] width 150 height 13
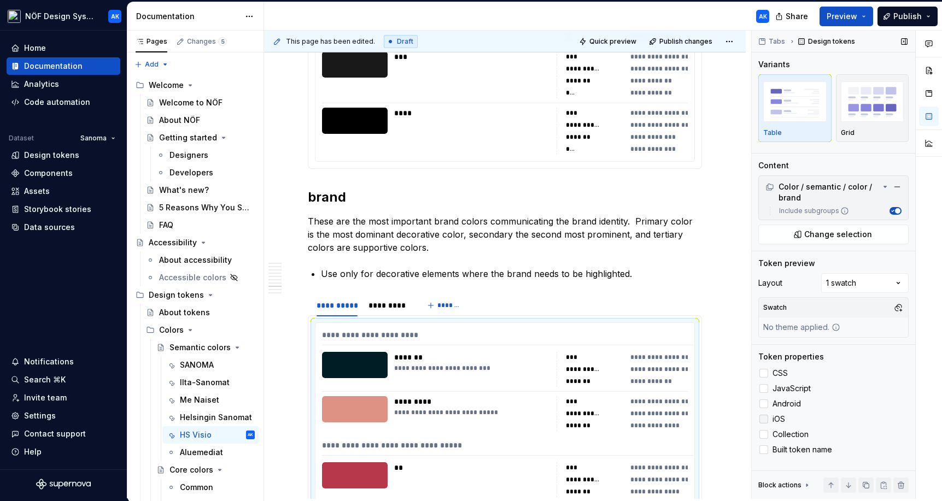
click at [674, 418] on div at bounding box center [763, 419] width 9 height 9
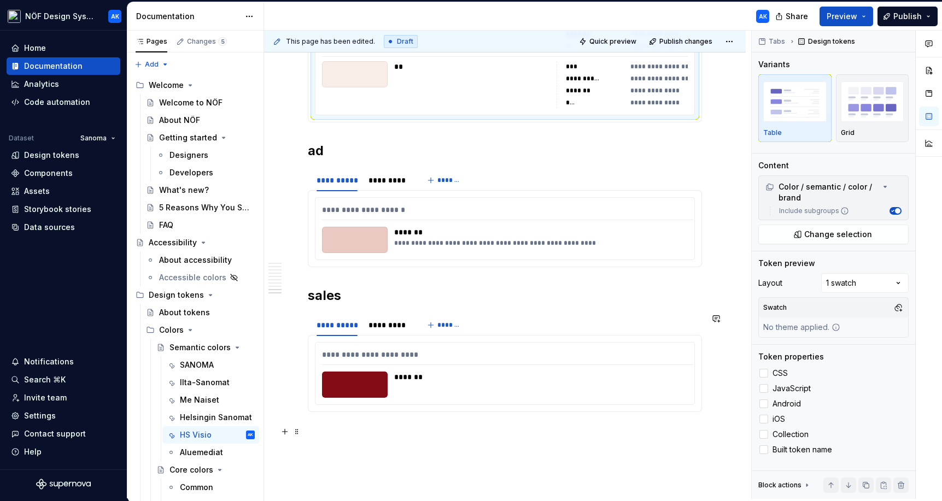
scroll to position [4592, 0]
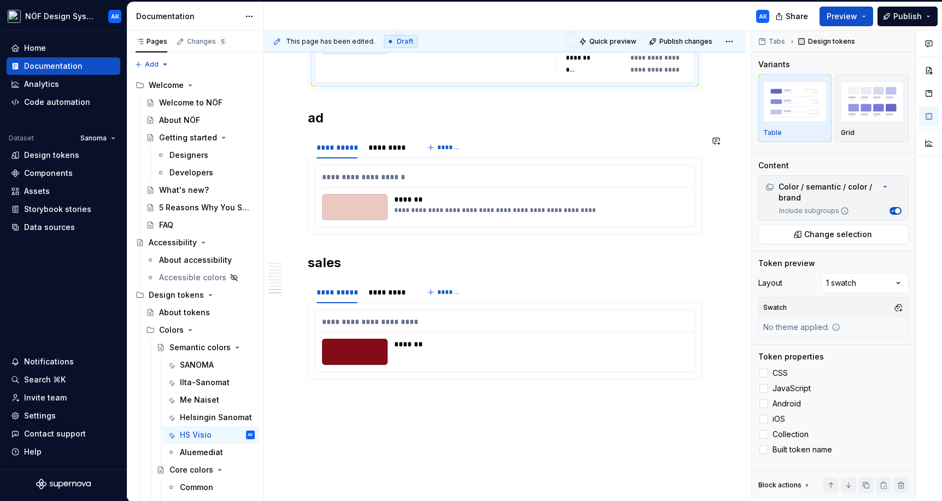
click at [633, 227] on div "**********" at bounding box center [505, 196] width 380 height 63
click at [674, 374] on div at bounding box center [763, 373] width 9 height 9
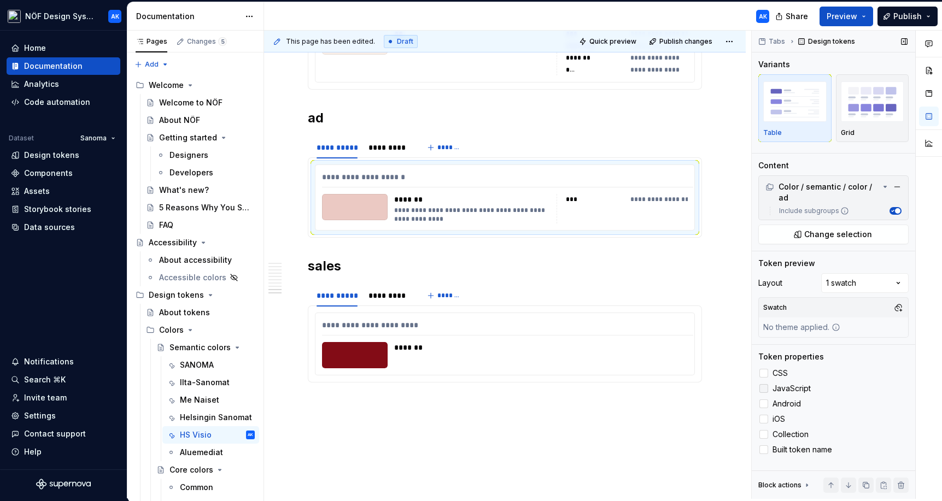
click at [674, 385] on div at bounding box center [763, 388] width 9 height 9
click at [674, 397] on div "CSS JavaScript Android iOS Collection Built token name" at bounding box center [833, 412] width 150 height 90
click at [674, 406] on div at bounding box center [763, 404] width 9 height 9
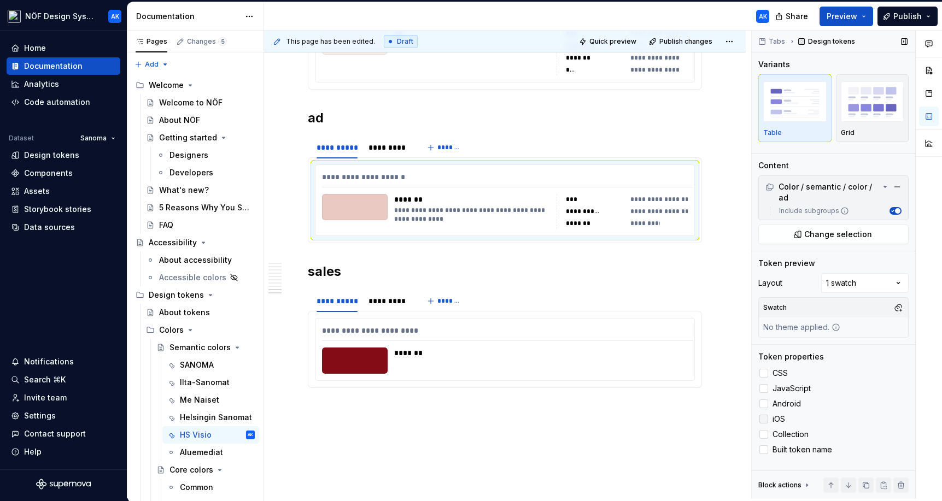
click at [674, 416] on div at bounding box center [763, 419] width 9 height 9
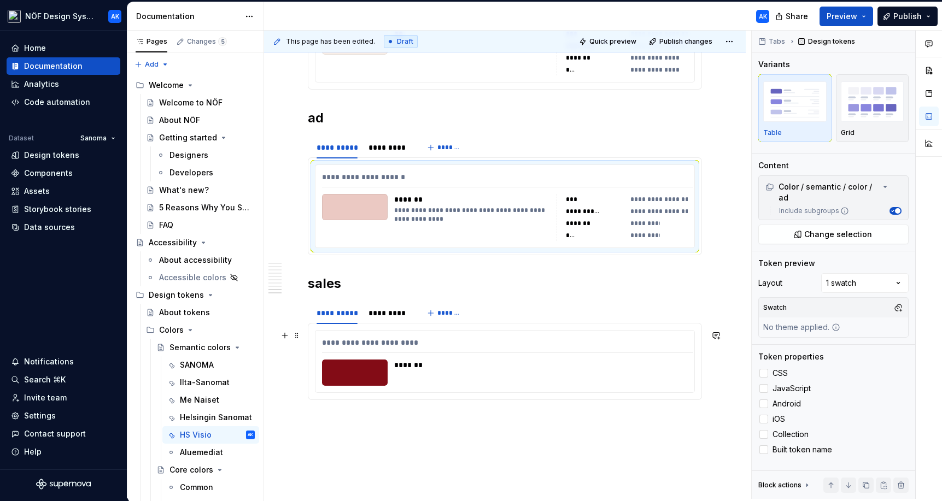
click at [664, 384] on div "*******" at bounding box center [537, 373] width 287 height 26
click at [674, 372] on div at bounding box center [763, 373] width 9 height 9
click at [674, 391] on div at bounding box center [763, 388] width 9 height 9
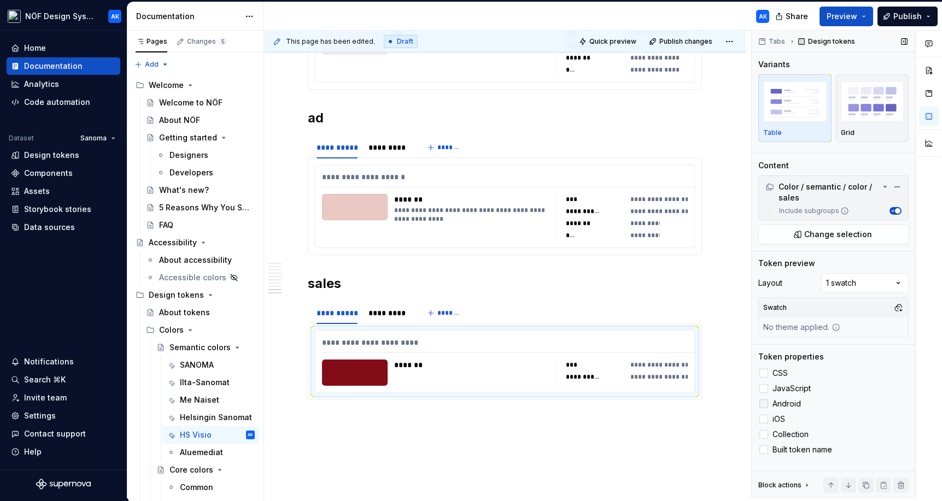
click at [674, 403] on div at bounding box center [763, 404] width 9 height 9
click at [674, 415] on div at bounding box center [763, 419] width 9 height 9
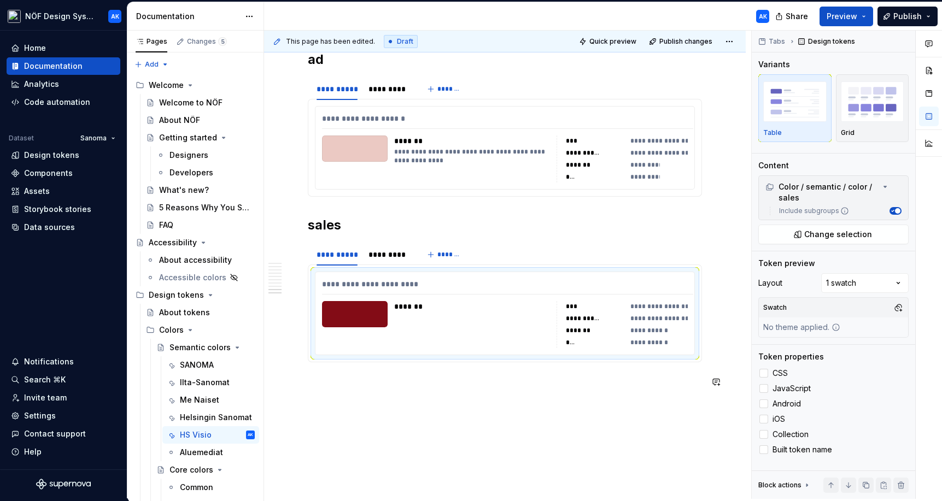
scroll to position [4704, 0]
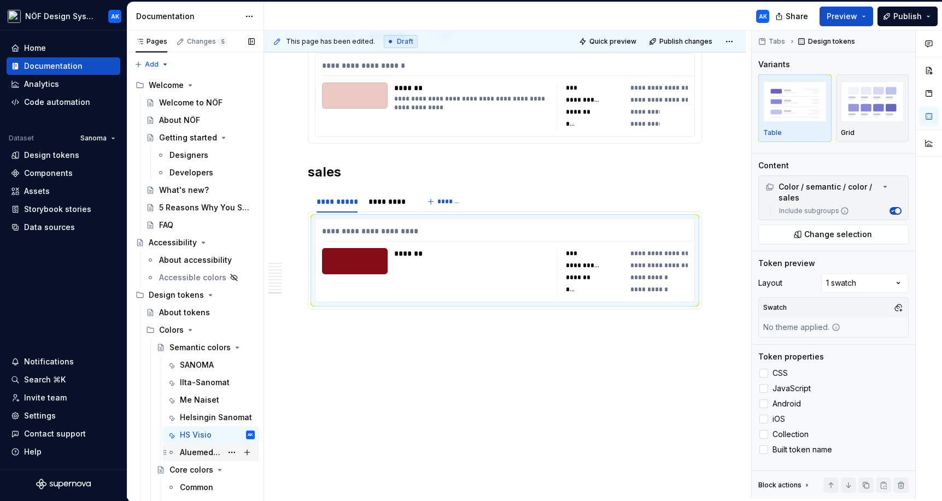
click at [212, 447] on div "Aluemediat" at bounding box center [217, 452] width 75 height 15
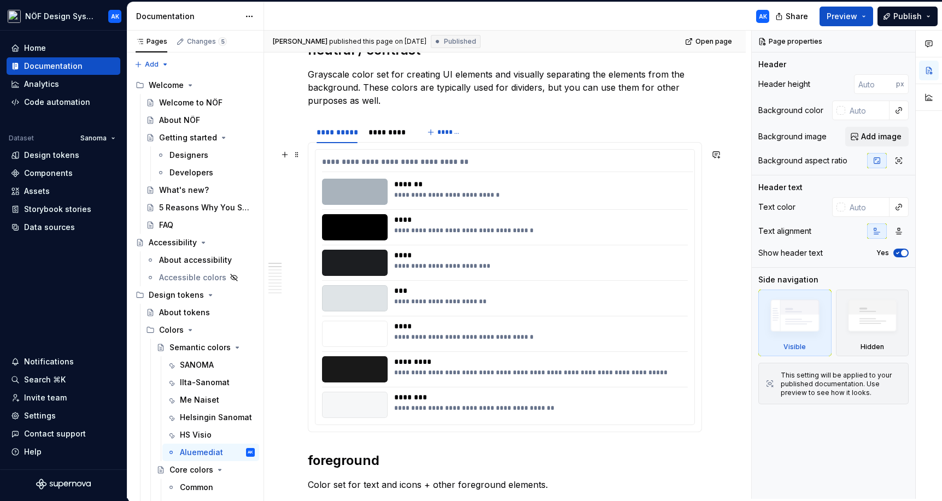
scroll to position [196, 0]
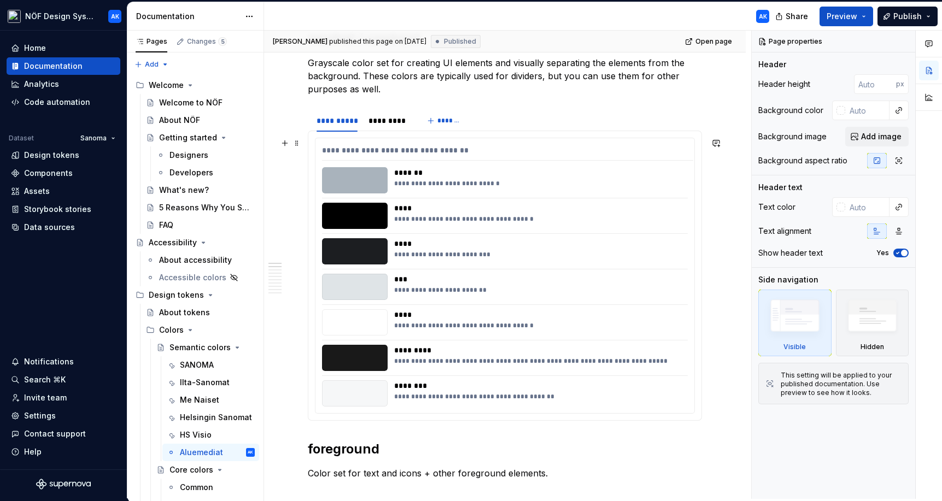
click at [558, 293] on div "**********" at bounding box center [540, 290] width 292 height 9
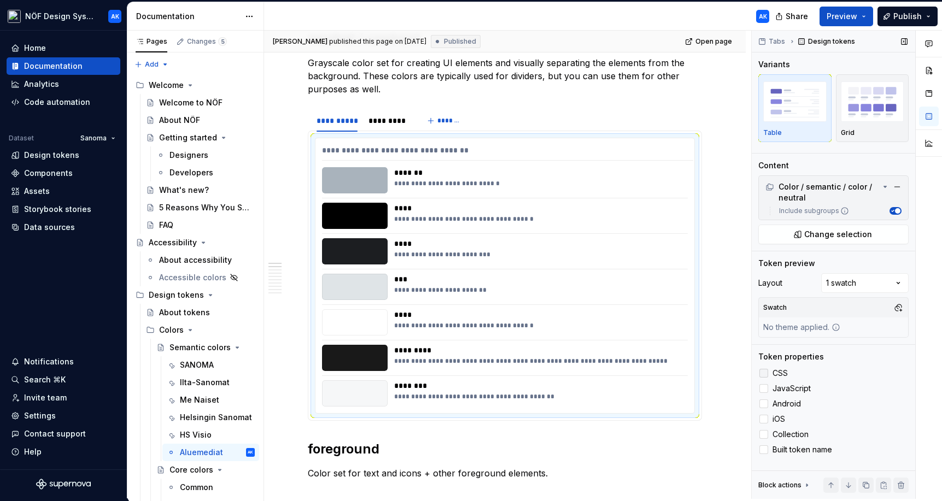
click at [674, 378] on label "CSS" at bounding box center [833, 373] width 150 height 13
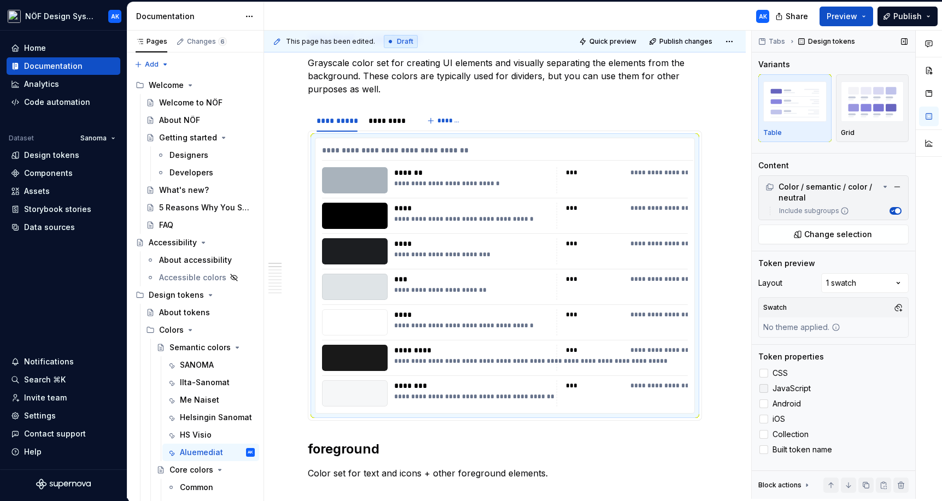
click at [674, 388] on div at bounding box center [763, 388] width 9 height 9
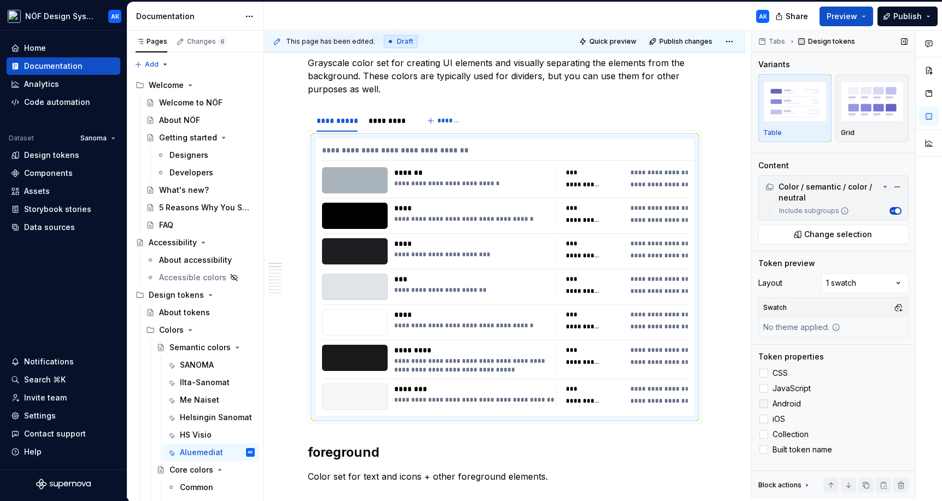
click at [674, 403] on div at bounding box center [763, 404] width 9 height 9
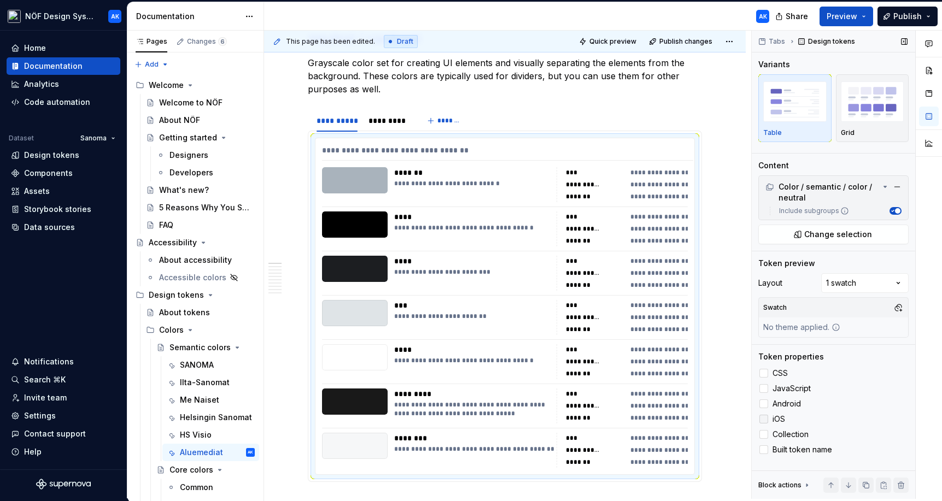
click at [674, 416] on div at bounding box center [763, 419] width 9 height 9
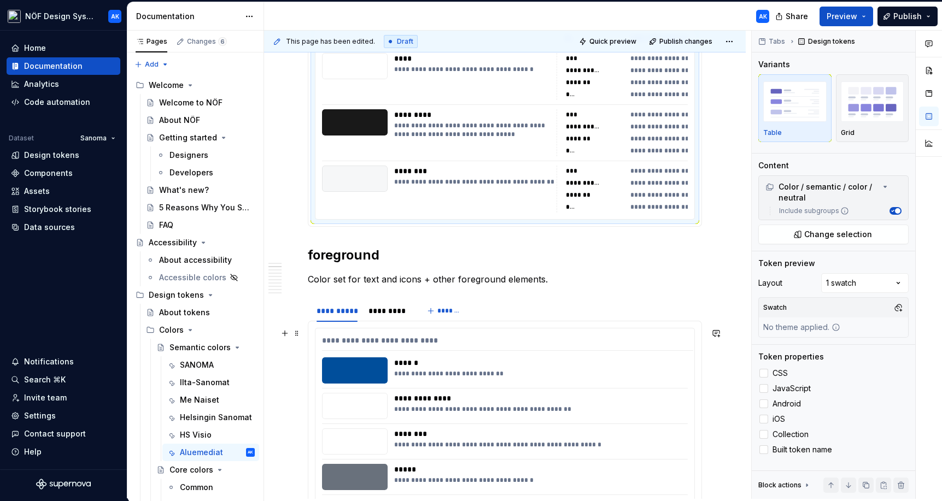
scroll to position [536, 0]
click at [646, 404] on div "**********" at bounding box center [537, 406] width 287 height 26
click at [674, 373] on div at bounding box center [763, 373] width 9 height 9
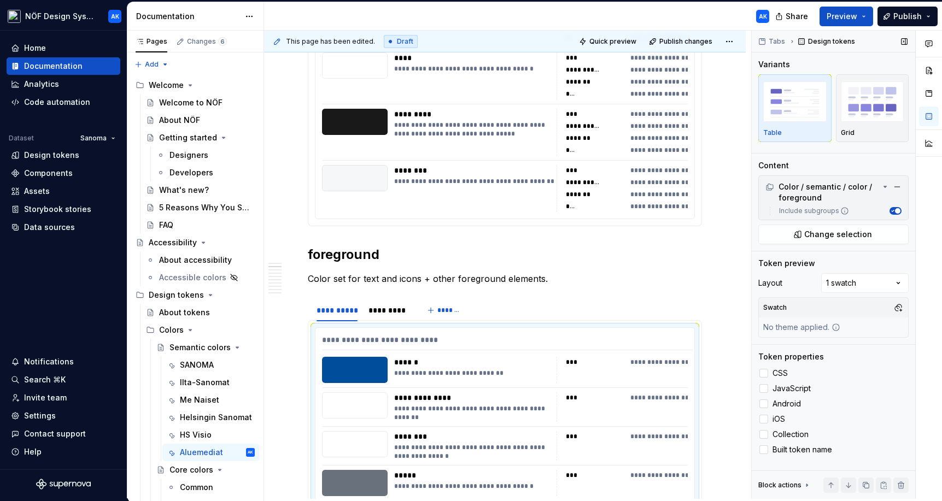
click at [674, 382] on div "CSS JavaScript Android iOS Collection Built token name" at bounding box center [833, 412] width 150 height 90
click at [674, 387] on div at bounding box center [763, 388] width 9 height 9
click at [674, 398] on label "Android" at bounding box center [833, 403] width 150 height 13
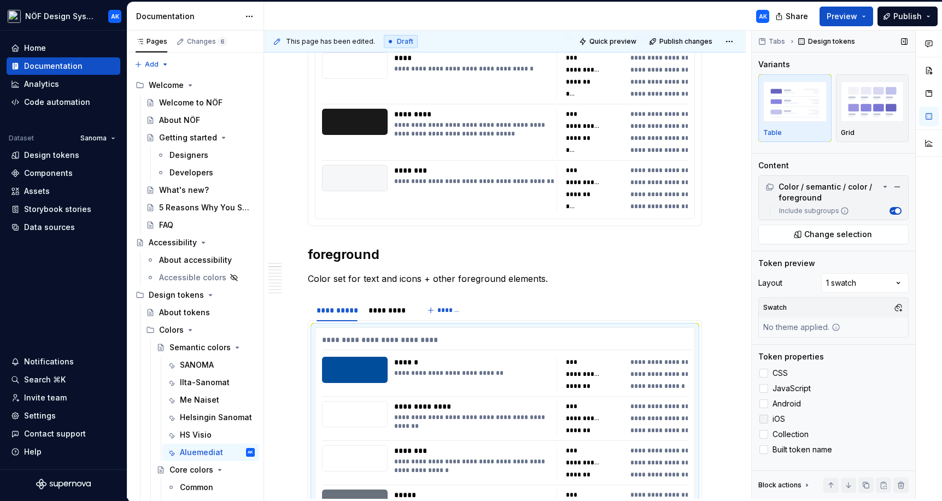
click at [674, 415] on div at bounding box center [763, 419] width 9 height 9
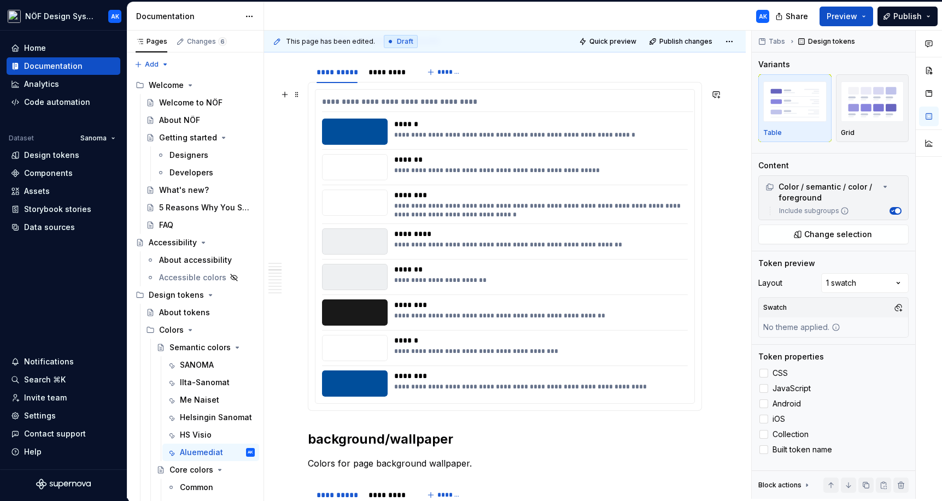
scroll to position [1425, 0]
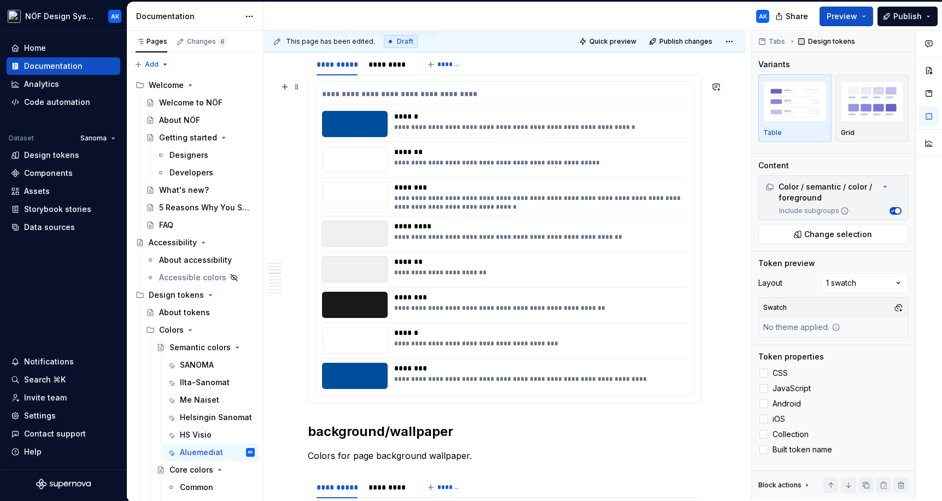
click at [616, 332] on div "******" at bounding box center [540, 332] width 292 height 11
click at [674, 373] on div at bounding box center [763, 373] width 9 height 9
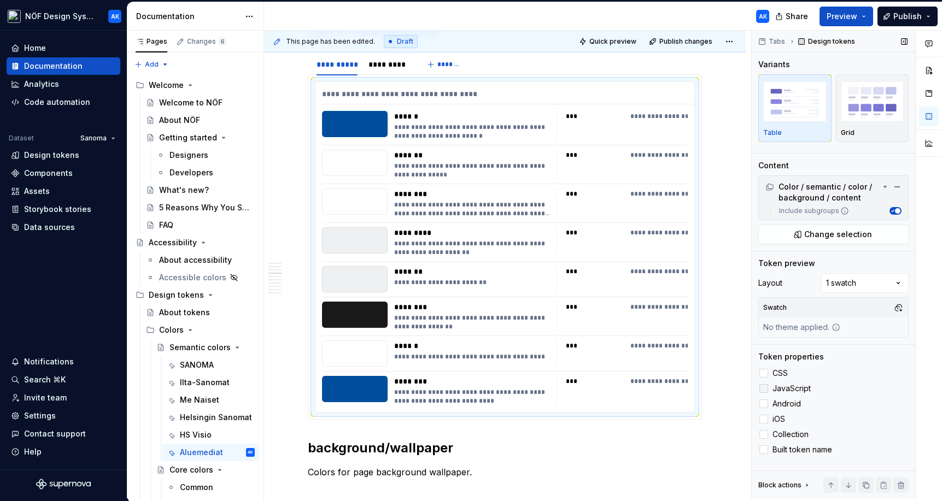
click at [674, 387] on div at bounding box center [763, 388] width 9 height 9
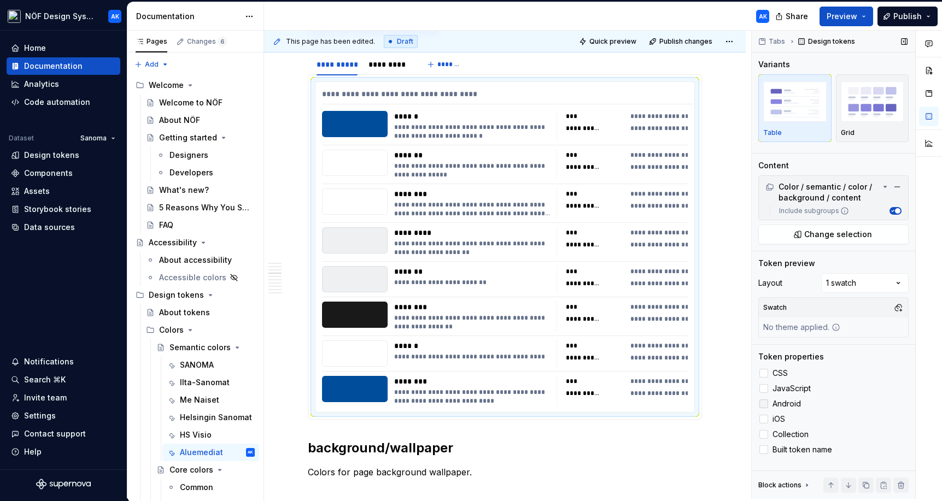
click at [674, 397] on label "Android" at bounding box center [833, 403] width 150 height 13
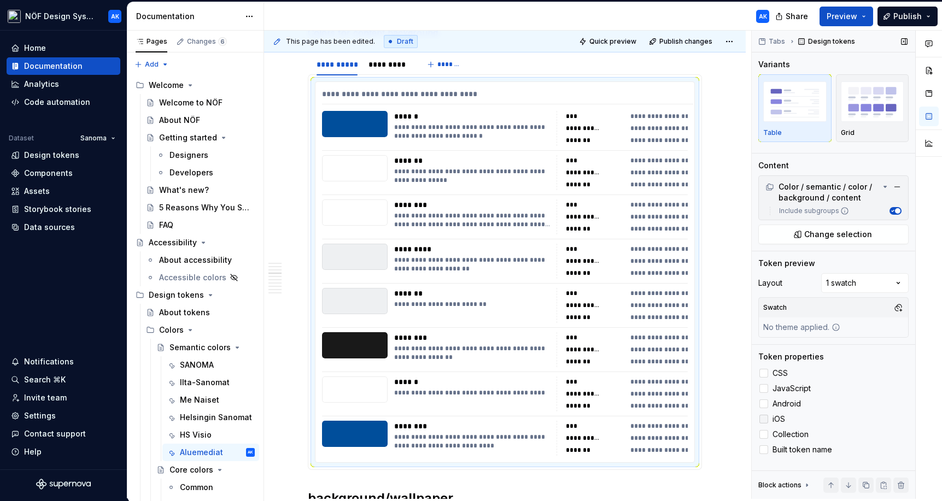
click at [674, 415] on div at bounding box center [763, 419] width 9 height 9
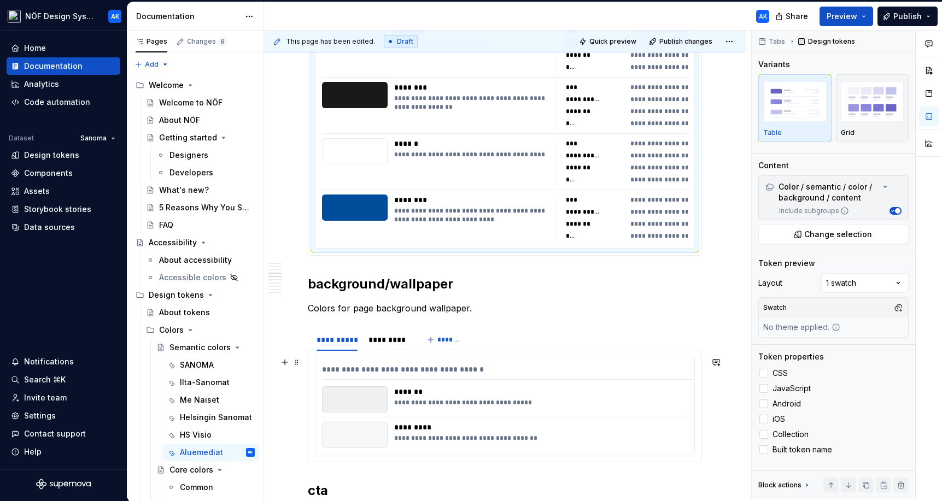
click at [652, 402] on div "**********" at bounding box center [540, 403] width 292 height 9
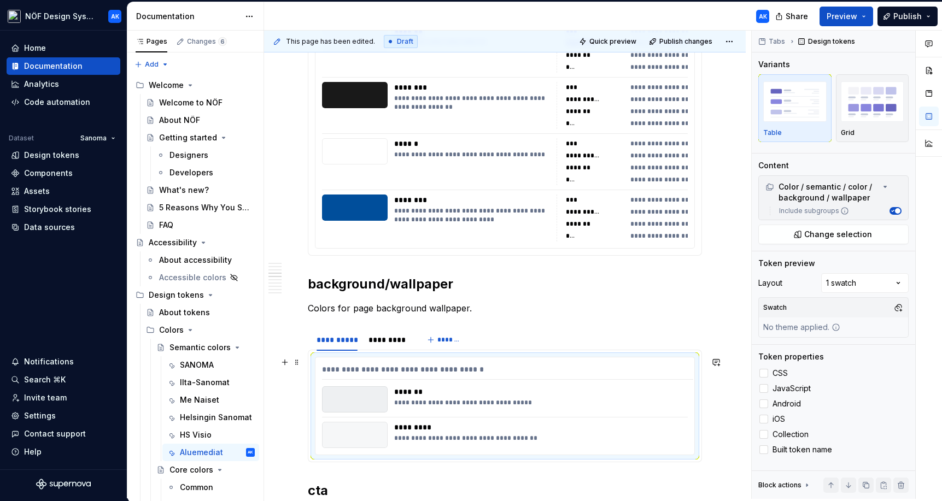
scroll to position [1931, 0]
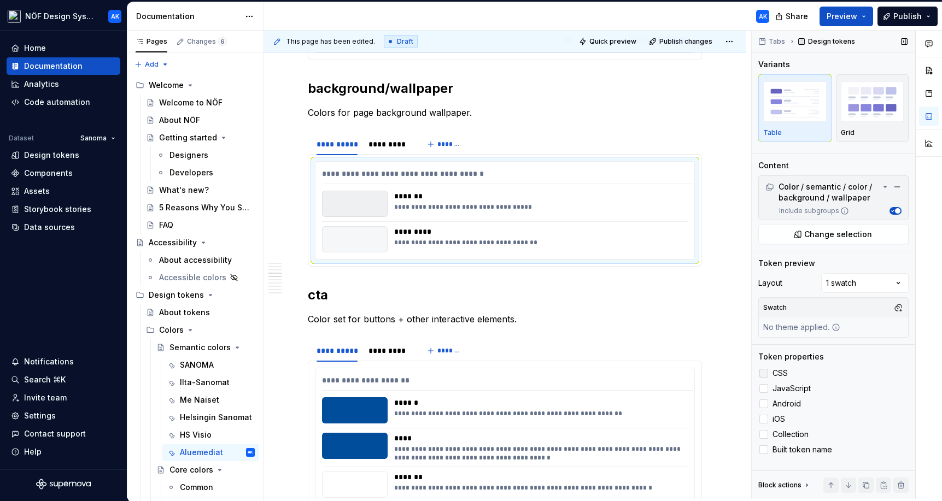
click at [674, 374] on label "CSS" at bounding box center [833, 373] width 150 height 13
click at [674, 394] on label "JavaScript" at bounding box center [833, 388] width 150 height 13
click at [674, 402] on div at bounding box center [763, 404] width 9 height 9
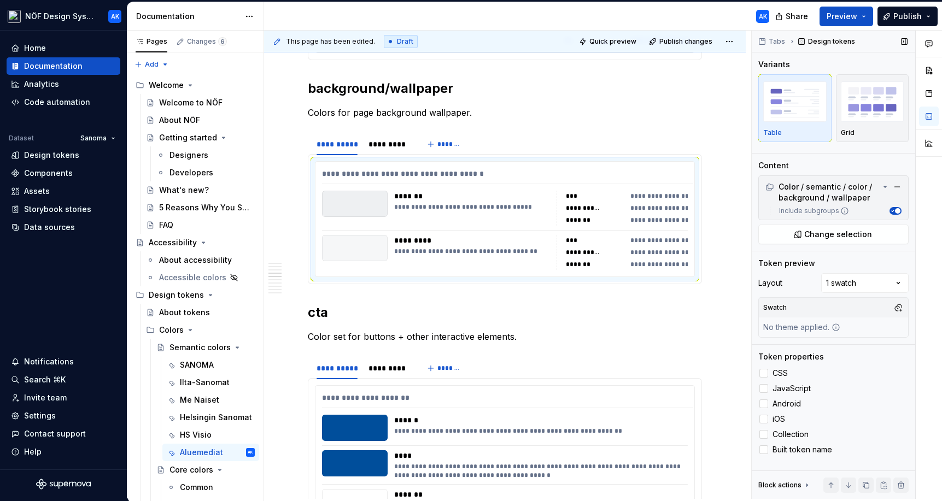
click at [674, 411] on div "CSS JavaScript Android iOS Collection Built token name" at bounding box center [833, 412] width 150 height 90
click at [674, 421] on div at bounding box center [763, 419] width 9 height 9
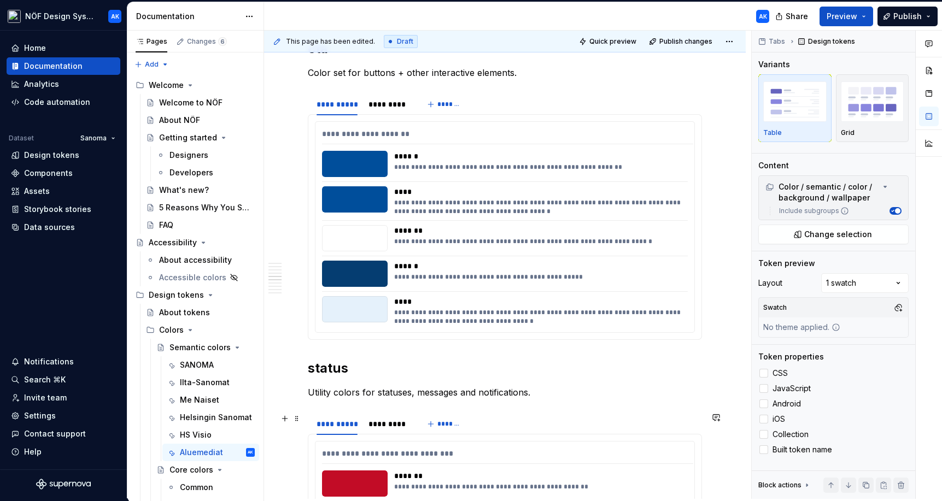
scroll to position [2223, 0]
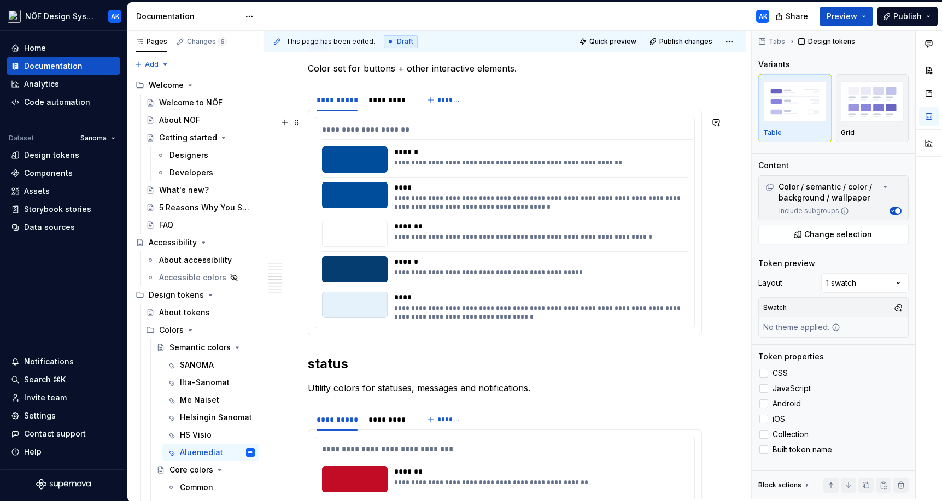
click at [607, 257] on div "******" at bounding box center [540, 261] width 292 height 11
click at [674, 375] on div at bounding box center [763, 373] width 9 height 9
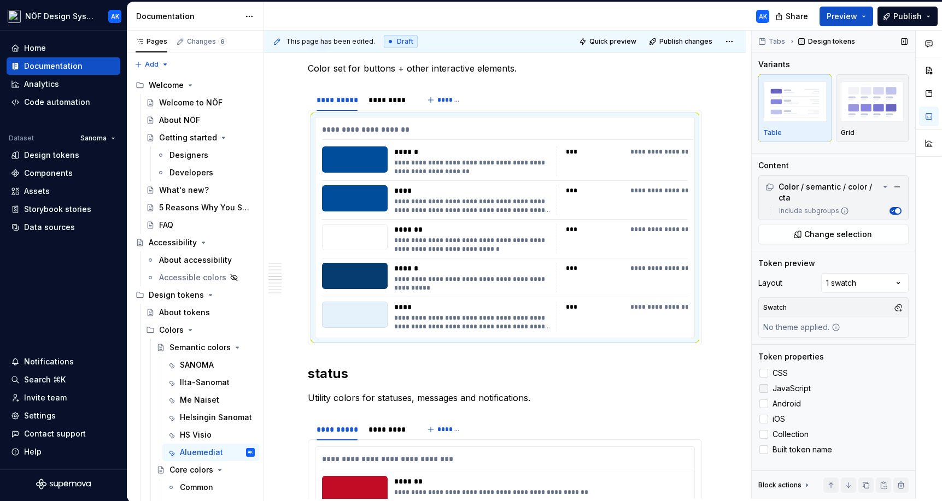
click at [674, 393] on div at bounding box center [763, 388] width 9 height 9
click at [674, 402] on div at bounding box center [763, 404] width 9 height 9
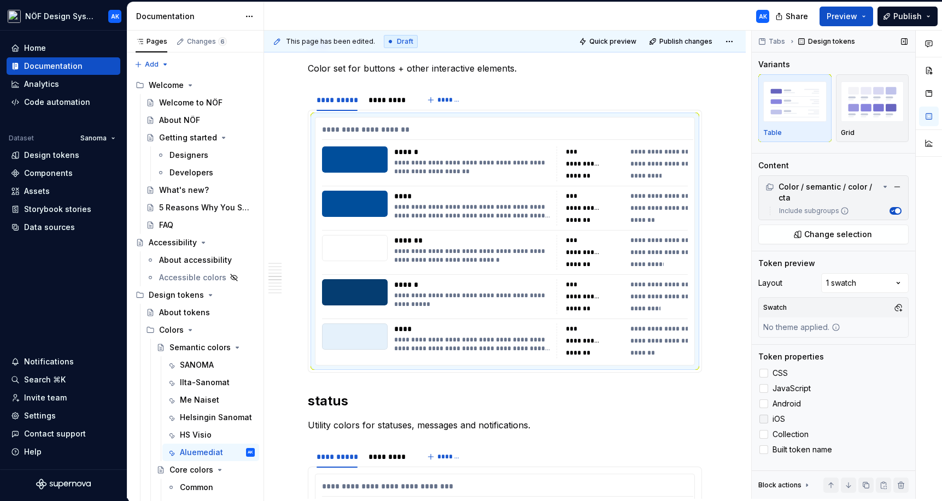
click at [674, 419] on div at bounding box center [763, 419] width 9 height 9
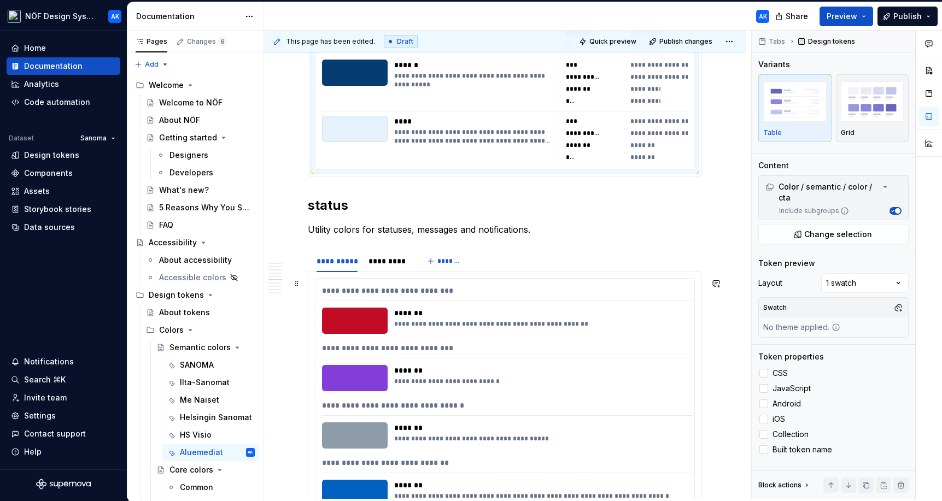
scroll to position [2481, 0]
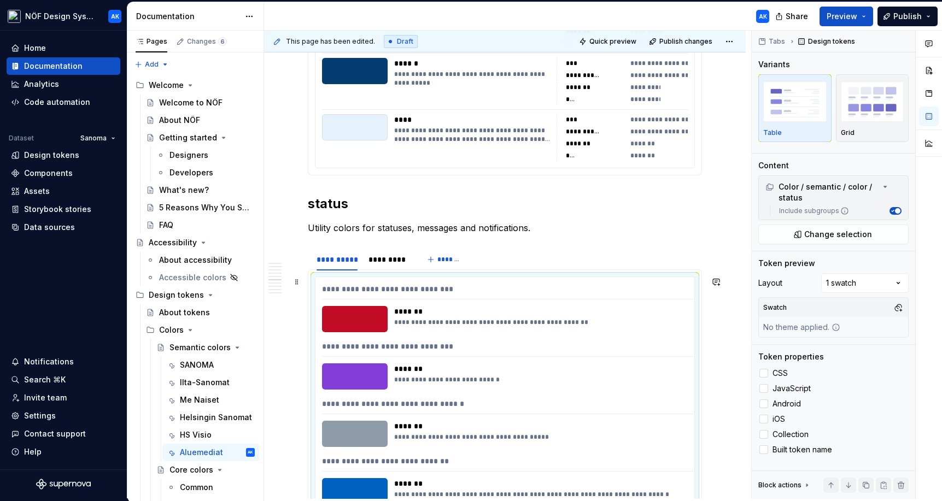
click at [611, 368] on div "*******" at bounding box center [540, 369] width 292 height 11
click at [674, 373] on div at bounding box center [763, 373] width 9 height 9
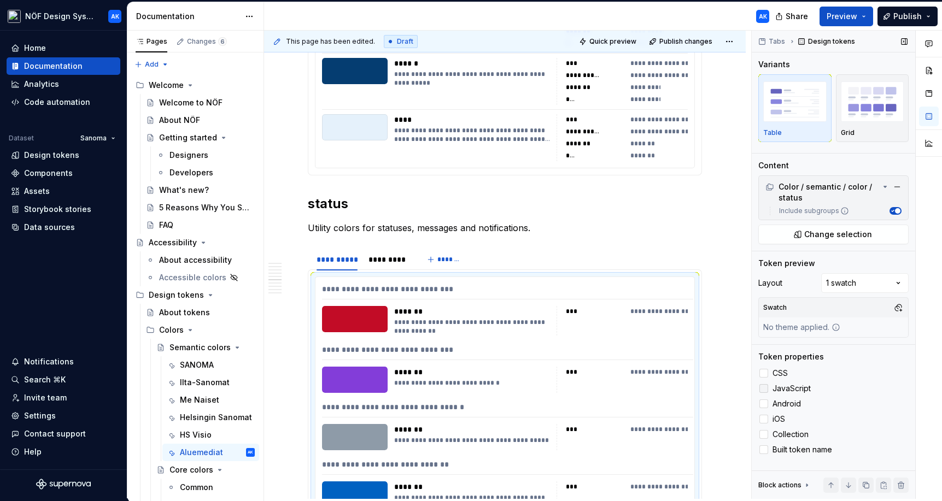
click at [674, 385] on div at bounding box center [763, 388] width 9 height 9
click at [674, 398] on label "Android" at bounding box center [833, 403] width 150 height 13
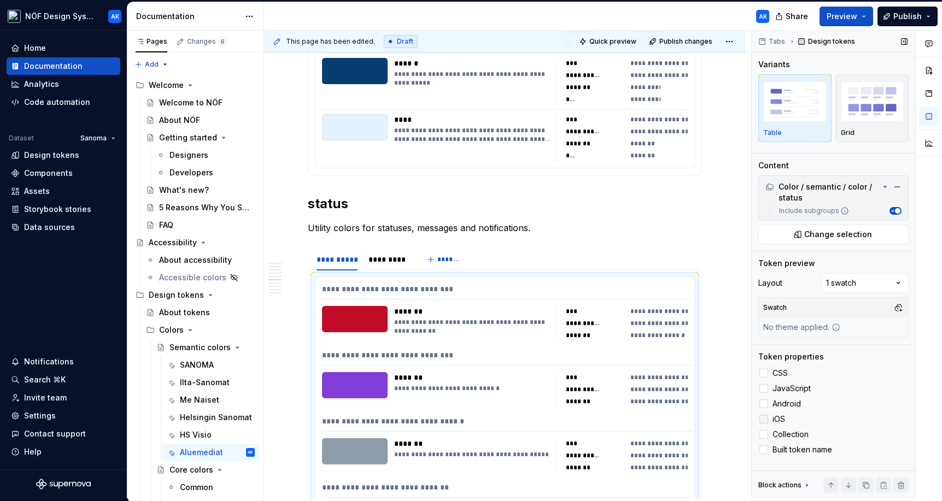
click at [674, 417] on div at bounding box center [763, 419] width 9 height 9
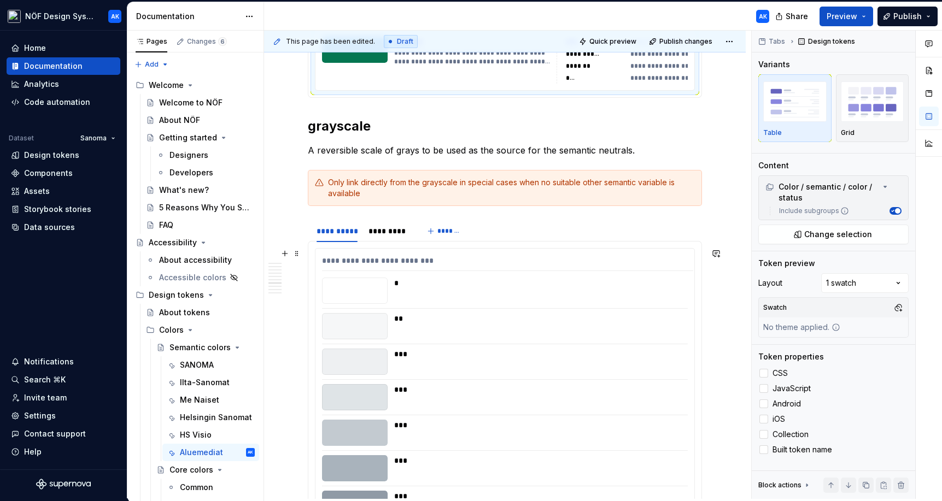
scroll to position [3081, 0]
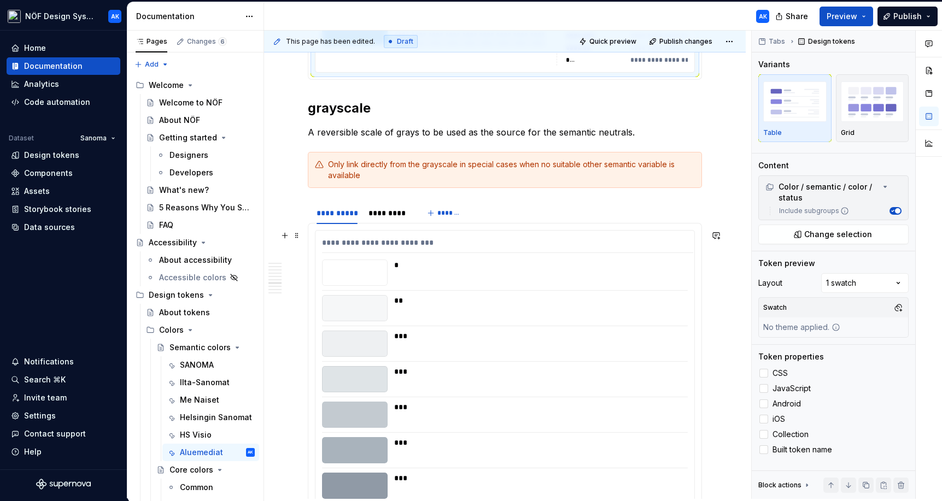
click at [627, 401] on div "**********" at bounding box center [504, 475] width 379 height 488
click at [674, 373] on div at bounding box center [763, 373] width 9 height 9
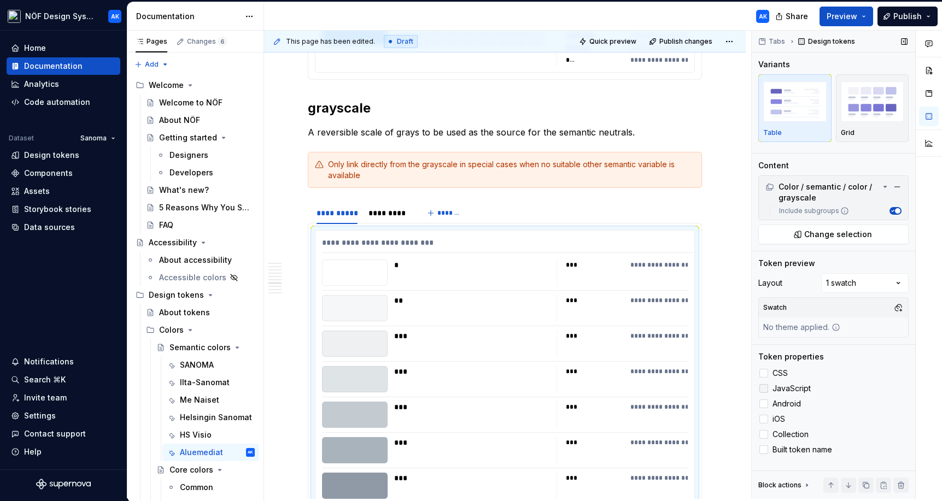
click at [674, 389] on div at bounding box center [763, 388] width 9 height 9
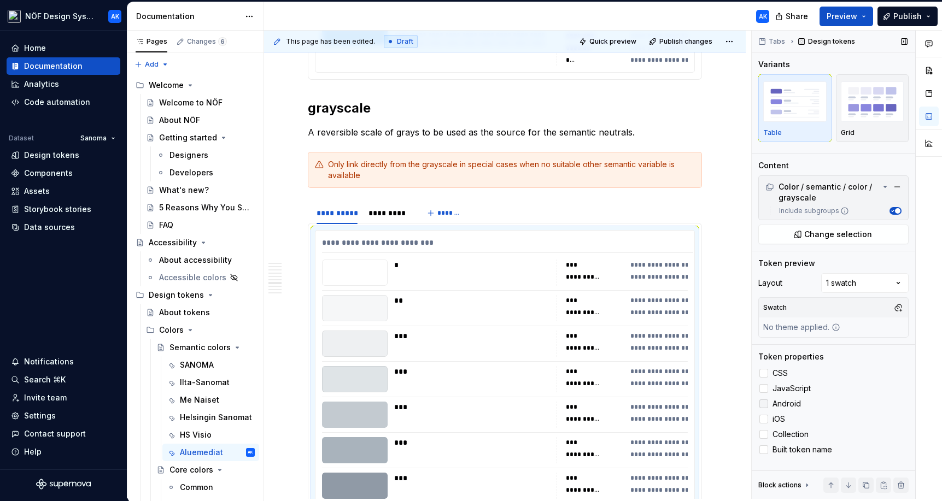
click at [674, 401] on div at bounding box center [763, 404] width 9 height 9
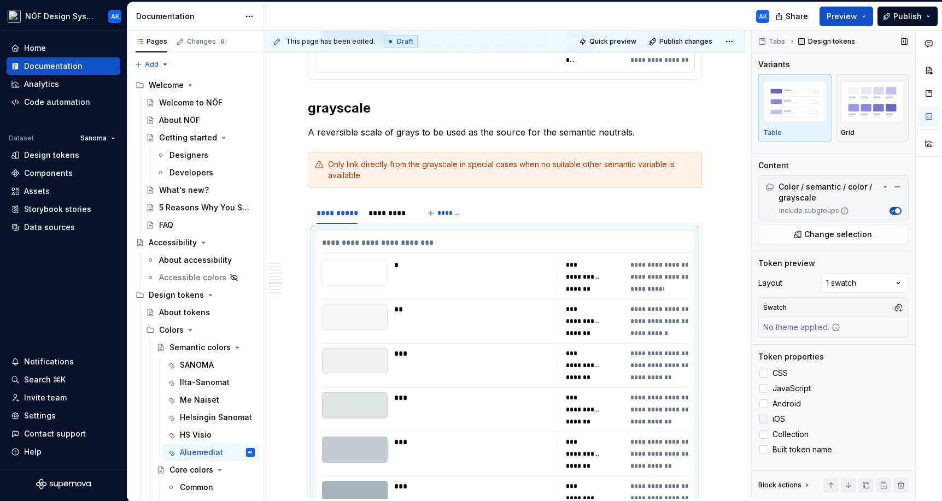
click at [674, 420] on div at bounding box center [763, 419] width 9 height 9
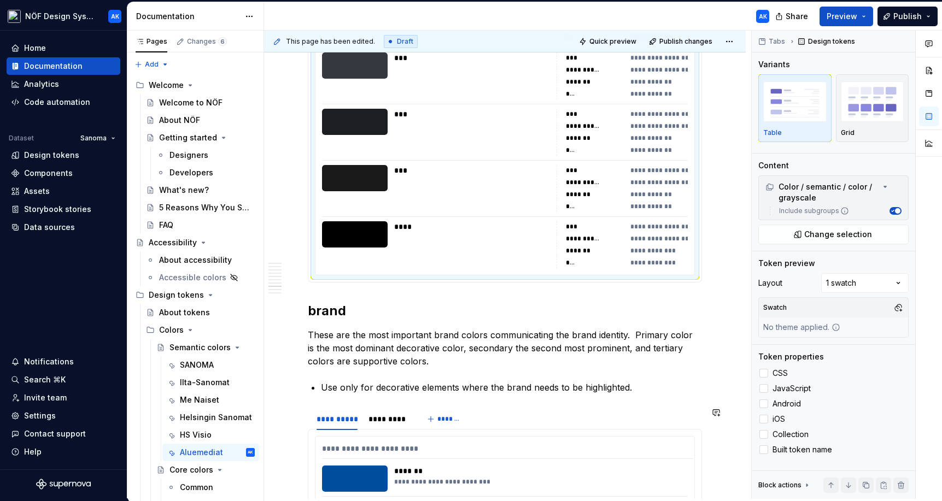
scroll to position [3817, 0]
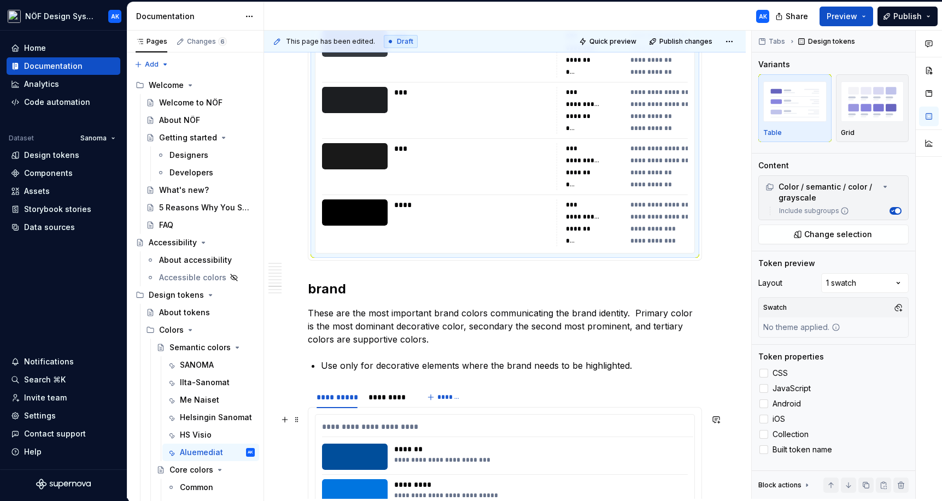
click at [598, 435] on div "**********" at bounding box center [507, 430] width 371 height 16
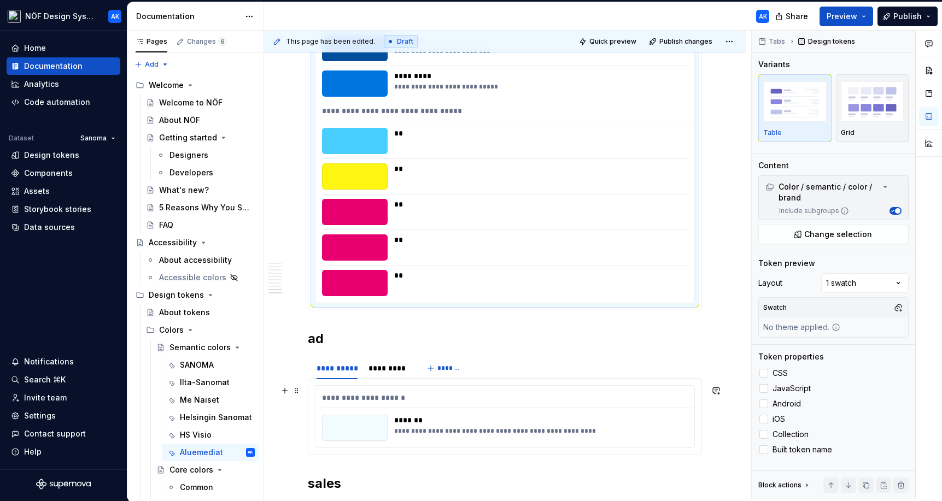
scroll to position [4233, 0]
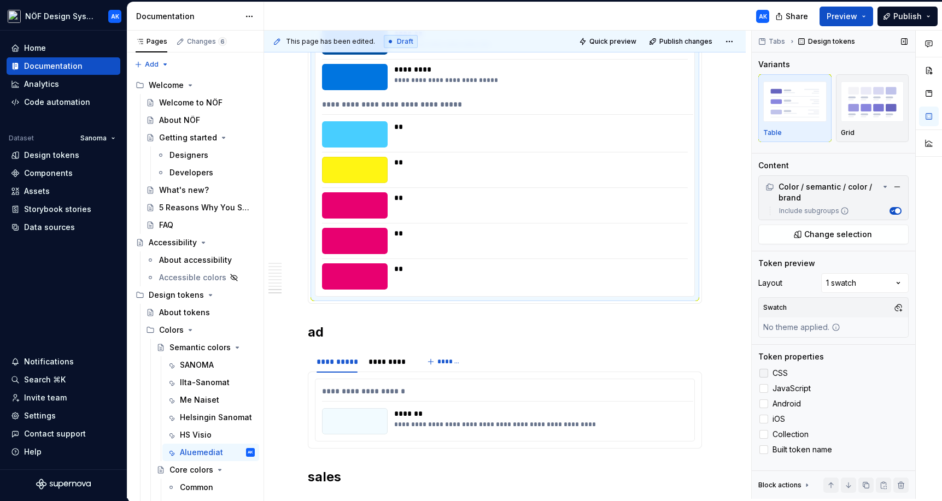
click at [674, 374] on div at bounding box center [763, 373] width 9 height 9
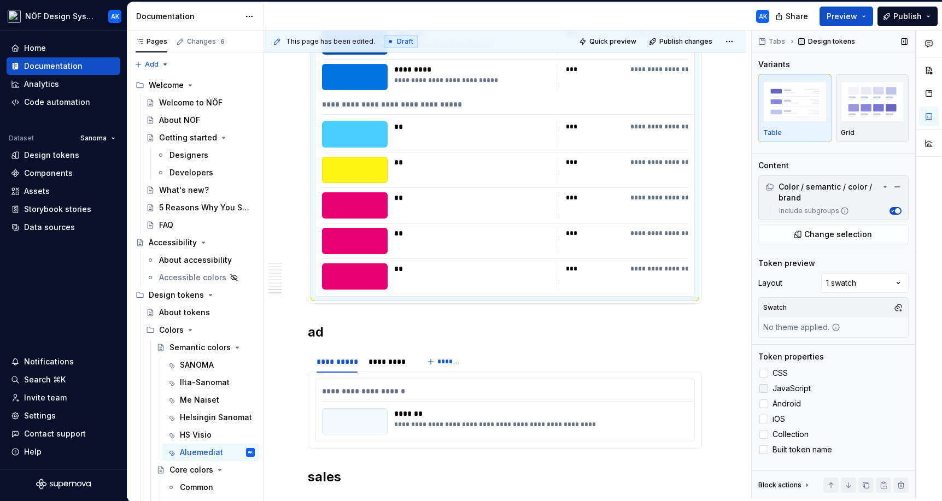
click at [674, 391] on div at bounding box center [763, 388] width 9 height 9
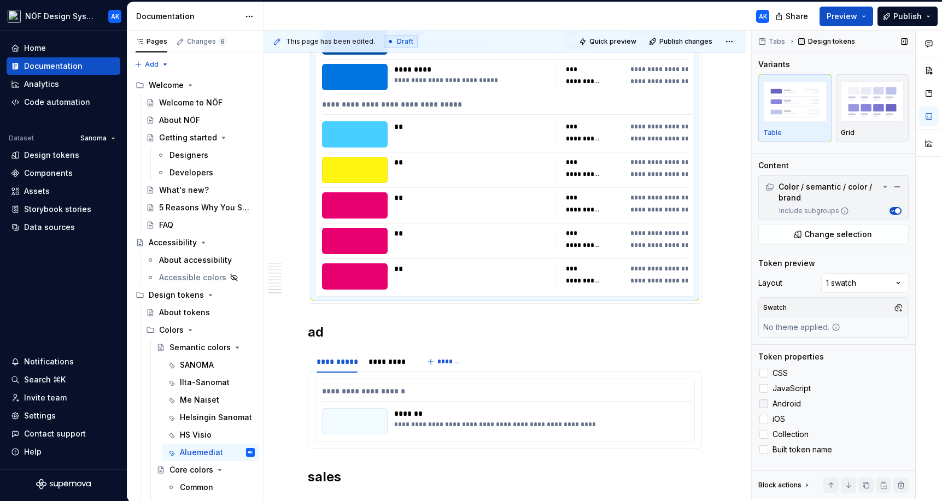
click at [674, 398] on label "Android" at bounding box center [833, 403] width 150 height 13
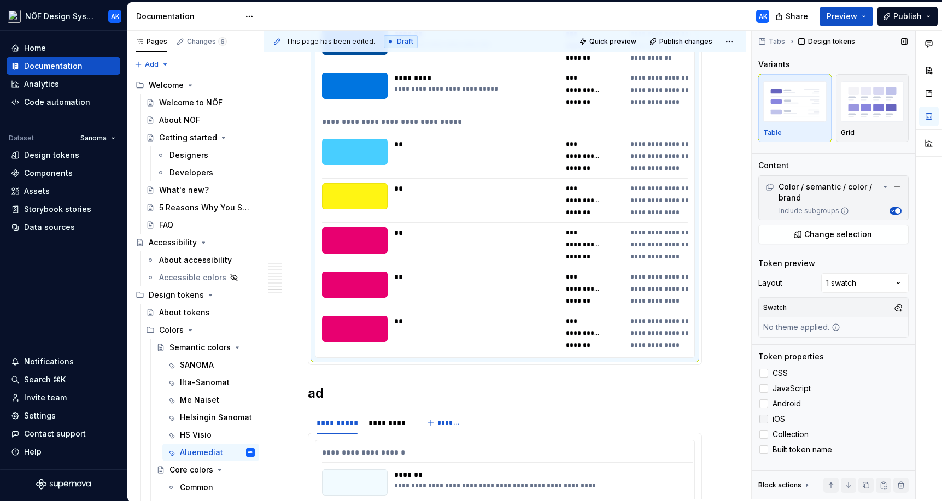
click at [674, 415] on div at bounding box center [763, 419] width 9 height 9
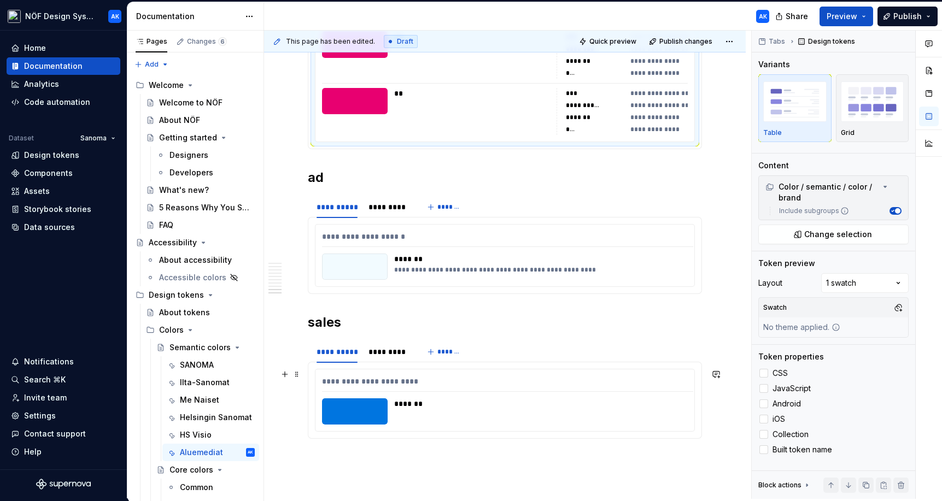
scroll to position [4531, 0]
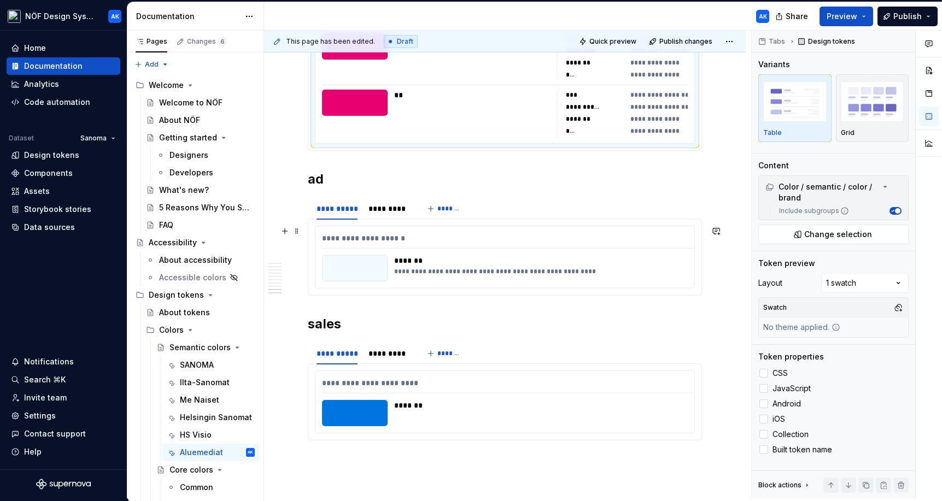
click at [618, 230] on div "**********" at bounding box center [504, 257] width 379 height 62
click at [674, 373] on div at bounding box center [763, 373] width 9 height 9
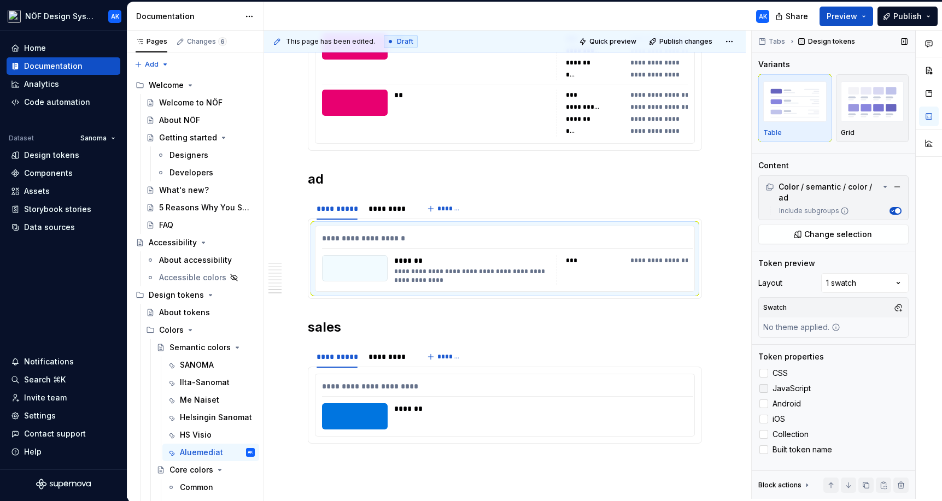
click at [674, 389] on div at bounding box center [763, 388] width 9 height 9
click at [674, 403] on div at bounding box center [763, 404] width 9 height 9
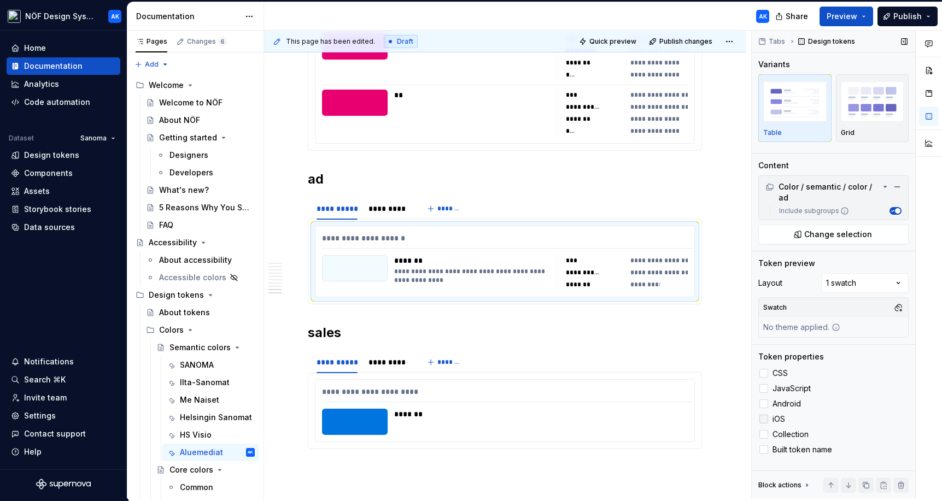
click at [674, 419] on div at bounding box center [763, 419] width 9 height 9
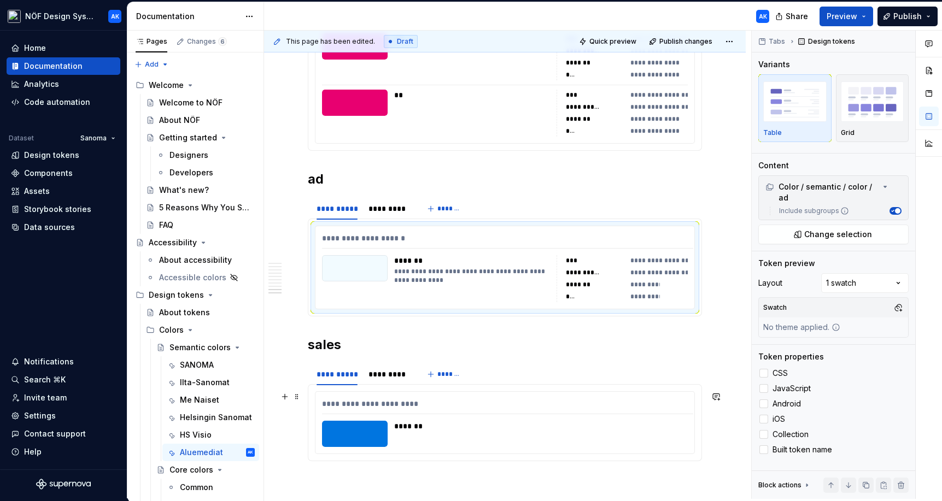
click at [620, 411] on div "**********" at bounding box center [507, 407] width 371 height 16
click at [674, 367] on label "CSS" at bounding box center [833, 373] width 150 height 13
click at [674, 389] on div at bounding box center [763, 388] width 9 height 9
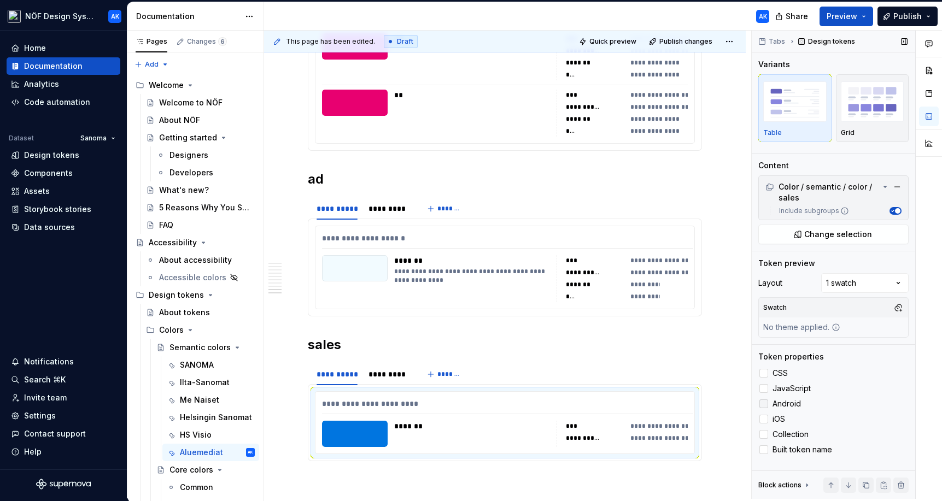
click at [674, 404] on div at bounding box center [763, 404] width 9 height 9
click at [674, 415] on div at bounding box center [763, 419] width 9 height 9
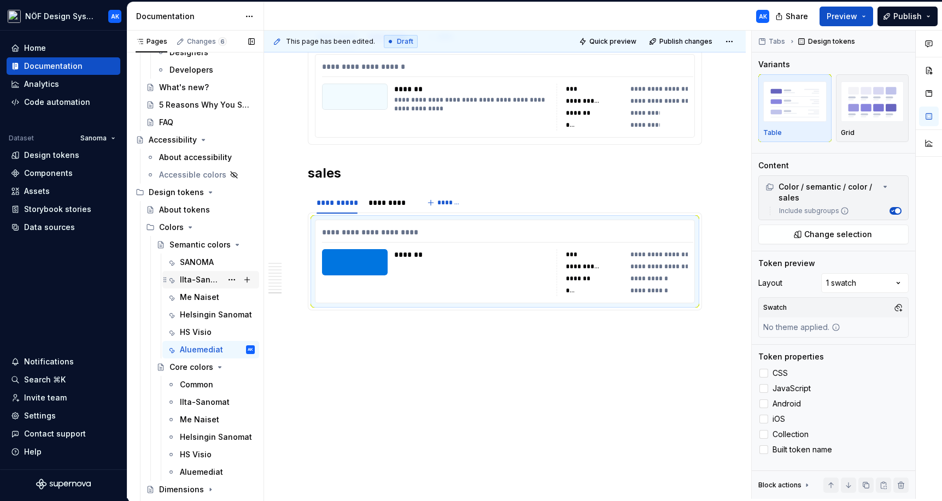
scroll to position [104, 0]
click at [208, 381] on div "Common" at bounding box center [196, 383] width 33 height 11
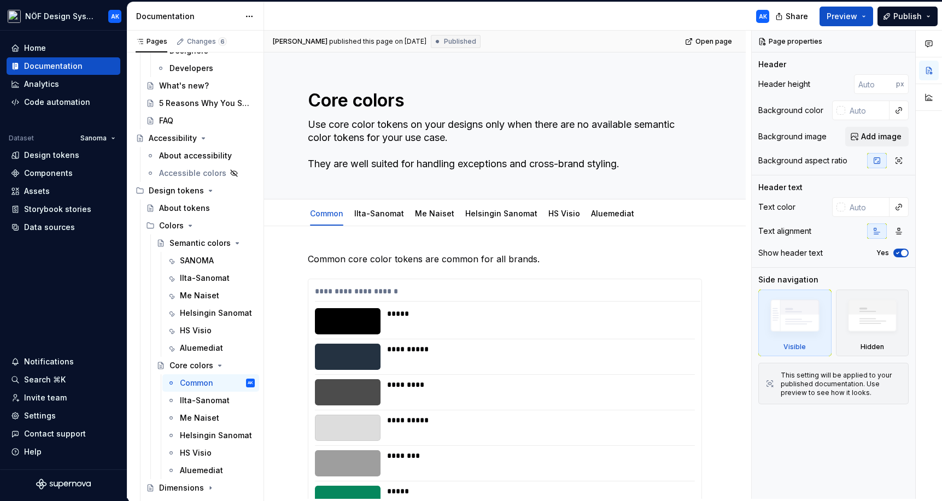
click at [581, 417] on div "**********" at bounding box center [540, 420] width 307 height 11
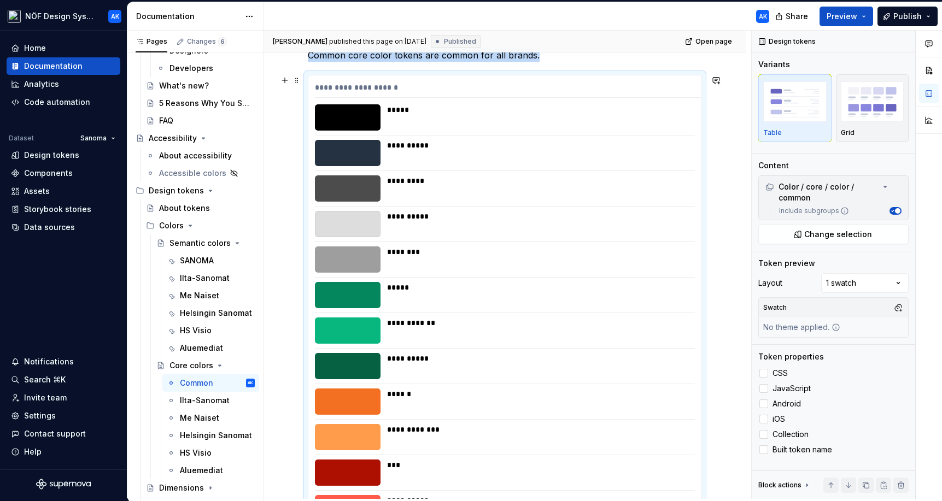
scroll to position [203, 0]
click at [674, 373] on div at bounding box center [763, 373] width 9 height 9
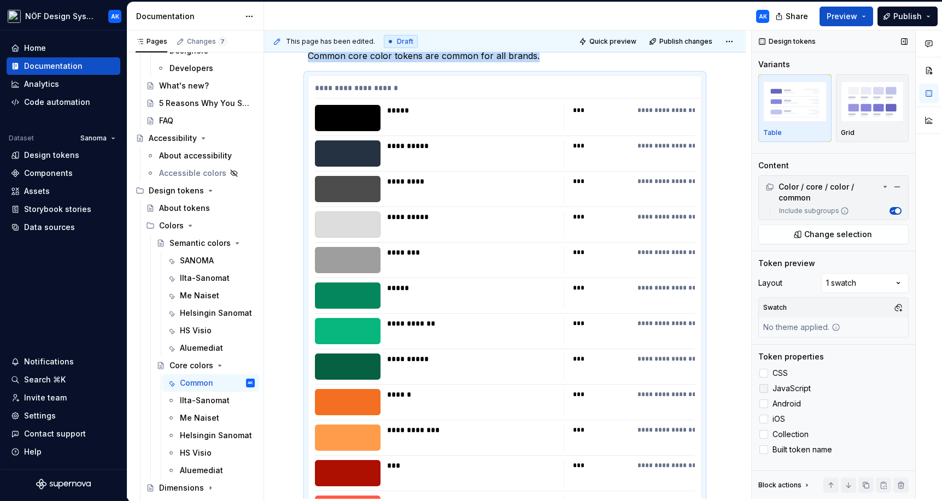
click at [674, 391] on div at bounding box center [763, 388] width 9 height 9
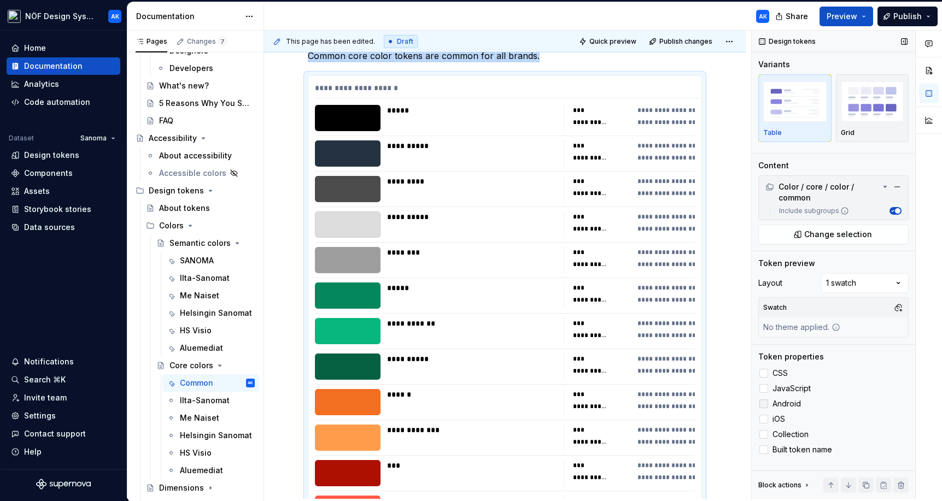
click at [674, 402] on div at bounding box center [763, 404] width 9 height 9
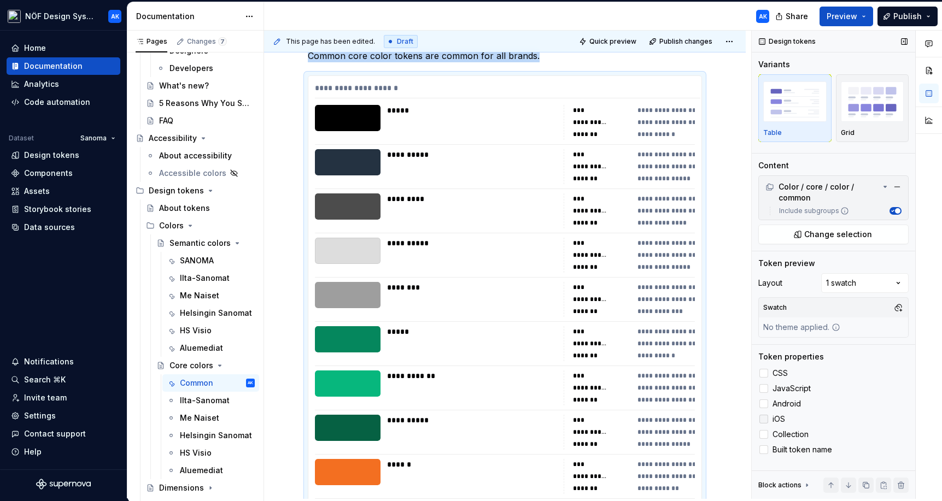
click at [674, 415] on div at bounding box center [763, 419] width 9 height 9
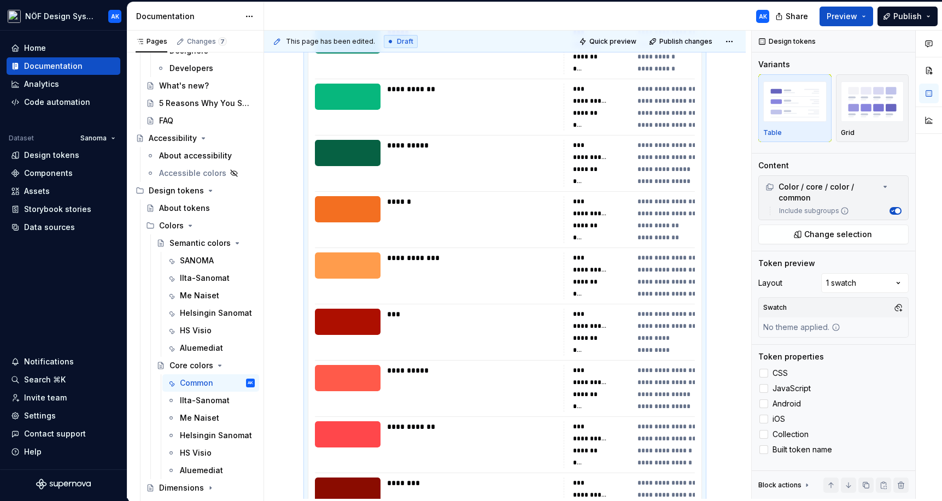
scroll to position [600, 0]
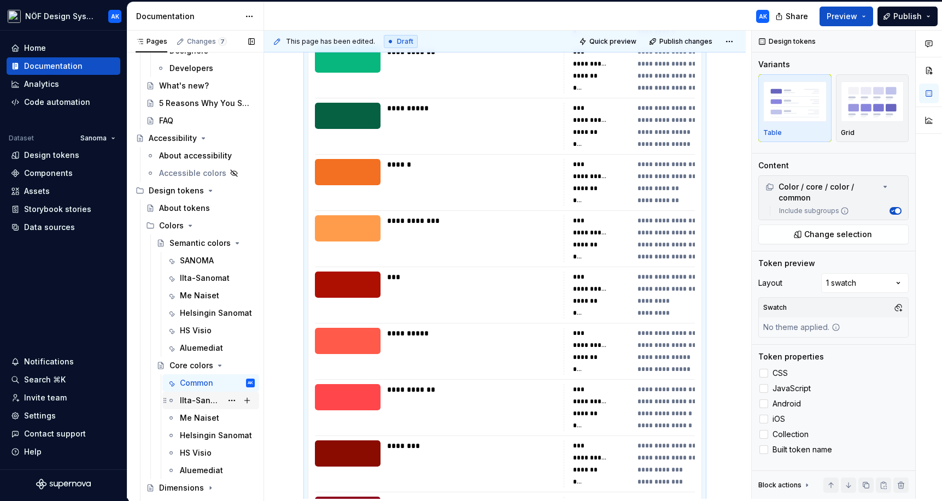
click at [217, 401] on div "Ilta-Sanomat" at bounding box center [201, 400] width 42 height 11
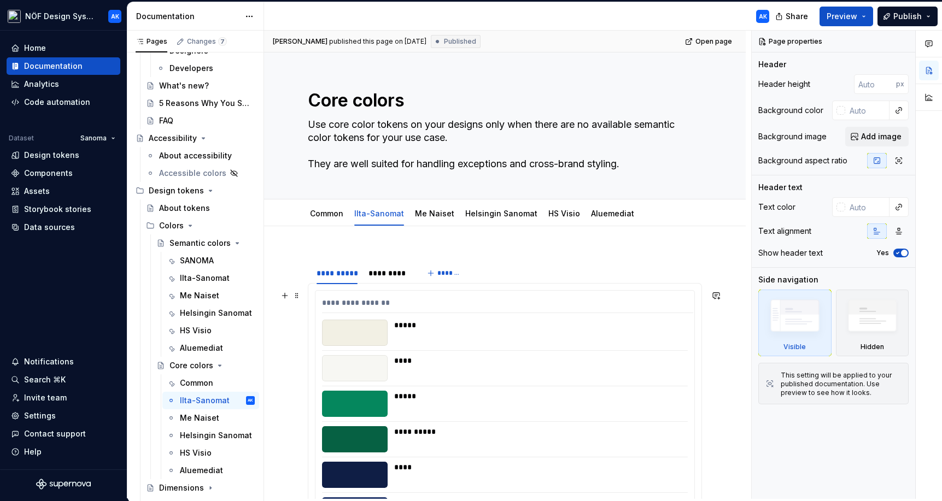
click at [611, 332] on div "*****" at bounding box center [537, 333] width 287 height 26
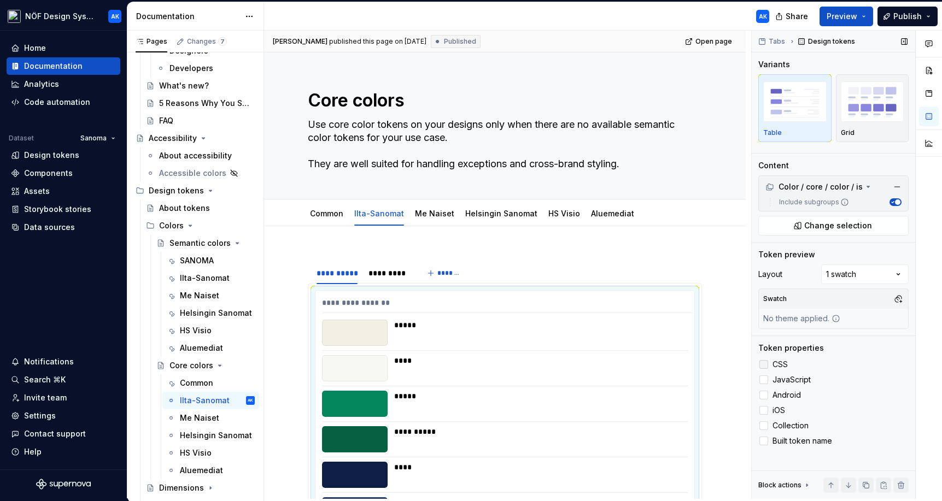
click at [674, 369] on label "CSS" at bounding box center [833, 364] width 150 height 13
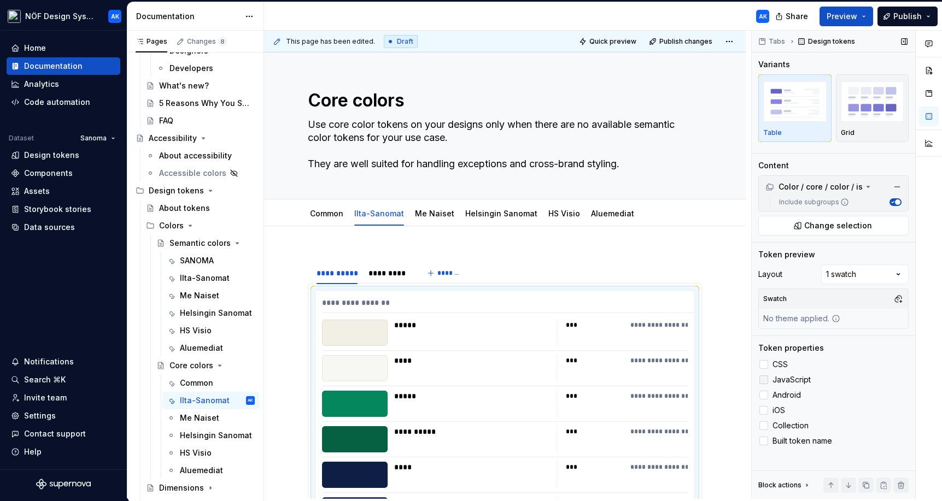
click at [674, 379] on div at bounding box center [763, 380] width 9 height 9
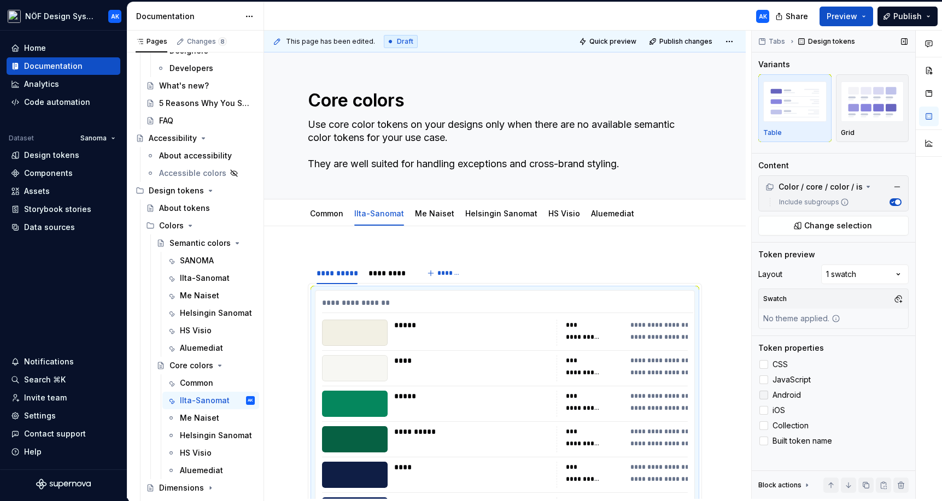
click at [674, 391] on div at bounding box center [763, 395] width 9 height 9
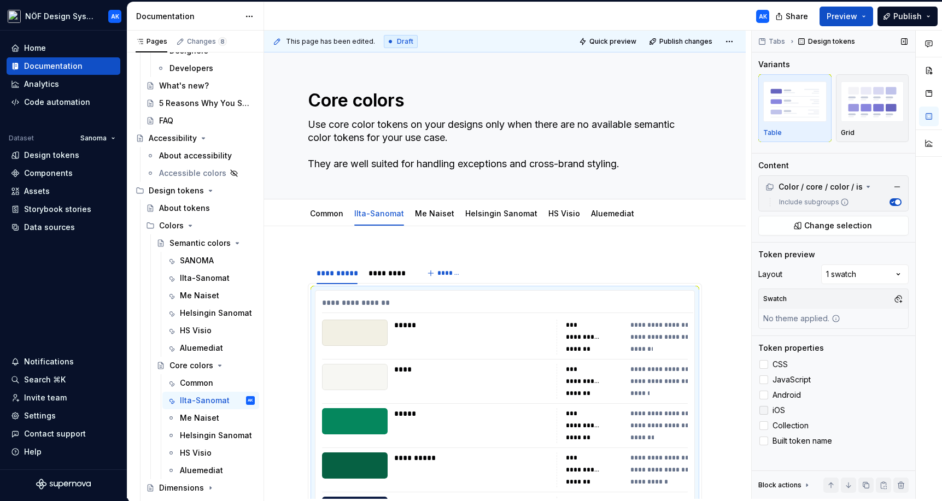
click at [674, 407] on div at bounding box center [763, 410] width 9 height 9
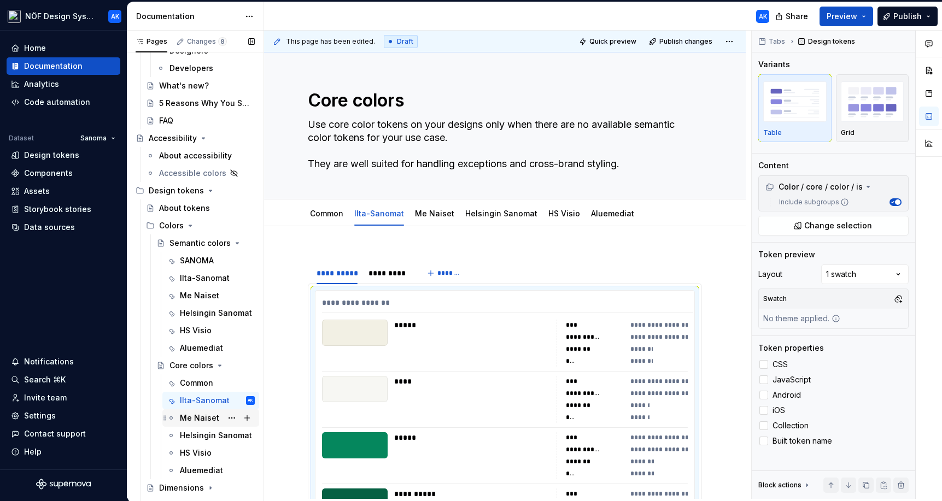
click at [210, 413] on div "Me Naiset" at bounding box center [199, 418] width 39 height 11
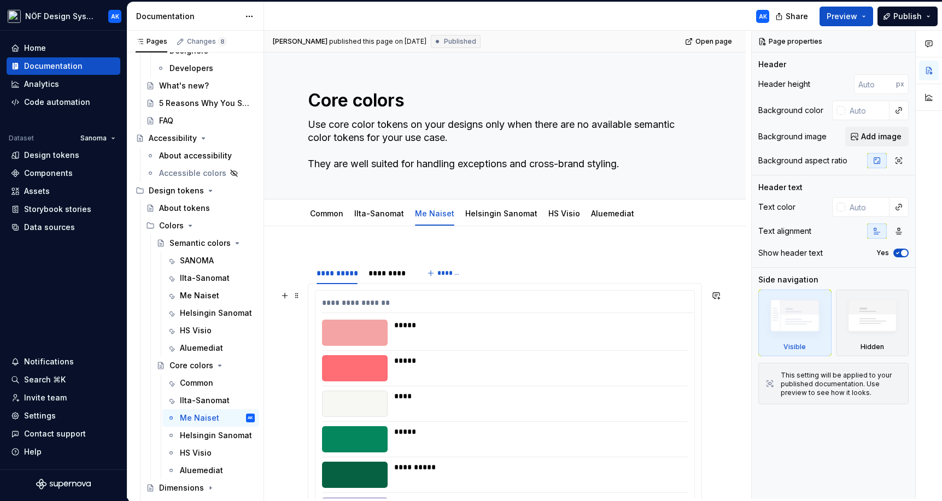
click at [674, 350] on div at bounding box center [505, 350] width 366 height 1
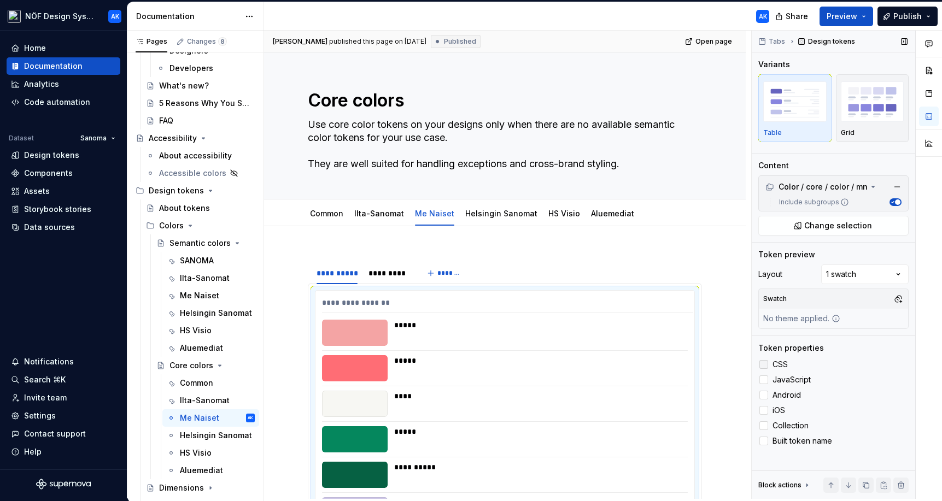
click at [674, 365] on label "CSS" at bounding box center [833, 364] width 150 height 13
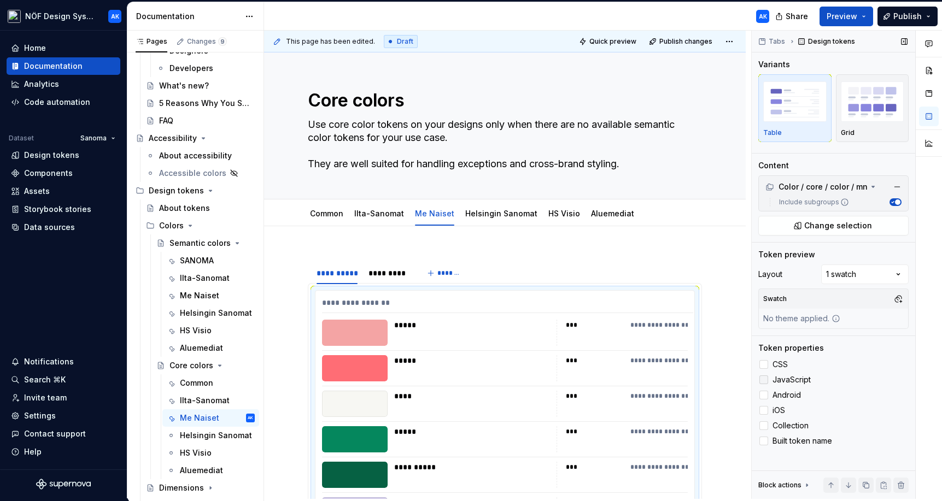
click at [674, 378] on div at bounding box center [763, 380] width 9 height 9
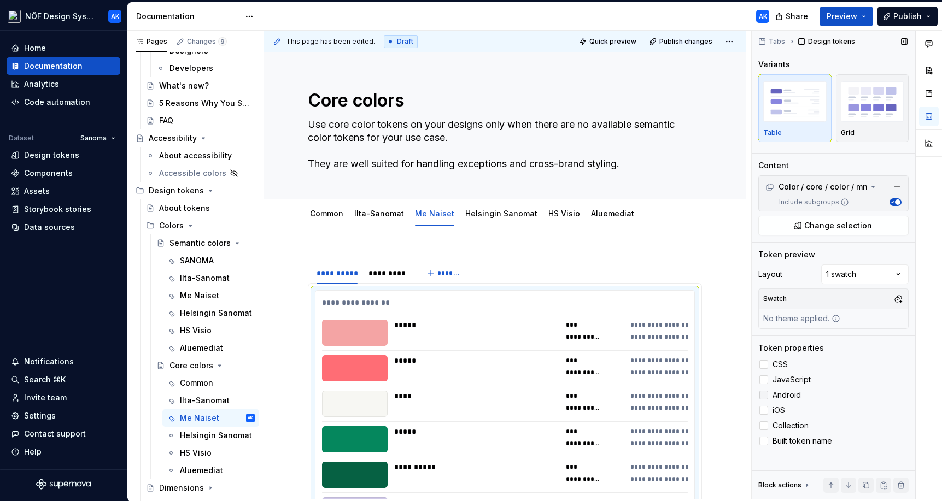
click at [674, 389] on label "Android" at bounding box center [833, 395] width 150 height 13
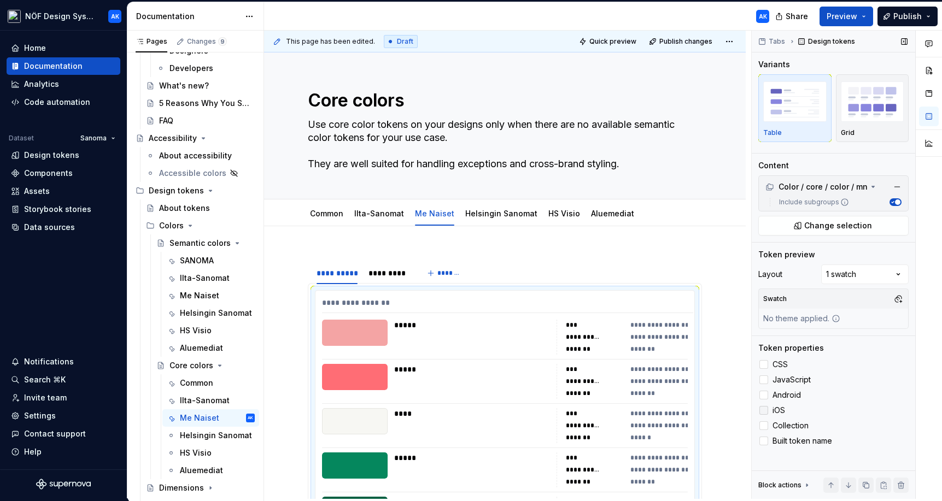
click at [674, 410] on div at bounding box center [763, 410] width 9 height 9
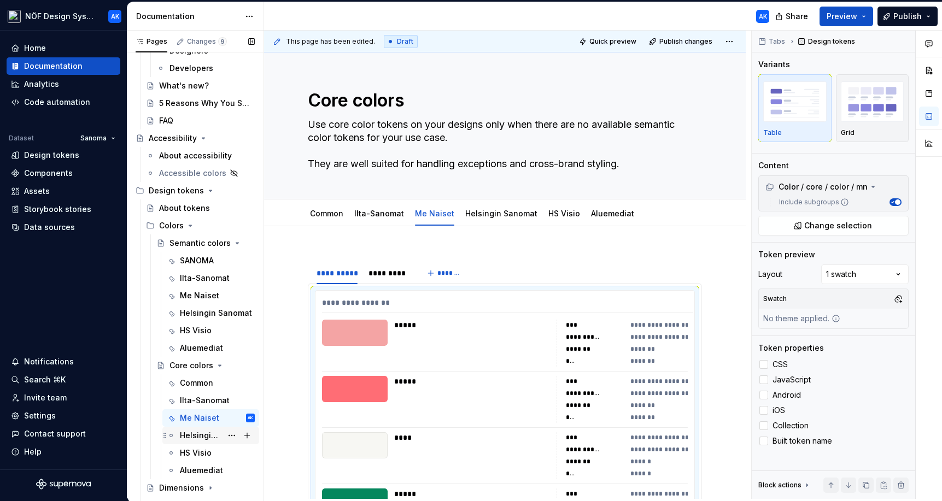
click at [214, 431] on div "Helsingin Sanomat" at bounding box center [201, 435] width 42 height 11
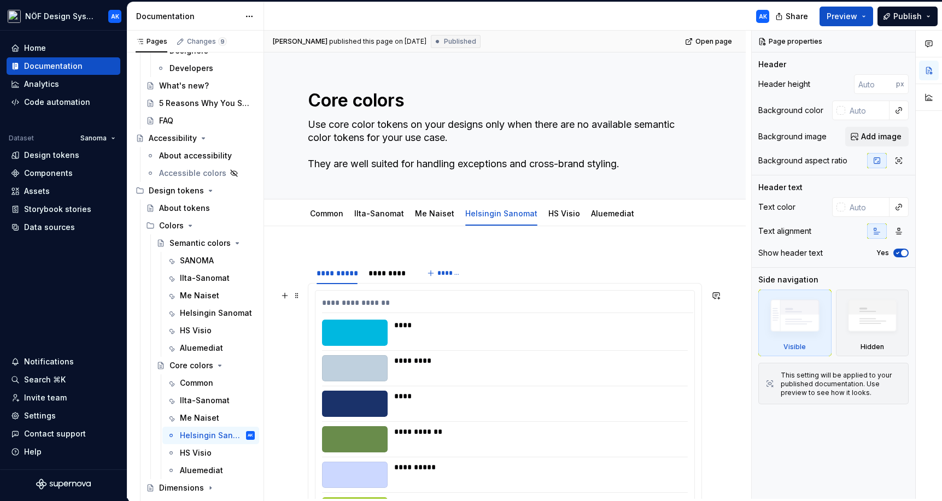
click at [582, 395] on div "****" at bounding box center [540, 396] width 292 height 11
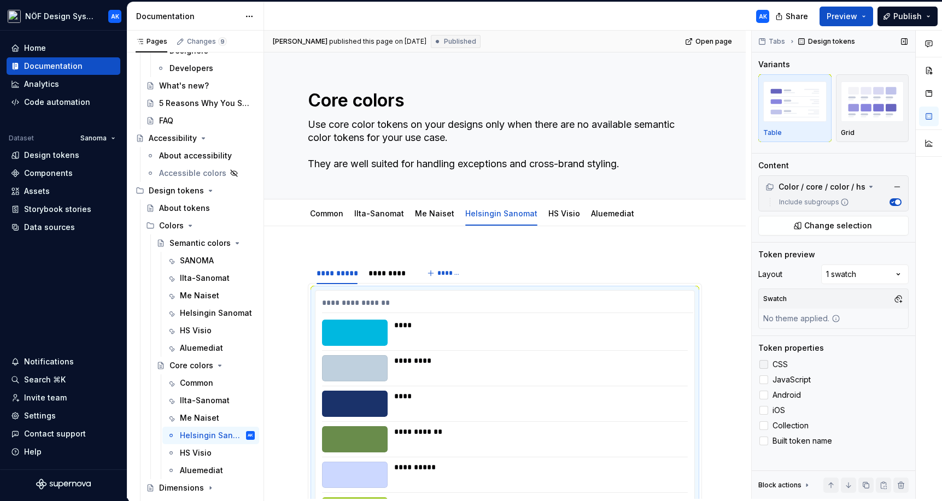
click at [674, 362] on div at bounding box center [763, 364] width 9 height 9
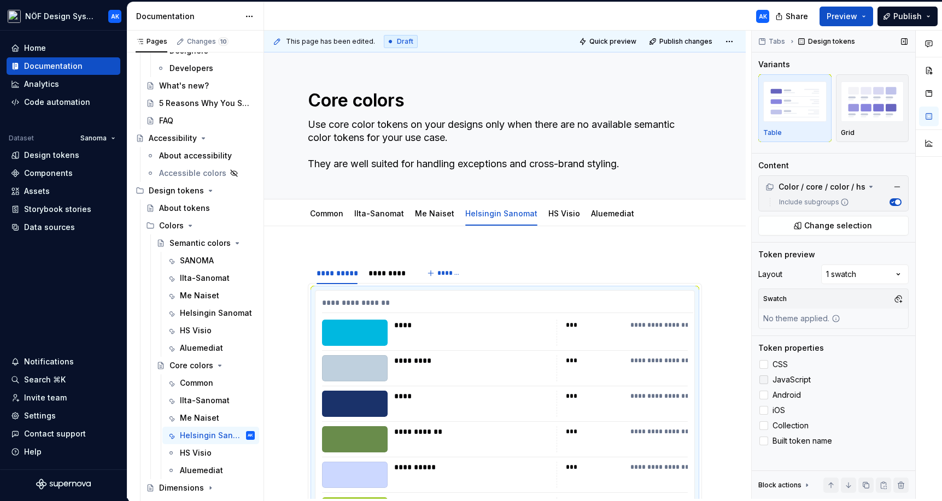
click at [674, 385] on label "JavaScript" at bounding box center [833, 379] width 150 height 13
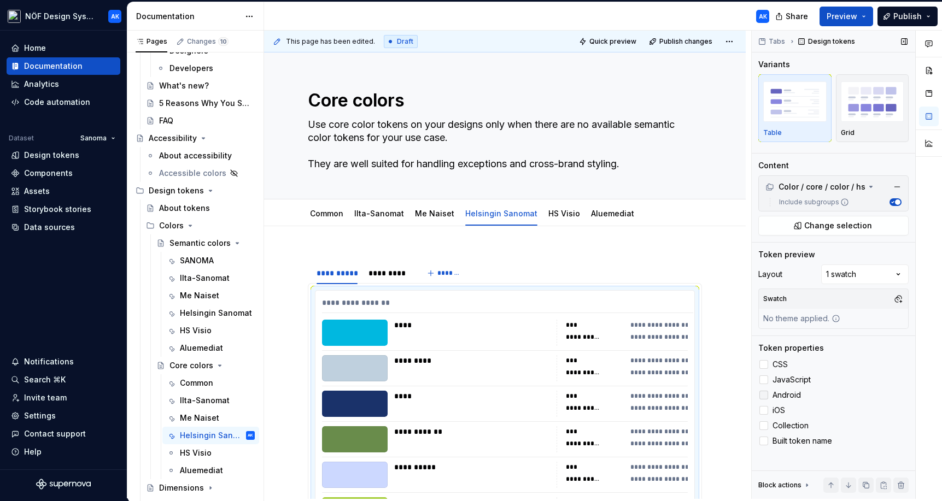
click at [674, 395] on div at bounding box center [763, 395] width 9 height 9
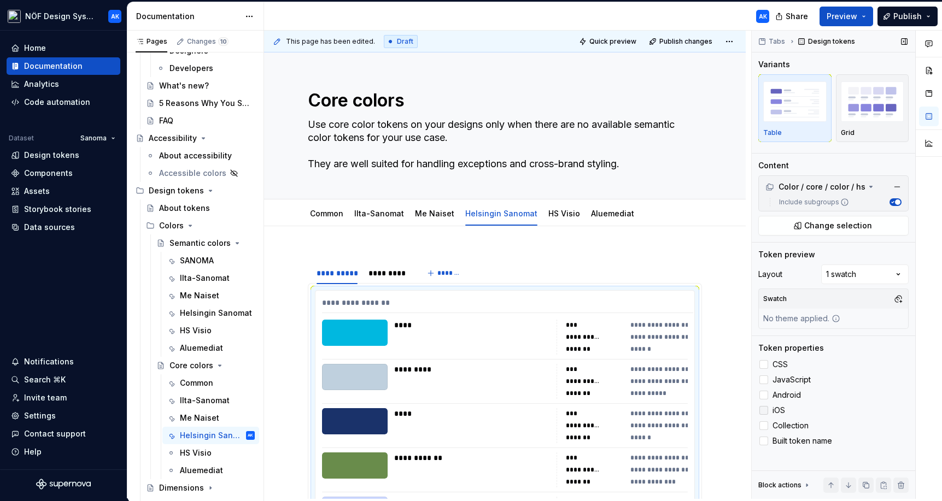
click at [674, 408] on div at bounding box center [763, 410] width 9 height 9
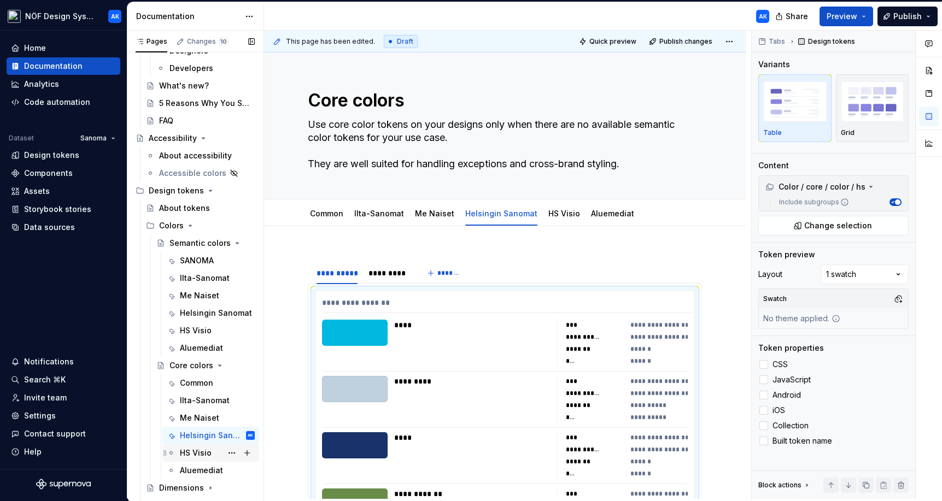
click at [174, 456] on icon "Page tree" at bounding box center [171, 453] width 9 height 9
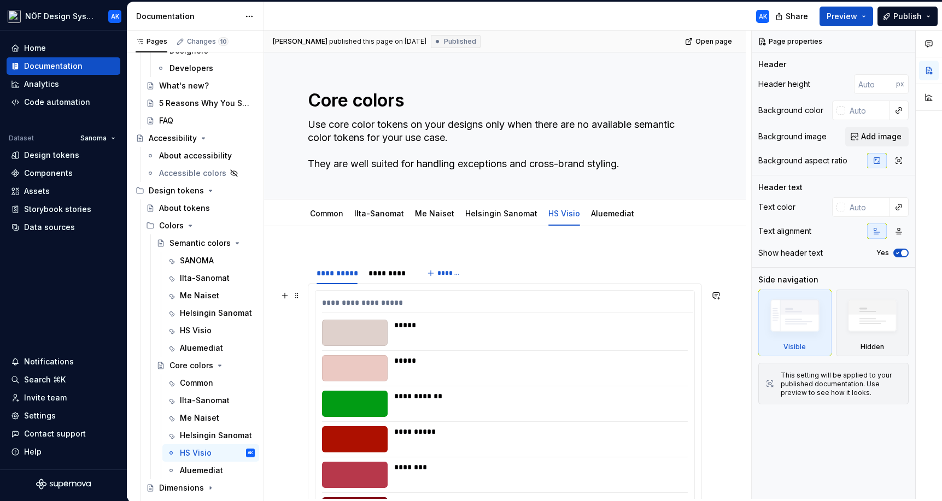
click at [665, 386] on div at bounding box center [505, 386] width 366 height 1
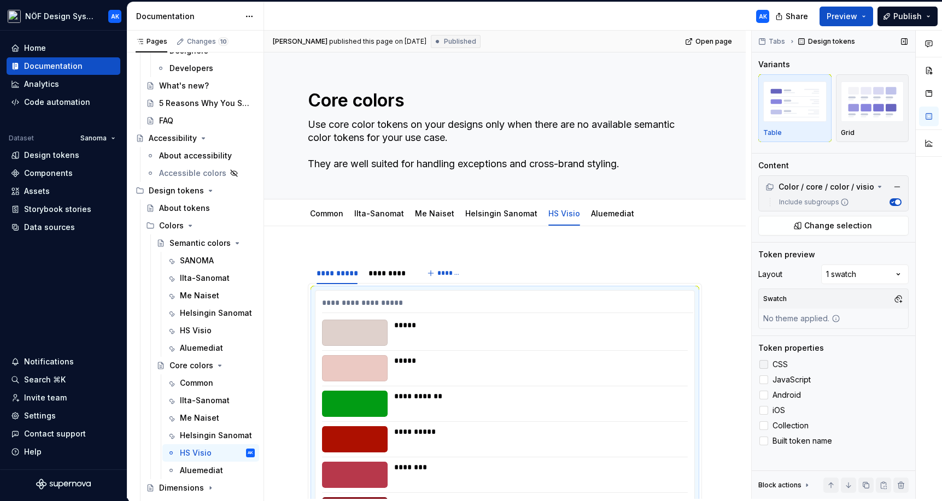
click at [674, 368] on div at bounding box center [763, 364] width 9 height 9
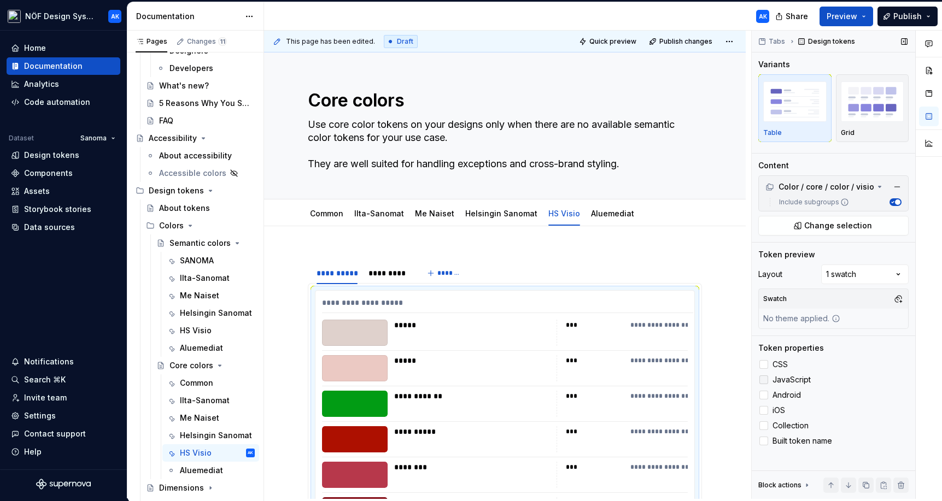
click at [674, 379] on div at bounding box center [763, 380] width 9 height 9
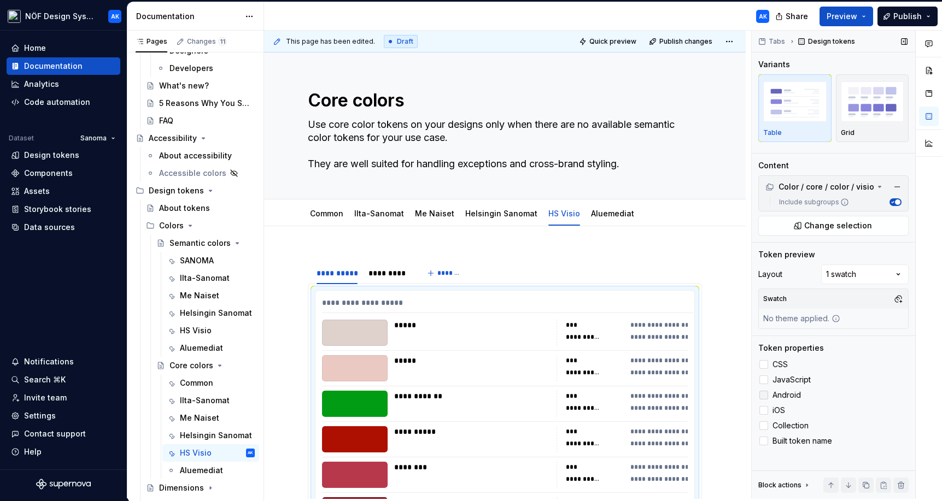
click at [674, 391] on div at bounding box center [763, 395] width 9 height 9
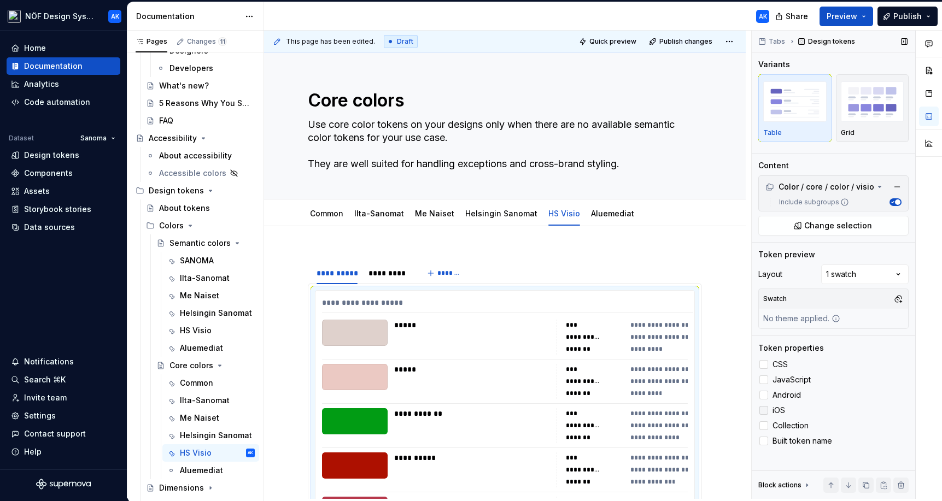
click at [674, 407] on div at bounding box center [763, 410] width 9 height 9
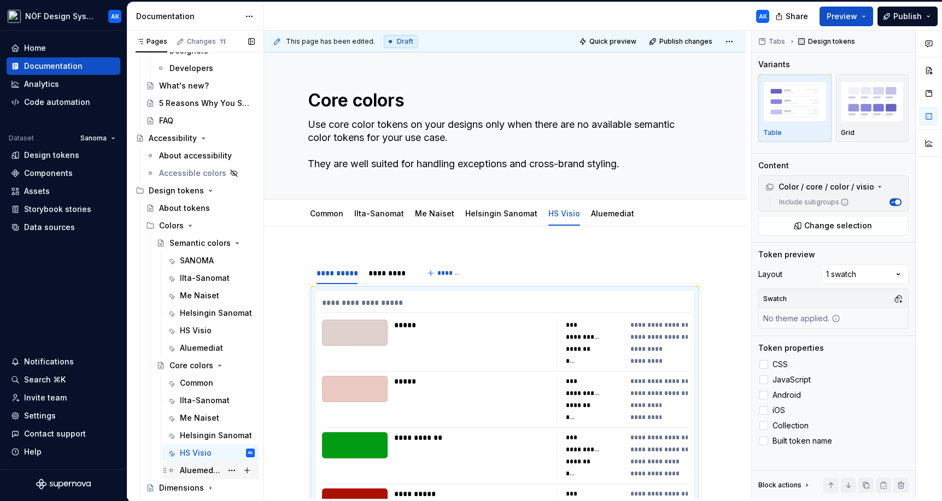
click at [209, 464] on div "Aluemediat" at bounding box center [217, 470] width 75 height 15
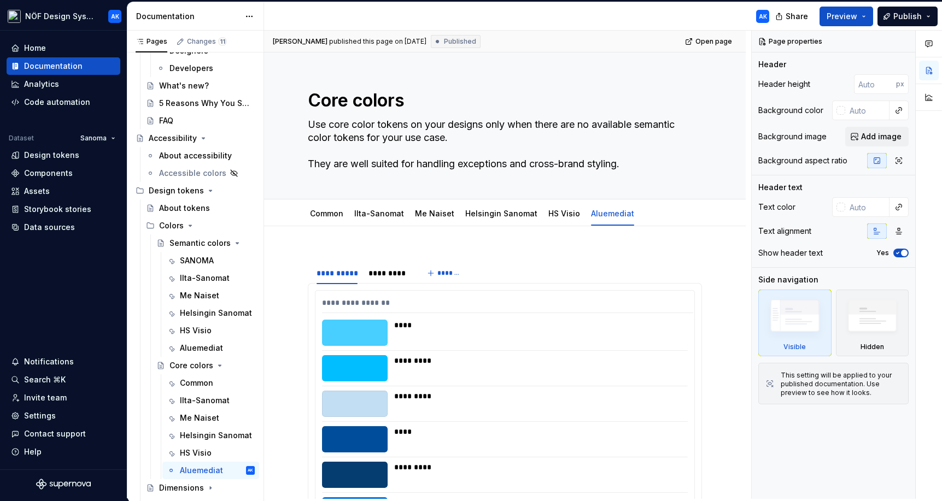
click at [516, 414] on div "*********" at bounding box center [537, 404] width 287 height 26
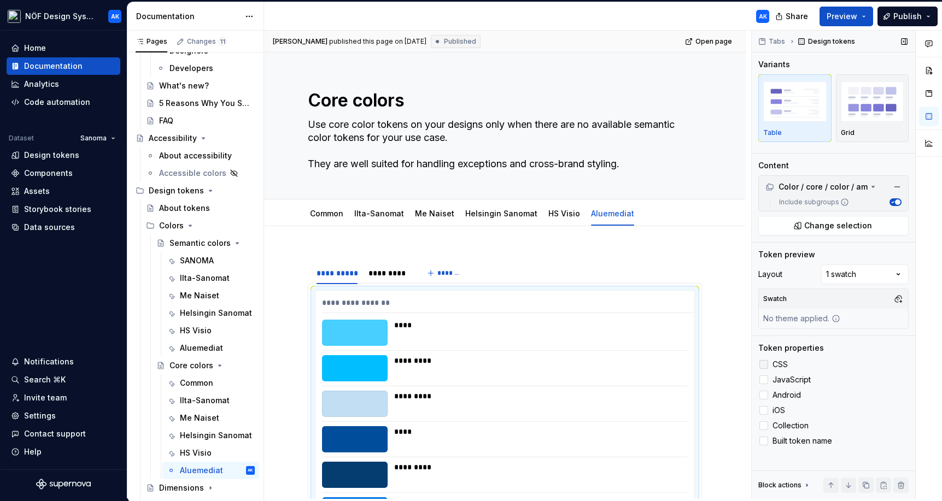
click at [674, 367] on div at bounding box center [763, 364] width 9 height 9
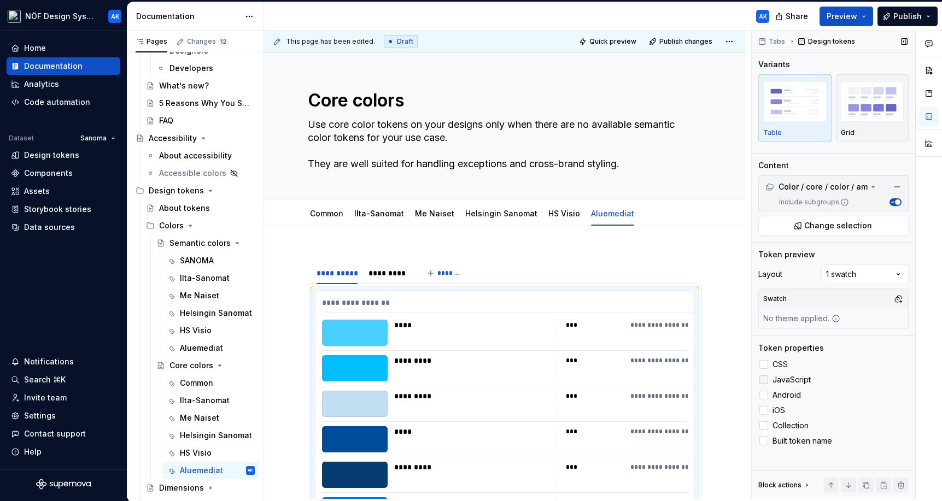
click at [674, 383] on div at bounding box center [763, 380] width 9 height 9
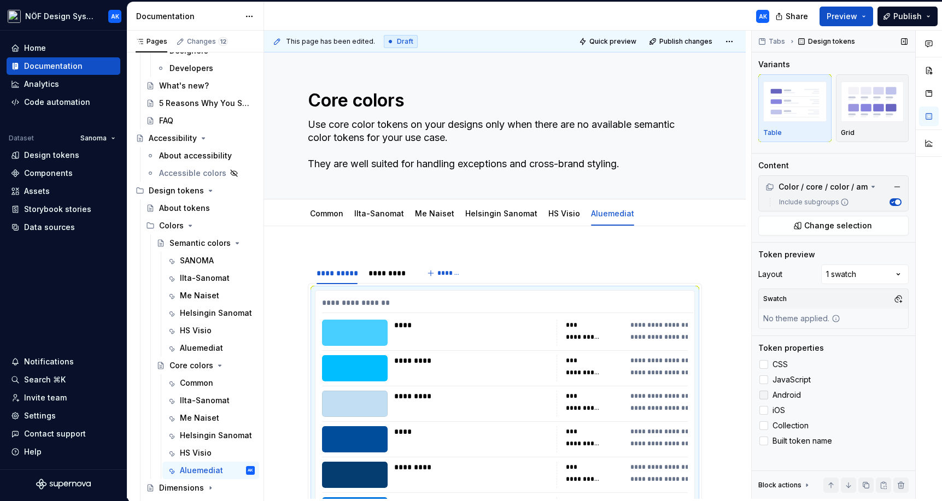
click at [674, 392] on div at bounding box center [763, 395] width 9 height 9
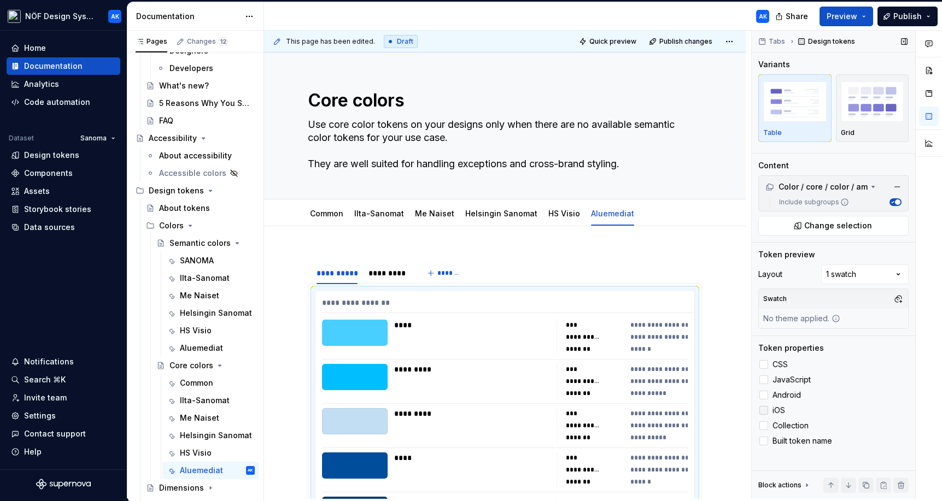
click at [674, 408] on div at bounding box center [763, 410] width 9 height 9
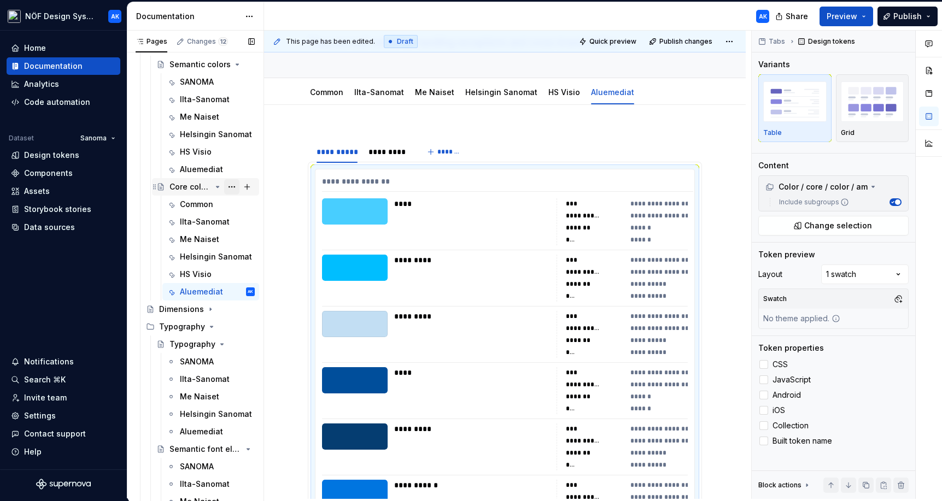
scroll to position [284, 0]
click at [201, 308] on div "Dimensions" at bounding box center [181, 308] width 45 height 11
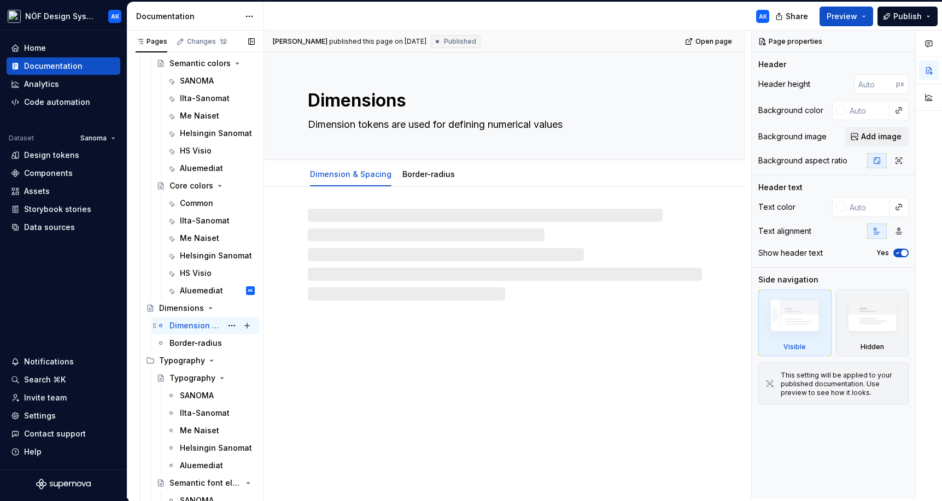
click at [201, 325] on div "Dimension & Spacing" at bounding box center [195, 325] width 52 height 11
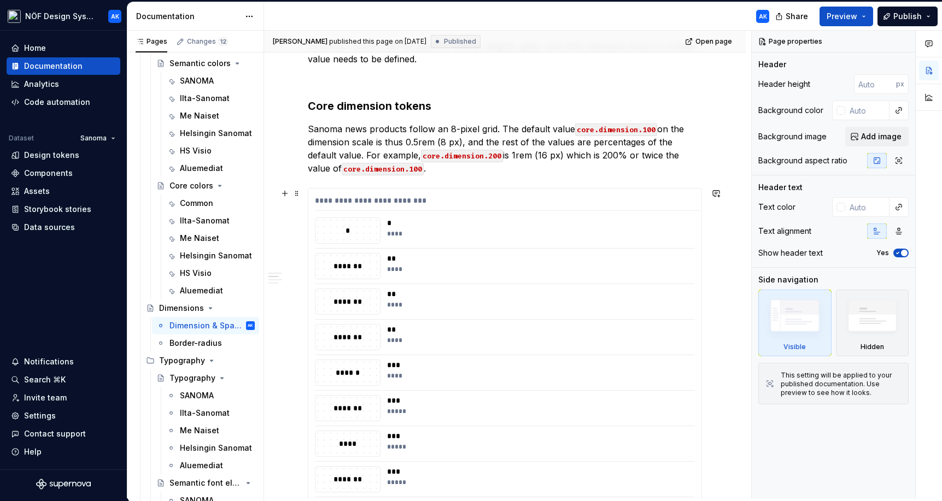
scroll to position [224, 0]
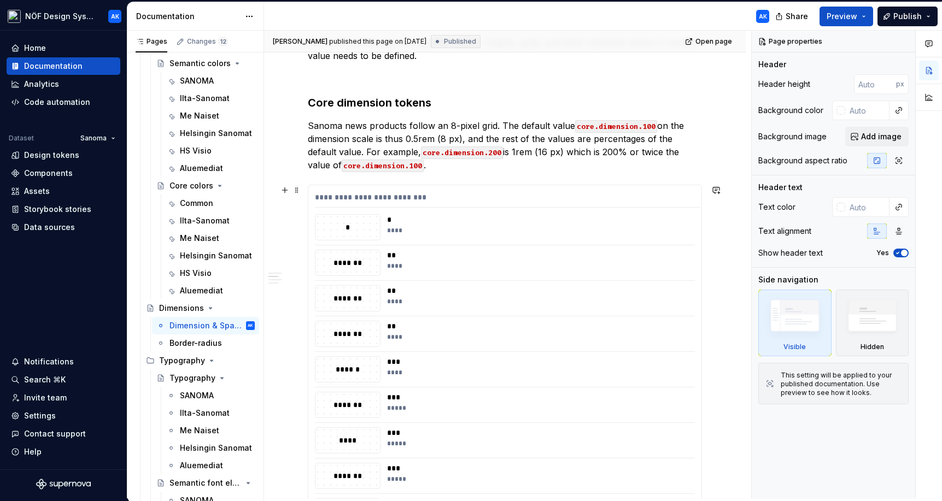
click at [431, 323] on div "**" at bounding box center [540, 326] width 307 height 11
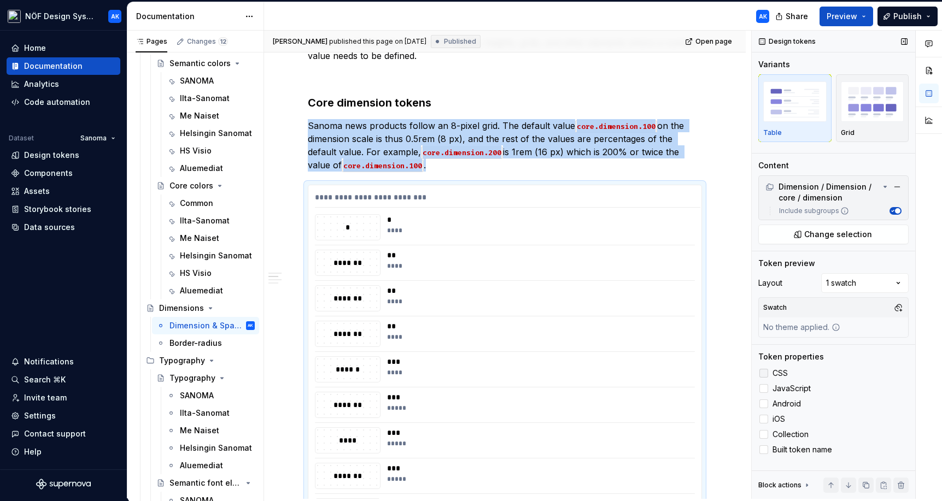
click at [674, 373] on div at bounding box center [763, 373] width 9 height 9
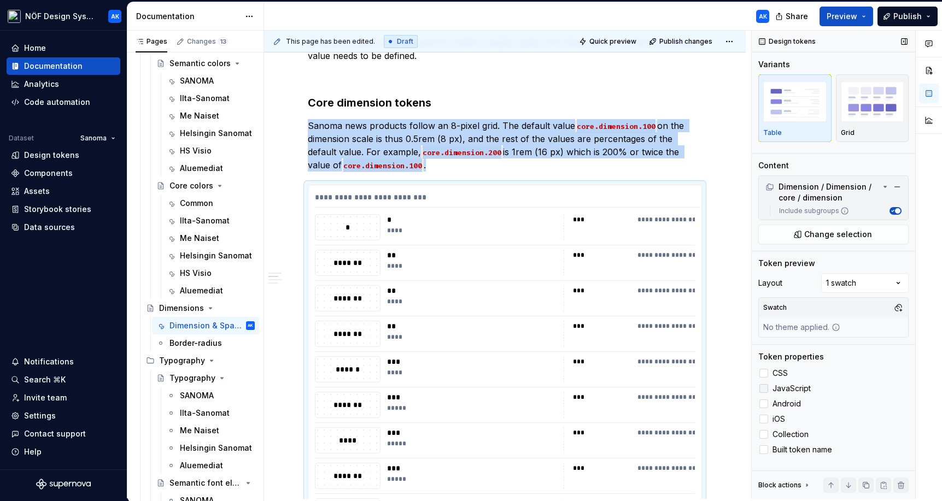
click at [674, 387] on div at bounding box center [763, 388] width 9 height 9
click at [674, 389] on icon at bounding box center [764, 389] width 0 height 0
click at [674, 405] on div at bounding box center [763, 404] width 9 height 9
click at [674, 416] on div at bounding box center [763, 419] width 9 height 9
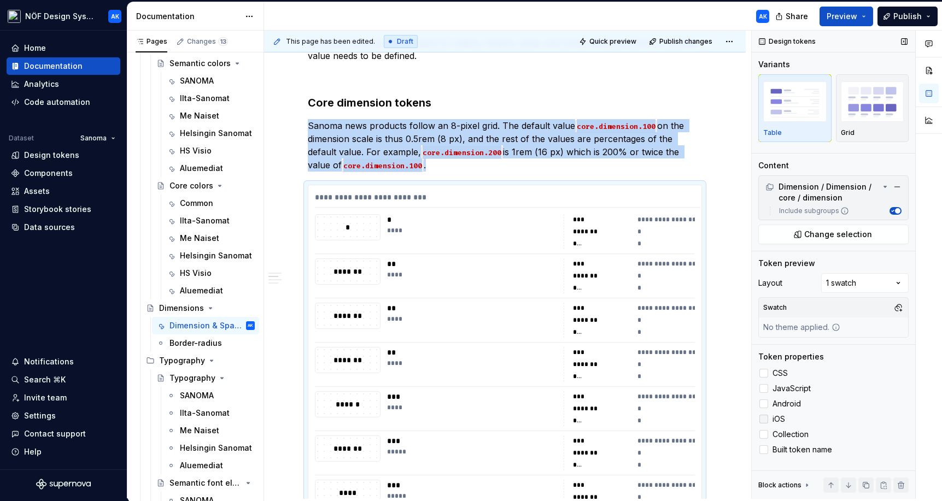
click at [674, 419] on icon at bounding box center [764, 419] width 0 height 0
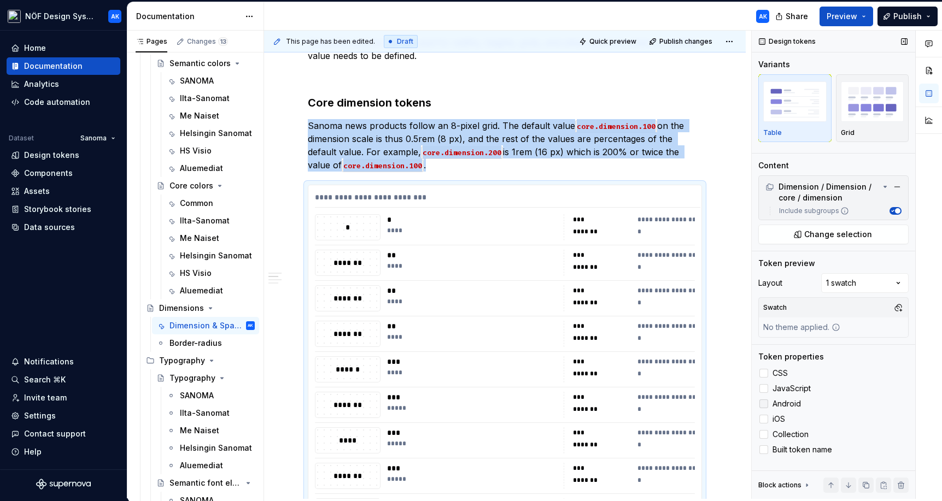
click at [674, 404] on polyline at bounding box center [764, 404] width 0 height 0
click at [192, 344] on div "Border-radius" at bounding box center [195, 343] width 52 height 11
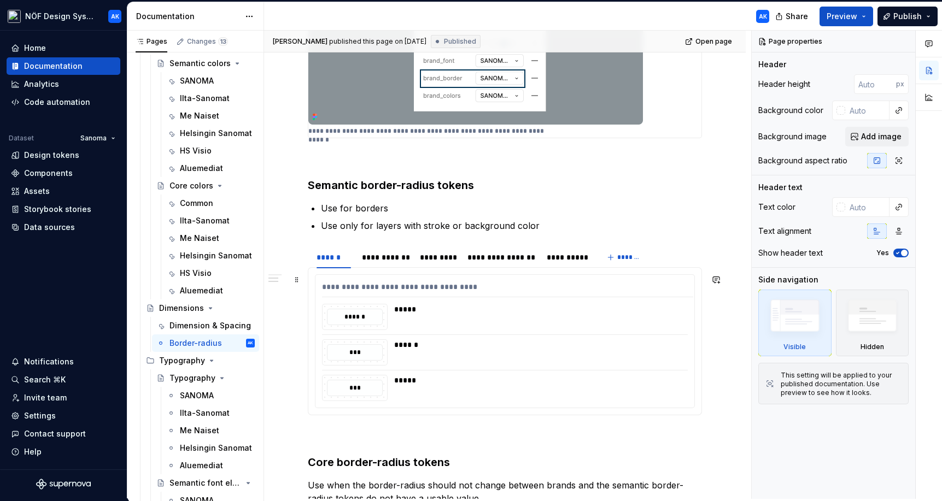
scroll to position [288, 0]
click at [654, 382] on div "*****" at bounding box center [540, 379] width 292 height 11
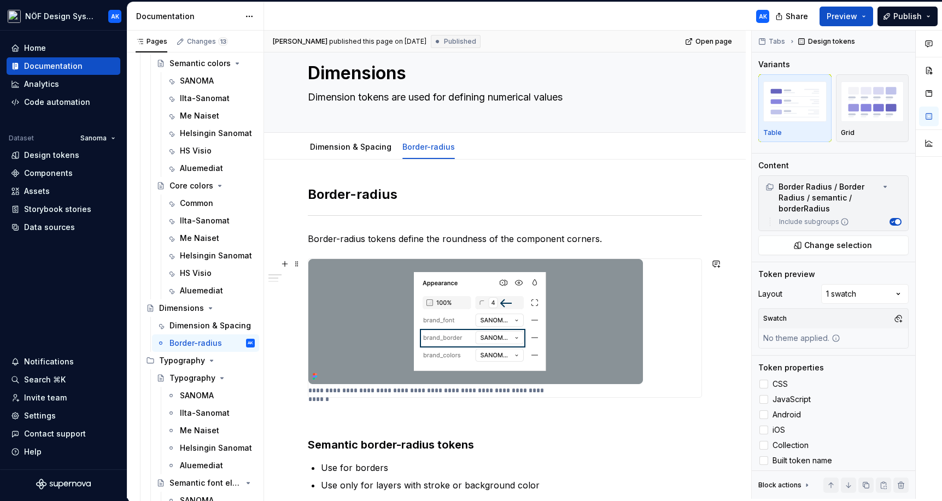
scroll to position [28, 0]
click at [227, 328] on button "Page tree" at bounding box center [231, 325] width 15 height 15
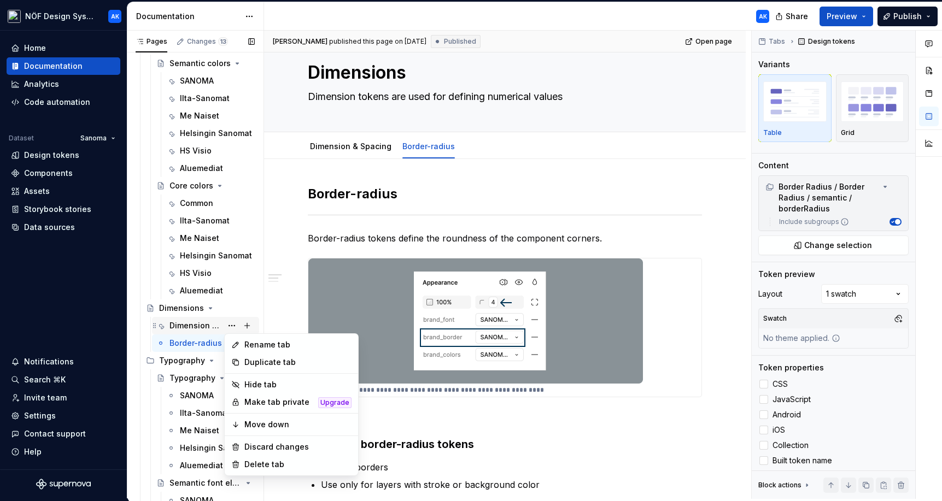
click at [204, 325] on div "Pages Changes 13 Add Accessibility guide for tree Page tree. Navigate the tree …" at bounding box center [195, 267] width 137 height 473
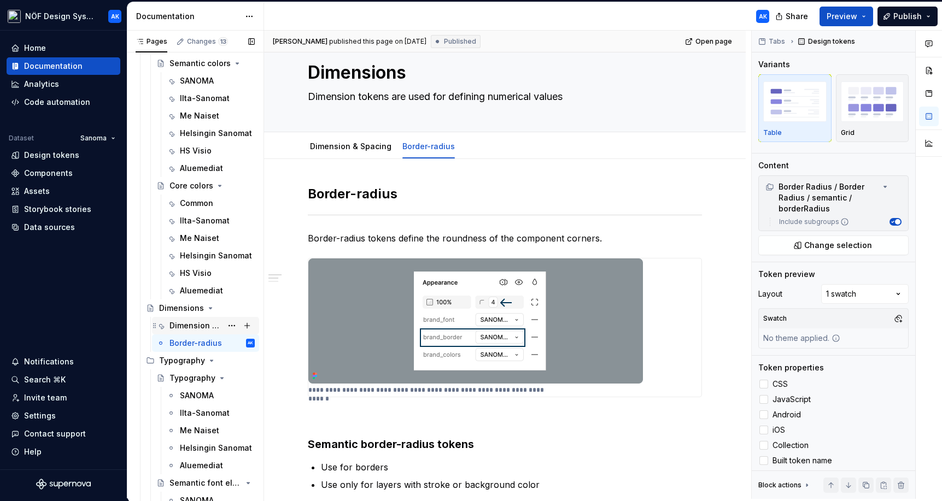
click at [193, 329] on div "Dimension & Spacing" at bounding box center [195, 325] width 52 height 11
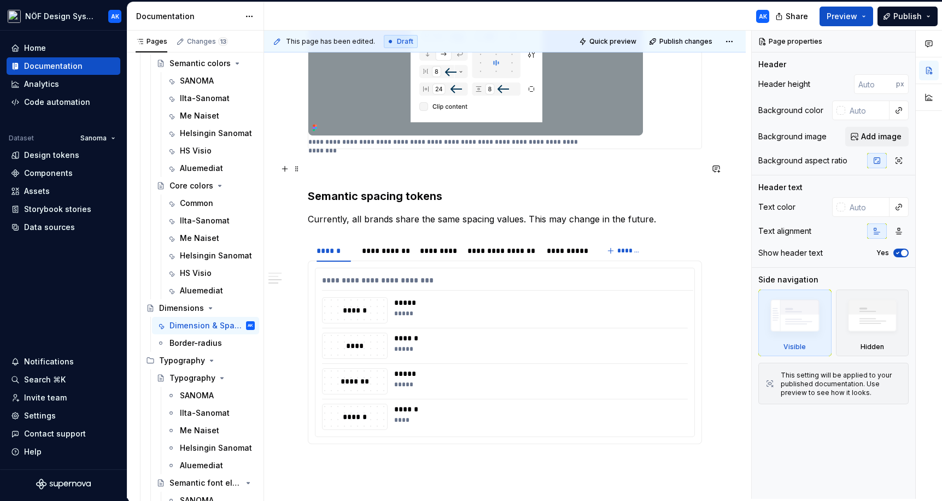
scroll to position [1157, 0]
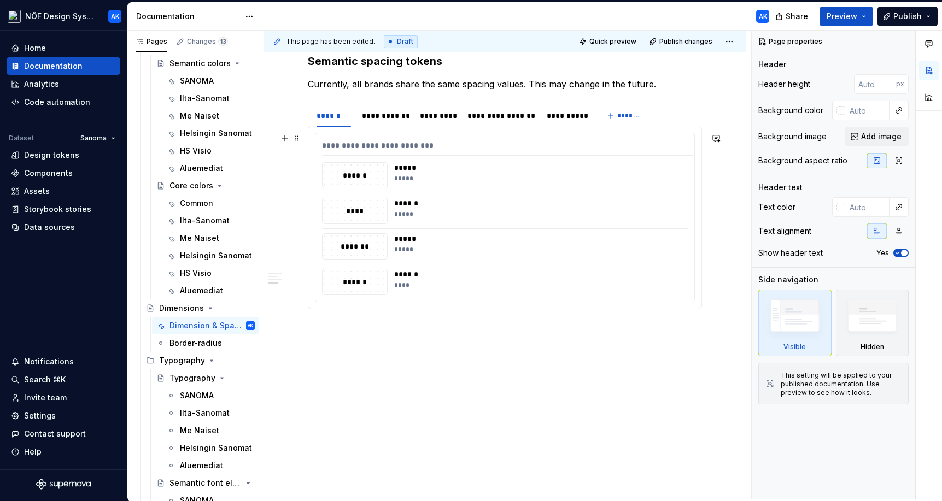
click at [519, 265] on div "**********" at bounding box center [504, 217] width 379 height 168
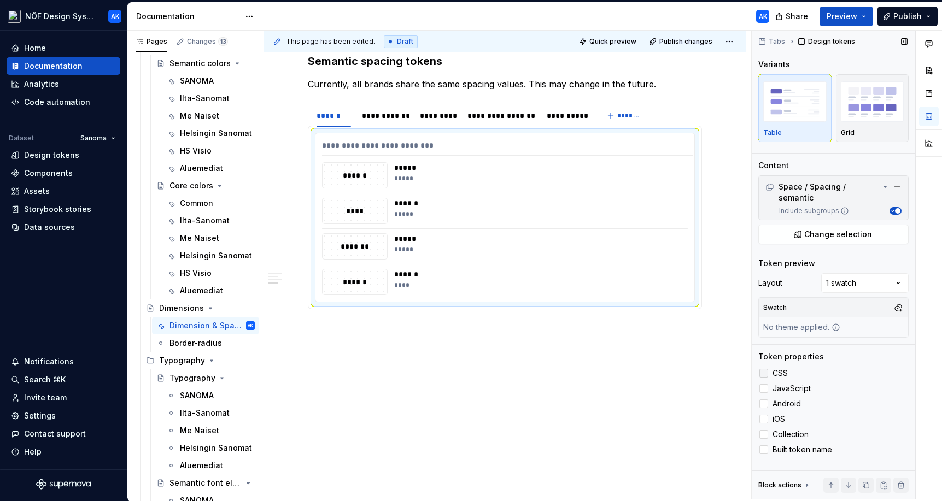
click at [674, 369] on div at bounding box center [763, 373] width 9 height 9
click at [674, 384] on div at bounding box center [763, 388] width 9 height 9
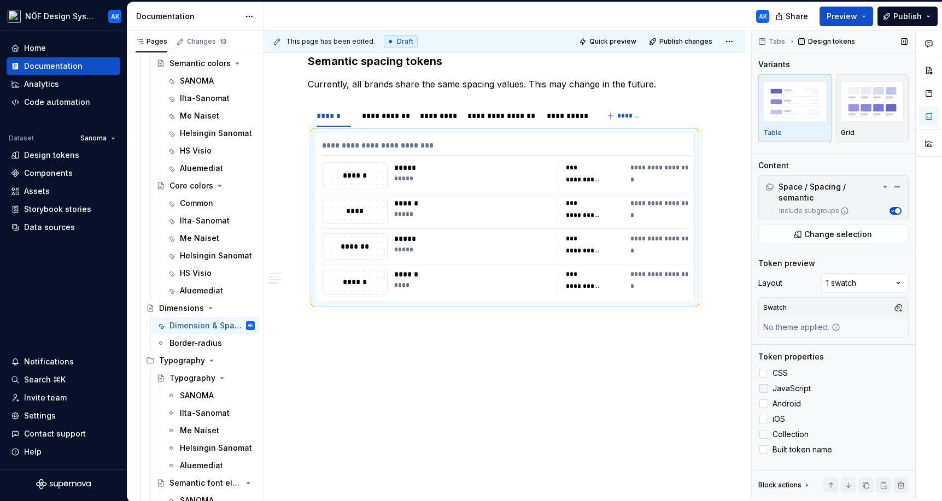
click at [674, 389] on polyline at bounding box center [764, 389] width 0 height 0
click at [674, 400] on div at bounding box center [763, 404] width 9 height 9
click at [674, 404] on icon at bounding box center [764, 404] width 0 height 0
click at [674, 415] on div at bounding box center [763, 419] width 9 height 9
click at [674, 419] on polyline at bounding box center [764, 419] width 0 height 0
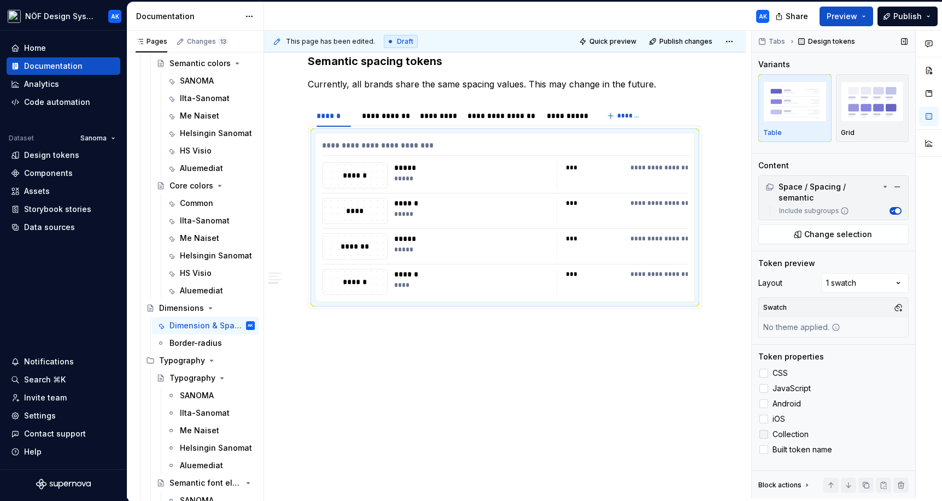
click at [674, 430] on div at bounding box center [763, 434] width 9 height 9
click at [674, 435] on icon at bounding box center [764, 435] width 0 height 0
click at [206, 343] on div "Border-radius" at bounding box center [195, 343] width 52 height 11
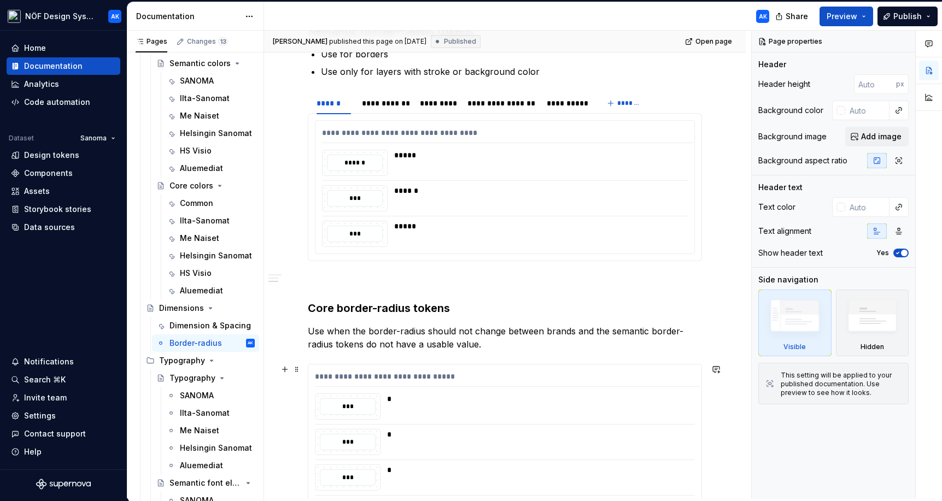
scroll to position [479, 0]
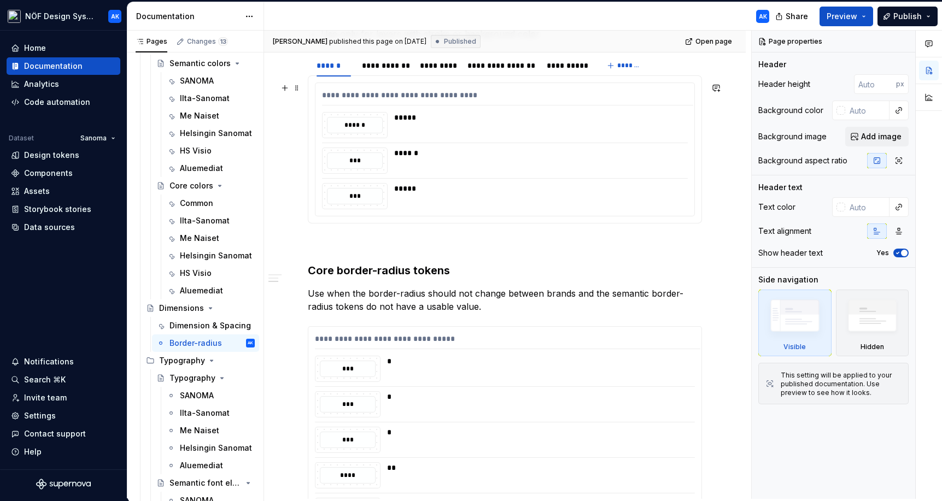
click at [560, 169] on div "******" at bounding box center [537, 161] width 287 height 26
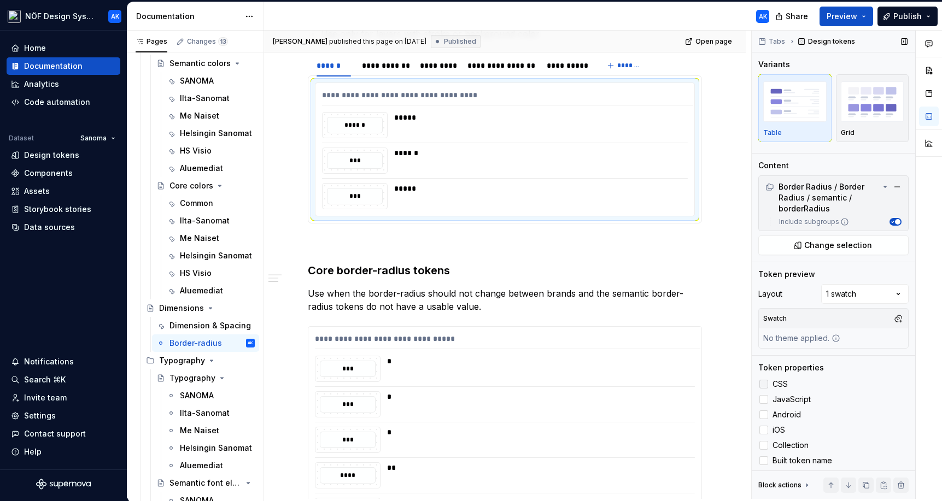
click at [674, 385] on div at bounding box center [763, 384] width 9 height 9
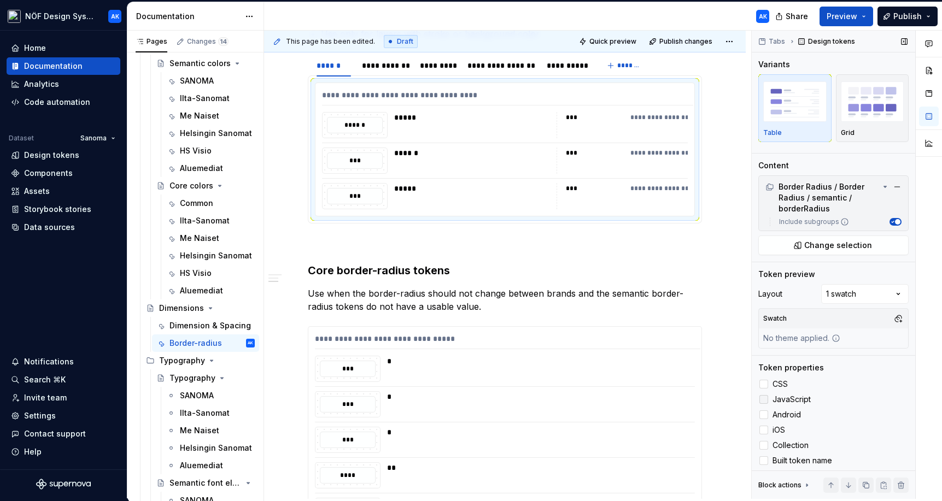
click at [674, 402] on div at bounding box center [763, 399] width 9 height 9
click at [674, 419] on label "Android" at bounding box center [833, 414] width 150 height 13
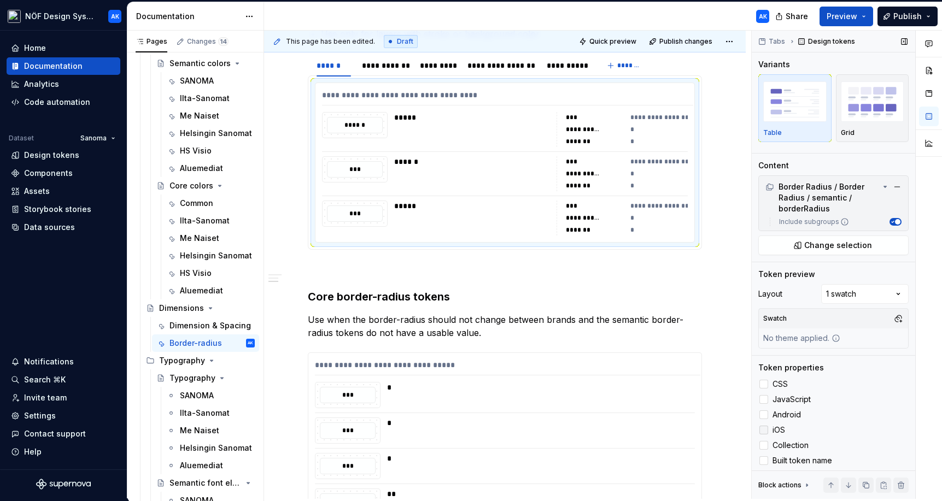
click at [674, 432] on div at bounding box center [763, 430] width 9 height 9
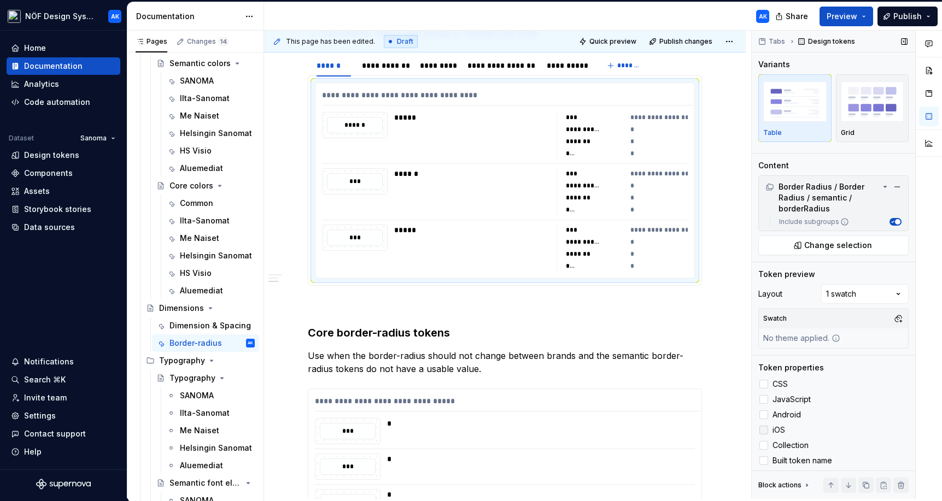
click at [674, 430] on icon at bounding box center [764, 430] width 0 height 0
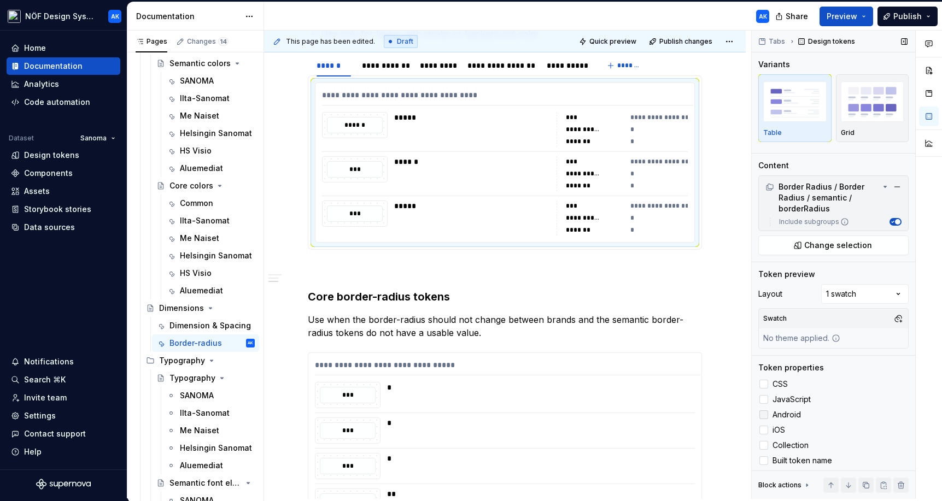
click at [674, 415] on polyline at bounding box center [764, 415] width 0 height 0
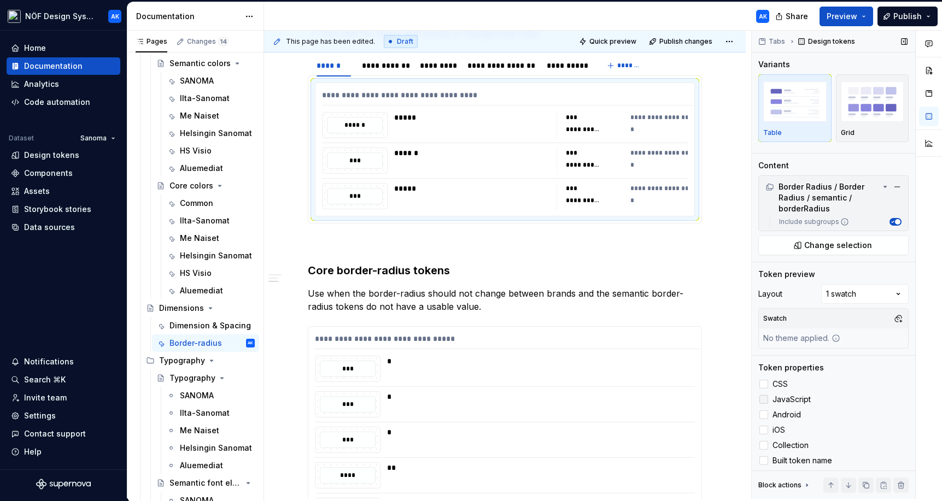
click at [674, 400] on polyline at bounding box center [764, 400] width 0 height 0
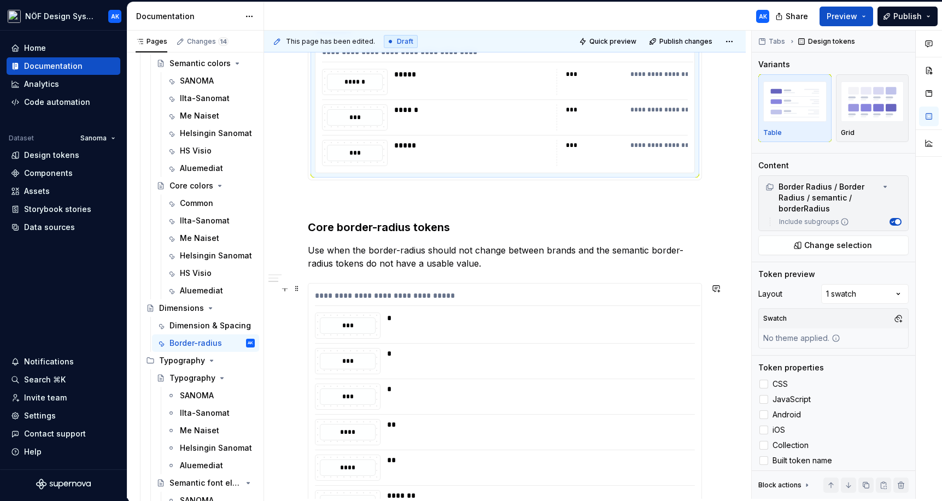
click at [543, 376] on div "**********" at bounding box center [504, 421] width 393 height 275
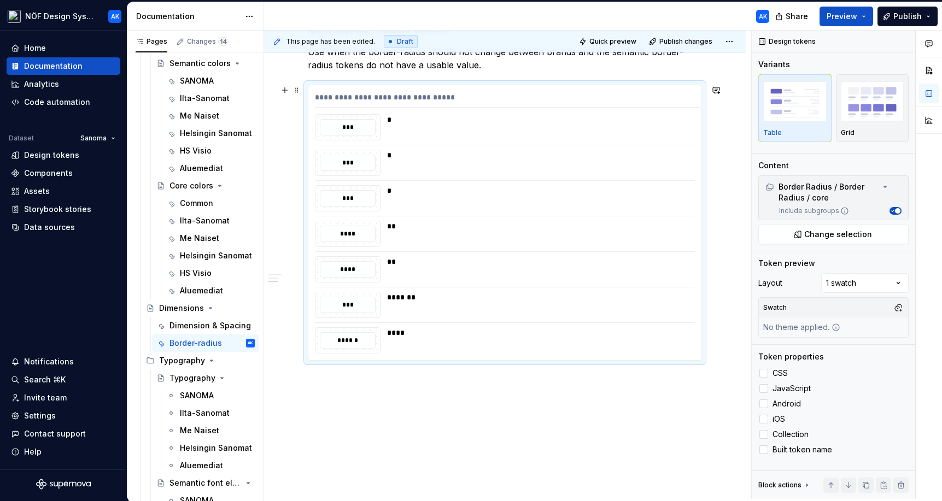
scroll to position [727, 0]
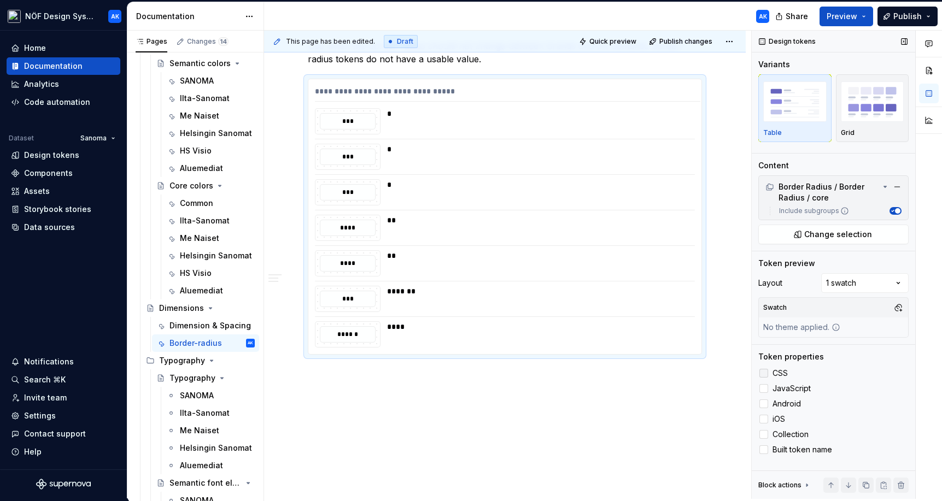
click at [674, 370] on div at bounding box center [763, 373] width 9 height 9
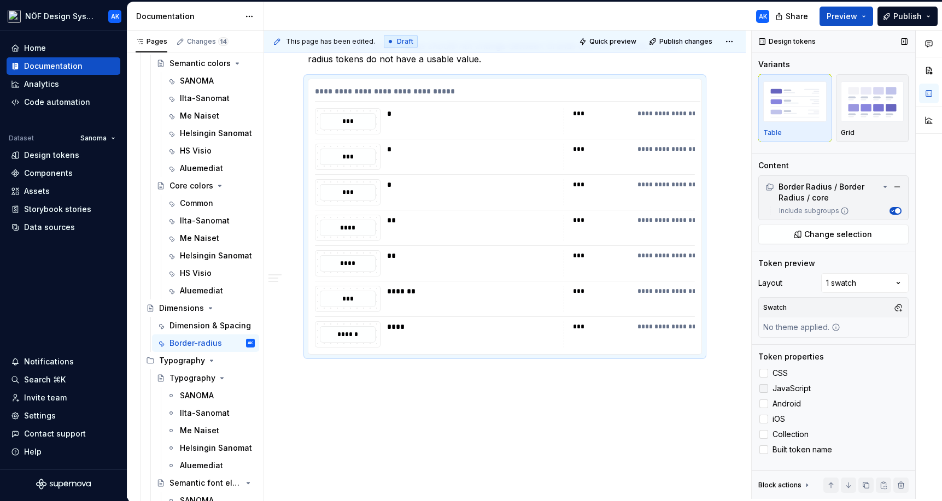
click at [674, 384] on div at bounding box center [763, 388] width 9 height 9
click at [674, 403] on div at bounding box center [763, 404] width 9 height 9
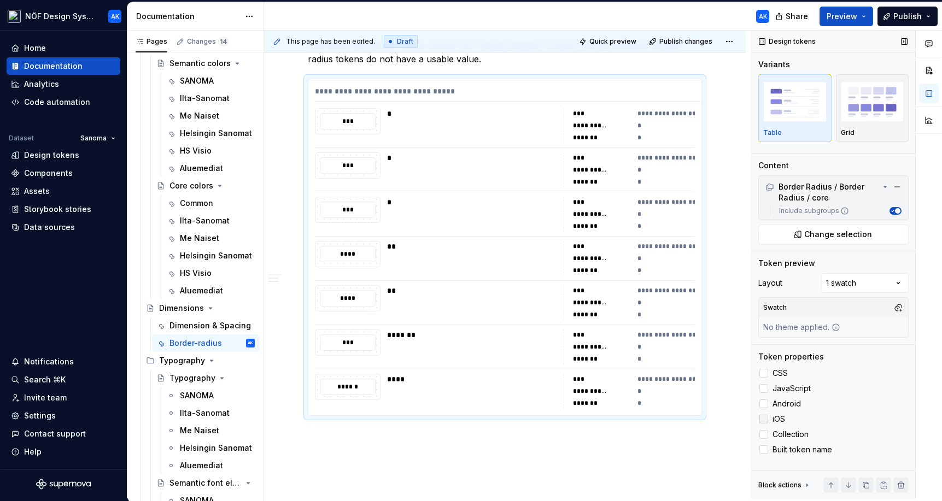
click at [674, 420] on div at bounding box center [763, 419] width 9 height 9
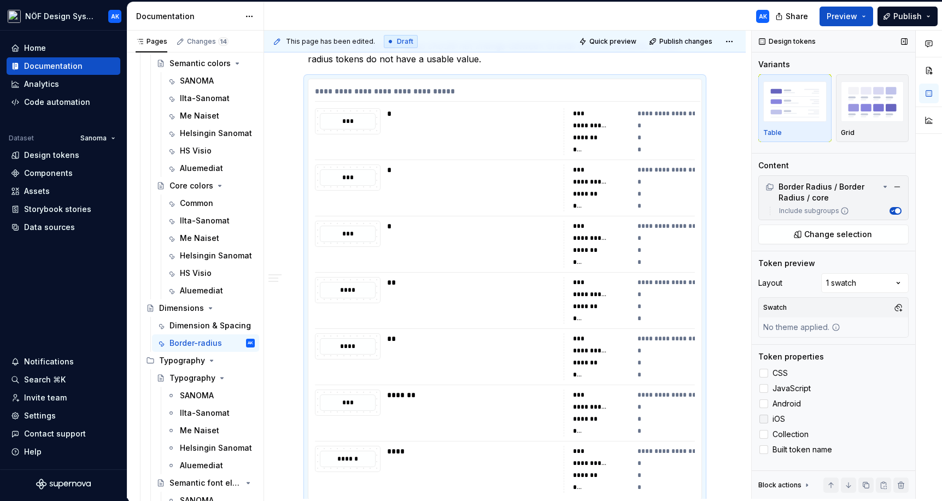
click at [674, 419] on icon at bounding box center [764, 419] width 0 height 0
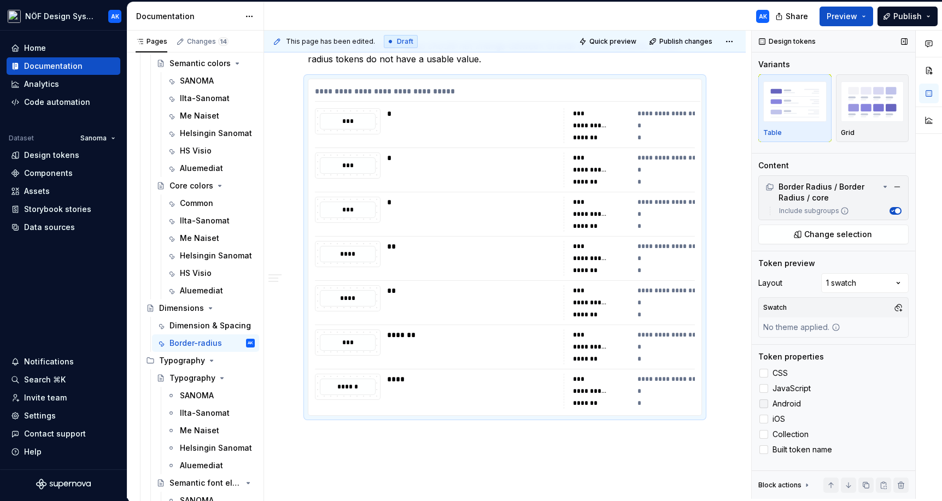
click at [674, 408] on div at bounding box center [763, 404] width 9 height 9
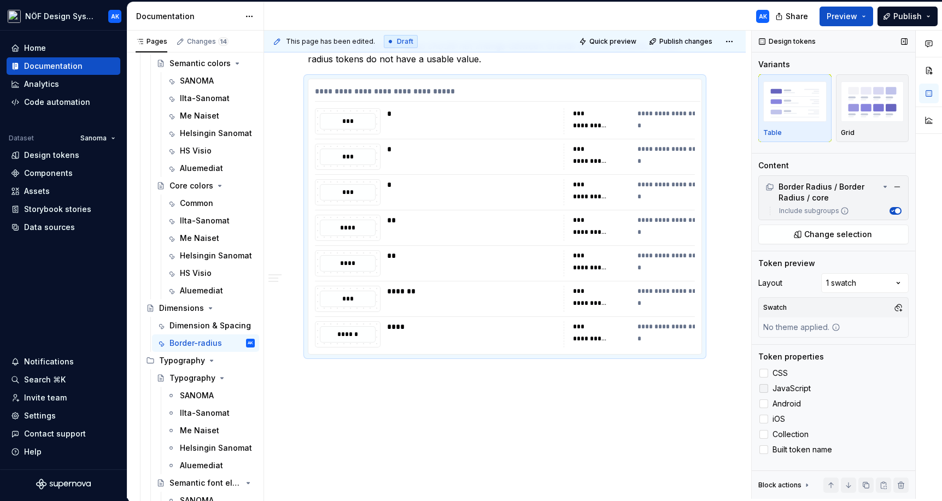
click at [674, 393] on label "JavaScript" at bounding box center [833, 388] width 150 height 13
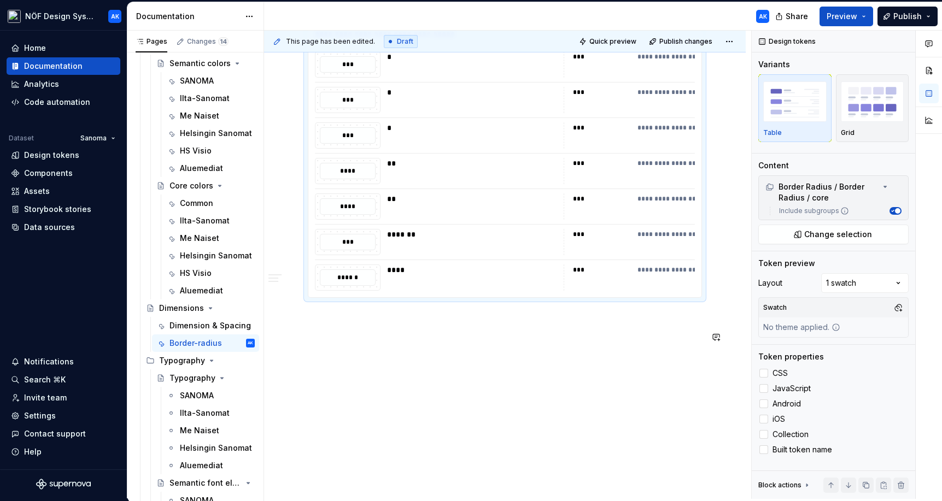
scroll to position [792, 0]
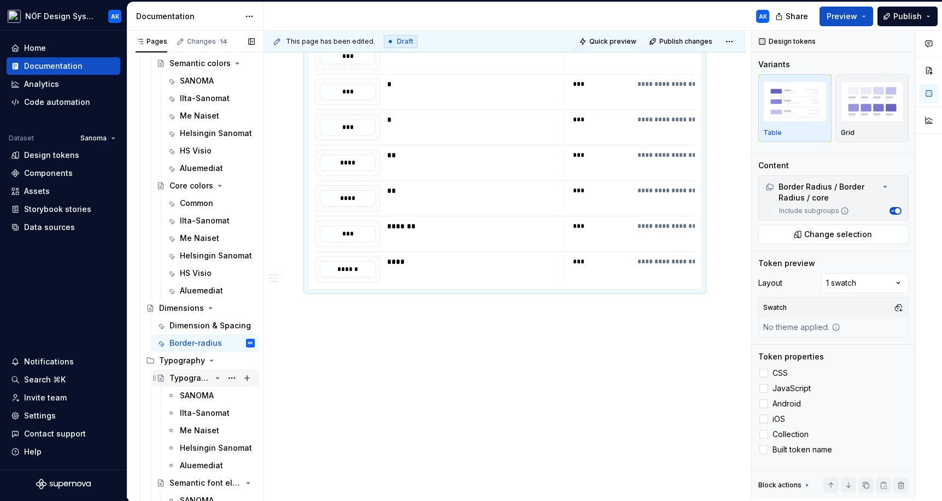
click at [188, 377] on div "Typography" at bounding box center [190, 378] width 42 height 11
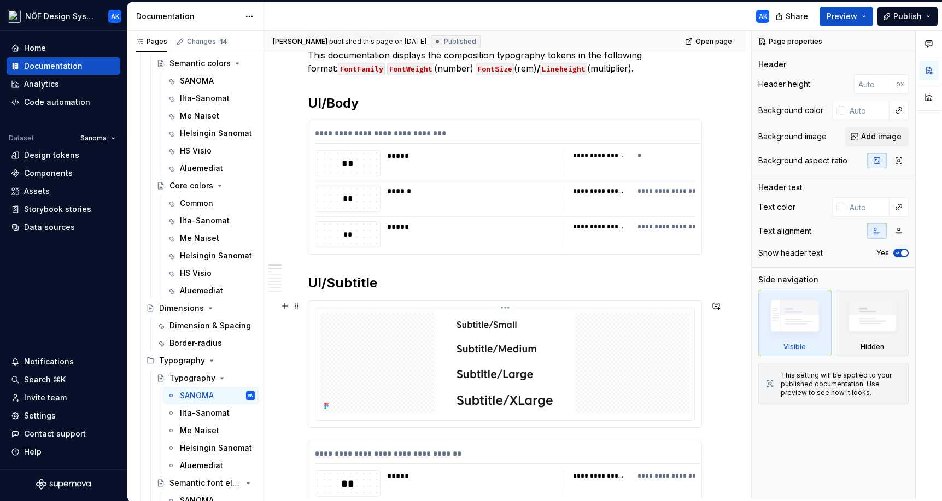
scroll to position [310, 0]
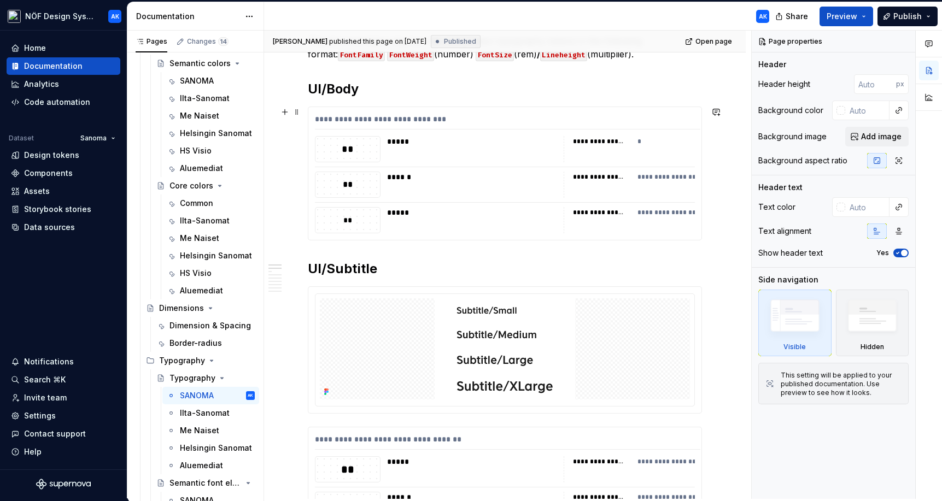
click at [502, 214] on div "*****" at bounding box center [474, 212] width 175 height 11
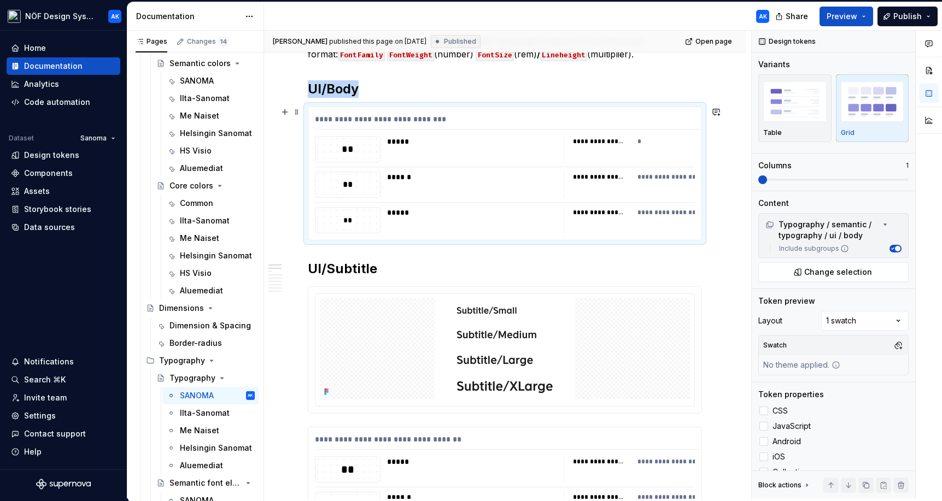
click at [593, 176] on div "**********" at bounding box center [599, 177] width 52 height 9
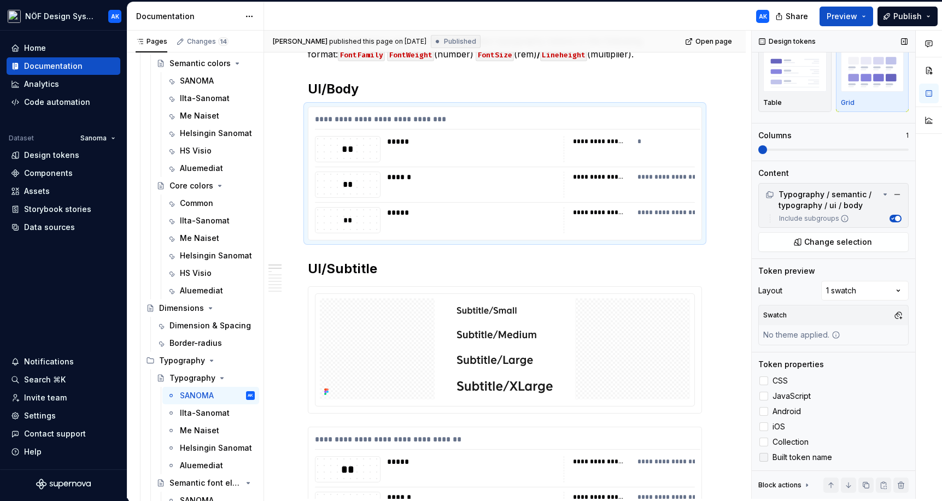
click at [674, 458] on icon at bounding box center [764, 458] width 0 height 0
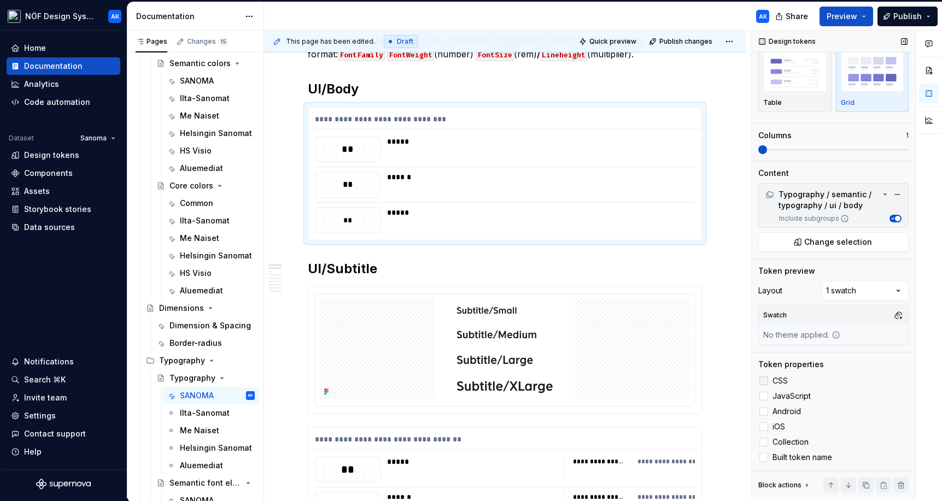
click at [674, 384] on div at bounding box center [763, 381] width 9 height 9
click at [674, 401] on label "JavaScript" at bounding box center [833, 396] width 150 height 13
click at [674, 415] on div at bounding box center [763, 411] width 9 height 9
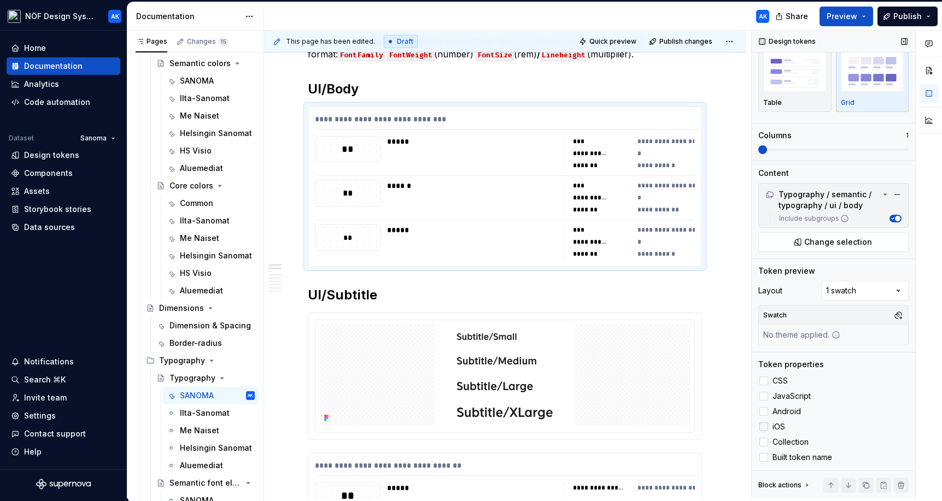
click at [674, 428] on div at bounding box center [763, 427] width 9 height 9
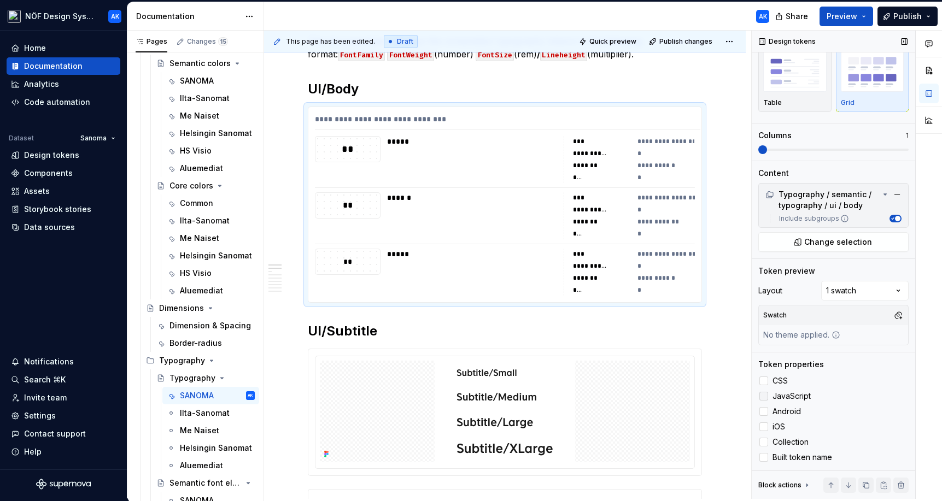
click at [674, 396] on polyline at bounding box center [764, 396] width 0 height 0
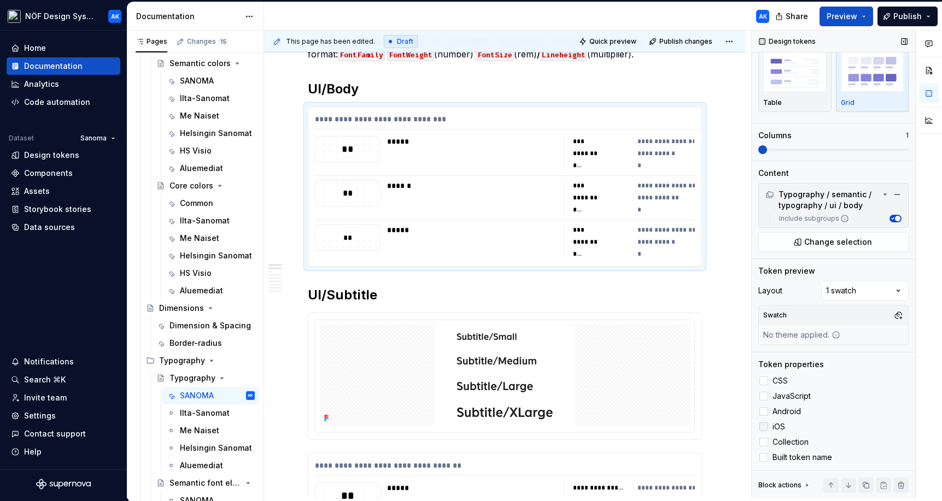
click at [674, 427] on icon at bounding box center [764, 427] width 0 height 0
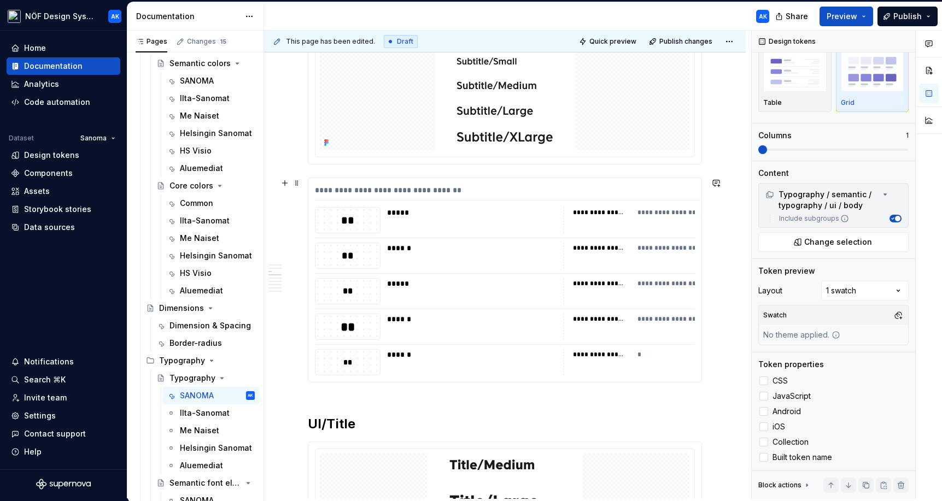
scroll to position [563, 0]
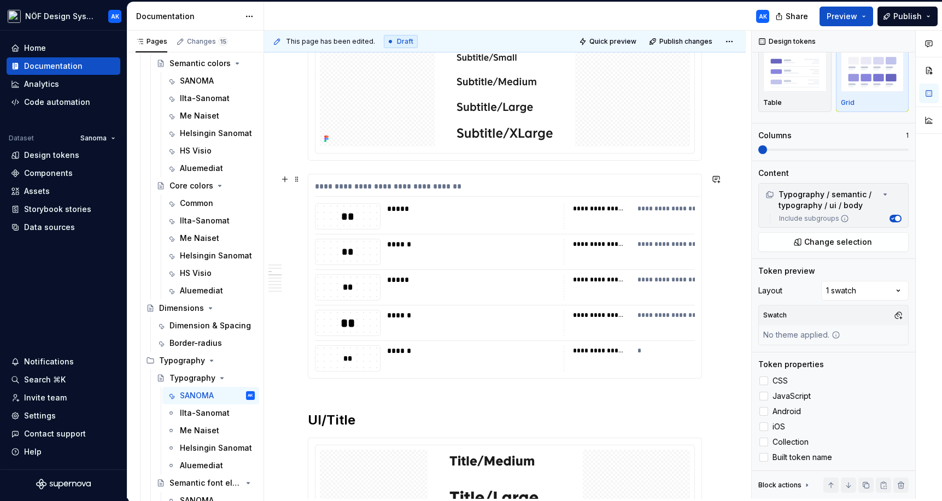
click at [507, 266] on div "**********" at bounding box center [504, 276] width 393 height 204
click at [674, 464] on label "Built token name" at bounding box center [833, 457] width 150 height 13
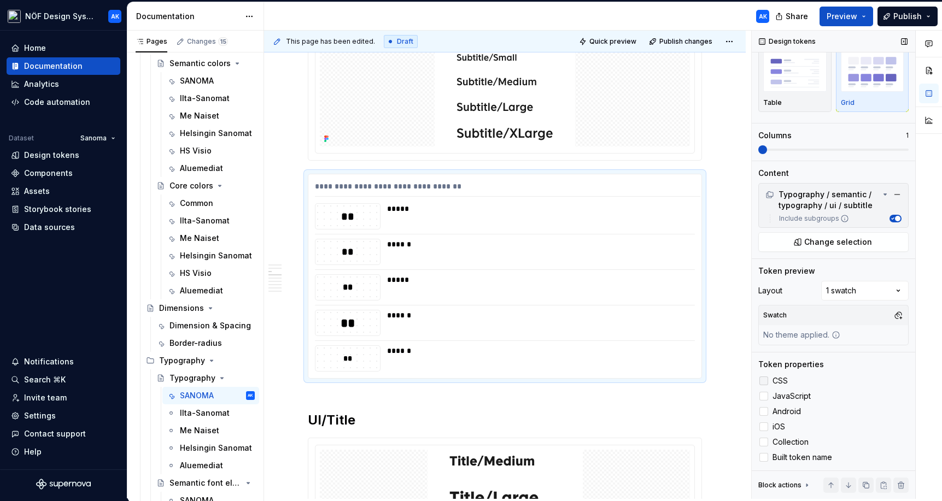
click at [674, 381] on div at bounding box center [763, 381] width 9 height 9
click at [674, 410] on div at bounding box center [763, 411] width 9 height 9
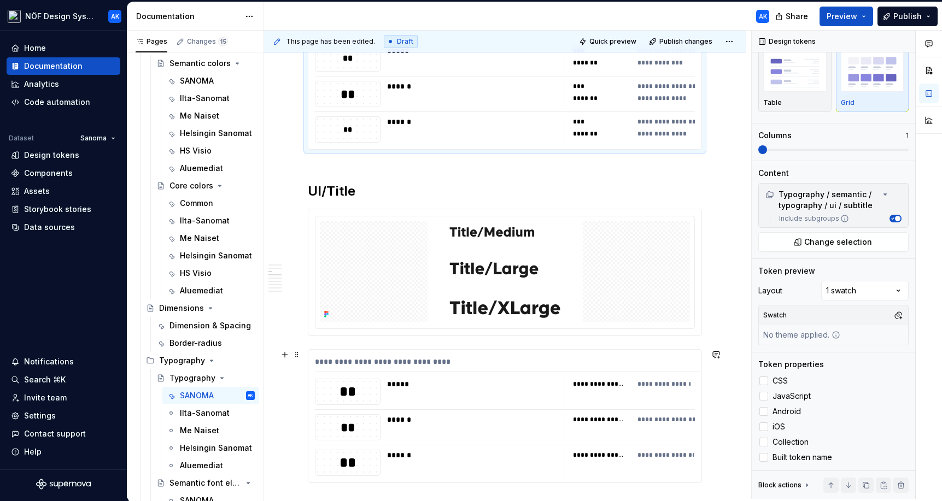
scroll to position [804, 0]
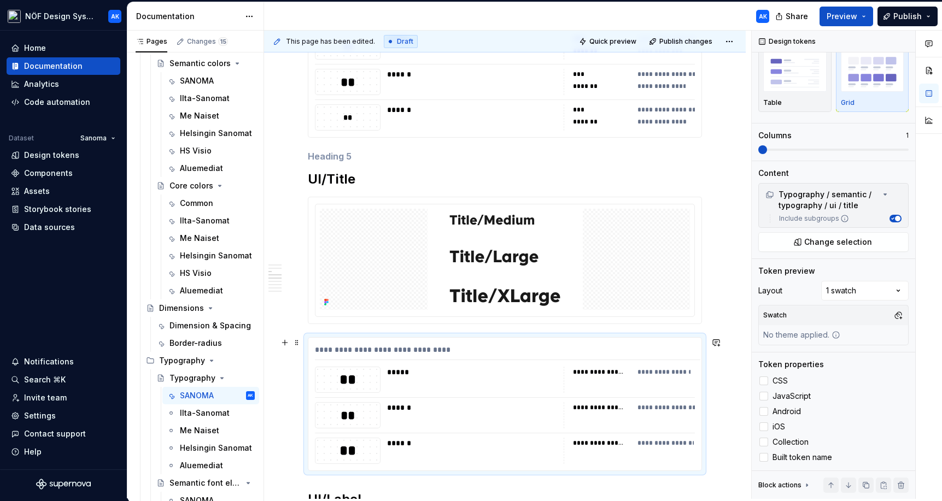
click at [608, 395] on div "**********" at bounding box center [504, 404] width 393 height 133
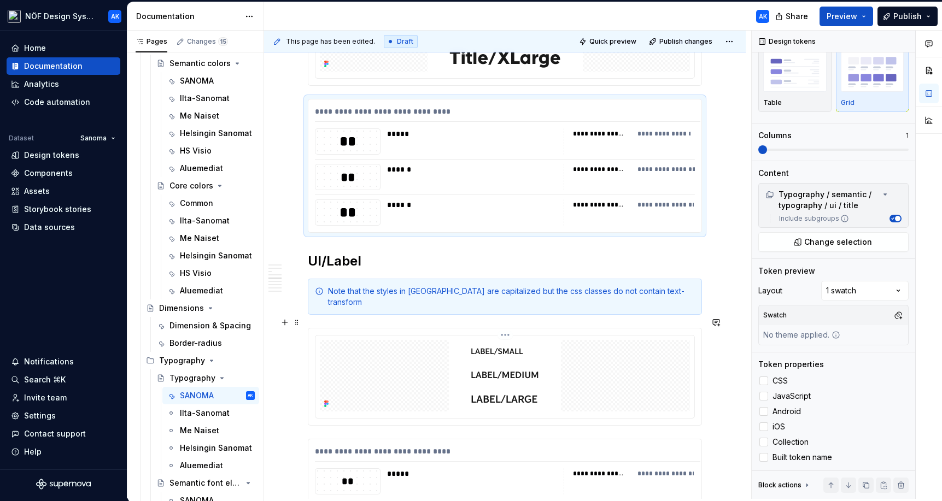
scroll to position [1045, 0]
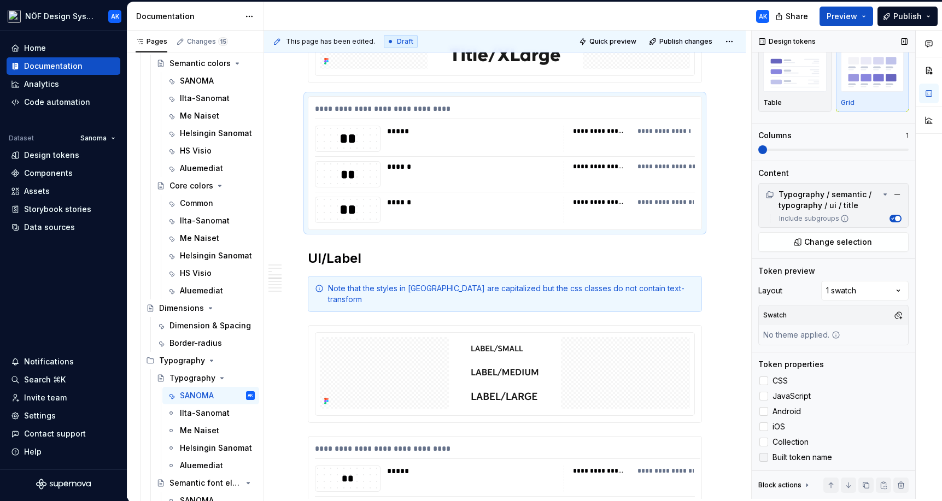
click at [674, 458] on icon at bounding box center [764, 458] width 0 height 0
click at [674, 378] on div at bounding box center [763, 381] width 9 height 9
click at [674, 413] on div at bounding box center [763, 411] width 9 height 9
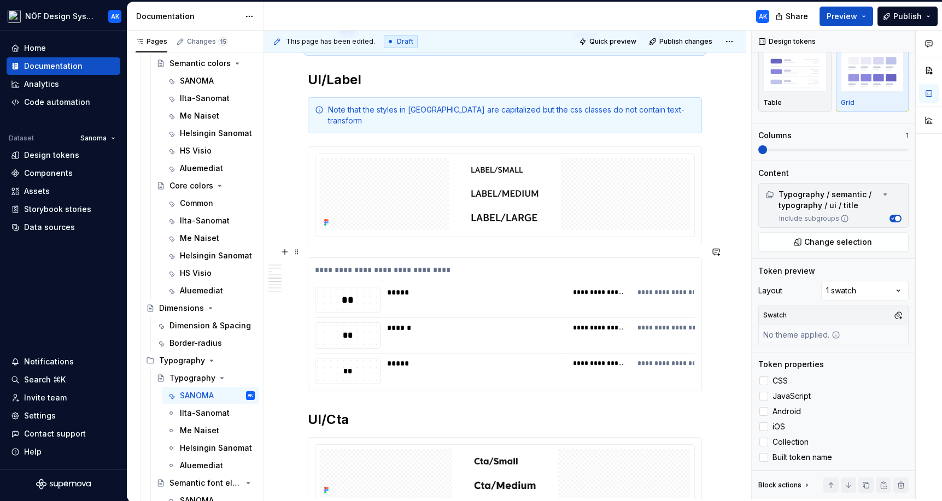
scroll to position [1226, 0]
click at [564, 321] on div "**********" at bounding box center [505, 334] width 380 height 26
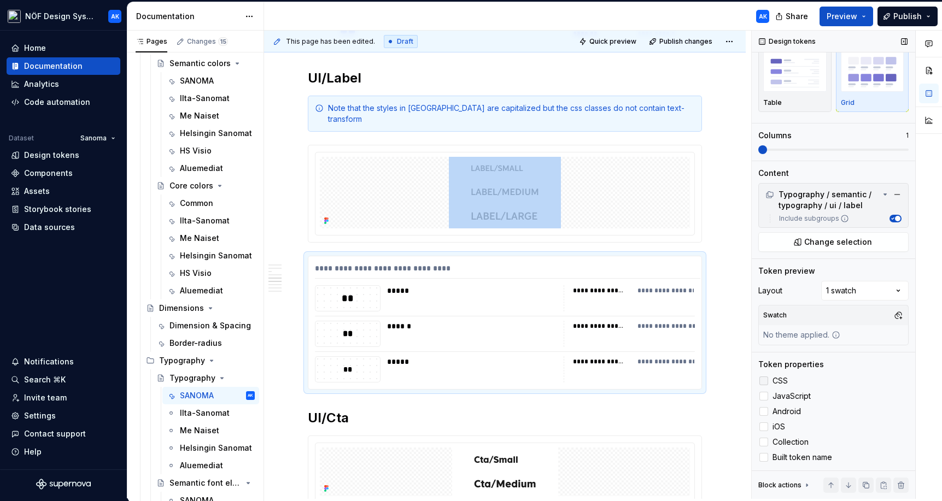
click at [674, 380] on div at bounding box center [763, 381] width 9 height 9
click at [674, 458] on icon at bounding box center [764, 458] width 0 height 0
click at [674, 414] on div at bounding box center [763, 411] width 9 height 9
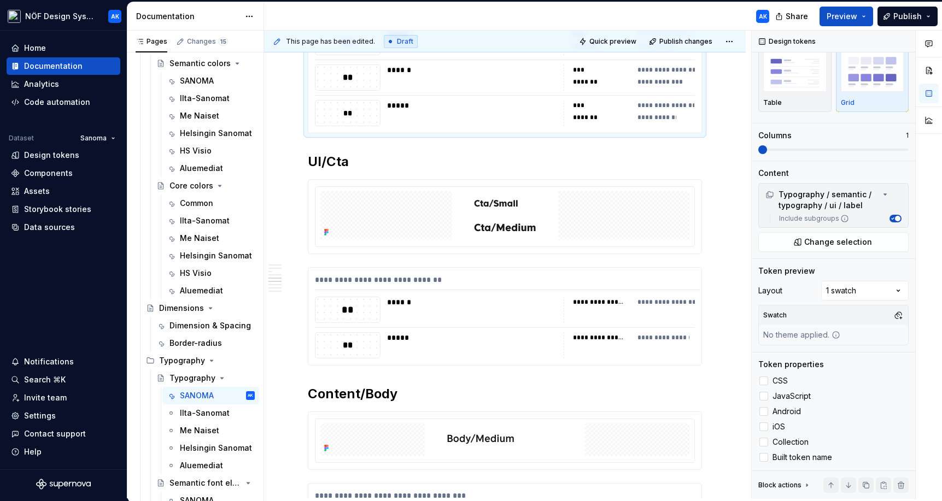
scroll to position [1485, 0]
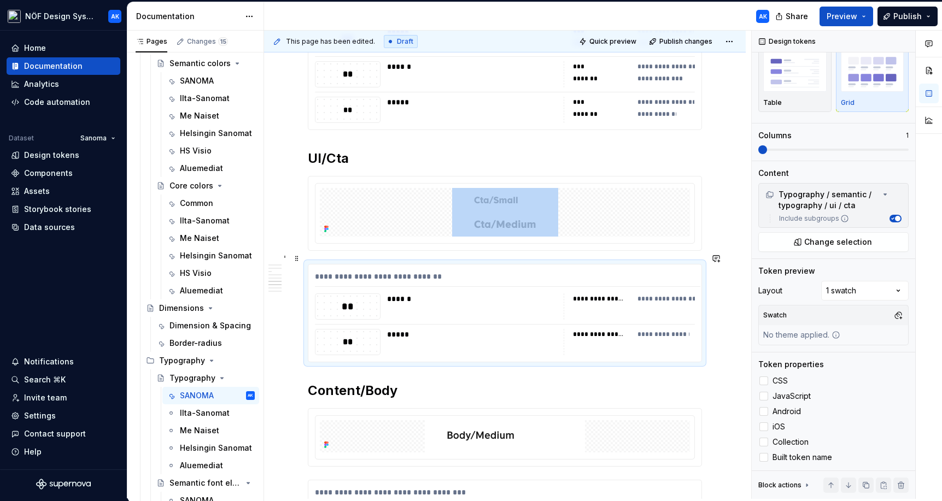
click at [594, 330] on div "**********" at bounding box center [599, 334] width 52 height 9
click at [674, 380] on div at bounding box center [763, 381] width 9 height 9
click at [674, 411] on div at bounding box center [763, 411] width 9 height 9
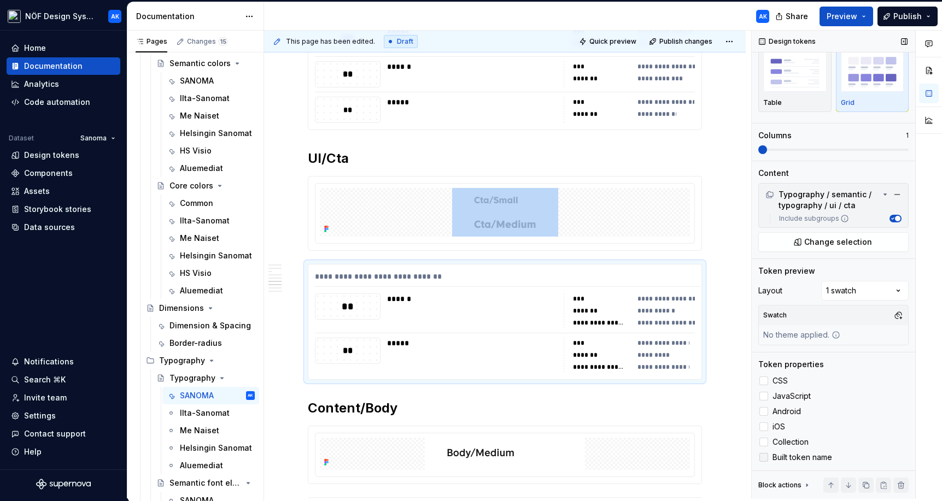
click at [674, 458] on icon at bounding box center [764, 458] width 0 height 0
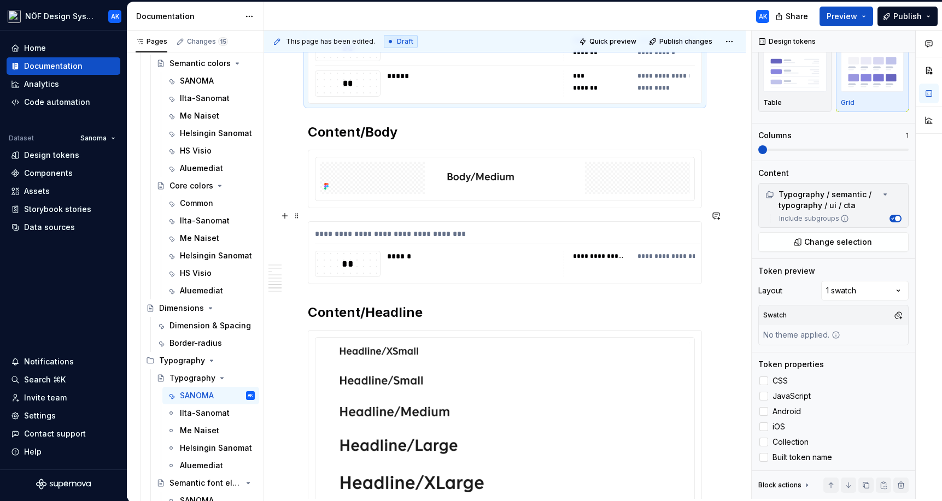
scroll to position [1747, 0]
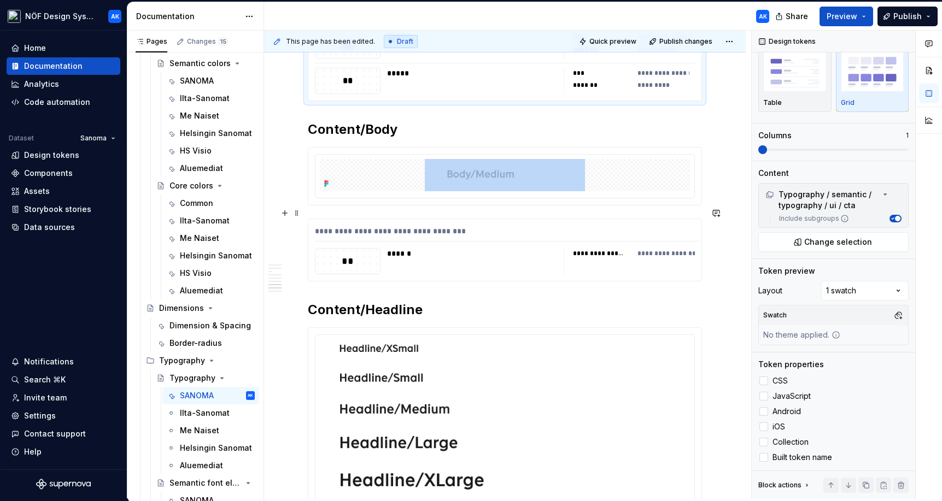
click at [572, 256] on div "**********" at bounding box center [629, 261] width 131 height 26
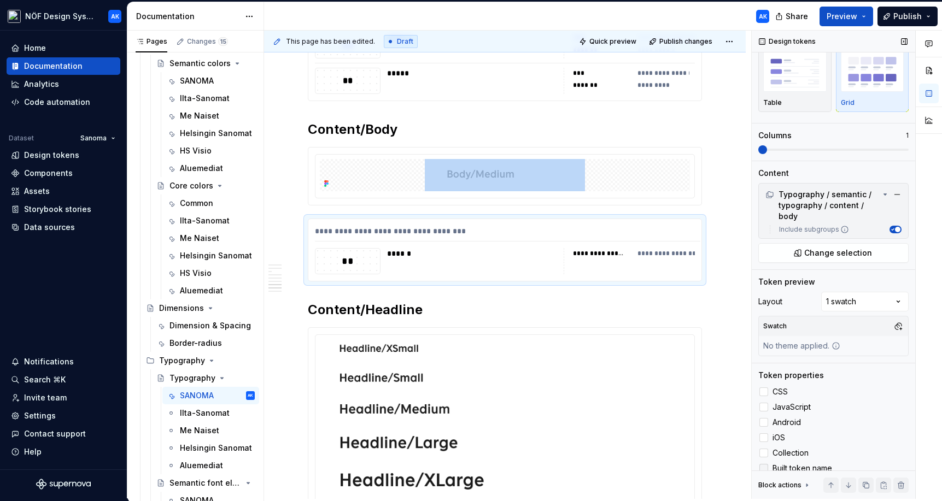
click at [674, 469] on icon at bounding box center [764, 469] width 0 height 0
click at [674, 394] on div at bounding box center [763, 392] width 9 height 9
click at [674, 425] on div at bounding box center [763, 422] width 9 height 9
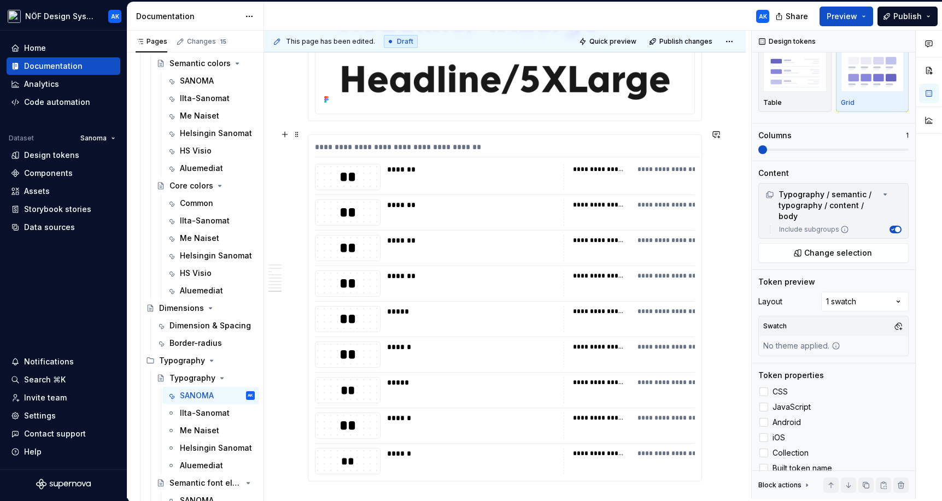
click at [614, 349] on div "**********" at bounding box center [629, 355] width 131 height 26
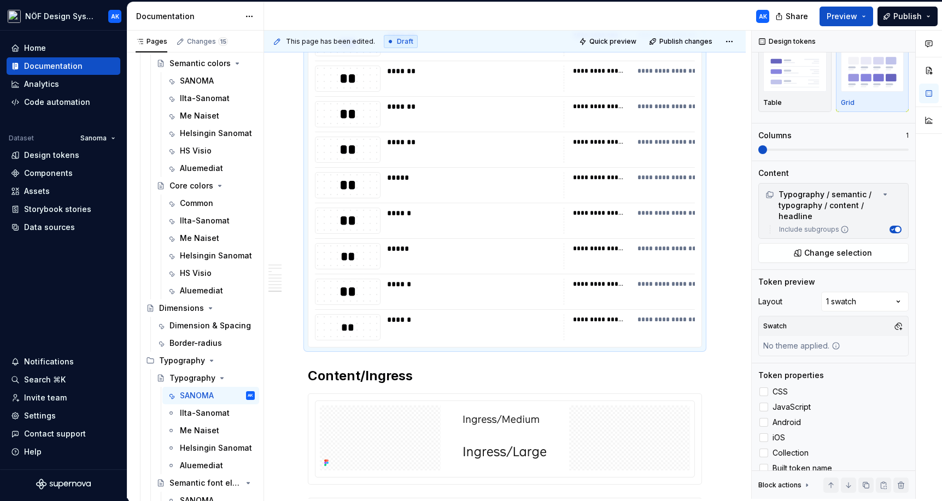
scroll to position [2469, 0]
click at [674, 394] on div at bounding box center [763, 392] width 9 height 9
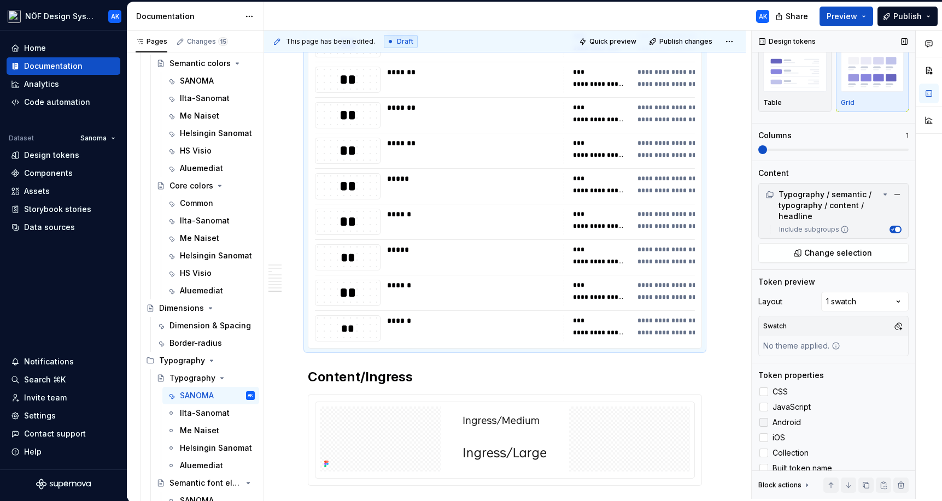
click at [674, 420] on div at bounding box center [763, 422] width 9 height 9
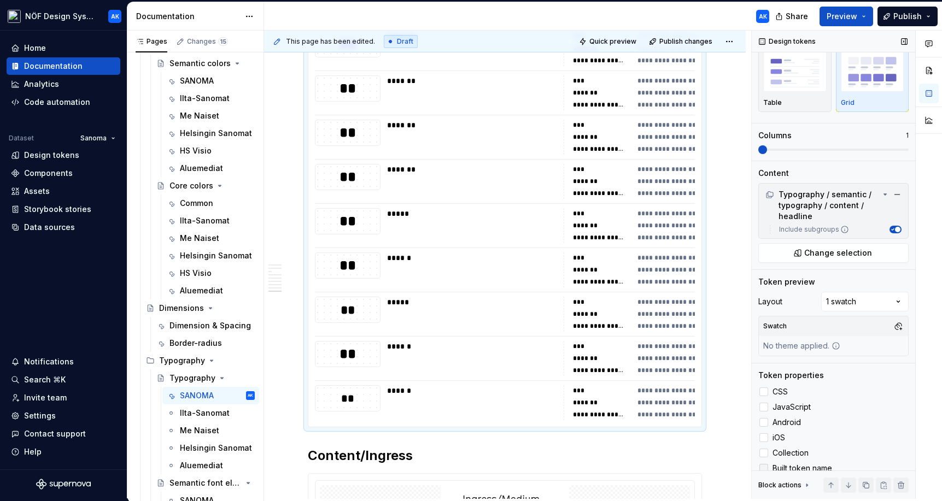
click at [674, 469] on icon at bounding box center [764, 469] width 0 height 0
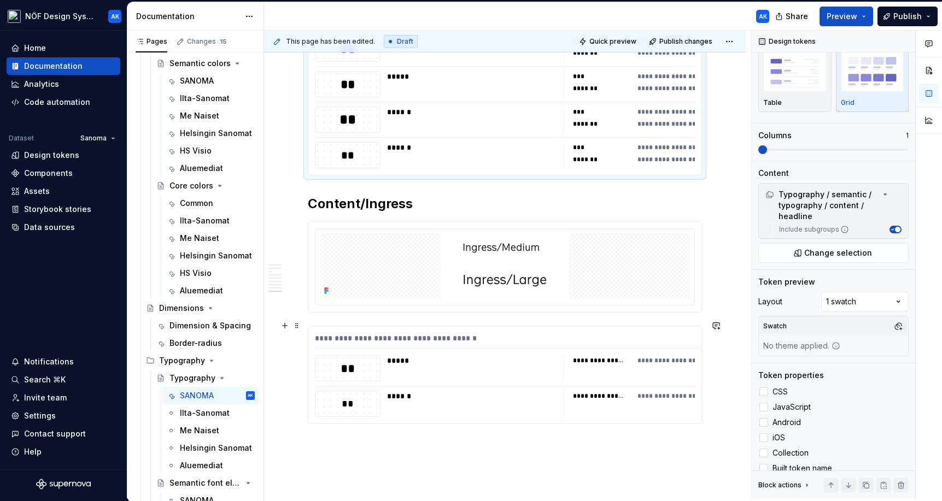
scroll to position [2644, 0]
click at [613, 366] on div "**********" at bounding box center [629, 367] width 131 height 26
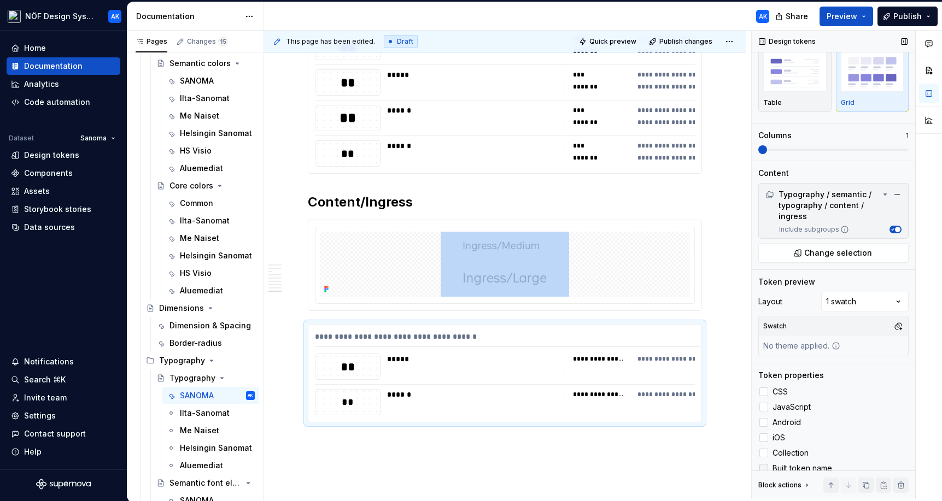
click at [674, 464] on div at bounding box center [763, 468] width 9 height 9
click at [674, 390] on div at bounding box center [763, 392] width 9 height 9
click at [674, 418] on label "Android" at bounding box center [833, 422] width 150 height 13
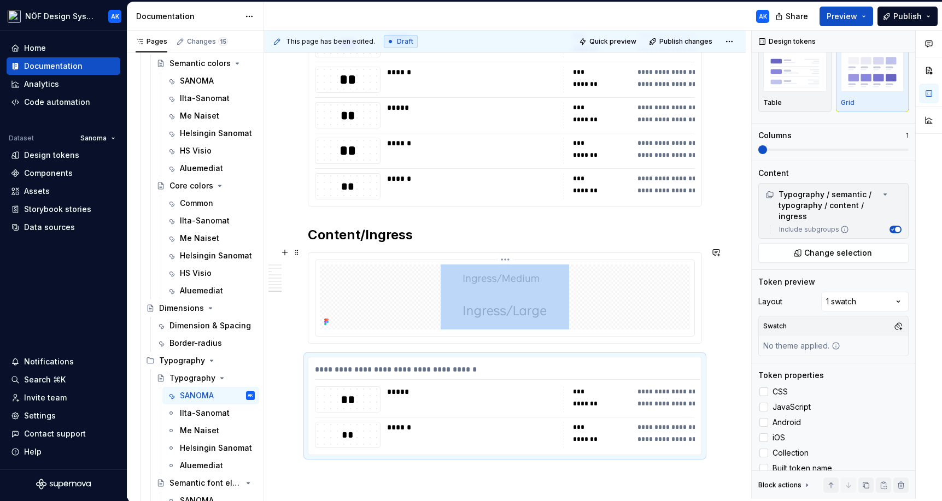
scroll to position [2611, 0]
click at [214, 412] on div "Ilta-Sanomat" at bounding box center [201, 413] width 42 height 11
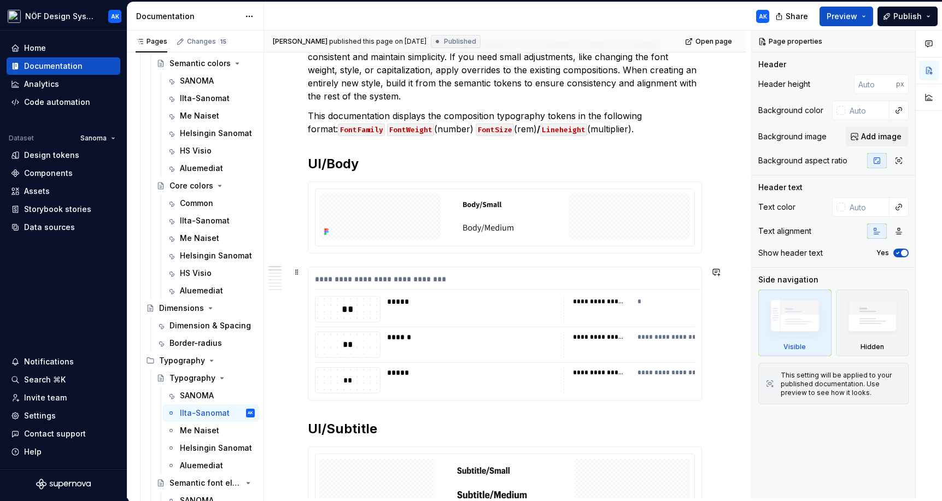
scroll to position [234, 0]
click at [578, 225] on div at bounding box center [505, 218] width 370 height 46
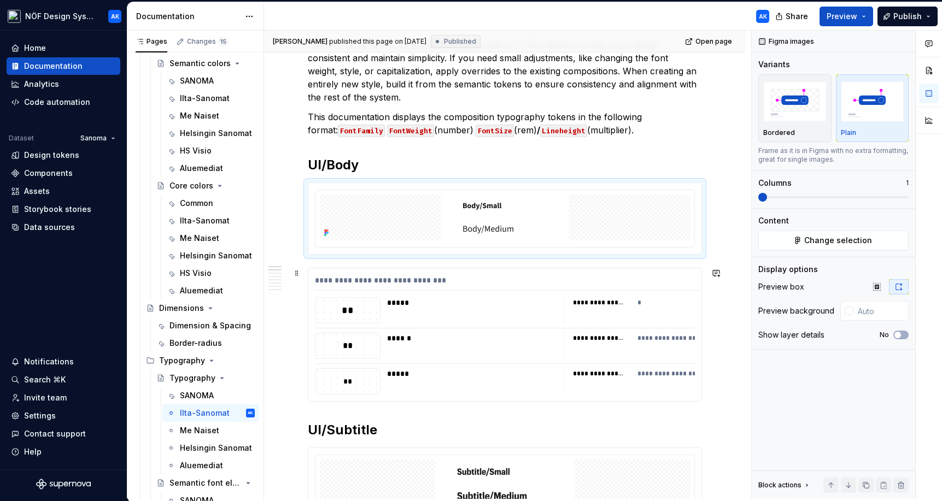
click at [548, 325] on div "**********" at bounding box center [504, 334] width 393 height 133
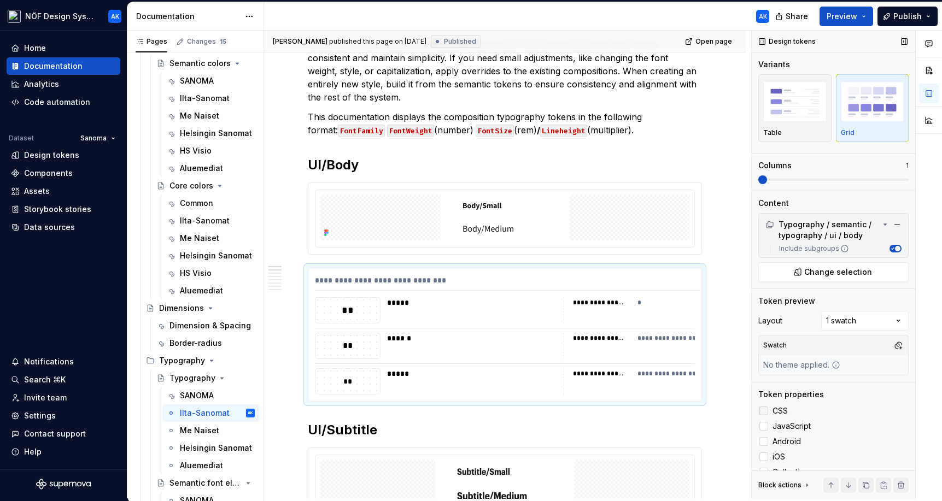
click at [674, 412] on div at bounding box center [763, 411] width 9 height 9
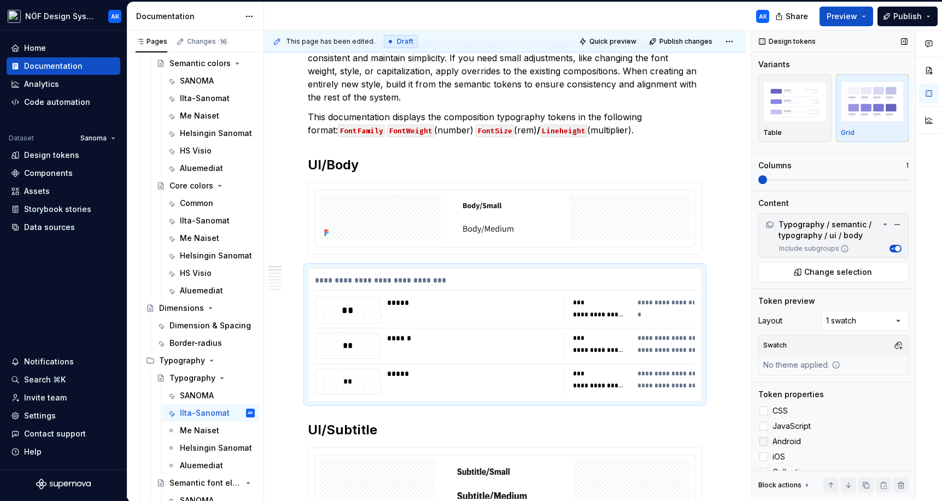
click at [674, 438] on div at bounding box center [763, 441] width 9 height 9
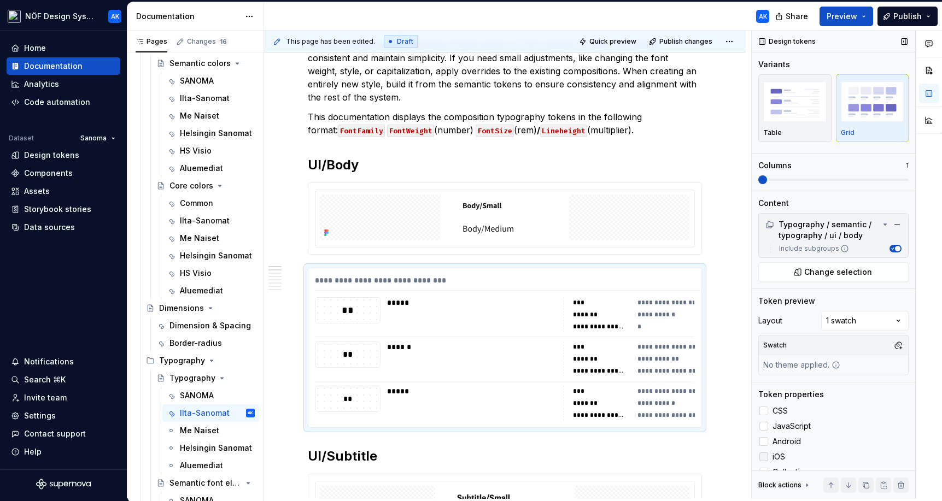
scroll to position [30, 0]
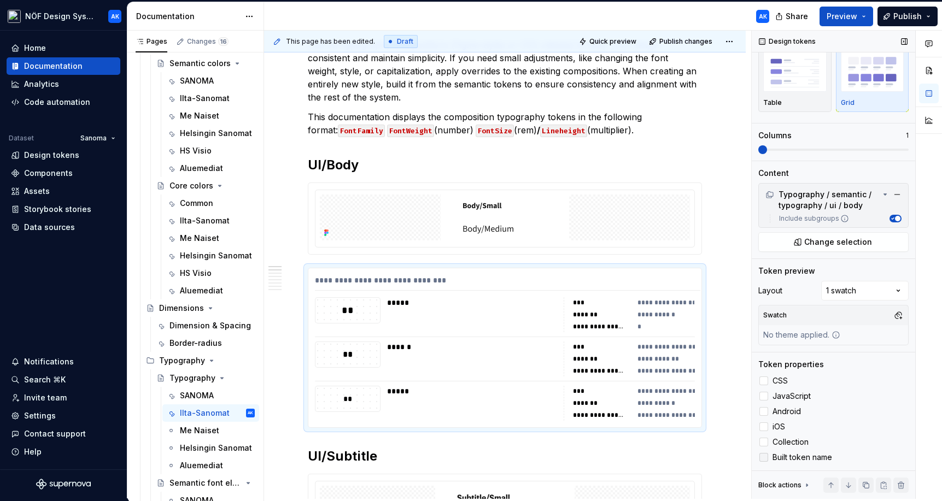
click at [674, 458] on icon at bounding box center [764, 458] width 0 height 0
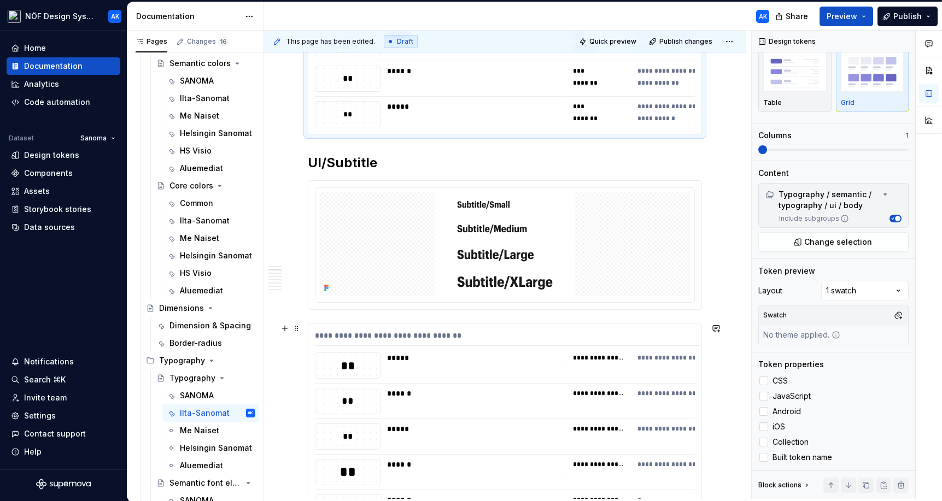
click at [630, 391] on div "**********" at bounding box center [602, 393] width 58 height 11
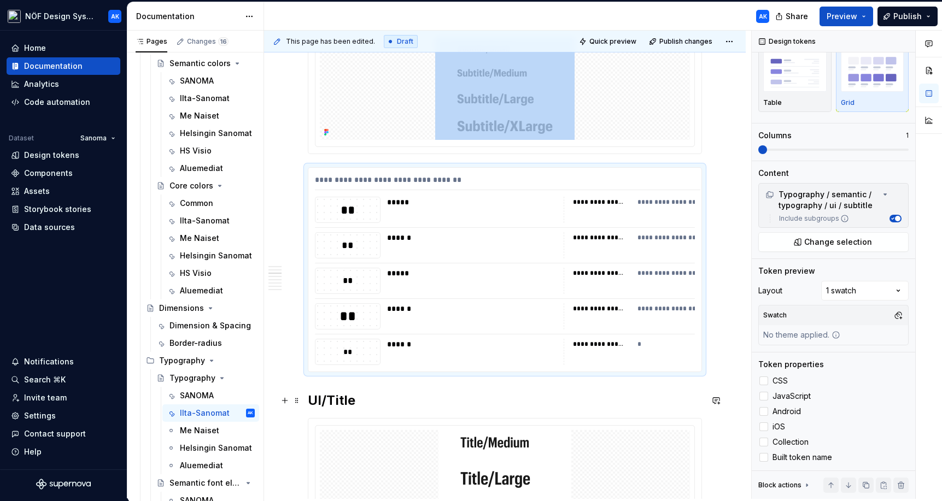
scroll to position [658, 0]
click at [674, 378] on div at bounding box center [763, 381] width 9 height 9
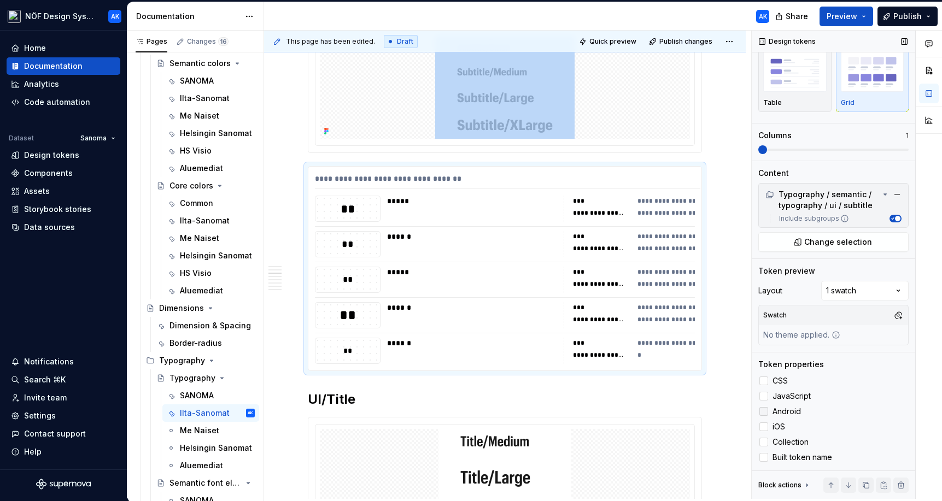
click at [674, 412] on div at bounding box center [763, 411] width 9 height 9
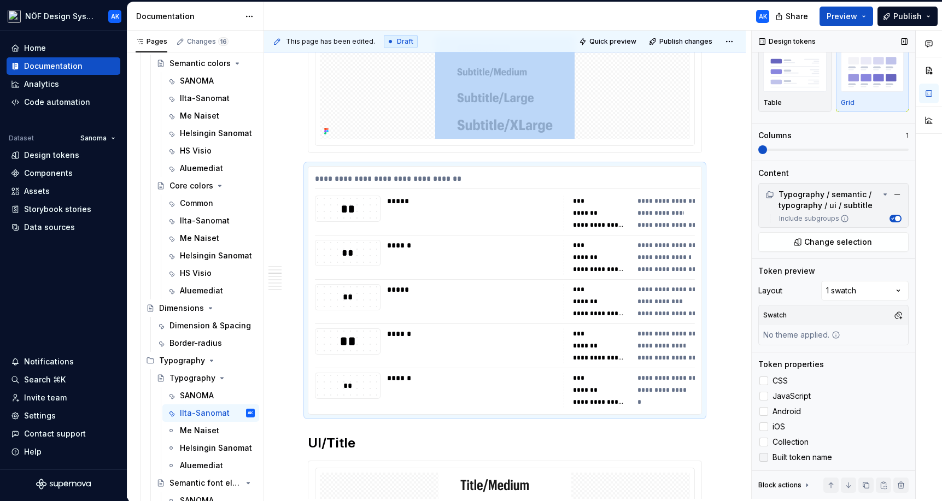
click at [674, 458] on icon at bounding box center [764, 458] width 0 height 0
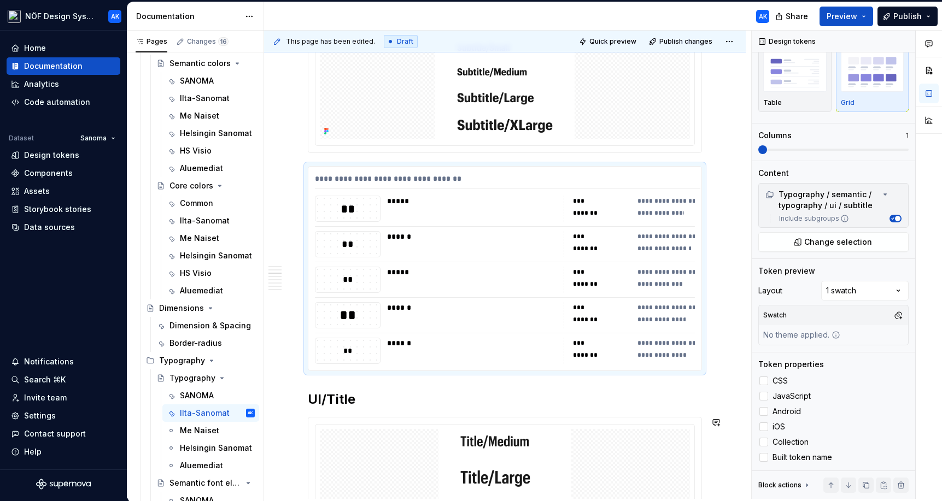
type textarea "*"
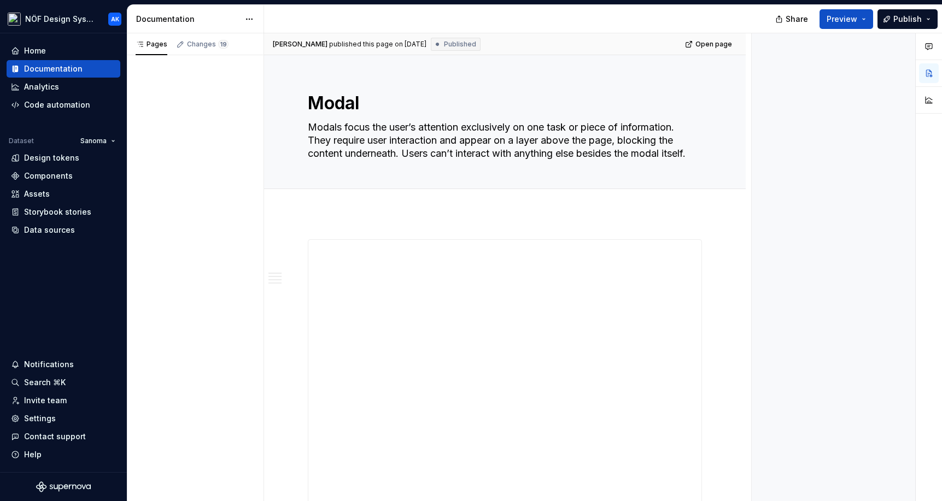
type textarea "*"
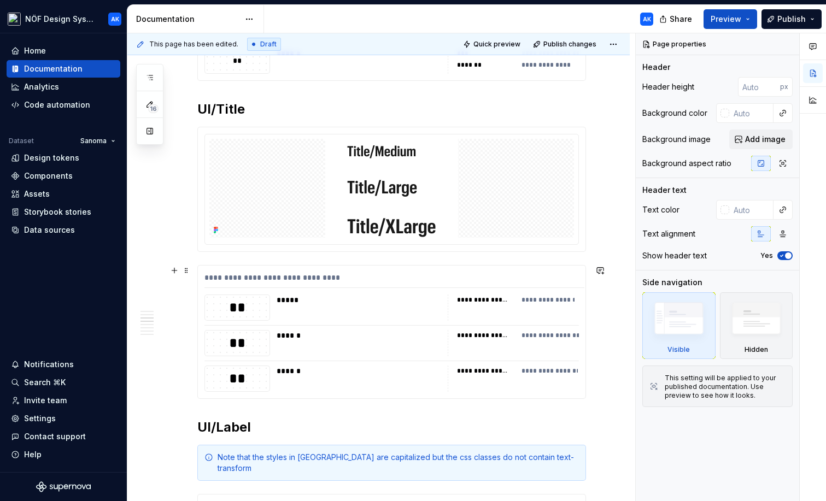
scroll to position [938, 0]
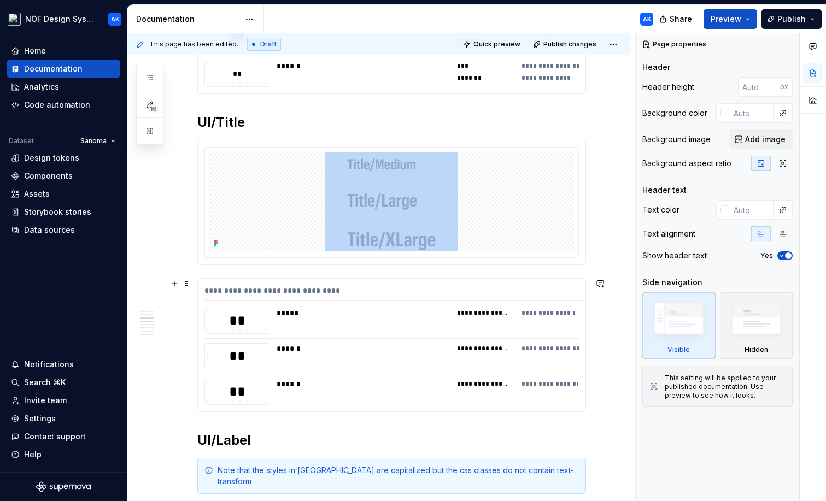
click at [509, 381] on div "**********" at bounding box center [483, 384] width 52 height 9
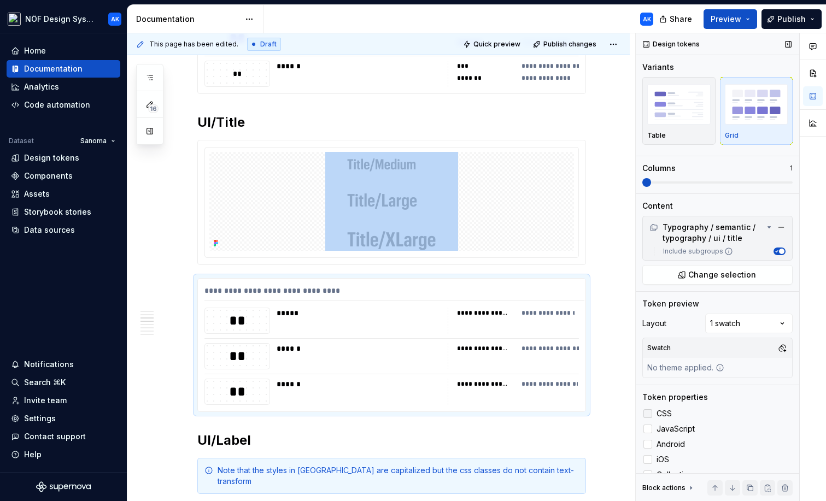
click at [649, 415] on div at bounding box center [647, 413] width 9 height 9
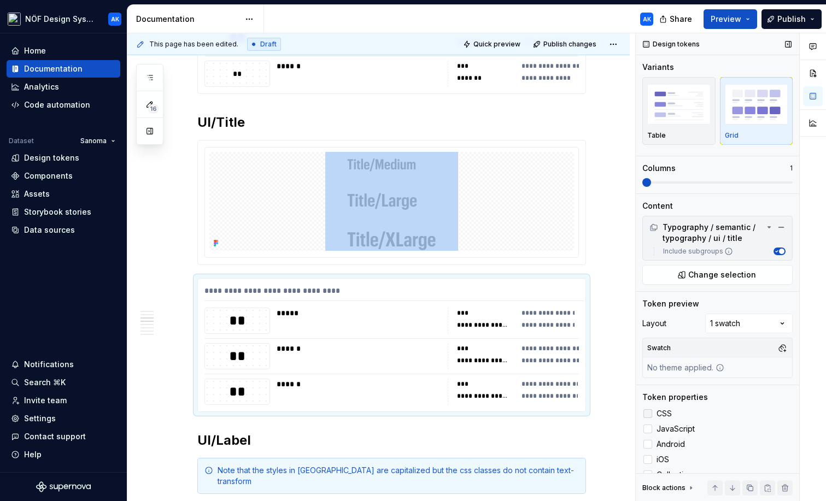
scroll to position [30, 0]
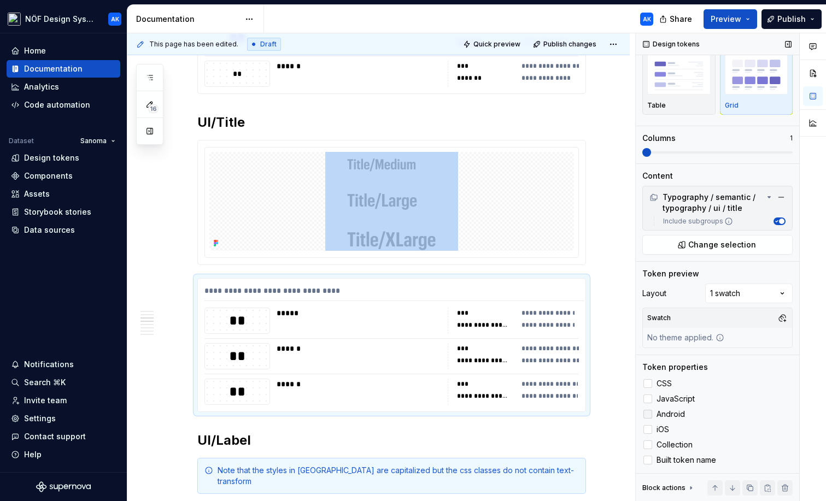
click at [646, 413] on div at bounding box center [647, 414] width 9 height 9
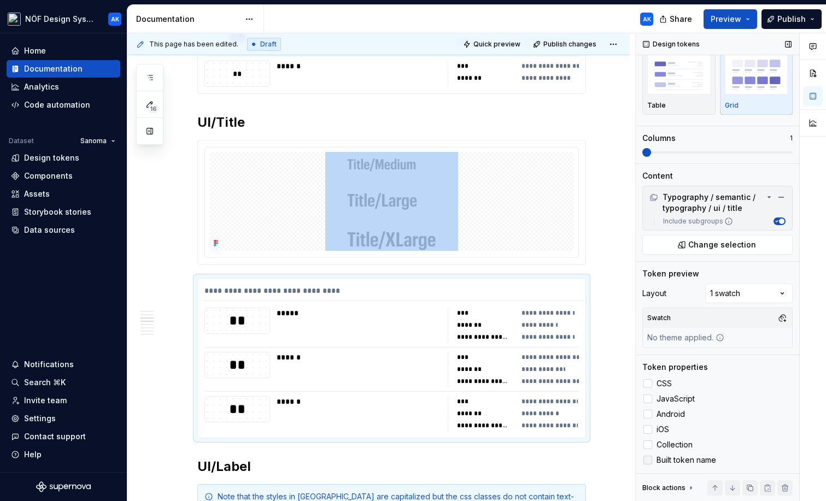
click at [648, 460] on icon at bounding box center [648, 460] width 0 height 0
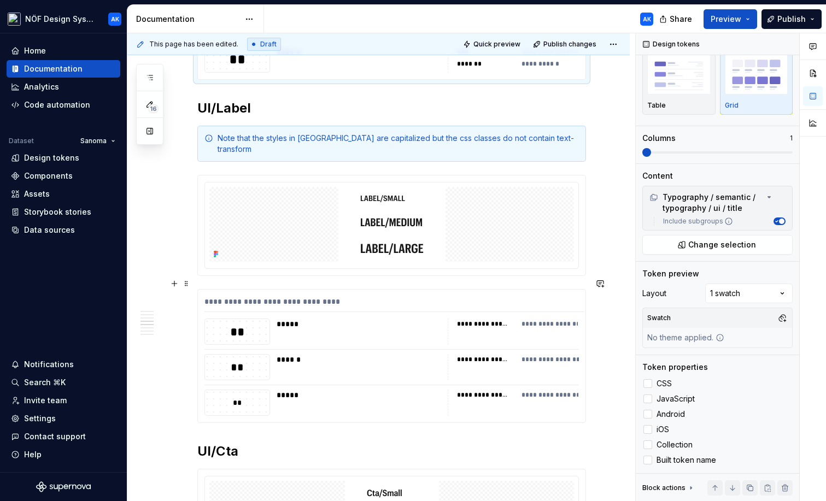
scroll to position [1274, 0]
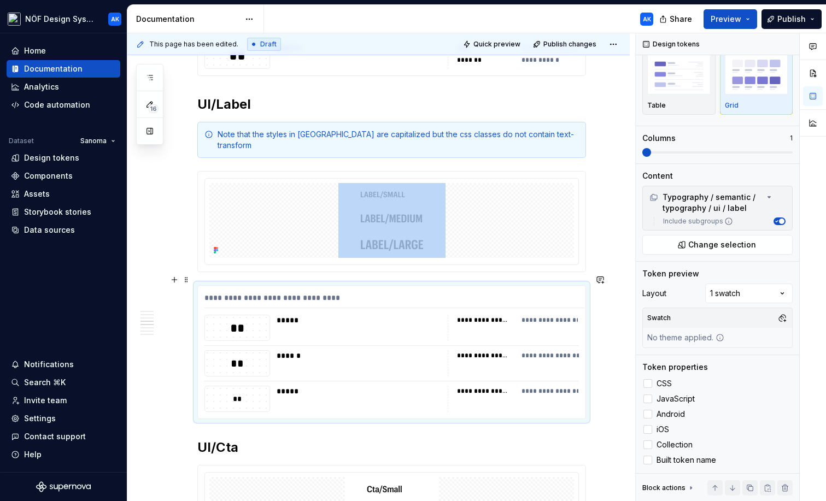
click at [531, 352] on div "**********" at bounding box center [513, 363] width 131 height 26
click at [648, 460] on icon at bounding box center [648, 460] width 0 height 0
click at [648, 382] on div at bounding box center [647, 383] width 9 height 9
click at [649, 415] on div at bounding box center [647, 414] width 9 height 9
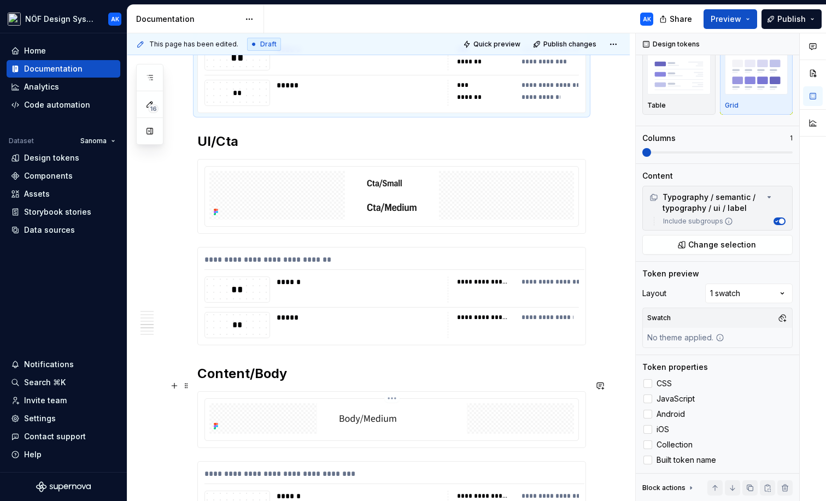
scroll to position [1591, 0]
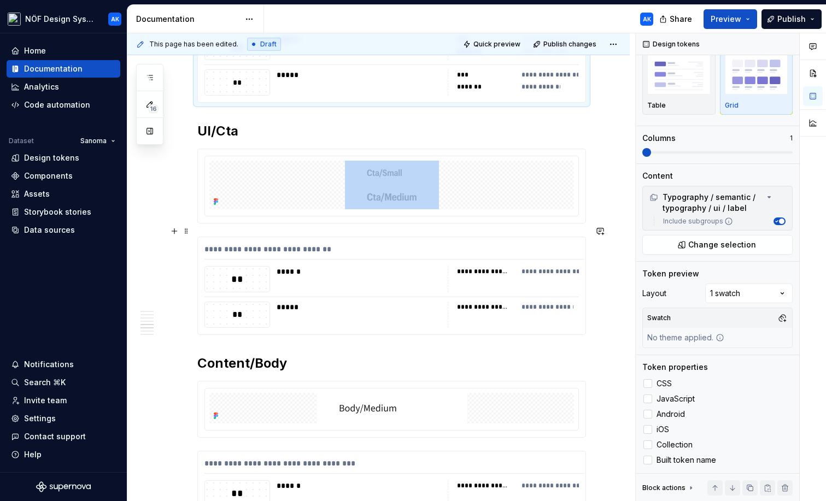
click at [498, 275] on div "**********" at bounding box center [513, 279] width 131 height 26
click at [643, 459] on div at bounding box center [647, 460] width 9 height 9
click at [649, 387] on div at bounding box center [647, 383] width 9 height 9
click at [649, 411] on div at bounding box center [647, 414] width 9 height 9
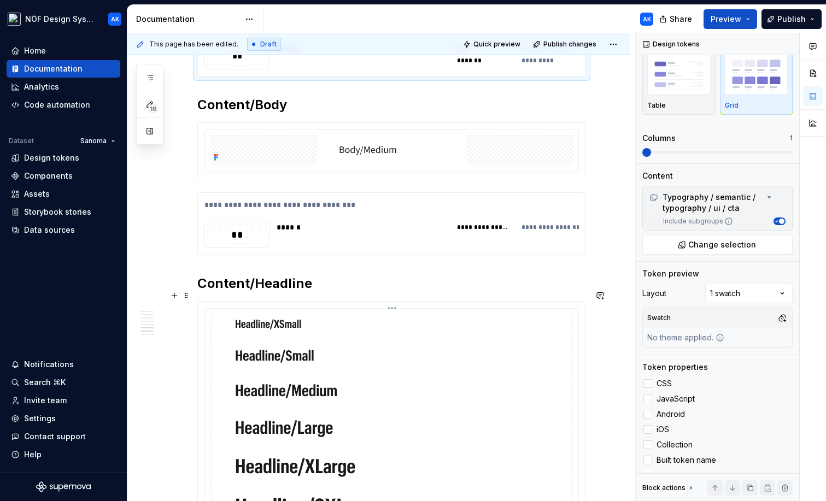
scroll to position [1852, 0]
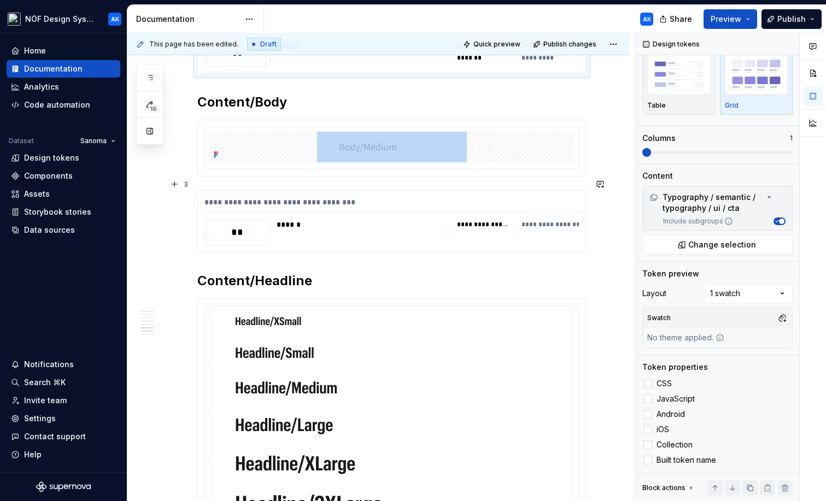
click at [484, 227] on div "**********" at bounding box center [513, 232] width 131 height 26
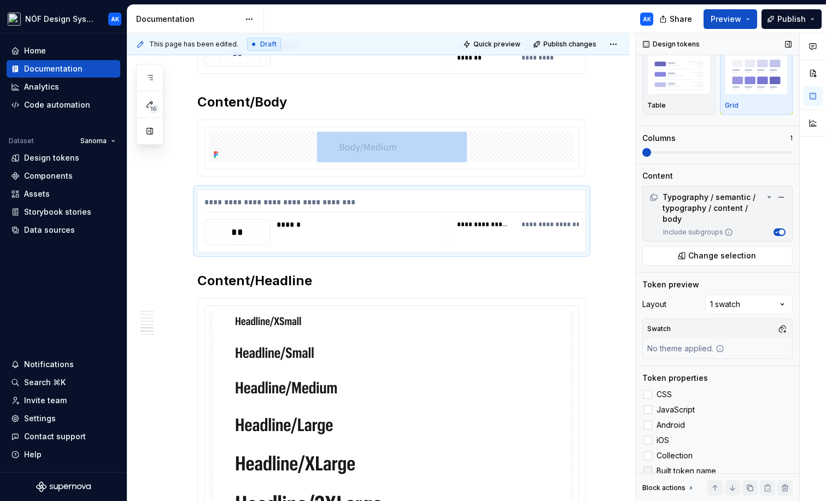
click at [648, 471] on polyline at bounding box center [648, 471] width 0 height 0
click at [648, 394] on div at bounding box center [647, 394] width 9 height 9
click at [648, 422] on div at bounding box center [647, 425] width 9 height 9
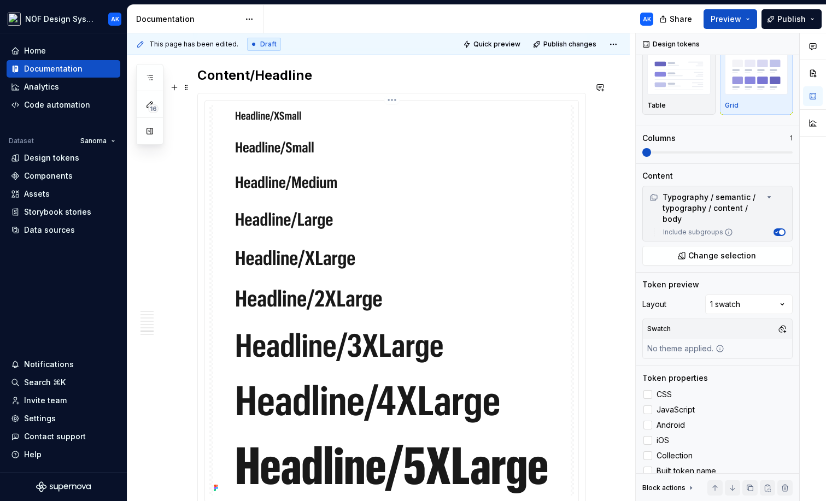
scroll to position [2058, 0]
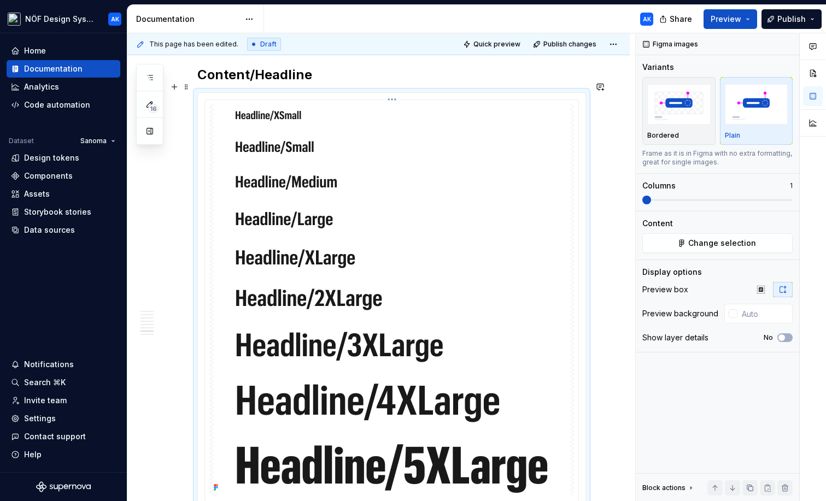
click at [507, 341] on img at bounding box center [392, 299] width 358 height 391
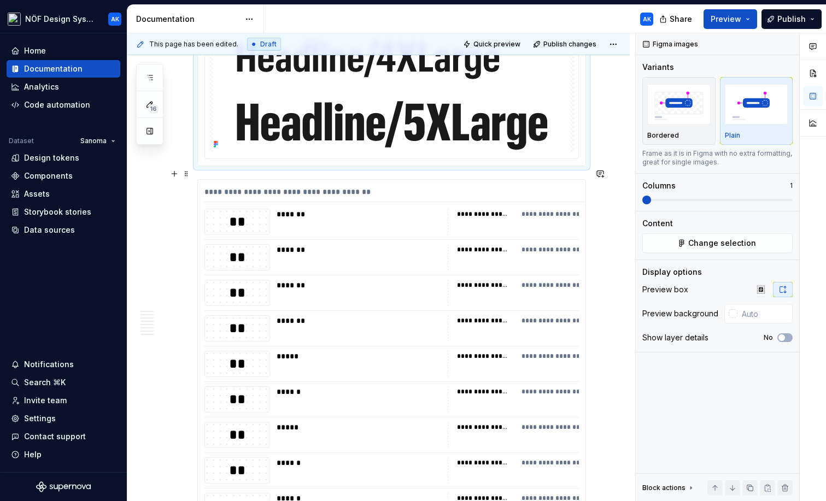
scroll to position [2432, 0]
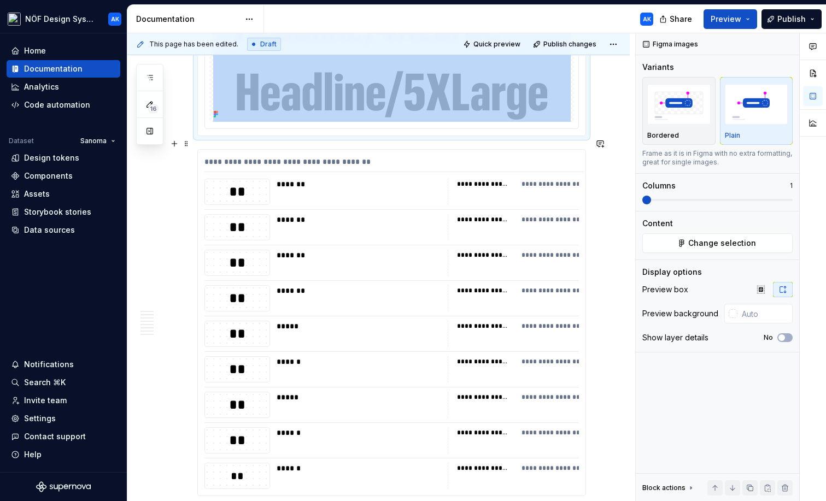
click at [543, 336] on div "**********" at bounding box center [513, 334] width 131 height 26
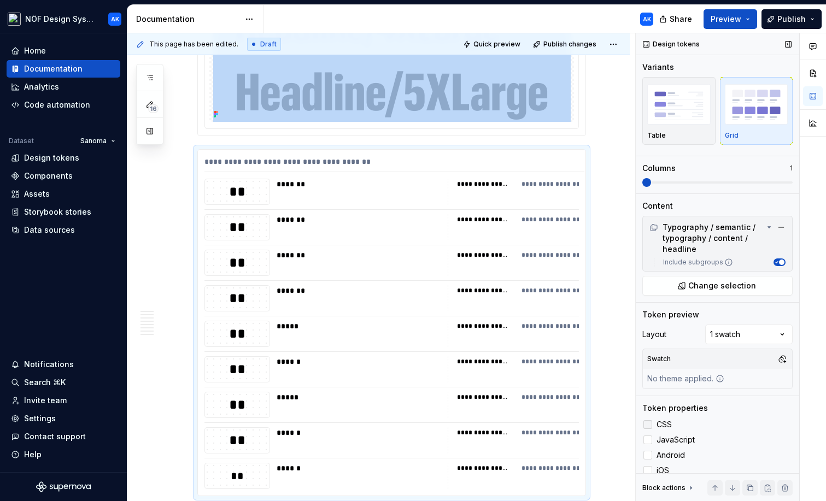
click at [645, 426] on div at bounding box center [647, 424] width 9 height 9
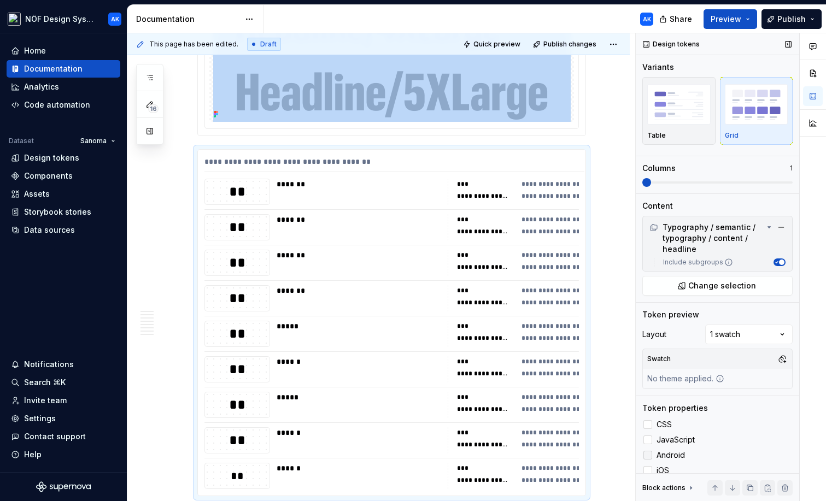
click at [648, 456] on div at bounding box center [647, 455] width 9 height 9
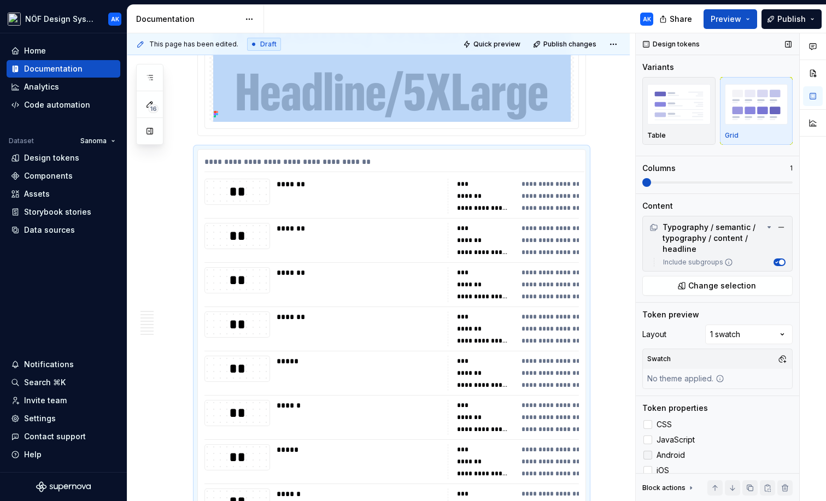
scroll to position [41, 0]
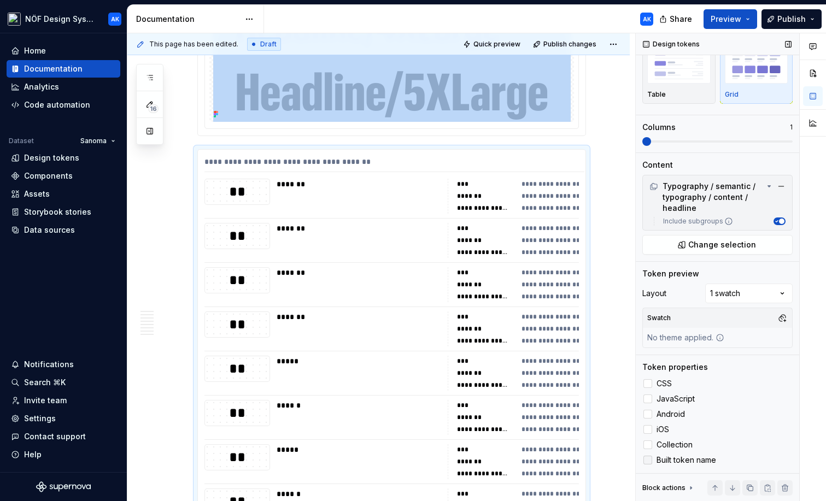
click at [648, 460] on icon at bounding box center [648, 460] width 0 height 0
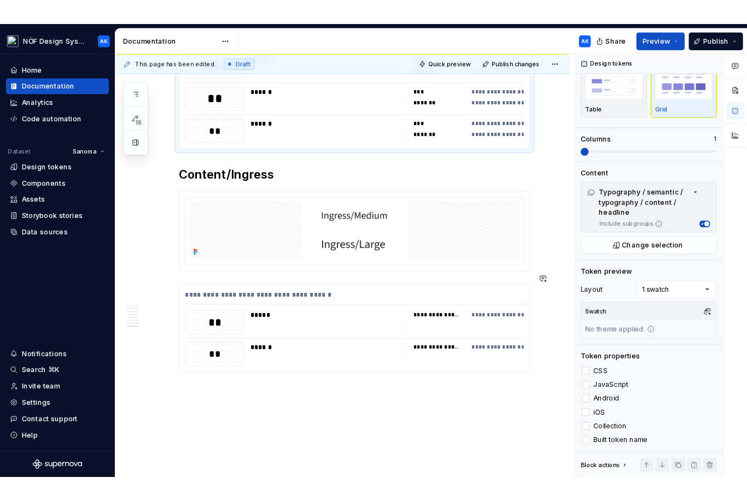
scroll to position [2808, 0]
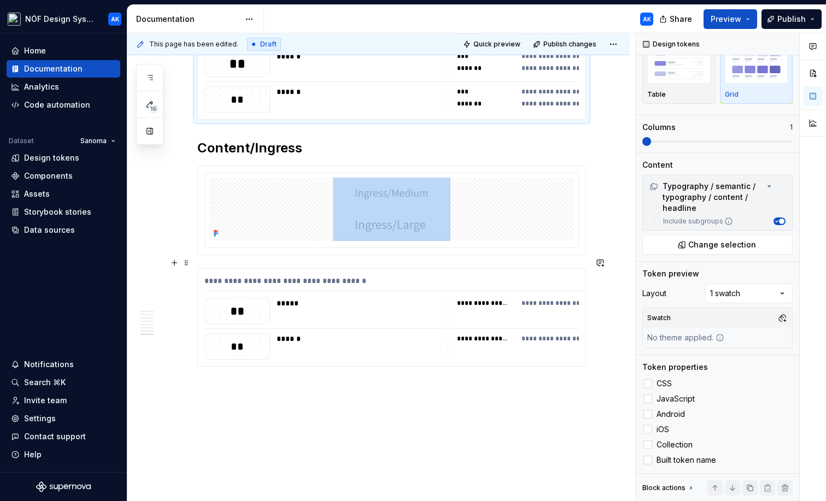
click at [487, 340] on div "**********" at bounding box center [513, 346] width 131 height 26
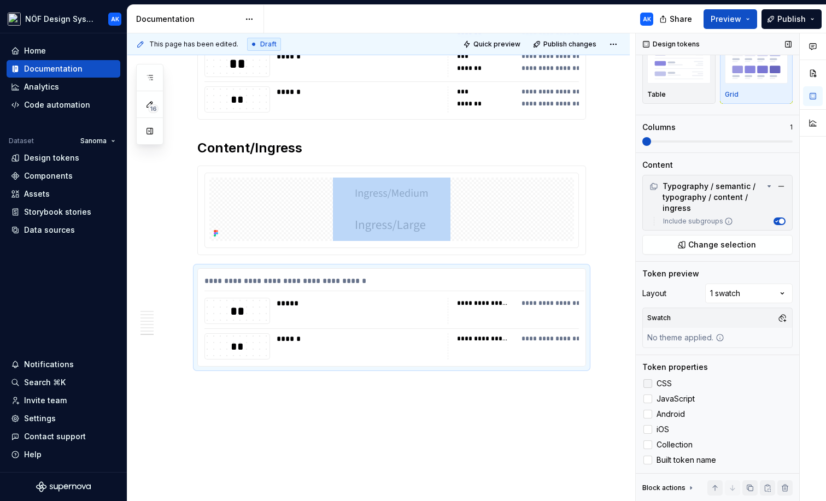
click at [645, 381] on div at bounding box center [647, 383] width 9 height 9
click at [646, 412] on div at bounding box center [647, 414] width 9 height 9
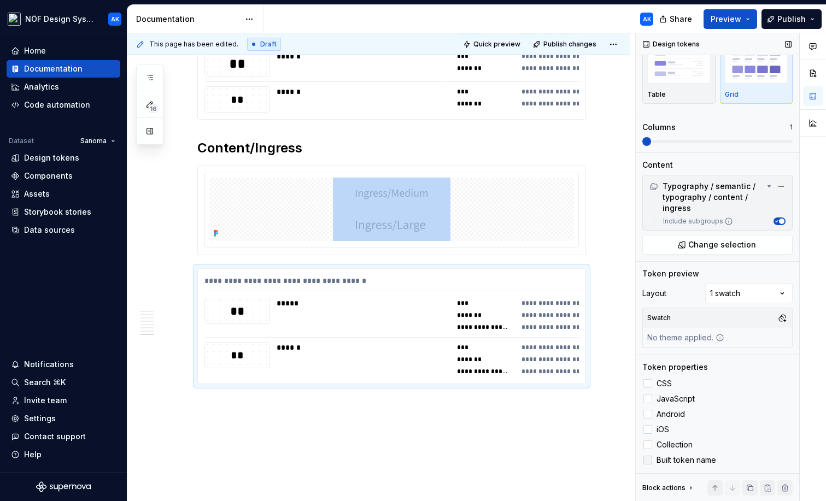
click at [648, 460] on icon at bounding box center [648, 460] width 0 height 0
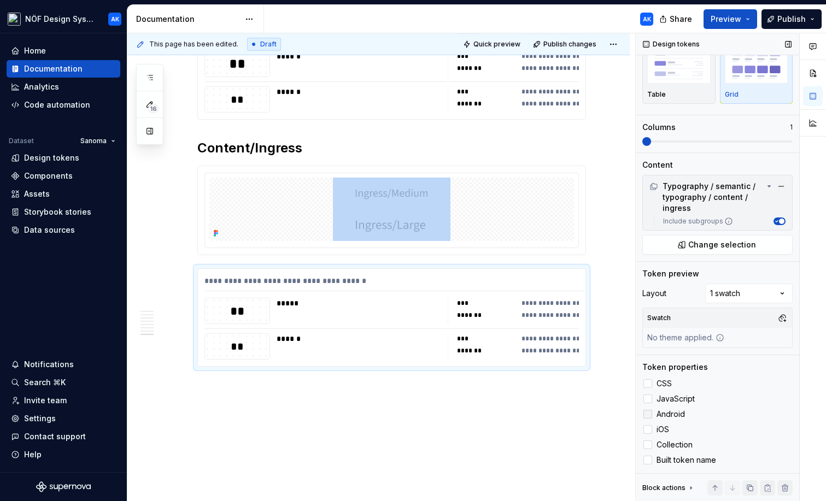
click at [756, 410] on label "Android" at bounding box center [717, 414] width 150 height 13
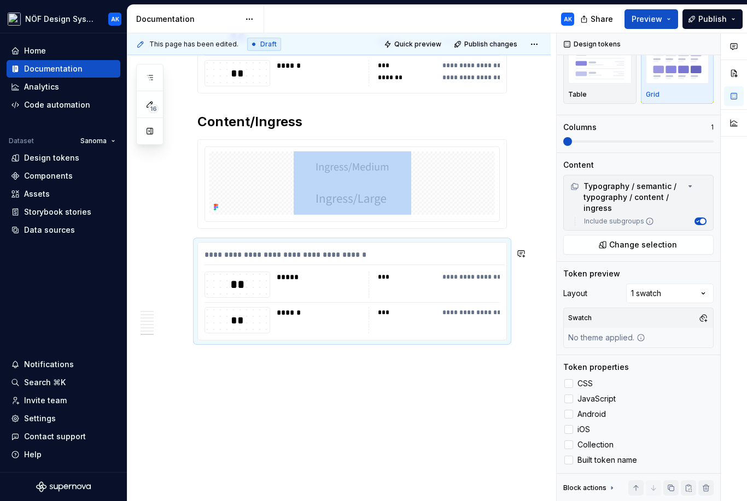
scroll to position [2799, 0]
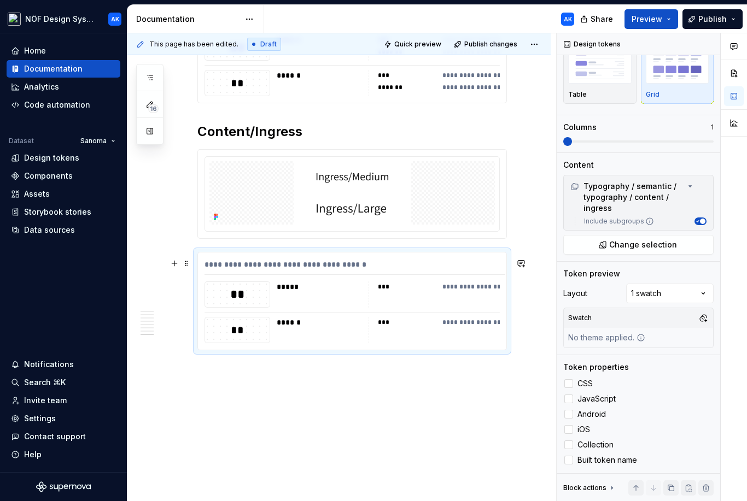
click at [343, 314] on div "**********" at bounding box center [352, 301] width 308 height 97
click at [570, 401] on div at bounding box center [568, 399] width 9 height 9
click at [569, 418] on div at bounding box center [568, 414] width 9 height 9
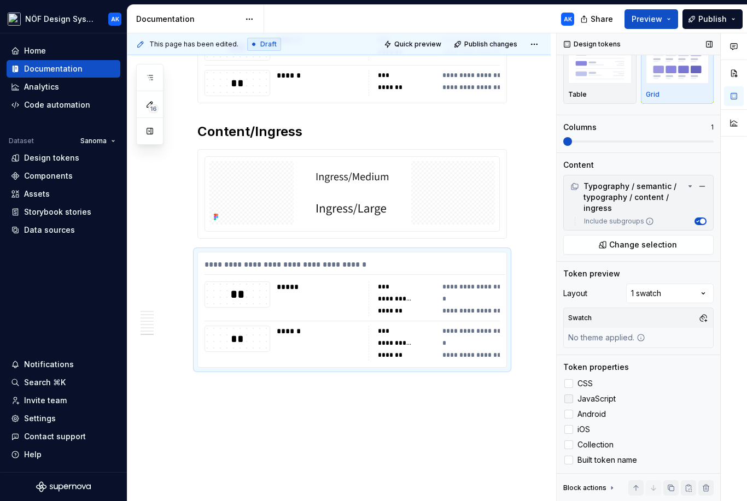
click at [569, 399] on icon at bounding box center [569, 399] width 0 height 0
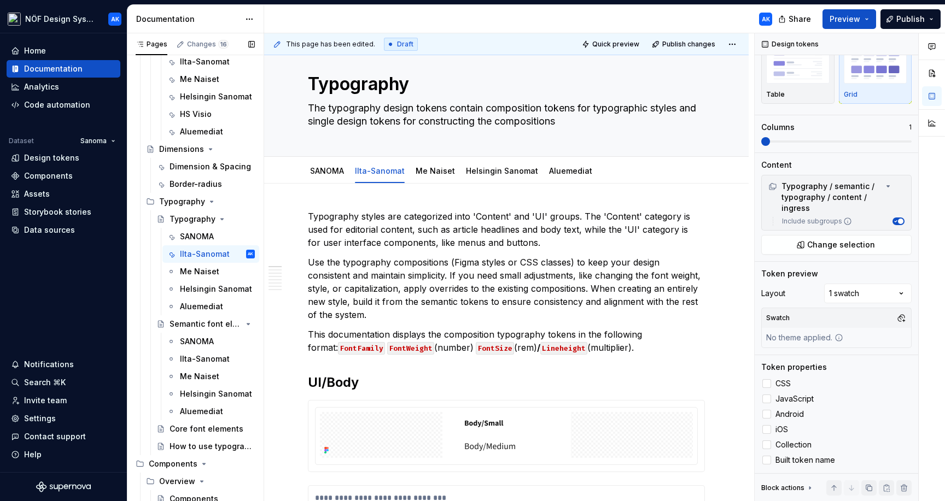
scroll to position [448, 0]
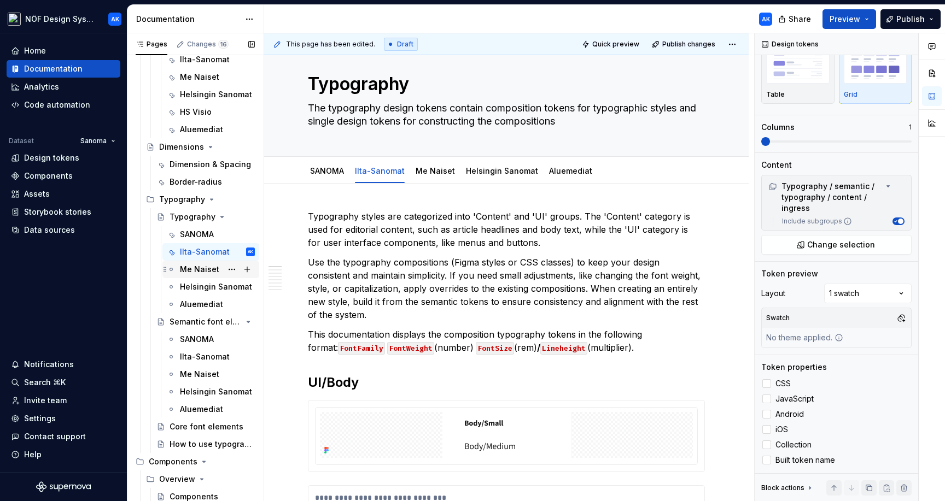
click at [209, 274] on div "Me Naiset" at bounding box center [199, 269] width 39 height 11
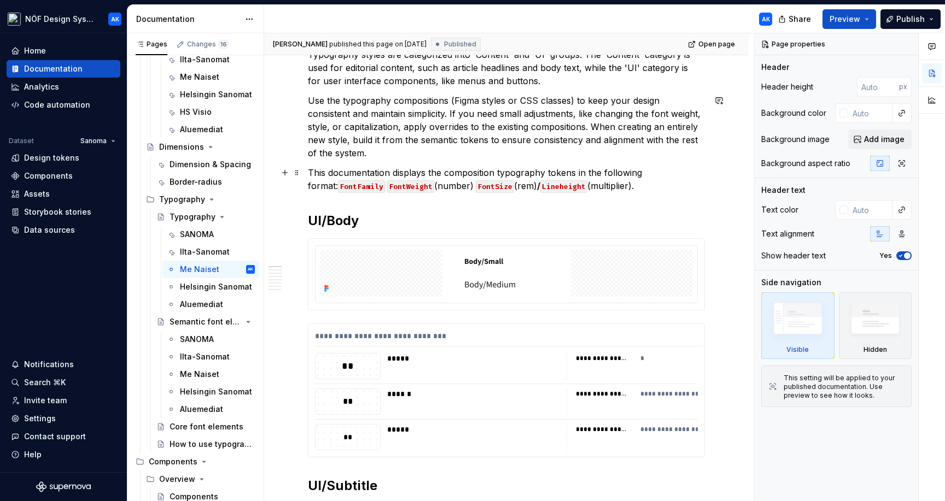
scroll to position [188, 0]
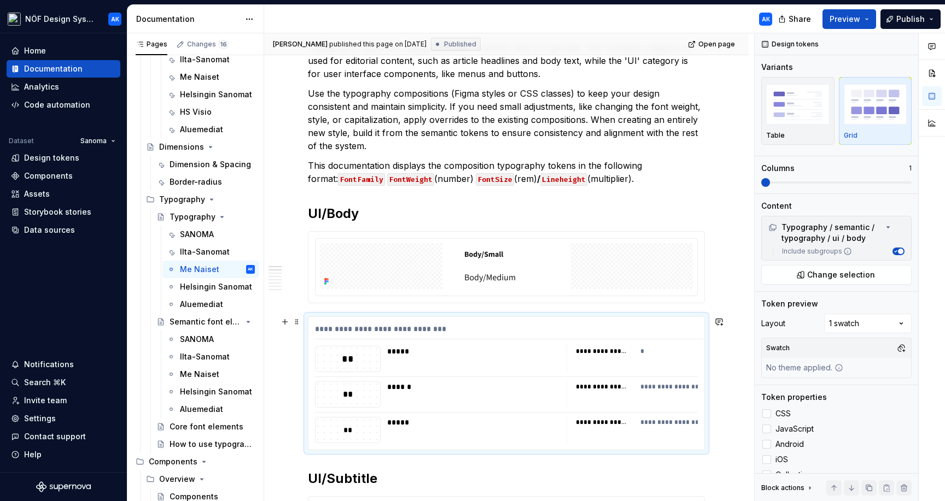
click at [560, 366] on div "*****" at bounding box center [473, 359] width 173 height 26
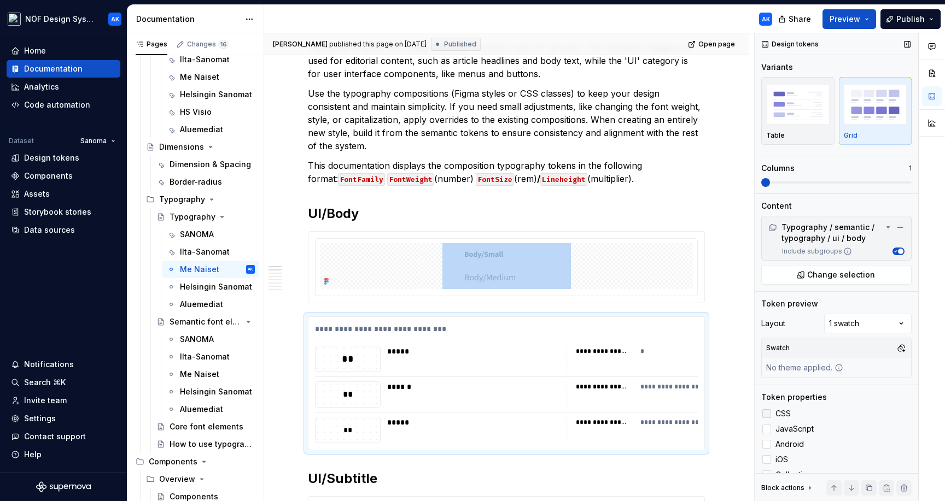
click at [772, 413] on label "CSS" at bounding box center [836, 413] width 150 height 13
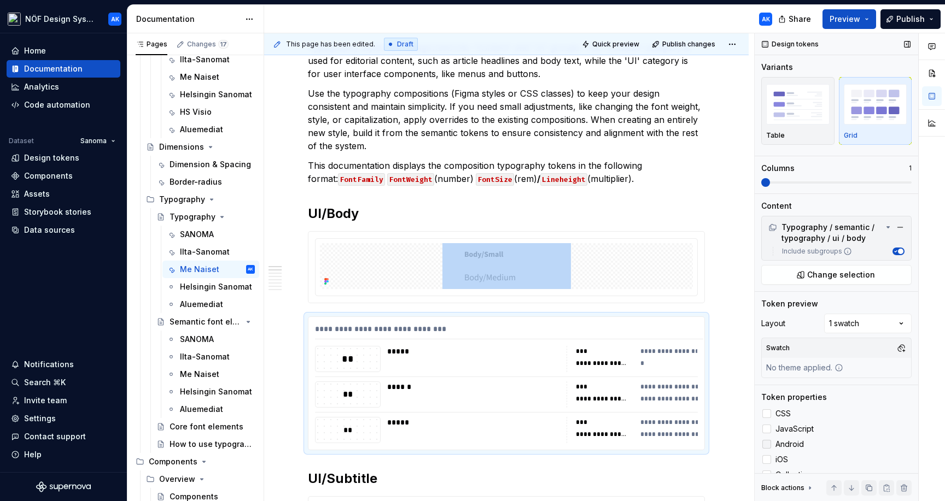
click at [766, 442] on div at bounding box center [766, 444] width 9 height 9
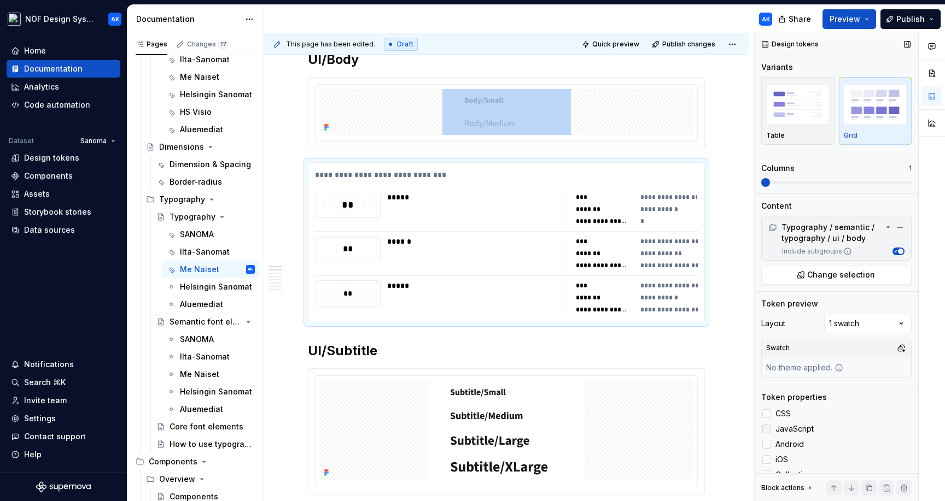
scroll to position [30, 0]
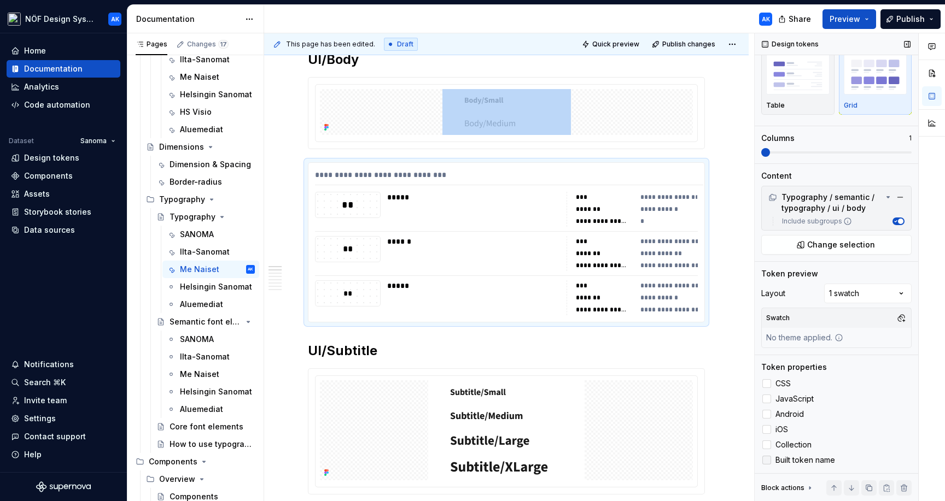
click at [766, 460] on icon at bounding box center [766, 460] width 0 height 0
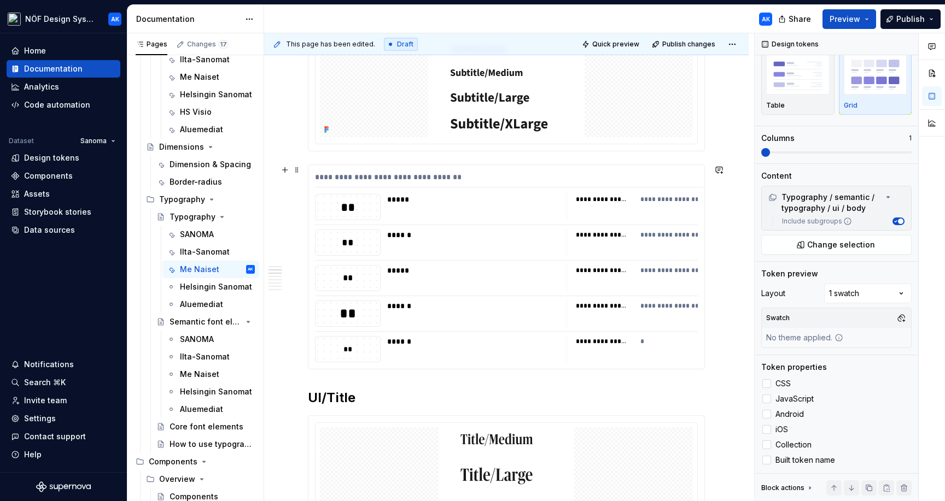
scroll to position [660, 0]
click at [618, 294] on div "**********" at bounding box center [506, 267] width 396 height 204
click at [772, 459] on label "Built token name" at bounding box center [836, 460] width 150 height 13
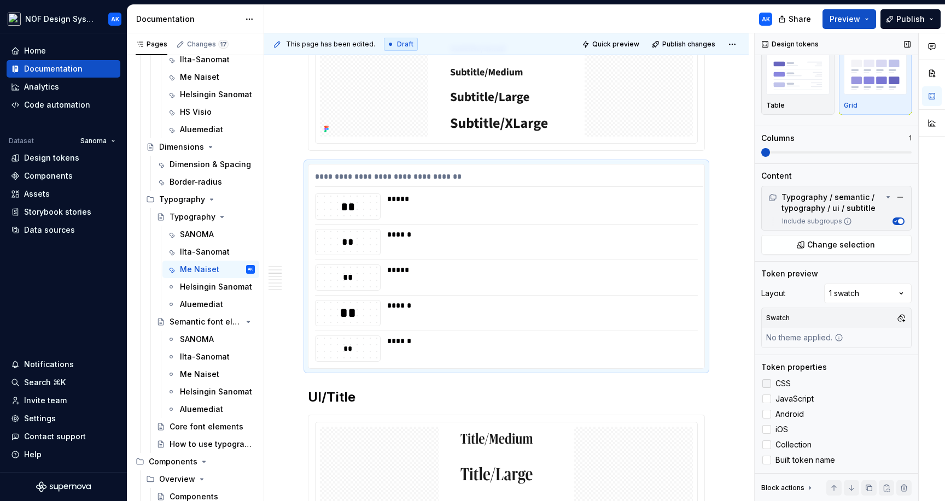
click at [766, 382] on div at bounding box center [766, 383] width 9 height 9
click at [764, 414] on div at bounding box center [766, 414] width 9 height 9
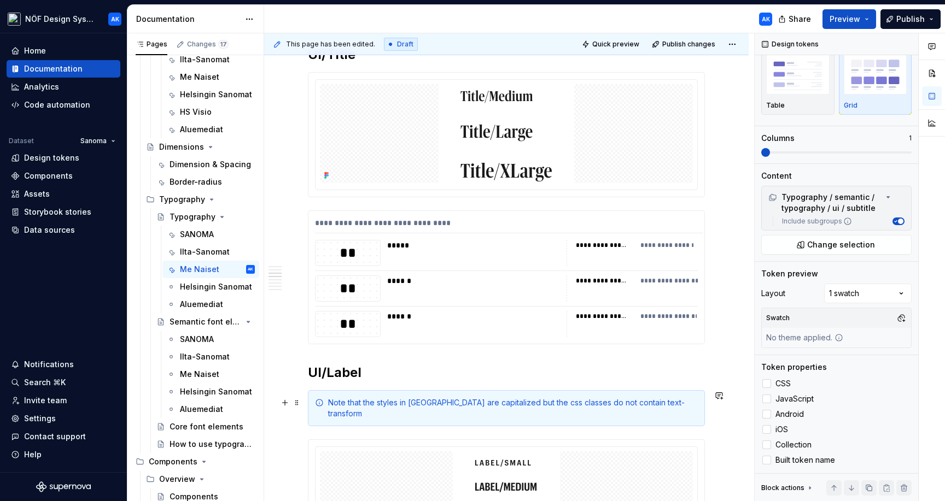
scroll to position [1008, 0]
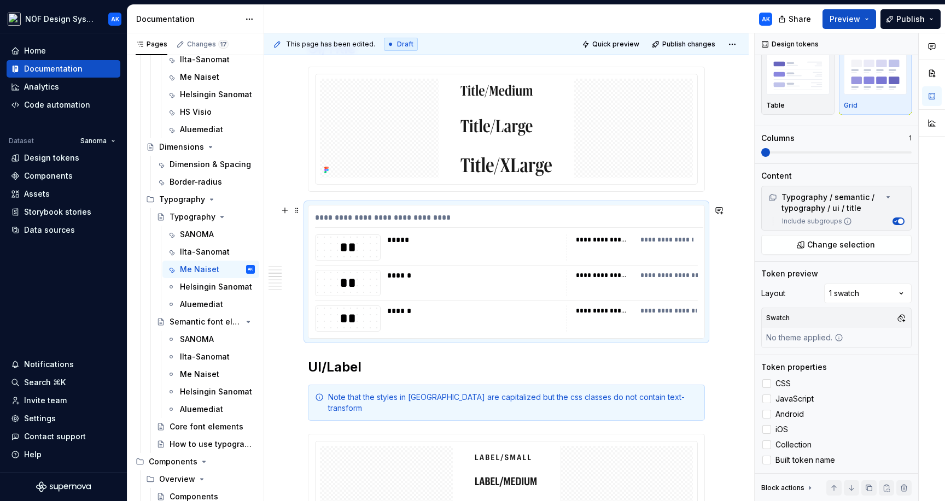
click at [629, 301] on div "**********" at bounding box center [506, 272] width 396 height 133
click at [763, 452] on div "CSS JavaScript Android iOS Collection Built token name" at bounding box center [836, 422] width 150 height 90
click at [766, 460] on icon at bounding box center [766, 460] width 0 height 0
click at [765, 383] on div at bounding box center [766, 383] width 9 height 9
click at [764, 416] on div at bounding box center [766, 414] width 9 height 9
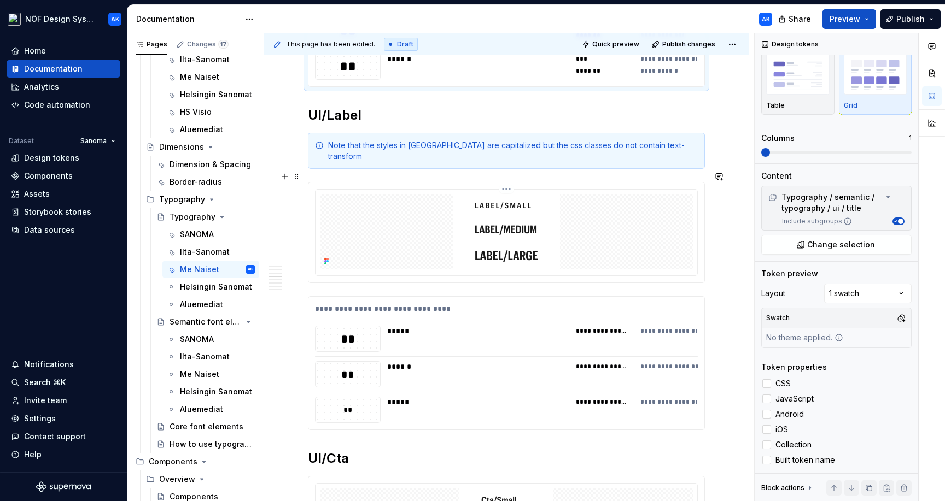
scroll to position [1280, 0]
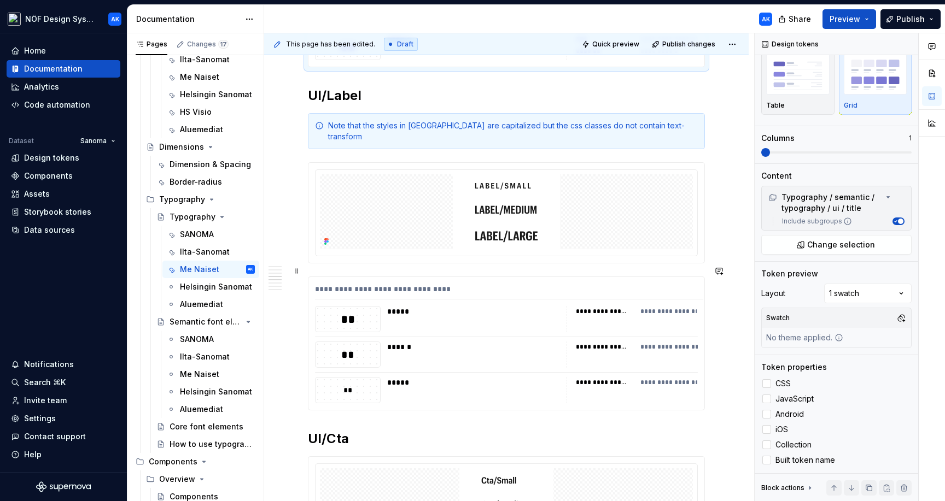
click at [620, 325] on div "**********" at bounding box center [506, 343] width 396 height 133
click at [766, 460] on icon at bounding box center [766, 460] width 0 height 0
click at [766, 382] on div at bounding box center [766, 383] width 9 height 9
click at [765, 413] on div at bounding box center [766, 414] width 9 height 9
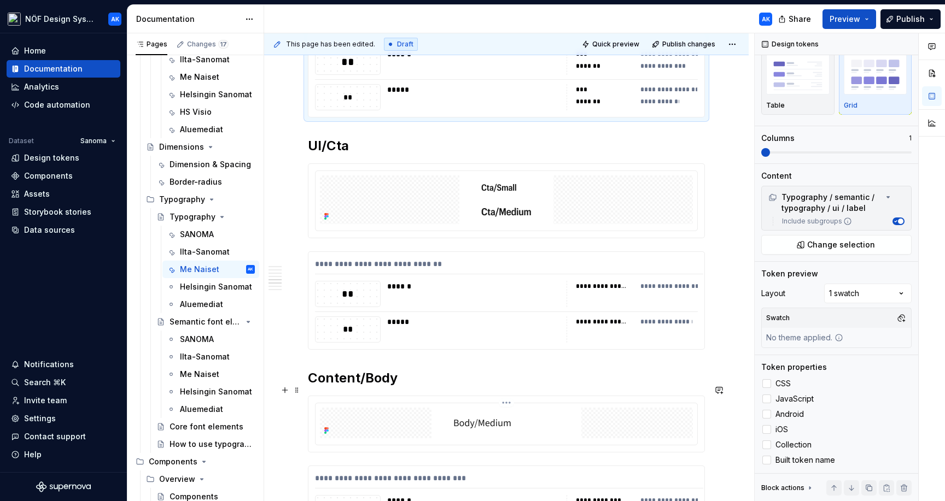
scroll to position [1576, 0]
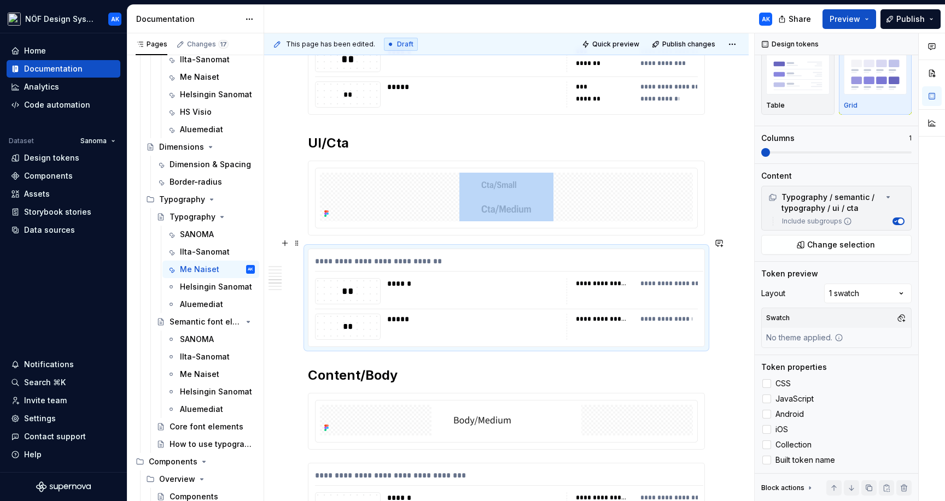
click at [642, 285] on div "**********" at bounding box center [631, 291] width 131 height 26
click at [766, 460] on icon at bounding box center [766, 460] width 0 height 0
click at [771, 382] on label "CSS" at bounding box center [836, 383] width 150 height 13
click at [765, 414] on div at bounding box center [766, 414] width 9 height 9
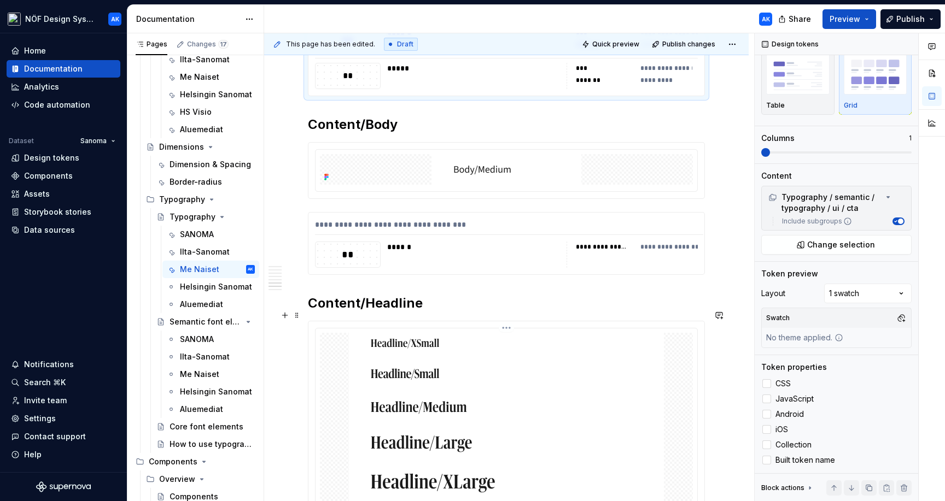
scroll to position [1835, 0]
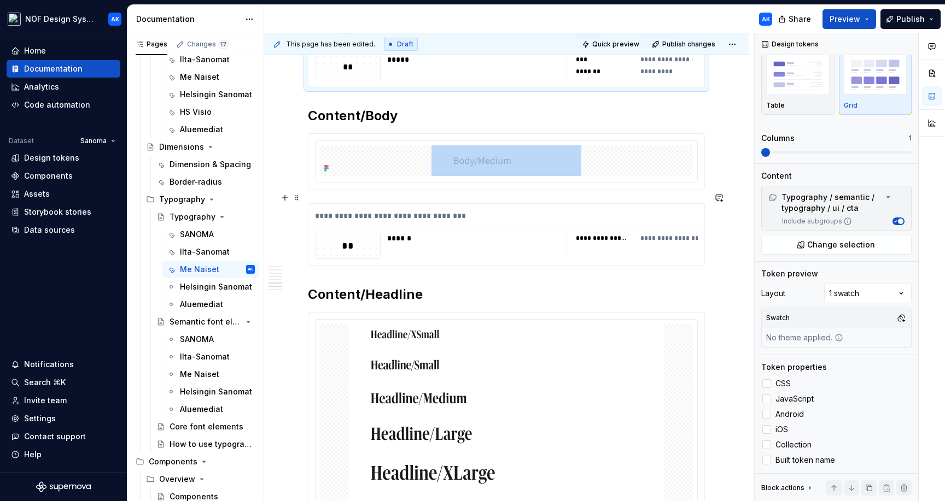
click at [640, 239] on div "**********" at bounding box center [631, 246] width 131 height 26
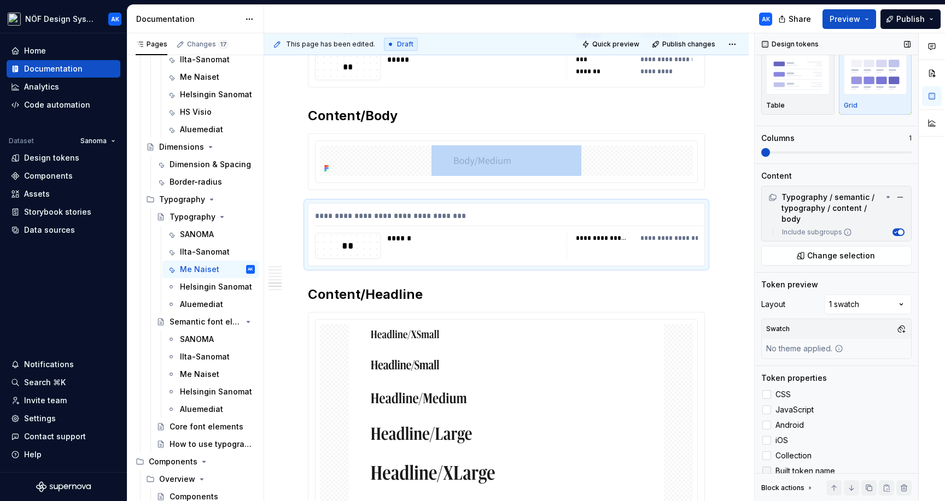
click at [766, 471] on icon at bounding box center [766, 471] width 0 height 0
click at [768, 396] on div at bounding box center [766, 394] width 9 height 9
click at [765, 424] on div at bounding box center [766, 425] width 9 height 9
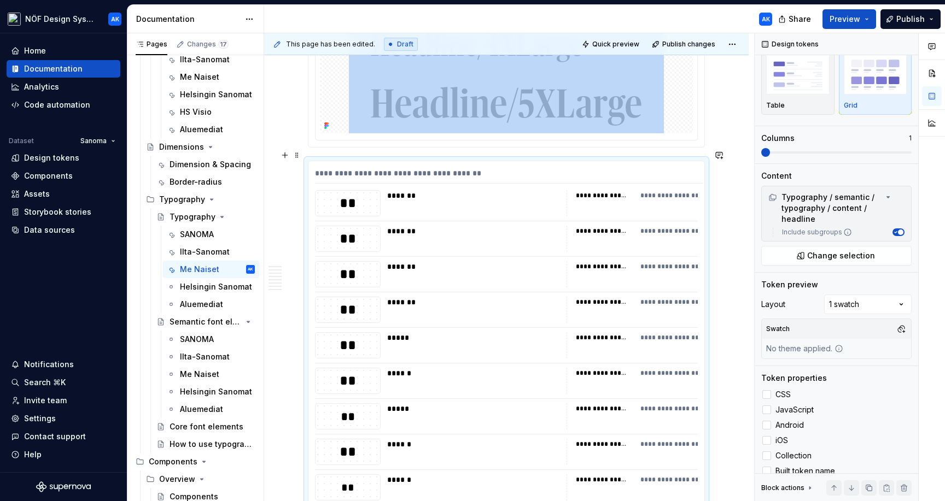
click at [612, 337] on div "**********" at bounding box center [631, 345] width 131 height 26
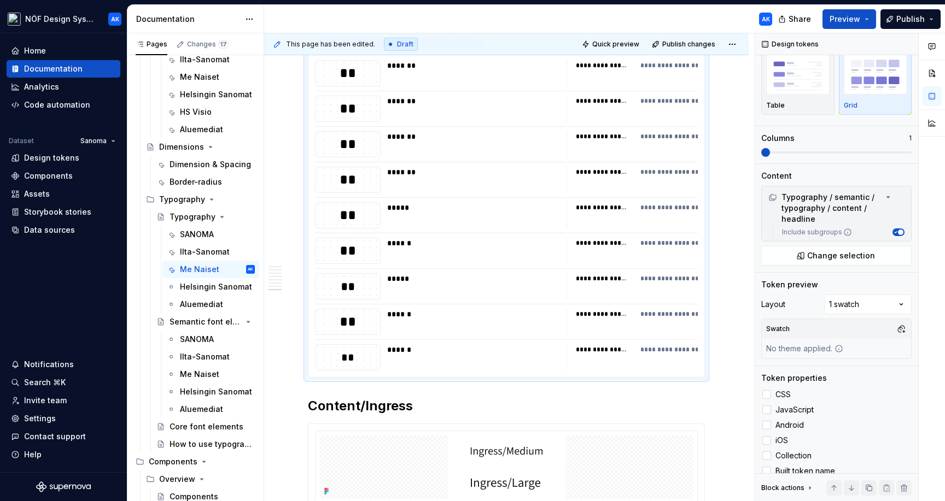
scroll to position [2533, 0]
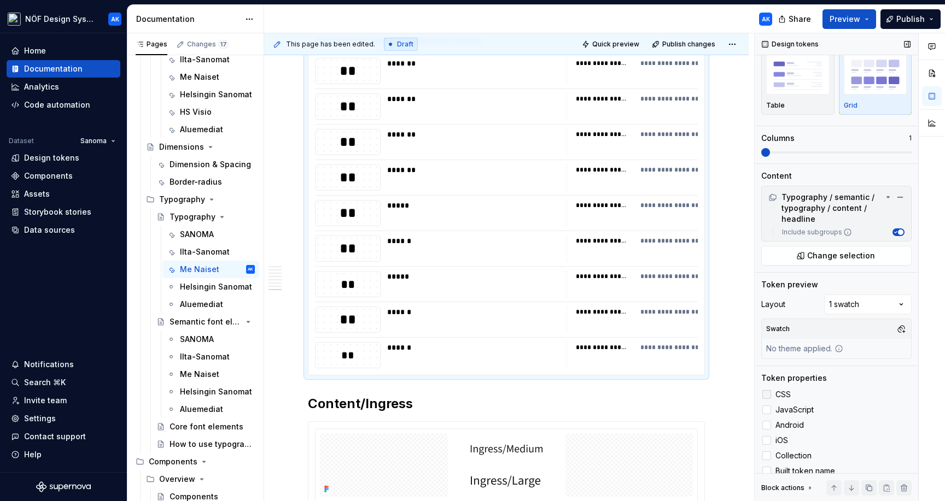
click at [770, 397] on div at bounding box center [766, 394] width 9 height 9
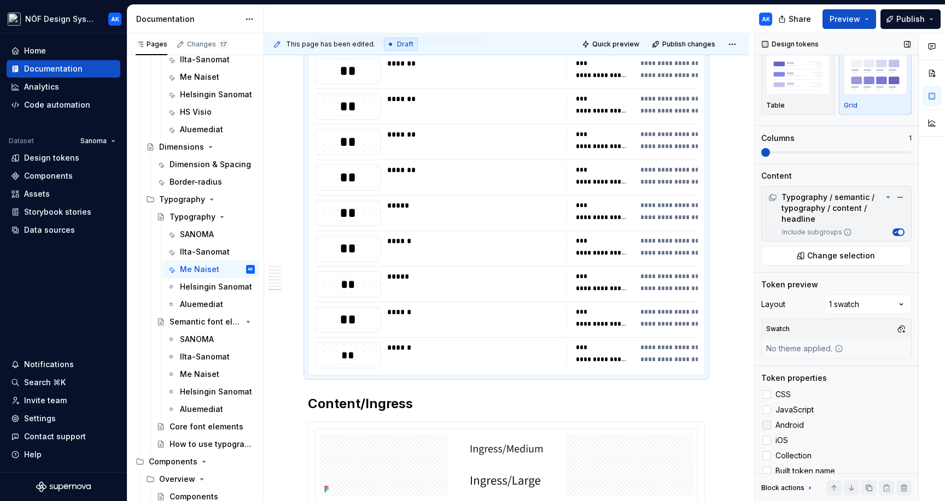
click at [768, 425] on div at bounding box center [766, 425] width 9 height 9
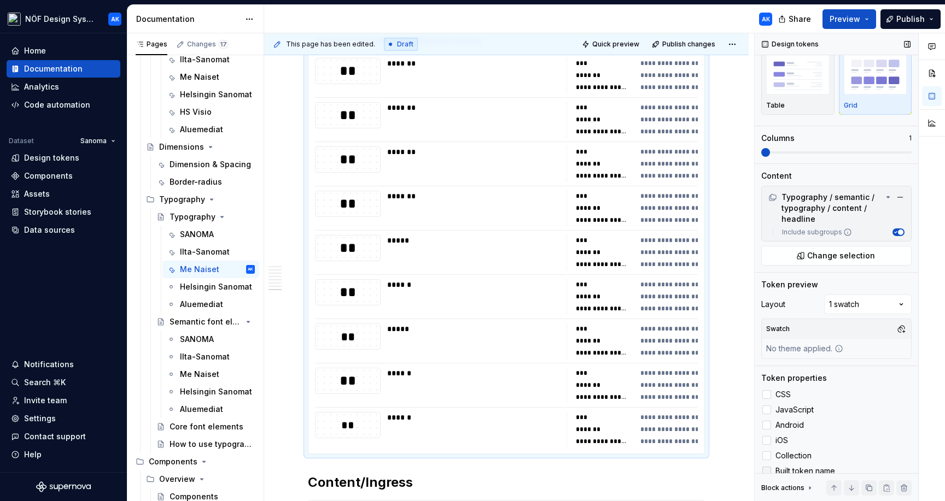
click at [766, 471] on icon at bounding box center [766, 471] width 0 height 0
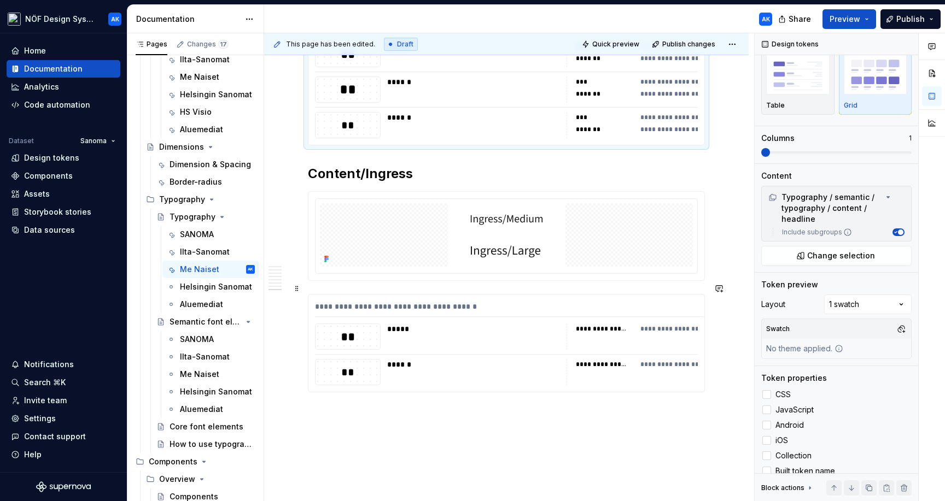
scroll to position [2767, 0]
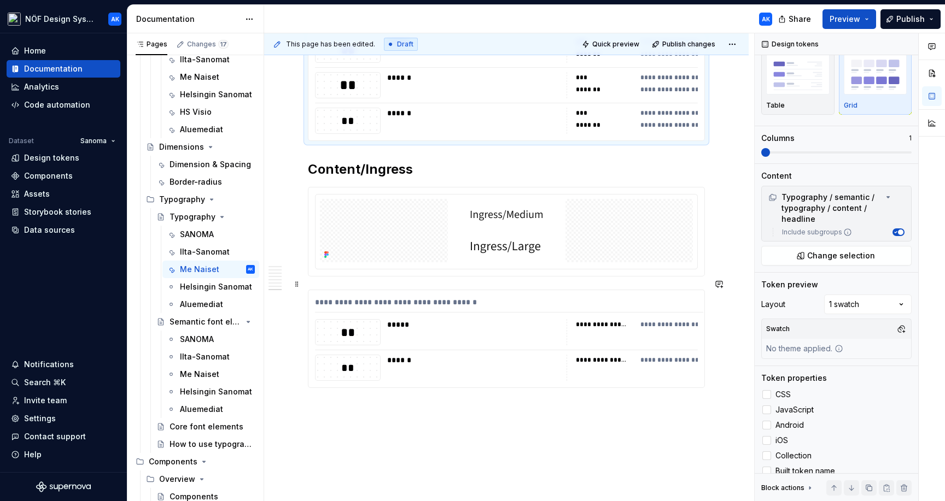
click at [622, 320] on div "**********" at bounding box center [602, 324] width 52 height 9
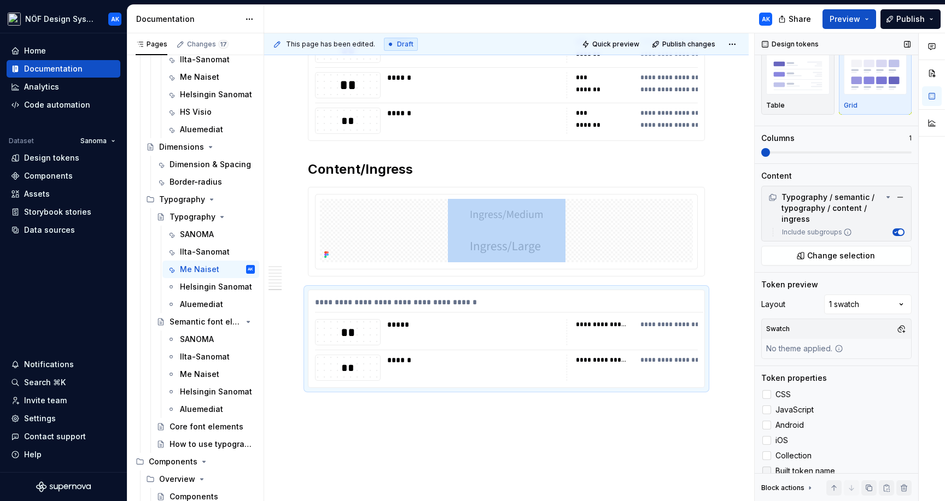
click at [769, 466] on label "Built token name" at bounding box center [836, 471] width 150 height 13
click at [765, 394] on div at bounding box center [766, 394] width 9 height 9
click at [768, 426] on div at bounding box center [766, 425] width 9 height 9
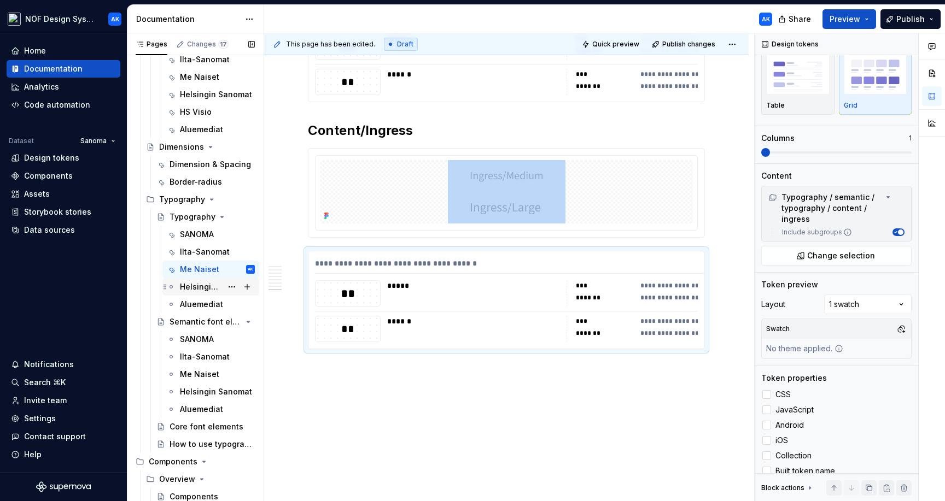
click at [193, 289] on div "Helsingin Sanomat" at bounding box center [201, 287] width 42 height 11
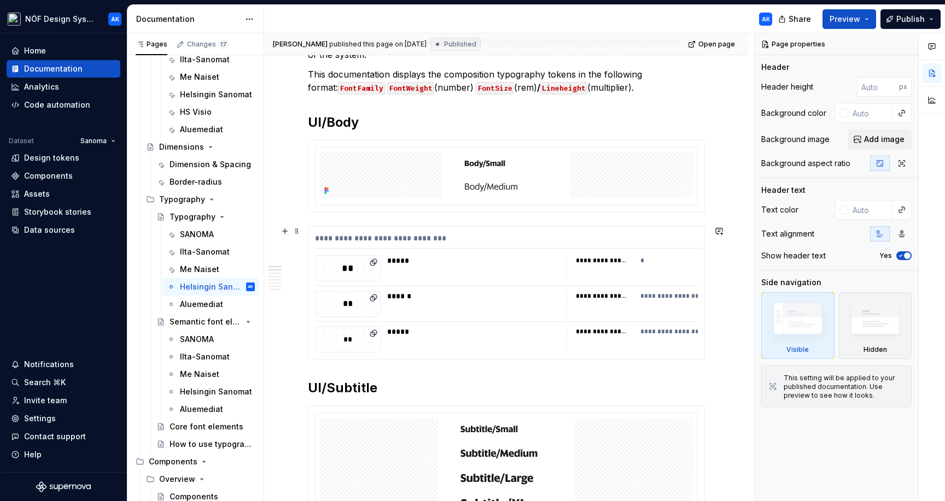
scroll to position [309, 0]
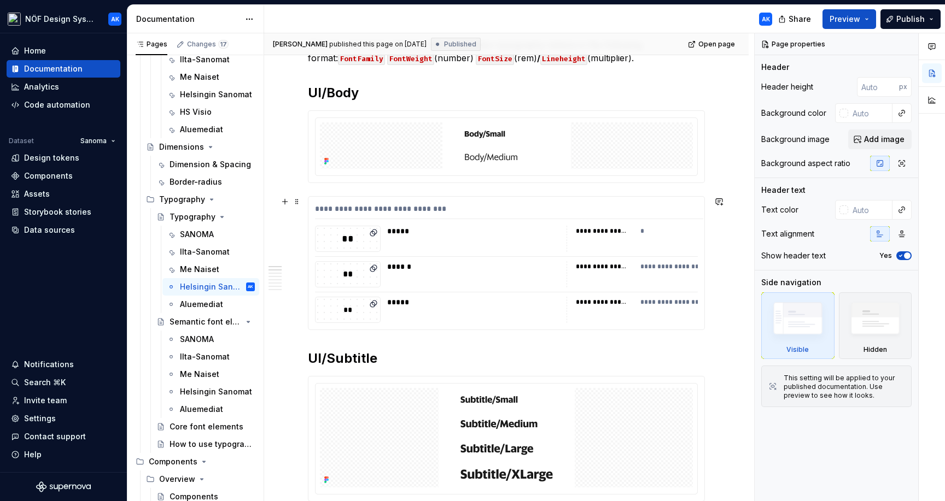
click at [565, 289] on div "**********" at bounding box center [506, 263] width 396 height 133
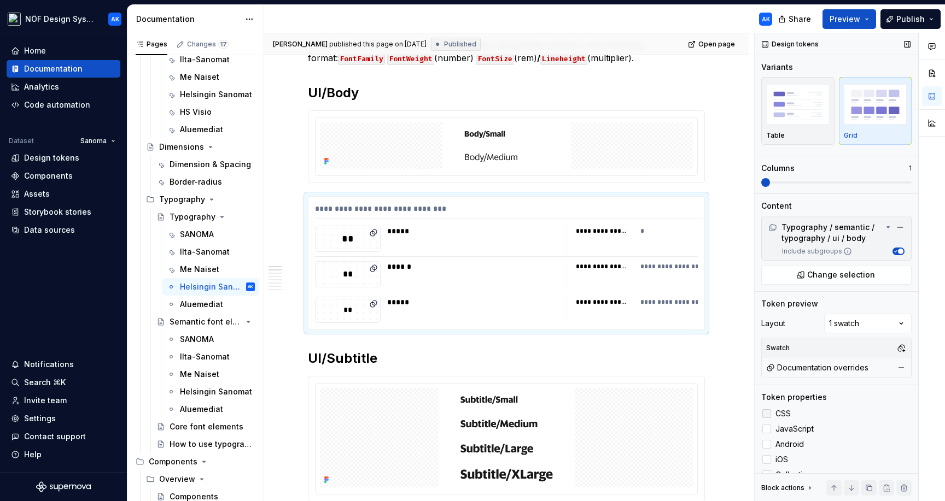
click at [769, 415] on div at bounding box center [766, 413] width 9 height 9
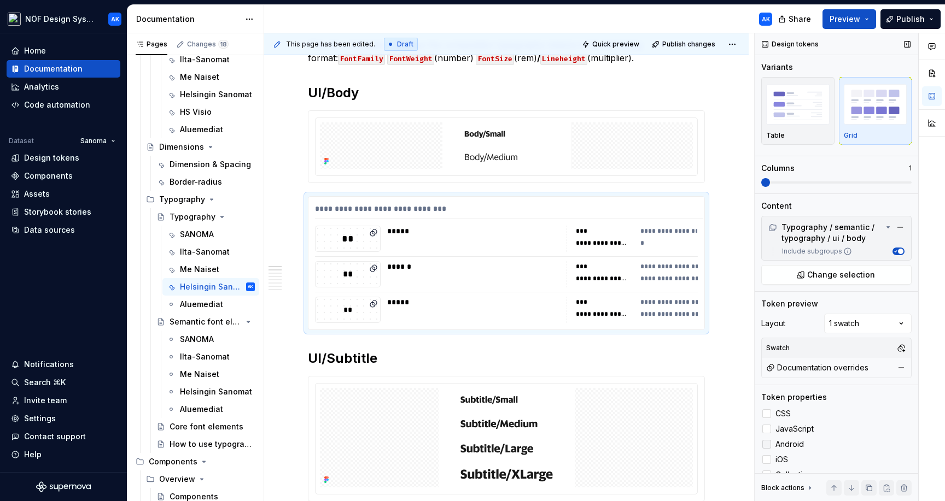
click at [768, 441] on div at bounding box center [766, 444] width 9 height 9
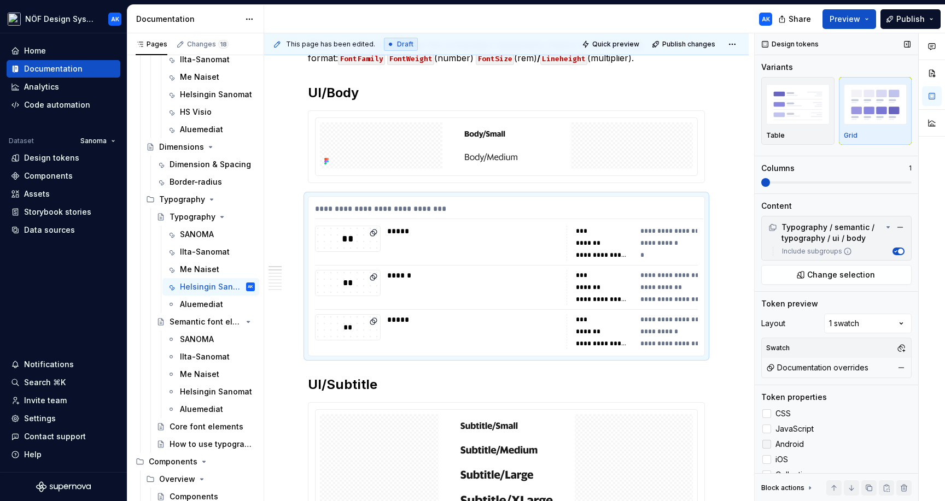
scroll to position [30, 0]
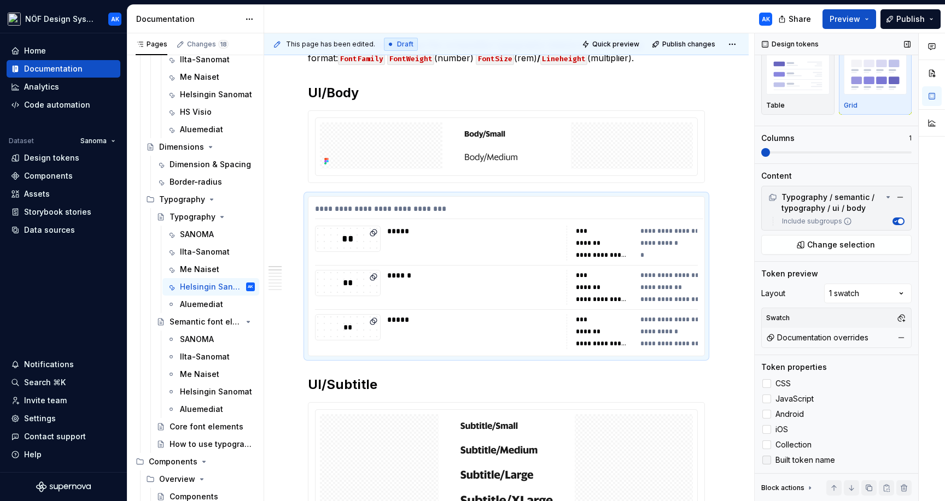
click at [766, 460] on icon at bounding box center [766, 460] width 0 height 0
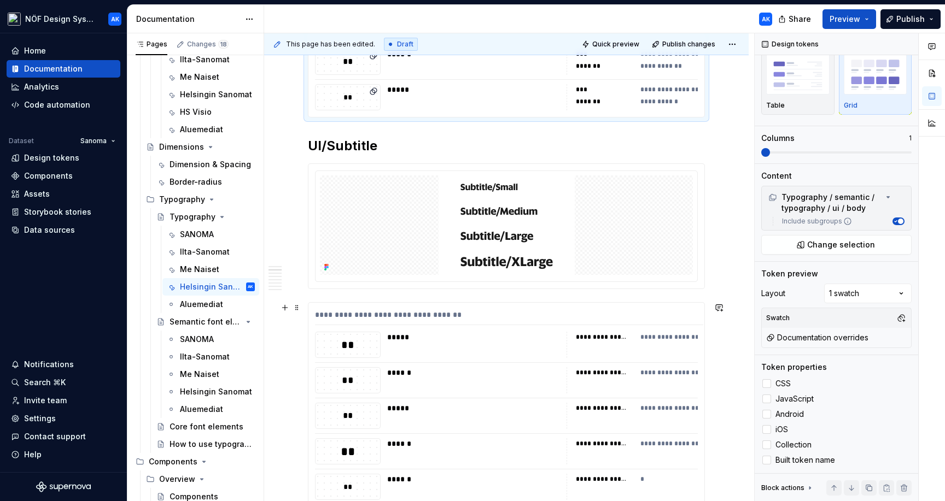
scroll to position [534, 0]
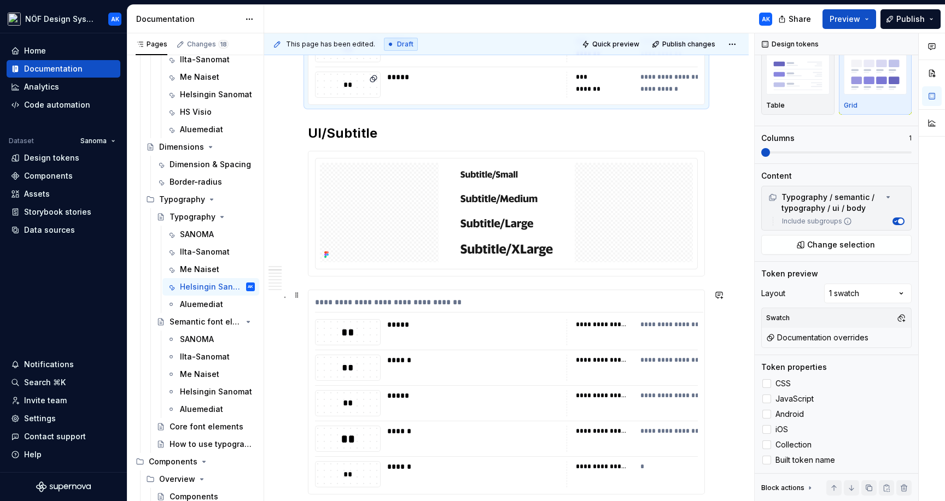
click at [646, 382] on div "**********" at bounding box center [506, 392] width 396 height 204
click at [768, 384] on div at bounding box center [766, 383] width 9 height 9
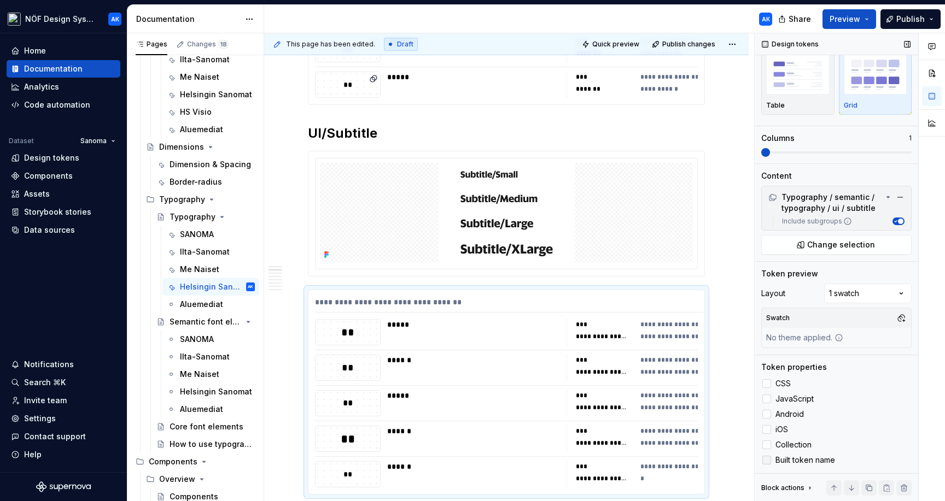
click at [766, 460] on icon at bounding box center [766, 460] width 0 height 0
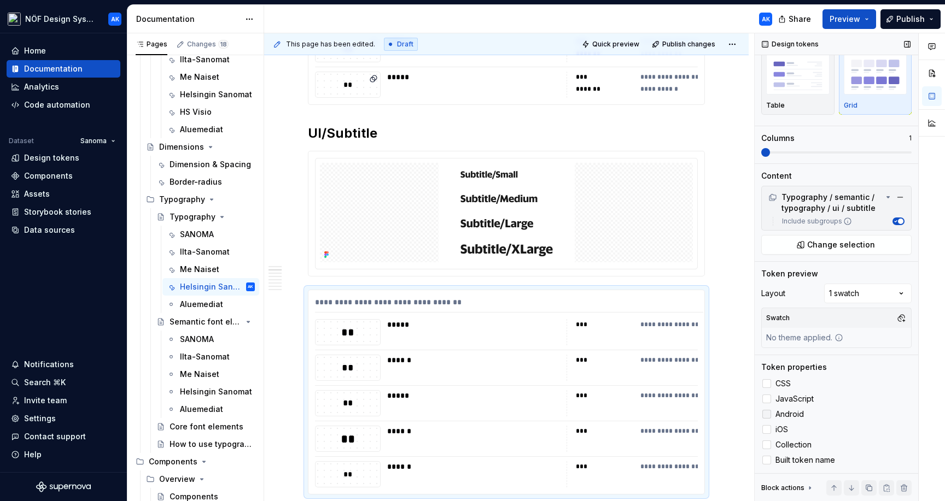
click at [768, 414] on div at bounding box center [766, 414] width 9 height 9
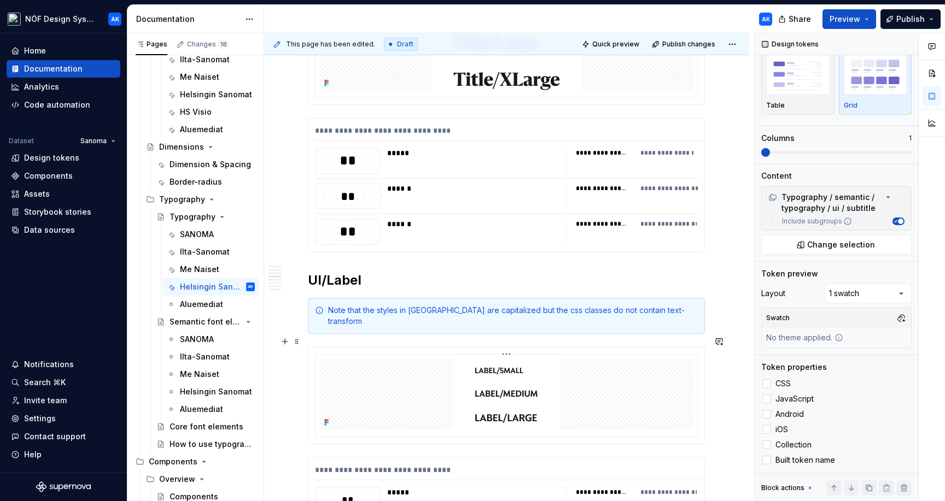
scroll to position [1098, 0]
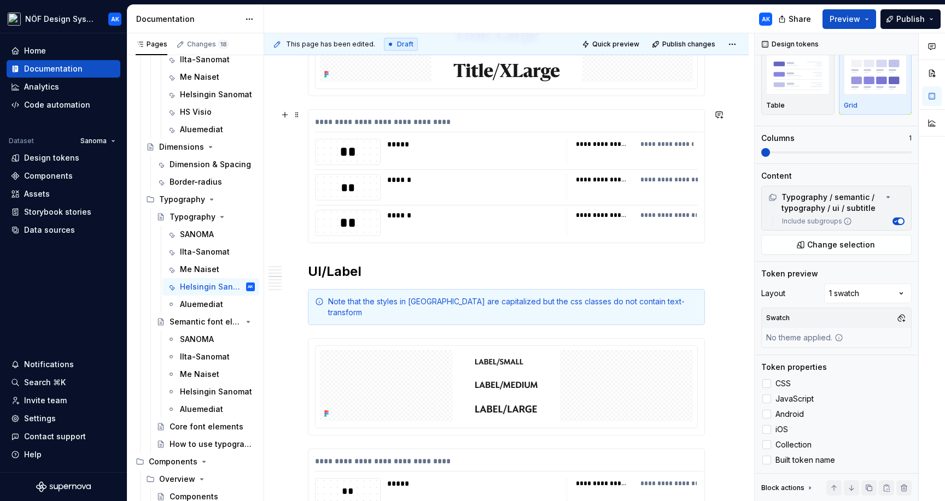
click at [656, 205] on div at bounding box center [506, 205] width 383 height 1
click at [766, 384] on div at bounding box center [766, 383] width 9 height 9
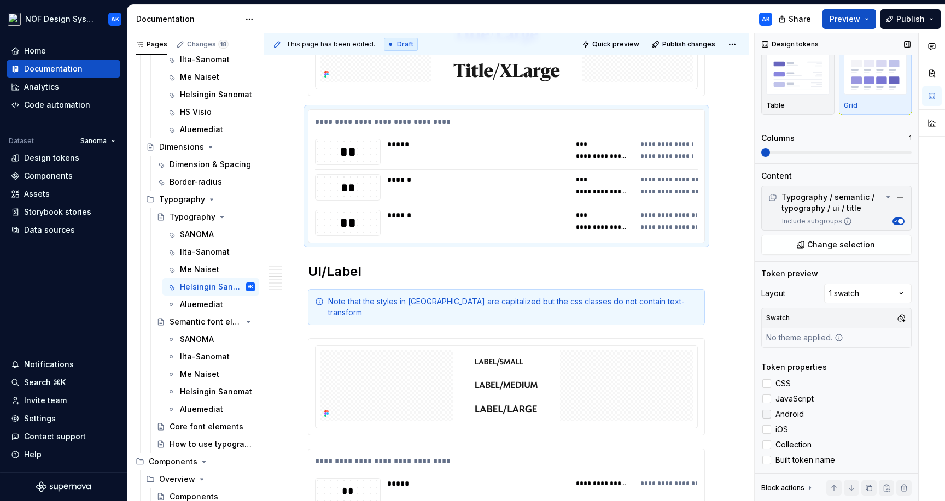
click at [765, 413] on div at bounding box center [766, 414] width 9 height 9
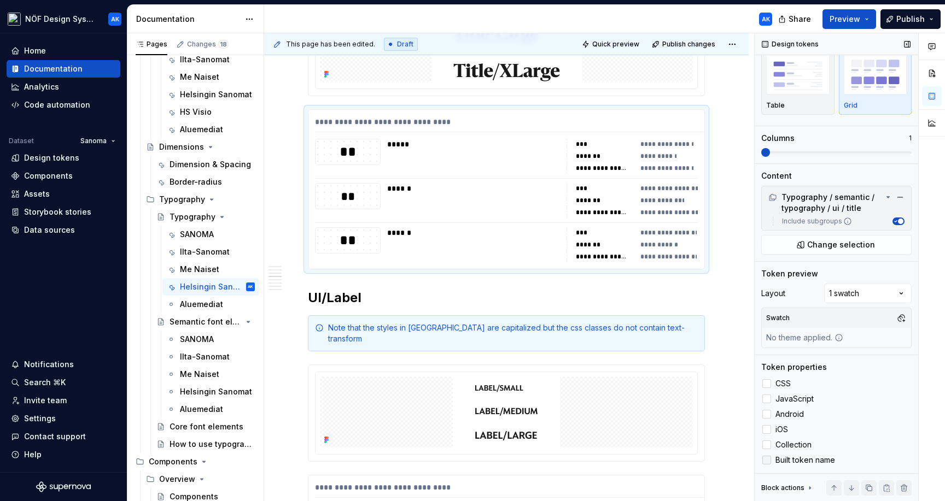
click at [766, 460] on icon at bounding box center [766, 460] width 0 height 0
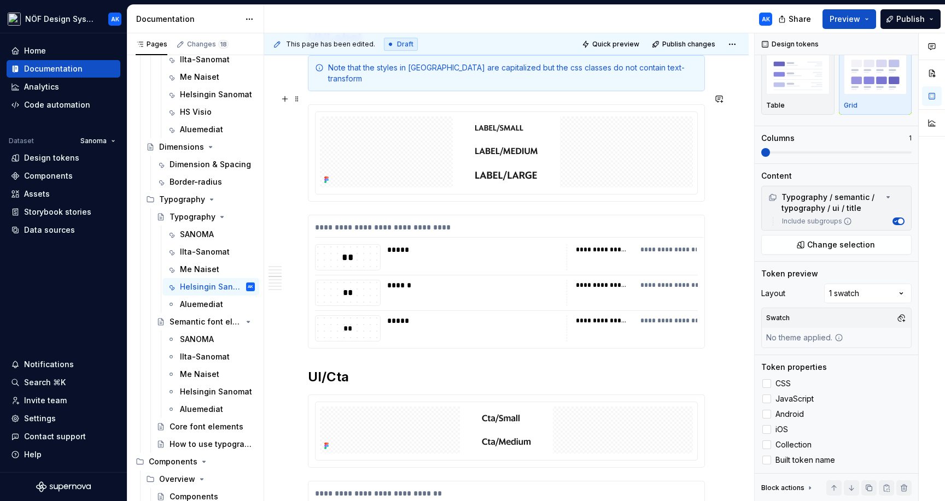
scroll to position [1342, 0]
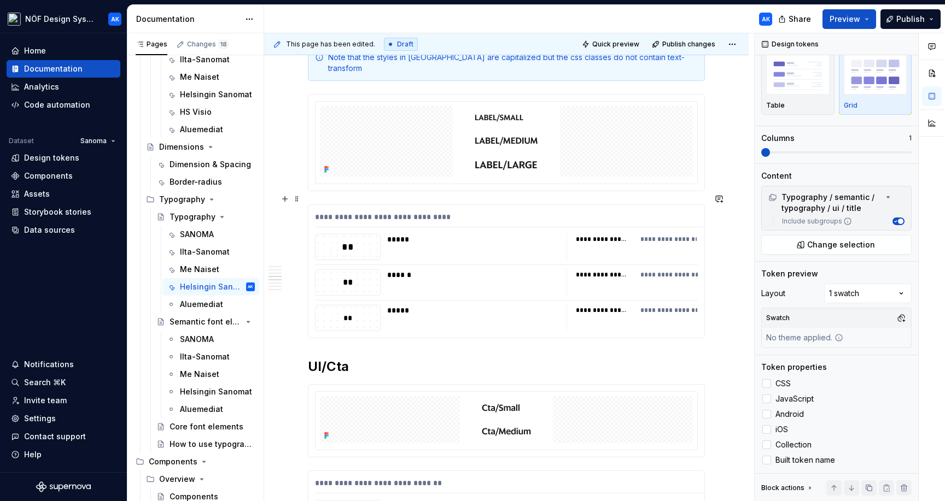
click at [623, 285] on div "**********" at bounding box center [506, 271] width 396 height 133
click at [764, 388] on div at bounding box center [766, 383] width 9 height 9
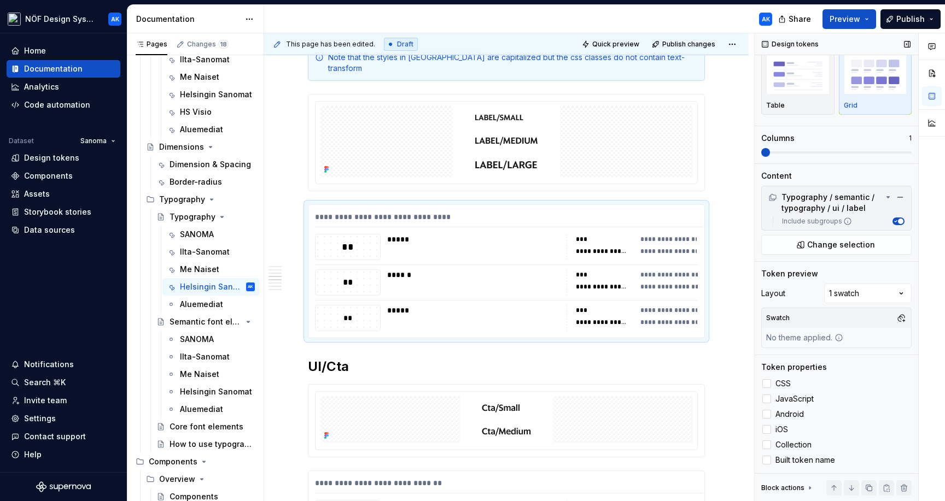
click at [764, 422] on div "CSS JavaScript Android iOS Collection Built token name" at bounding box center [836, 422] width 150 height 90
click at [764, 417] on div at bounding box center [766, 414] width 9 height 9
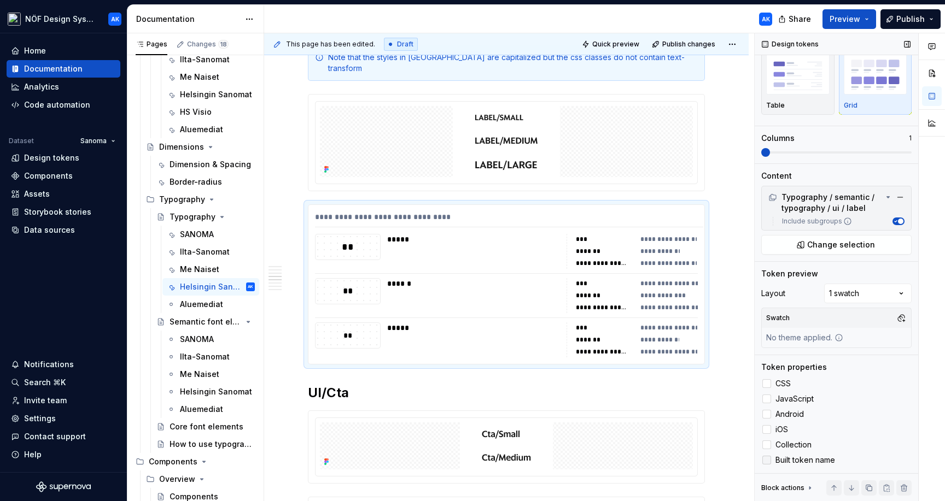
click at [764, 456] on div at bounding box center [766, 460] width 9 height 9
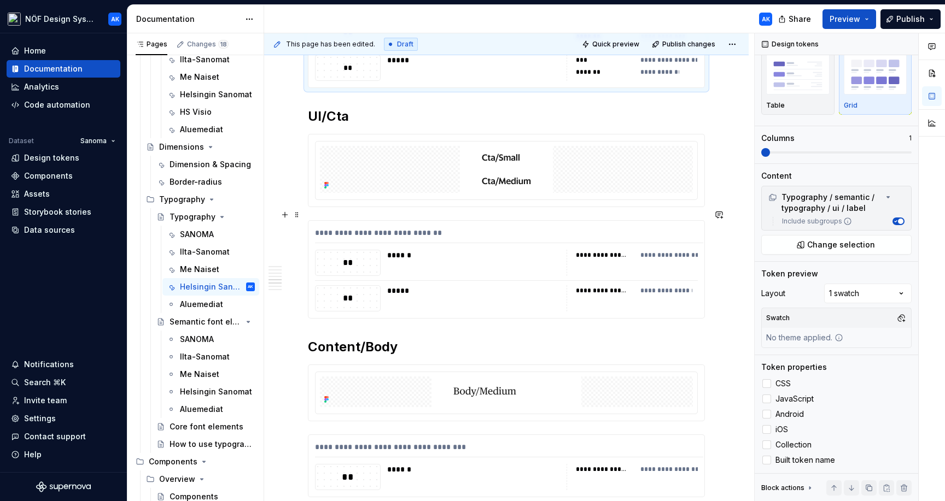
scroll to position [1599, 0]
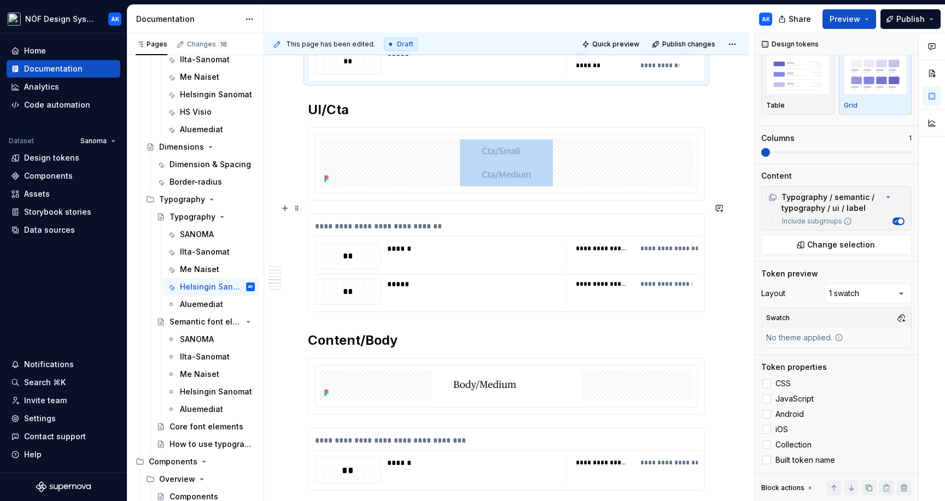
click at [641, 289] on div "**********" at bounding box center [631, 292] width 131 height 26
click at [767, 464] on div at bounding box center [766, 460] width 9 height 9
click at [769, 380] on div at bounding box center [766, 383] width 9 height 9
click at [769, 410] on div at bounding box center [766, 414] width 9 height 9
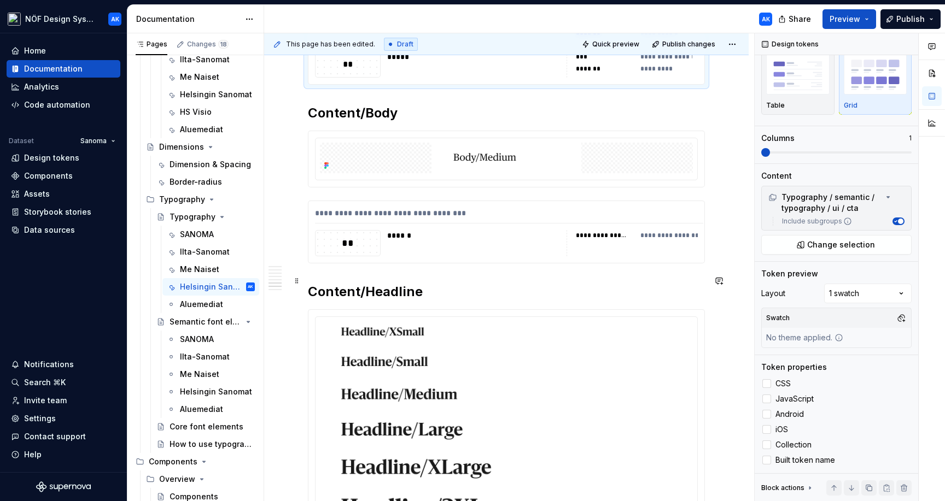
scroll to position [1829, 0]
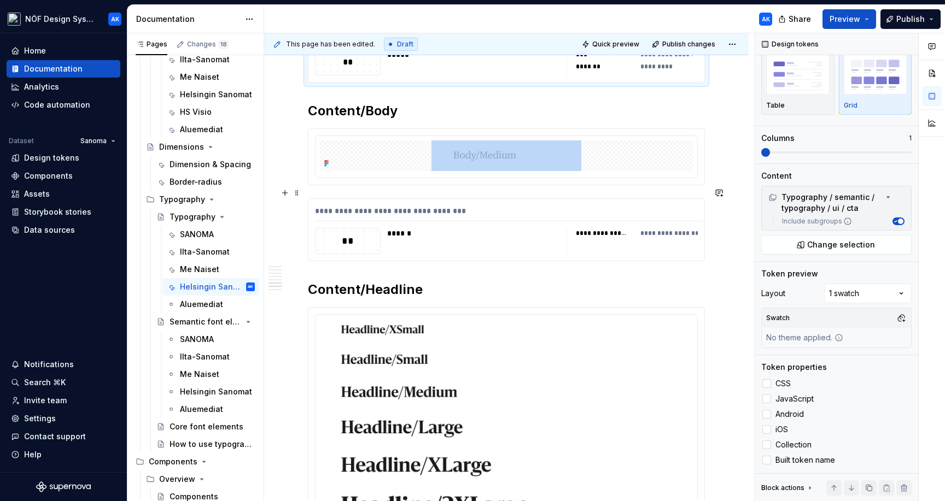
click at [638, 229] on div "**********" at bounding box center [631, 241] width 131 height 26
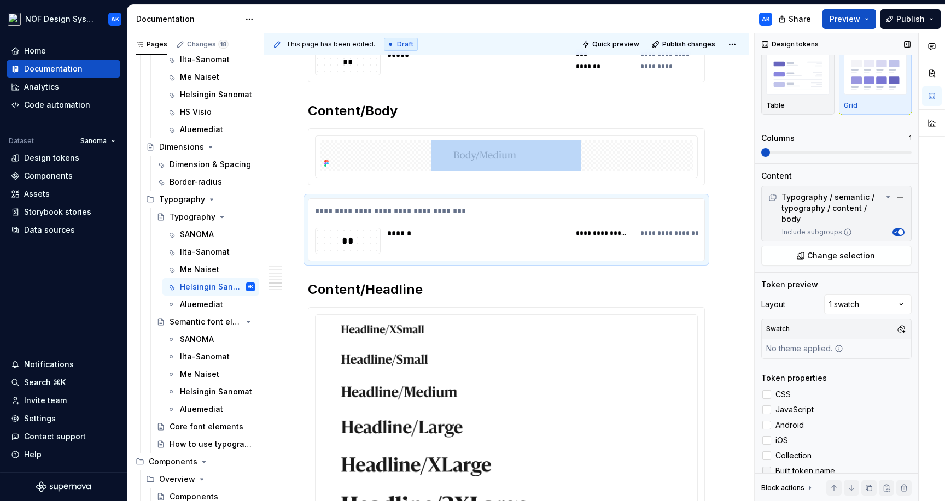
click at [766, 471] on icon at bounding box center [766, 471] width 0 height 0
click at [767, 396] on div at bounding box center [766, 394] width 9 height 9
click at [767, 426] on div at bounding box center [766, 425] width 9 height 9
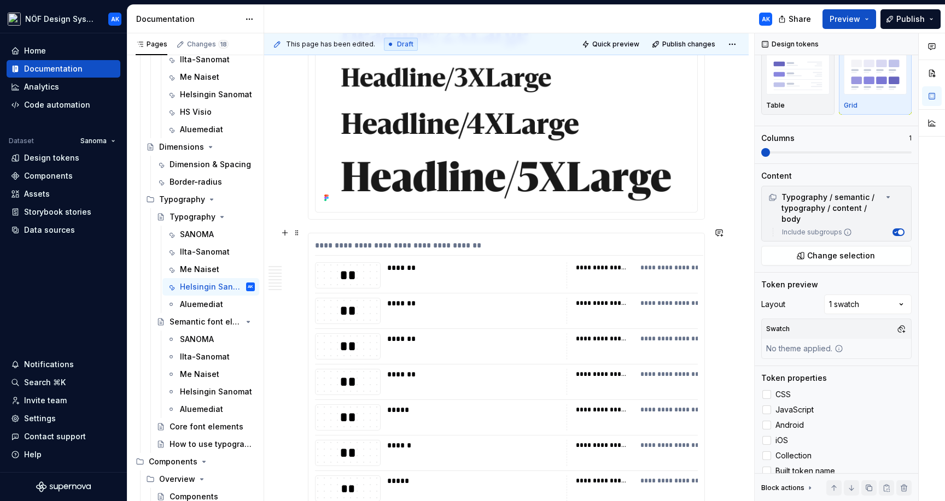
scroll to position [2301, 0]
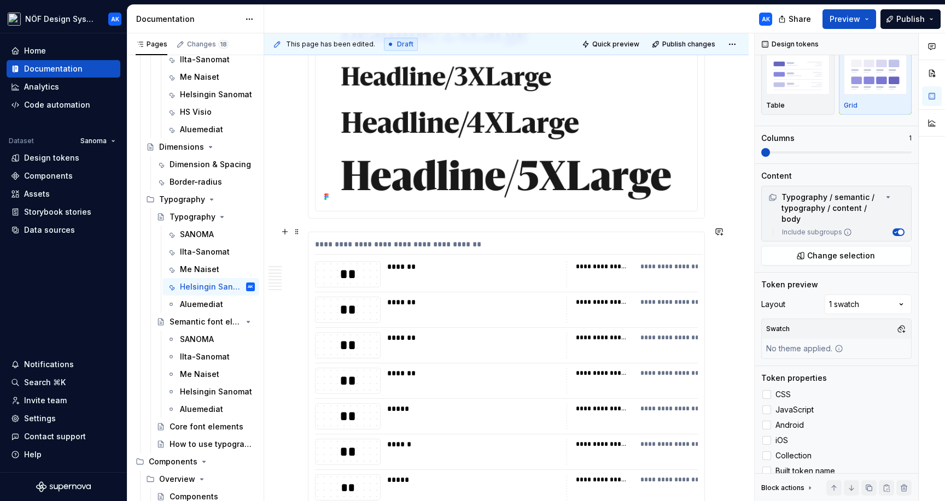
click at [493, 344] on div "*******" at bounding box center [473, 345] width 173 height 26
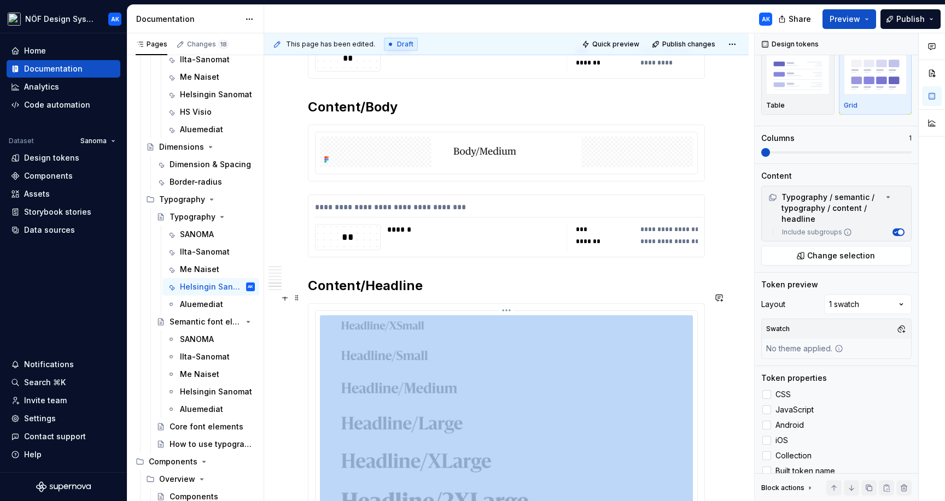
scroll to position [1825, 0]
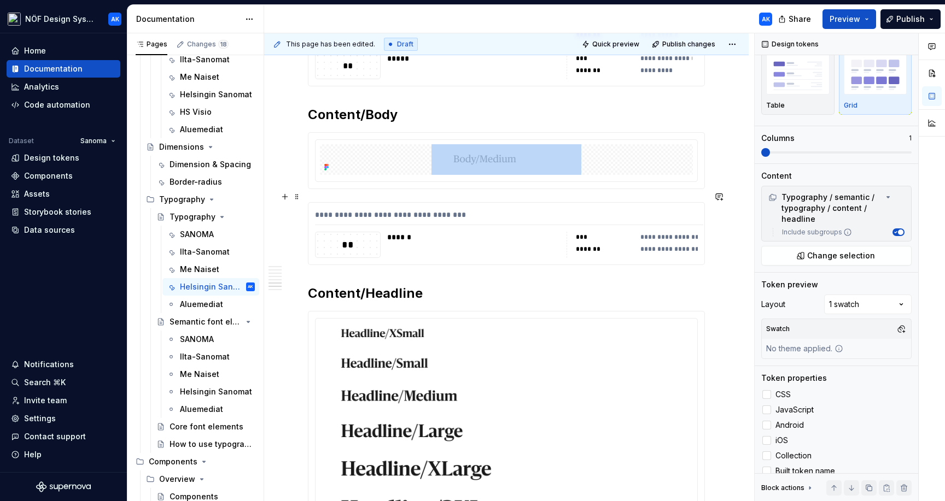
click at [534, 236] on div "******" at bounding box center [473, 245] width 173 height 26
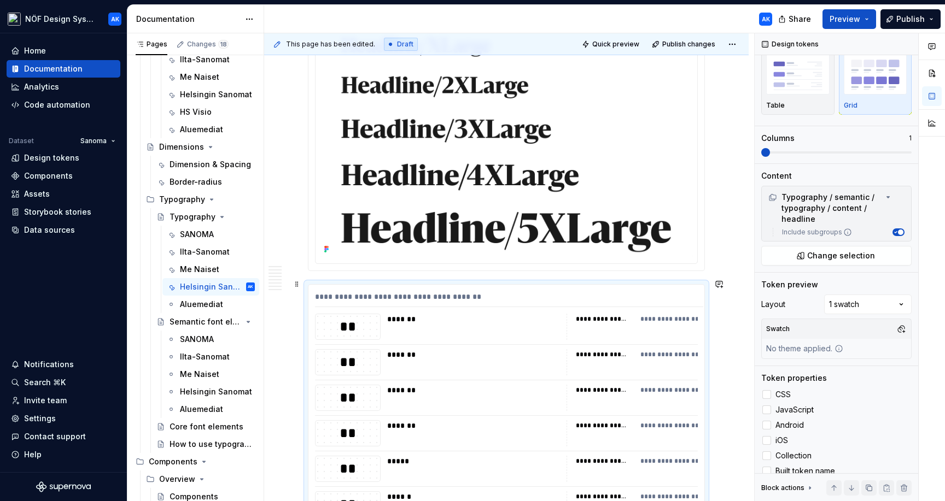
click at [531, 342] on div "**********" at bounding box center [506, 458] width 396 height 346
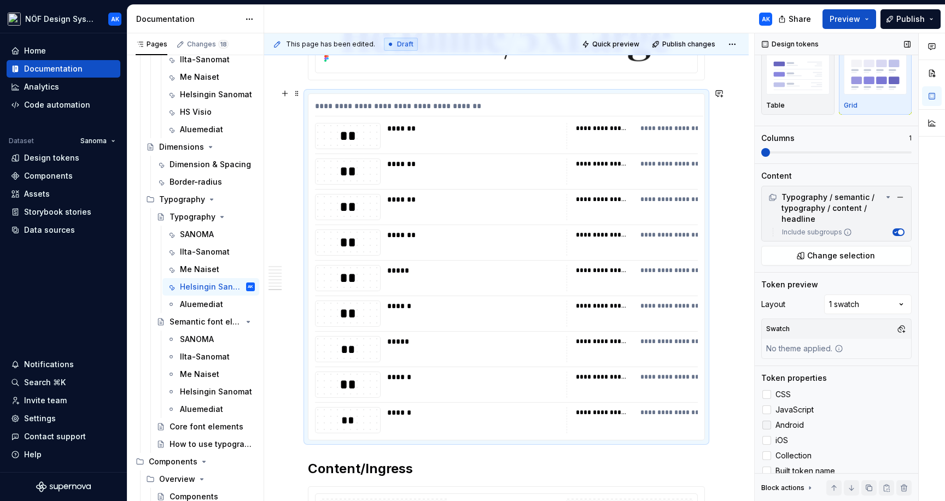
scroll to position [2444, 0]
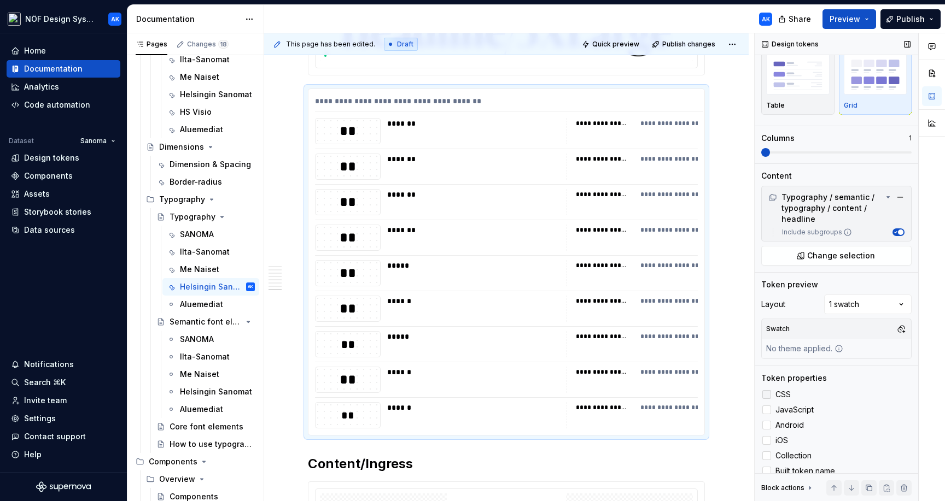
click at [766, 395] on div at bounding box center [766, 394] width 9 height 9
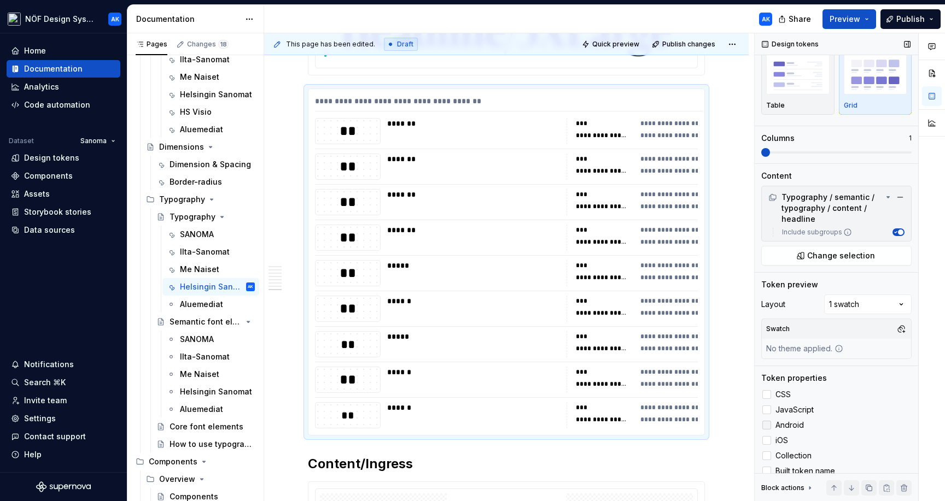
click at [766, 419] on label "Android" at bounding box center [836, 425] width 150 height 13
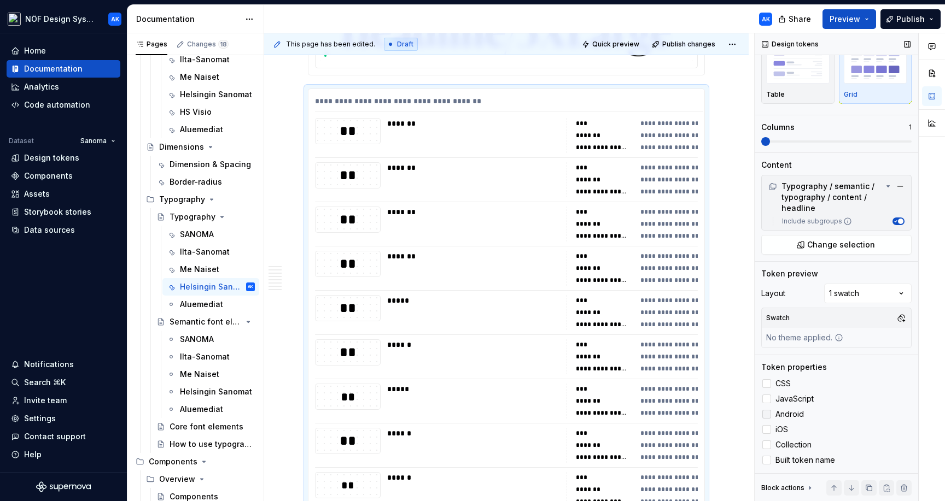
scroll to position [40, 0]
click at [766, 461] on icon at bounding box center [766, 461] width 0 height 0
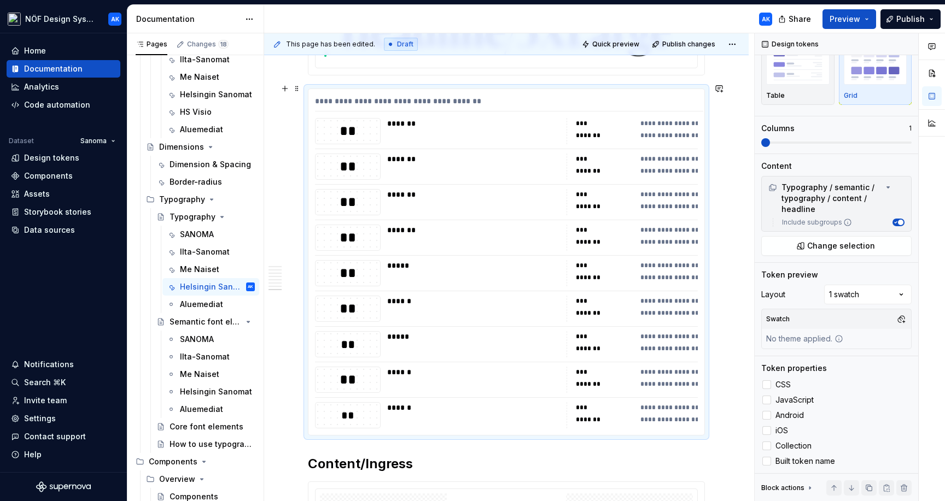
scroll to position [2784, 0]
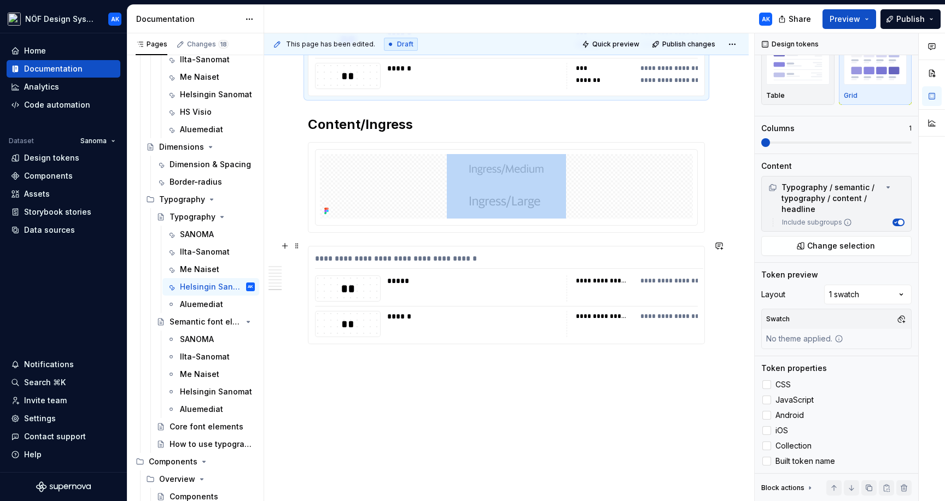
click at [507, 313] on div "******" at bounding box center [476, 316] width 178 height 11
click at [766, 387] on div at bounding box center [766, 385] width 9 height 9
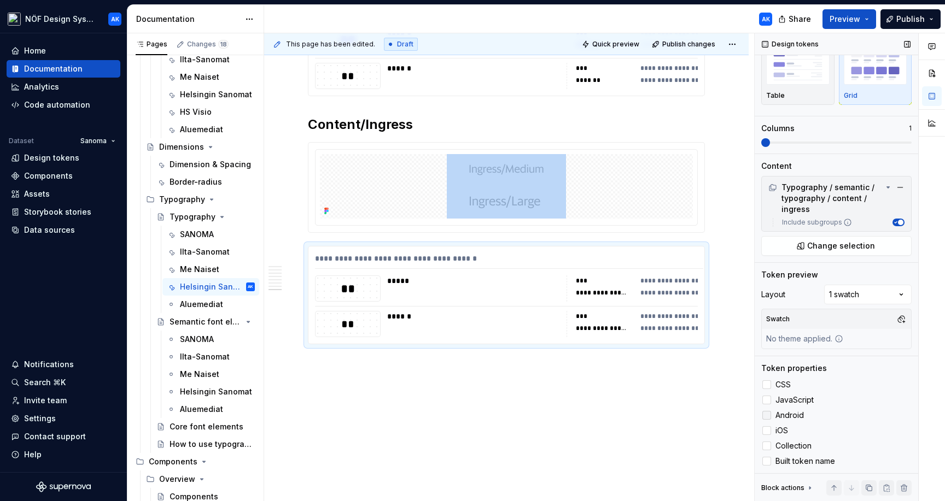
click at [766, 420] on label "Android" at bounding box center [836, 415] width 150 height 13
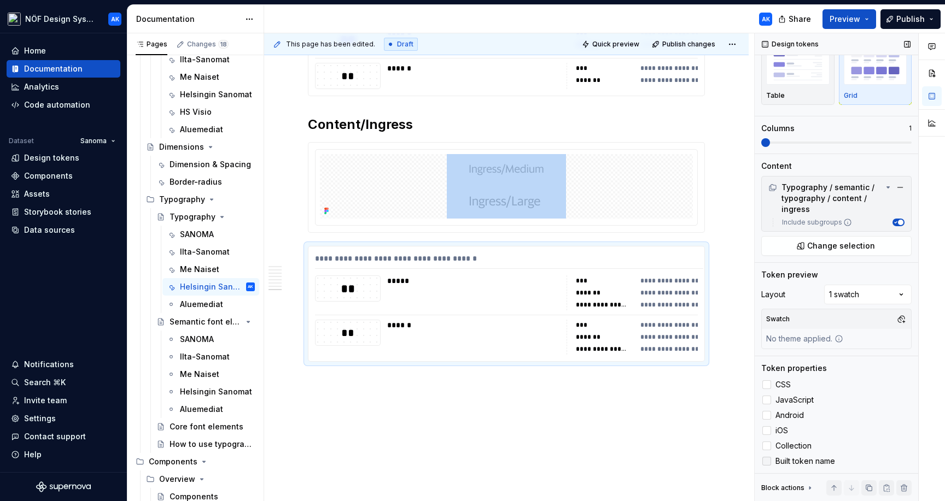
click at [766, 461] on icon at bounding box center [766, 461] width 0 height 0
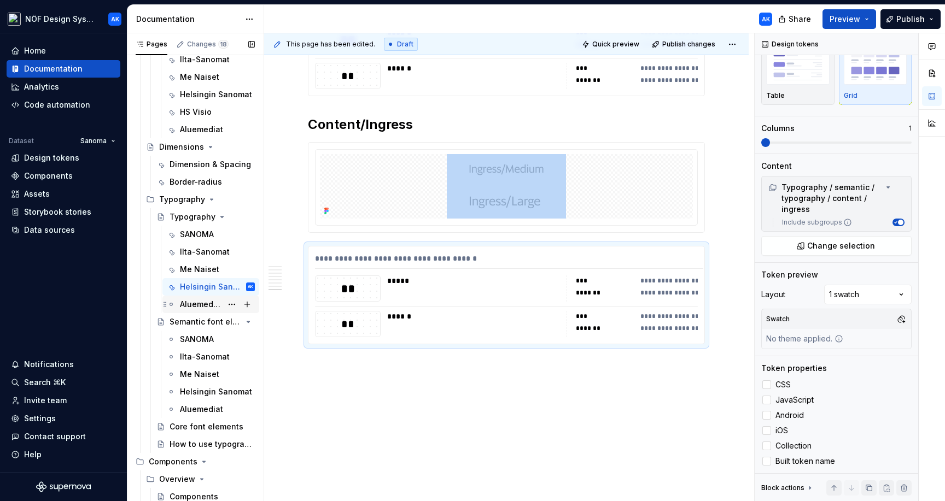
click at [209, 305] on div "Aluemediat" at bounding box center [201, 304] width 42 height 11
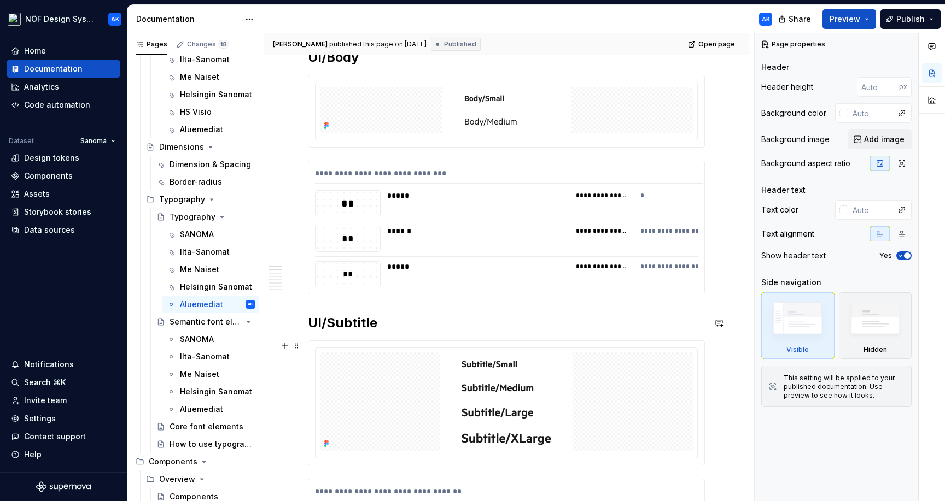
scroll to position [352, 0]
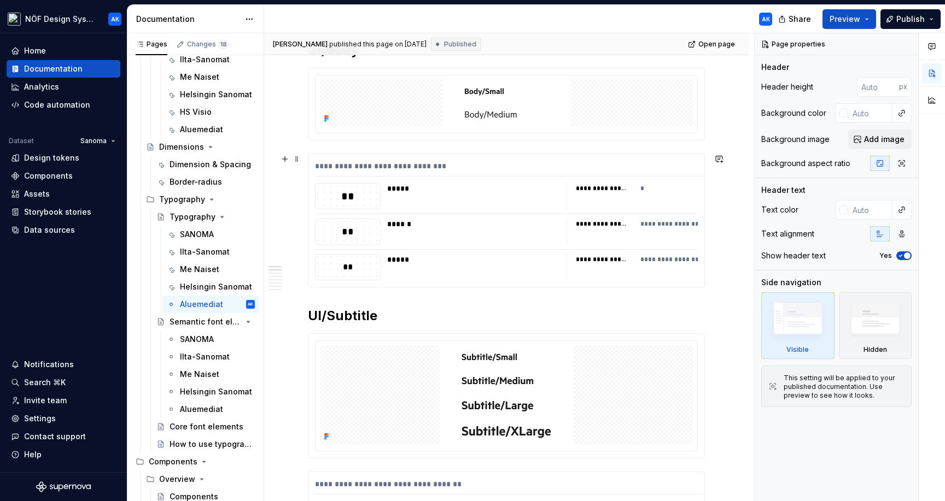
click at [463, 253] on div "**********" at bounding box center [506, 220] width 396 height 133
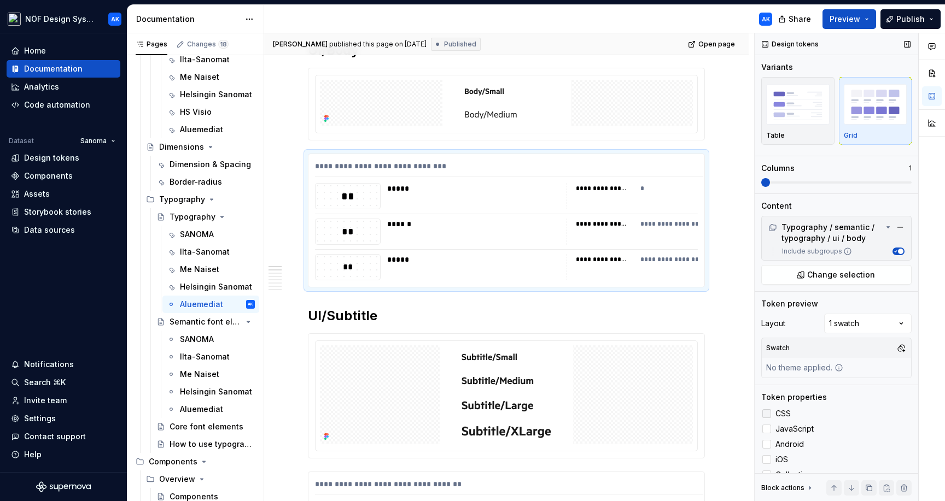
click at [762, 409] on label "CSS" at bounding box center [836, 413] width 150 height 13
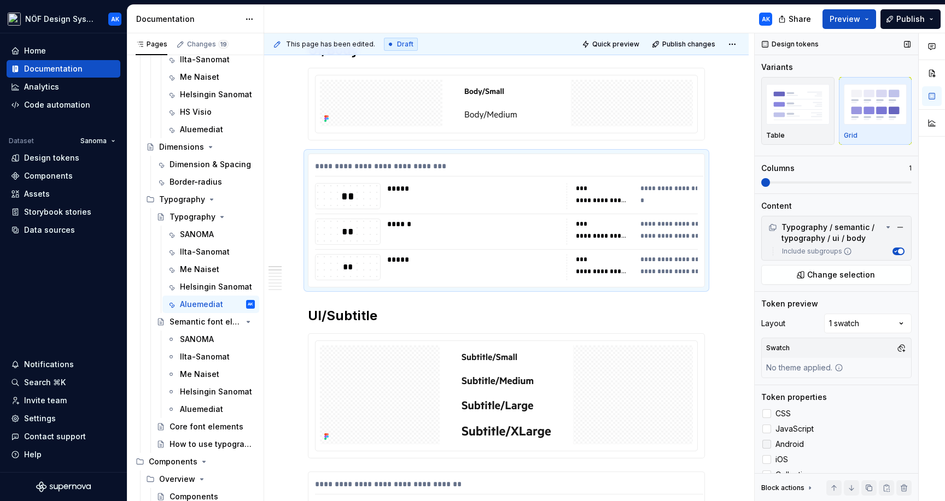
click at [769, 440] on div at bounding box center [766, 444] width 9 height 9
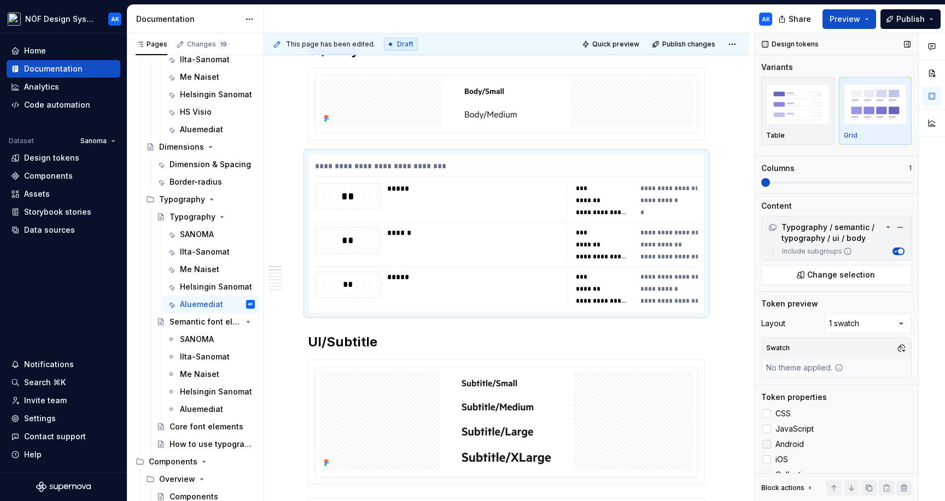
scroll to position [30, 0]
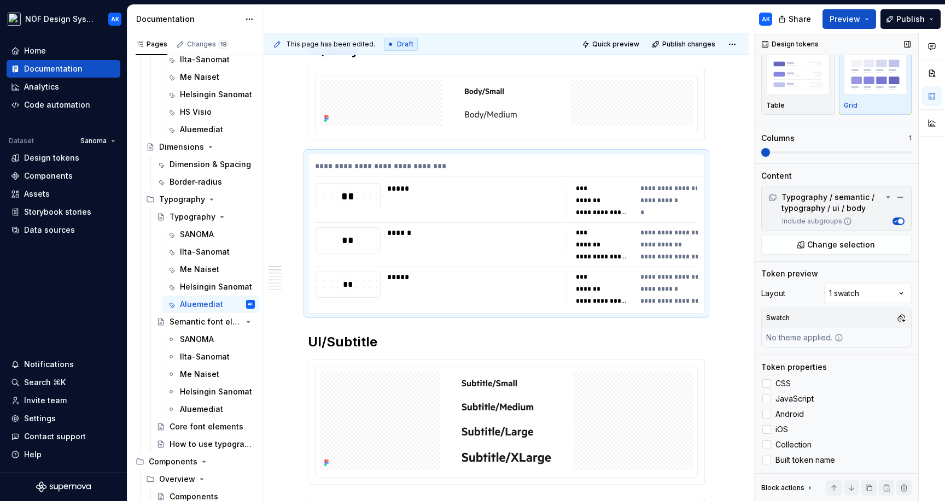
click at [768, 452] on div "CSS JavaScript Android iOS Collection Built token name" at bounding box center [836, 422] width 150 height 90
click at [766, 460] on icon at bounding box center [766, 460] width 0 height 0
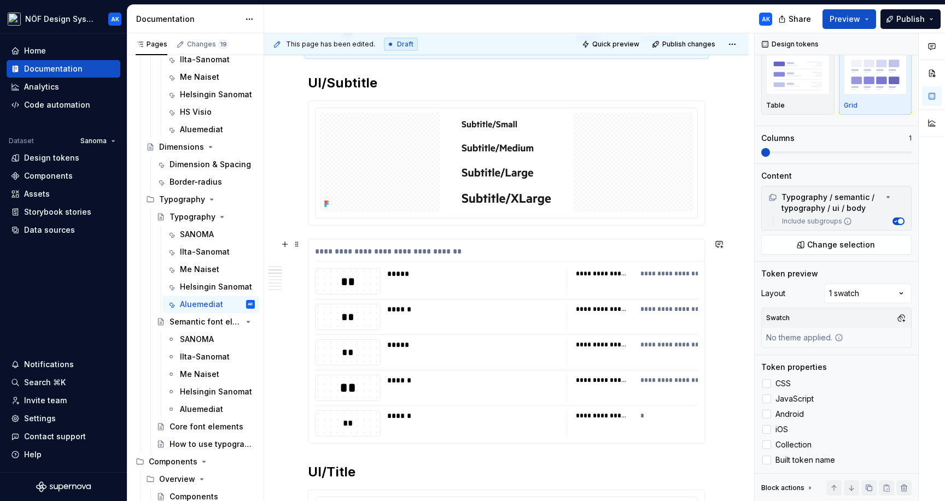
scroll to position [587, 0]
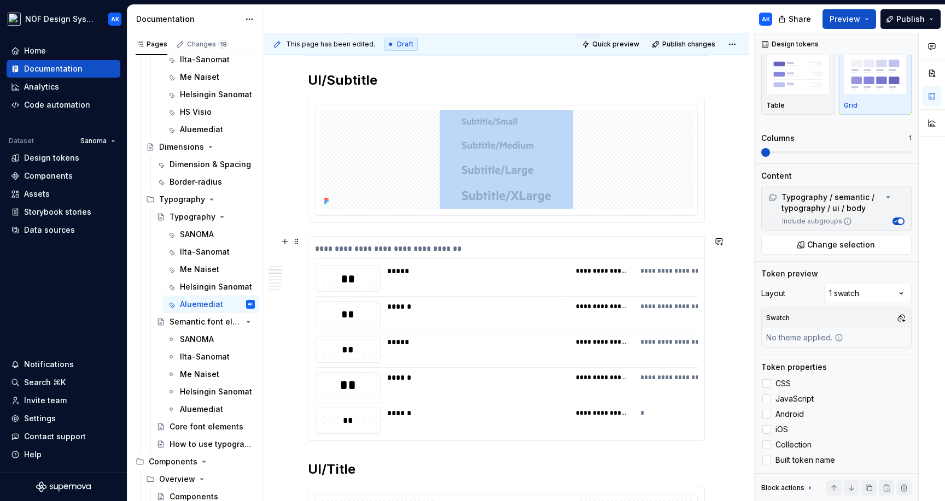
click at [634, 376] on div "**********" at bounding box center [605, 377] width 58 height 11
click at [766, 381] on div at bounding box center [766, 383] width 9 height 9
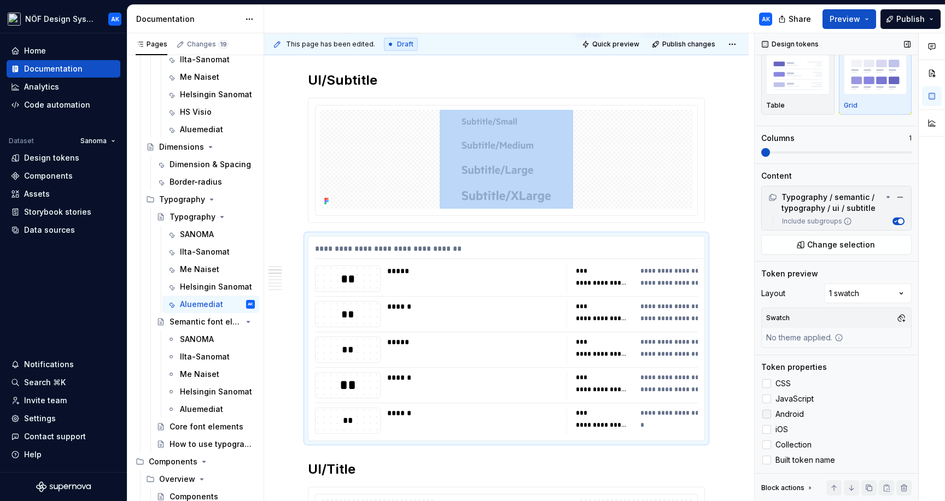
click at [765, 416] on div at bounding box center [766, 414] width 9 height 9
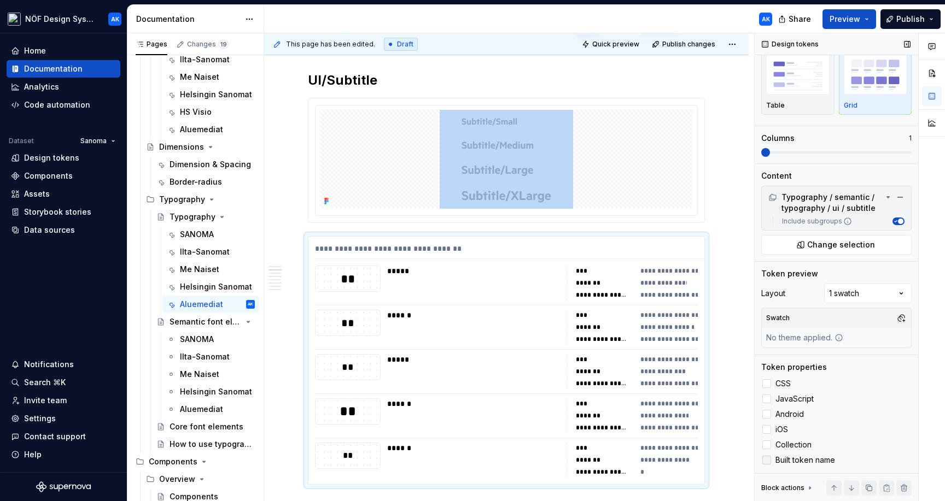
click at [766, 460] on icon at bounding box center [766, 460] width 0 height 0
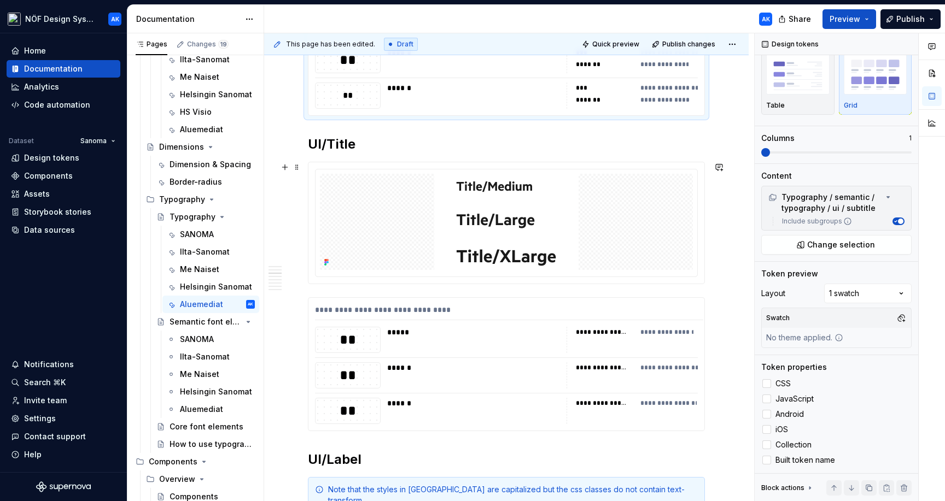
scroll to position [917, 0]
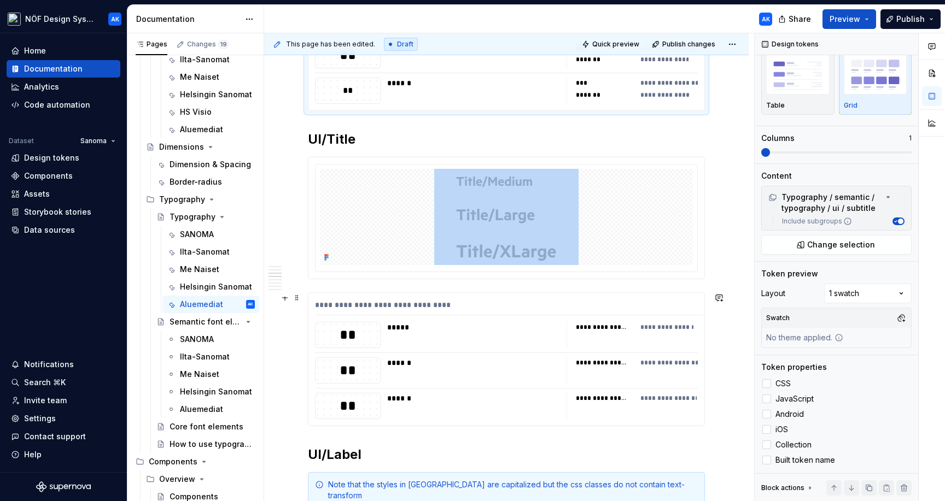
click at [600, 330] on div "**********" at bounding box center [602, 327] width 52 height 9
click at [769, 385] on div at bounding box center [766, 383] width 9 height 9
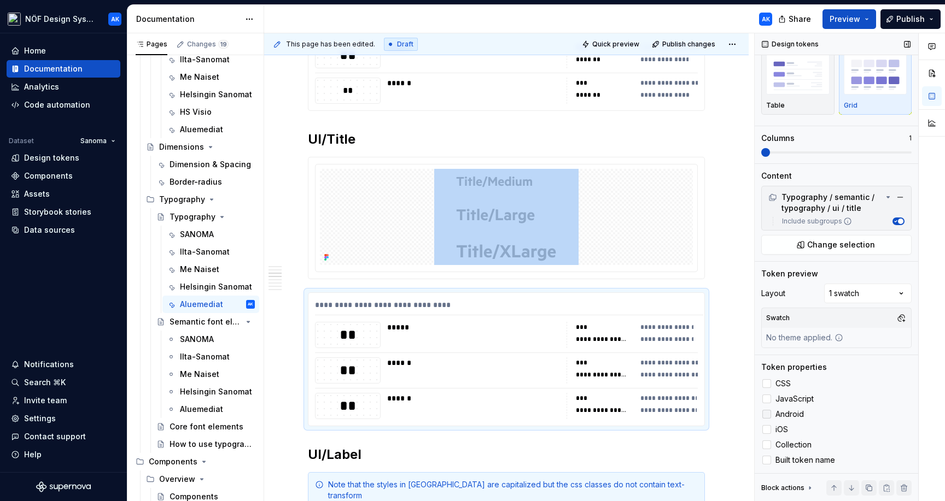
click at [768, 417] on div at bounding box center [766, 414] width 9 height 9
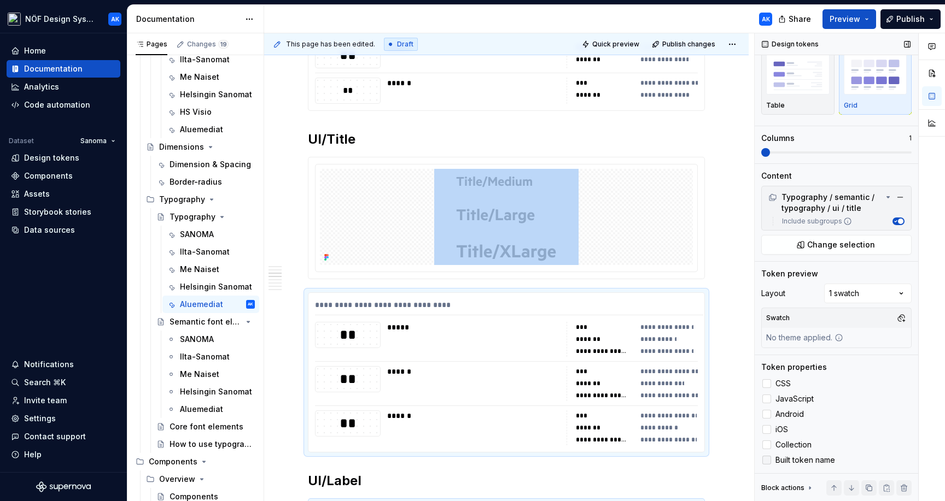
click at [766, 460] on icon at bounding box center [766, 460] width 0 height 0
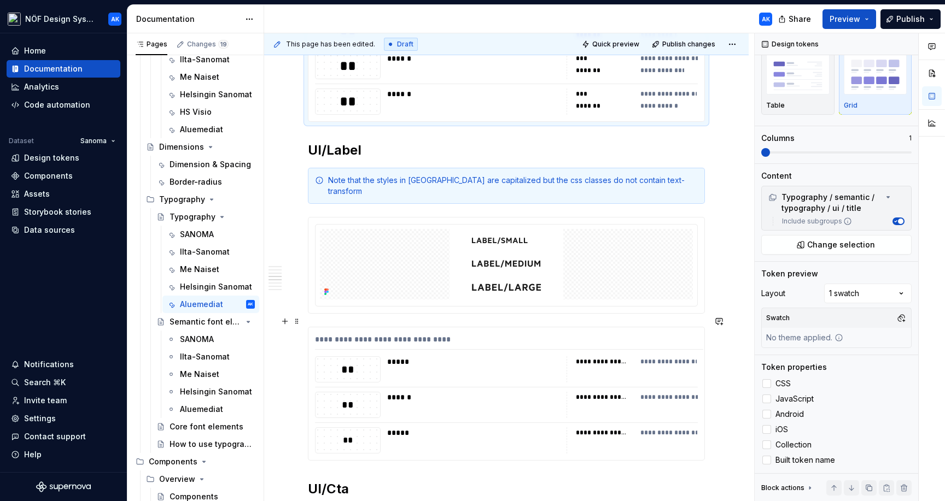
scroll to position [1233, 0]
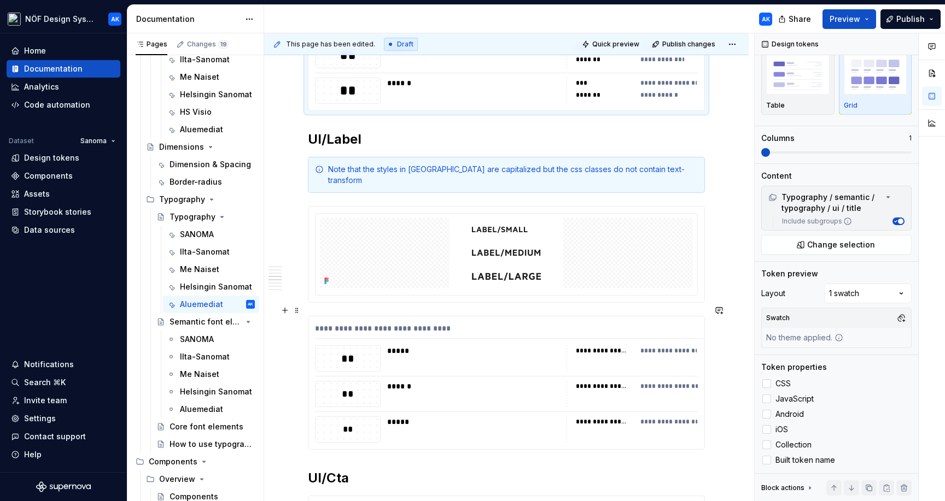
click at [620, 333] on div "**********" at bounding box center [506, 383] width 396 height 133
click at [763, 381] on div at bounding box center [766, 383] width 9 height 9
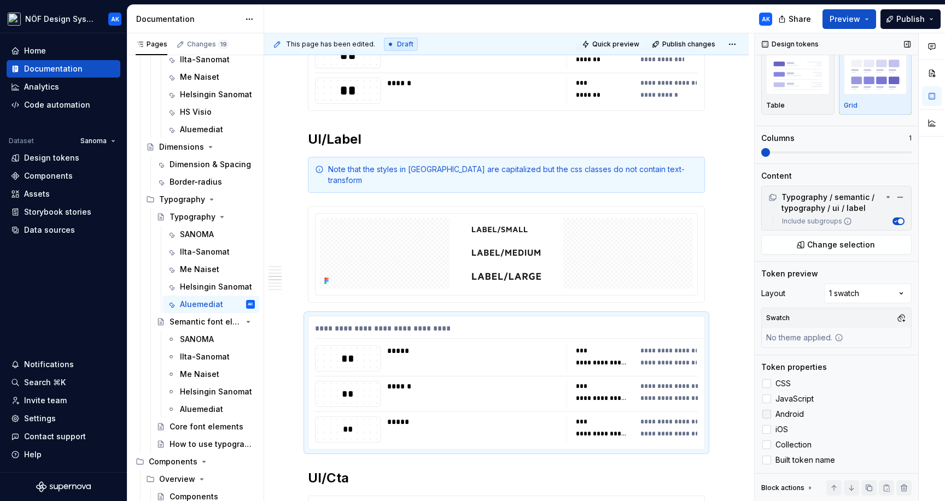
click at [766, 415] on div at bounding box center [766, 414] width 9 height 9
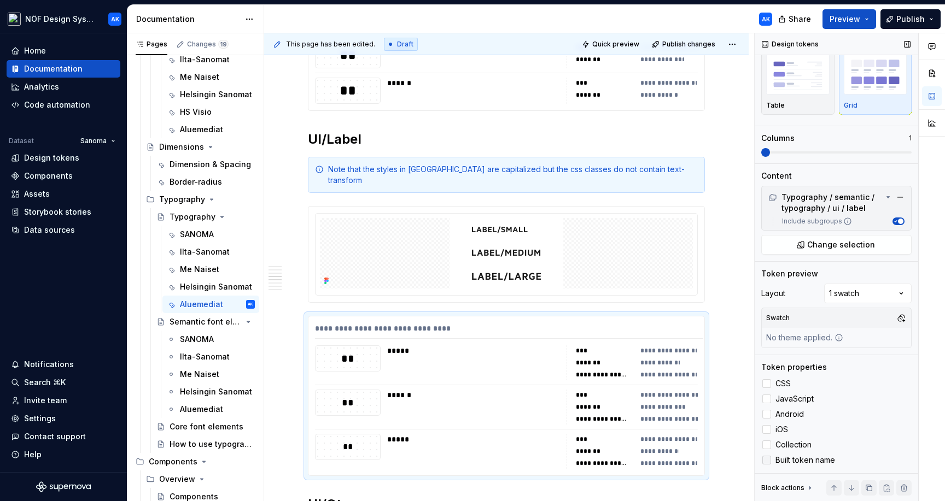
click at [764, 456] on div at bounding box center [766, 460] width 9 height 9
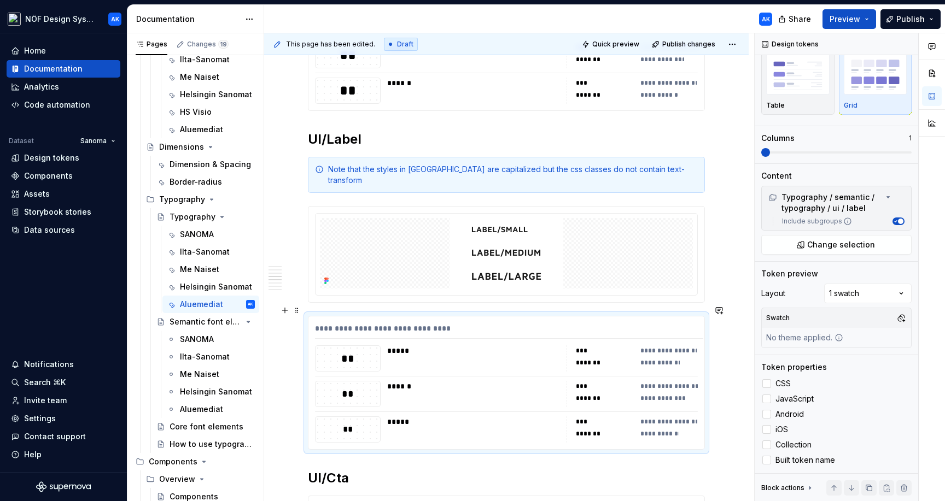
scroll to position [1559, 0]
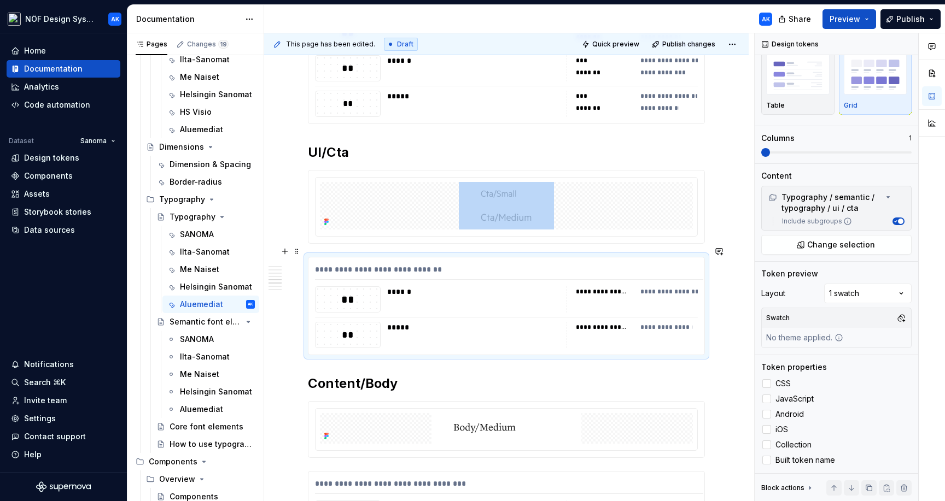
click at [568, 322] on div "**********" at bounding box center [506, 335] width 383 height 26
click at [763, 383] on div at bounding box center [766, 383] width 9 height 9
click at [764, 414] on div at bounding box center [766, 414] width 9 height 9
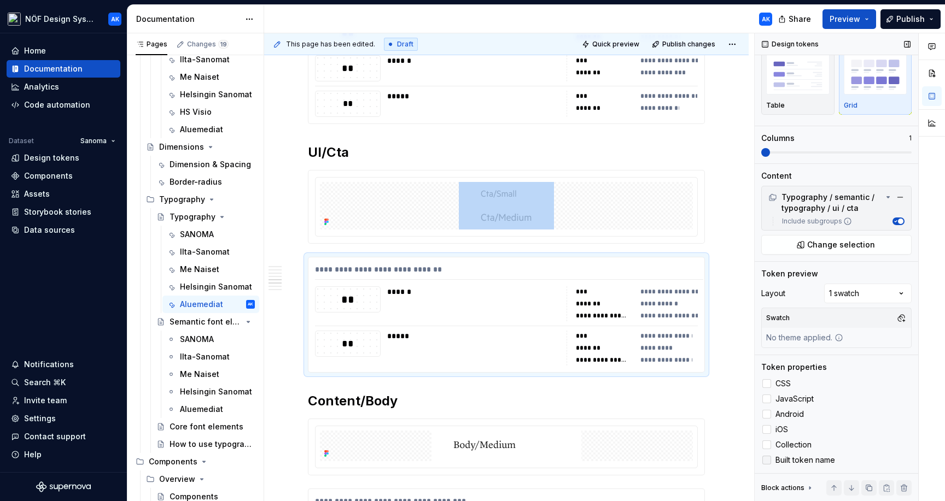
click at [766, 460] on icon at bounding box center [766, 460] width 0 height 0
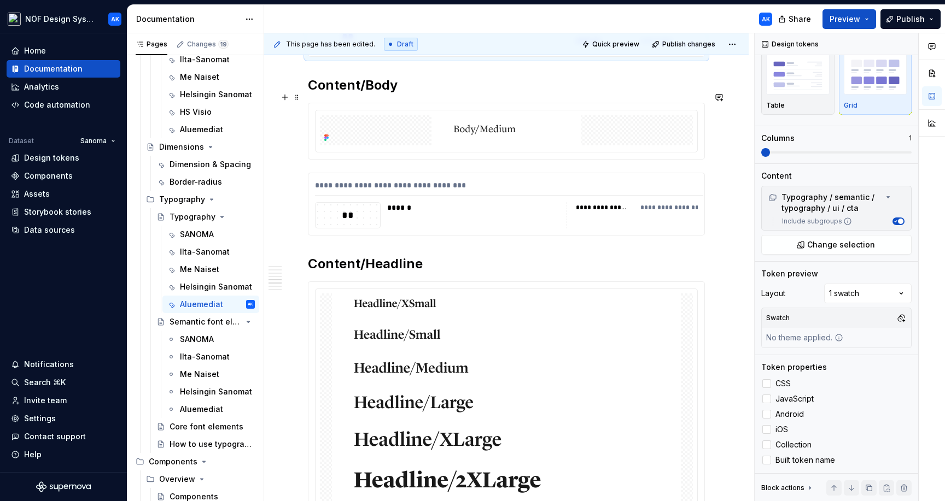
scroll to position [1860, 0]
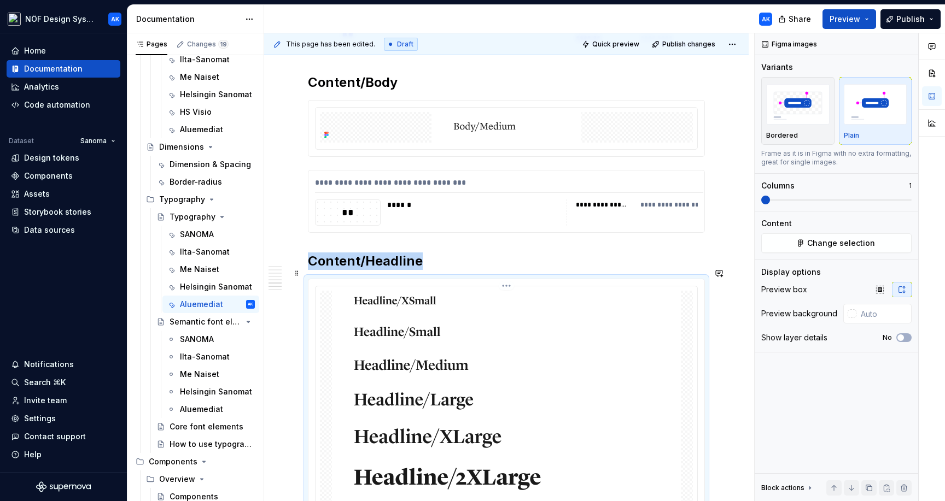
click at [632, 331] on img at bounding box center [506, 469] width 349 height 356
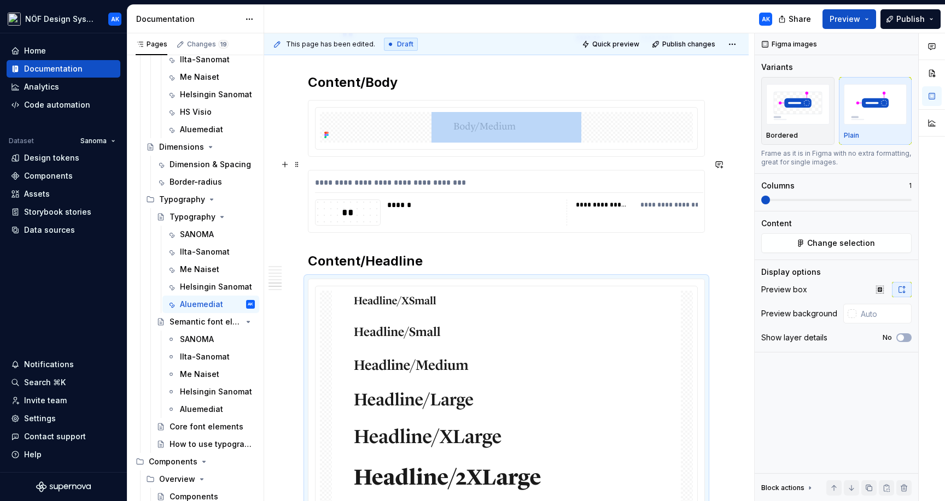
click at [632, 206] on div "**********" at bounding box center [631, 213] width 131 height 26
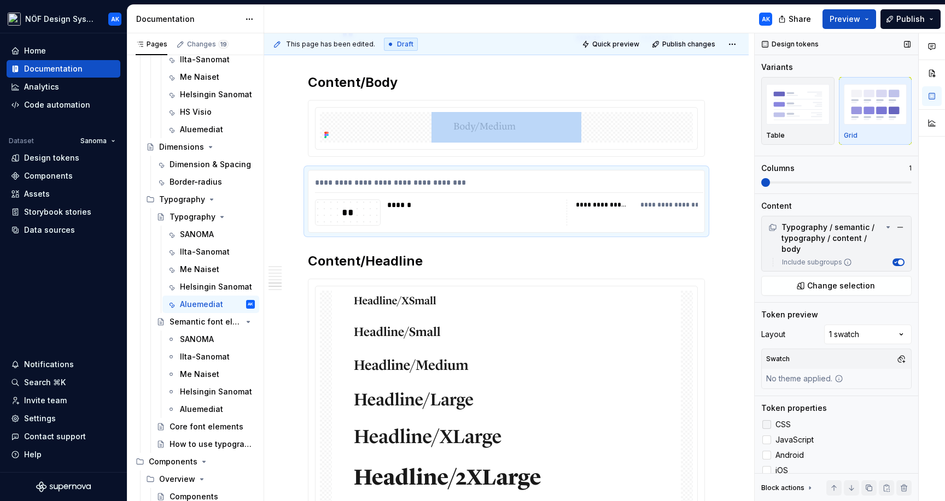
click at [769, 424] on div at bounding box center [766, 424] width 9 height 9
click at [768, 454] on div at bounding box center [766, 455] width 9 height 9
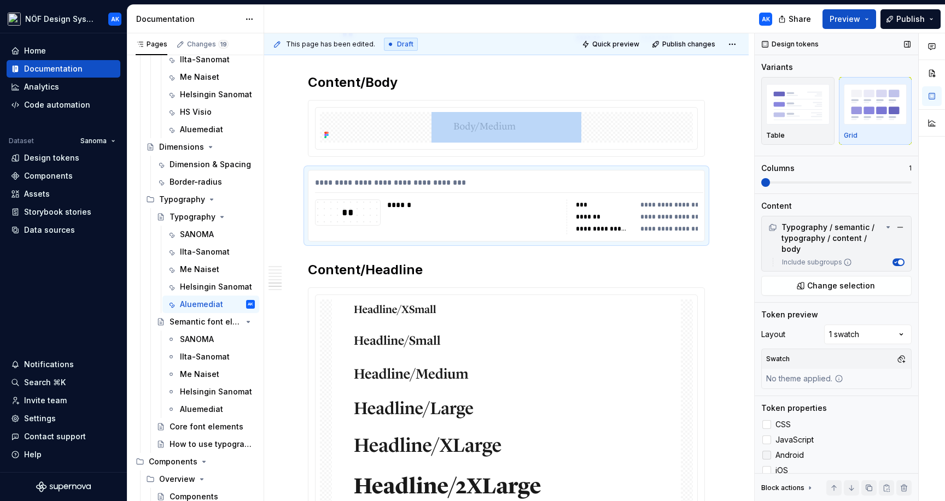
scroll to position [41, 0]
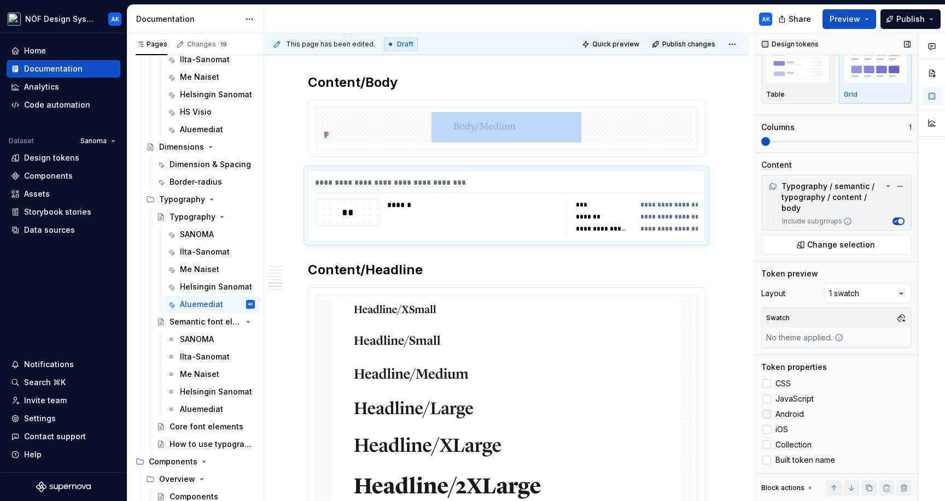
click at [768, 454] on label "Built token name" at bounding box center [836, 460] width 150 height 13
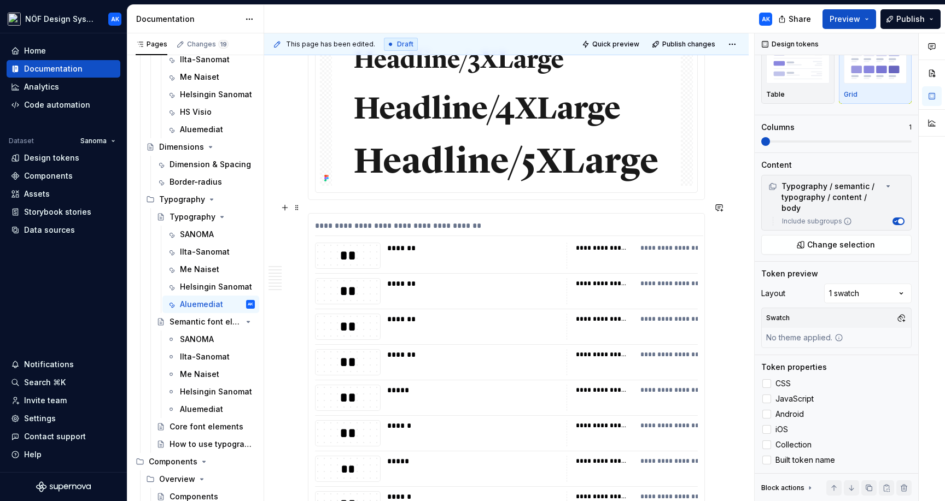
scroll to position [2338, 0]
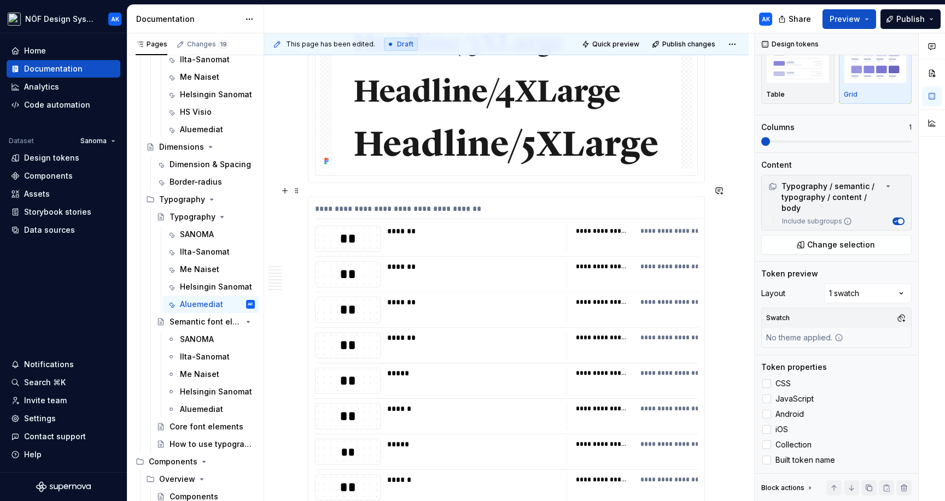
click at [585, 332] on div "**********" at bounding box center [631, 345] width 131 height 26
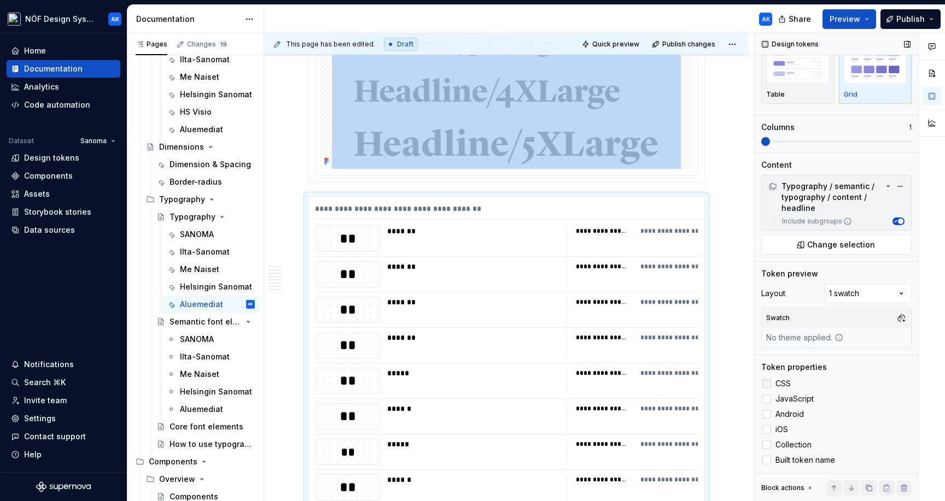
click at [768, 387] on div at bounding box center [766, 383] width 9 height 9
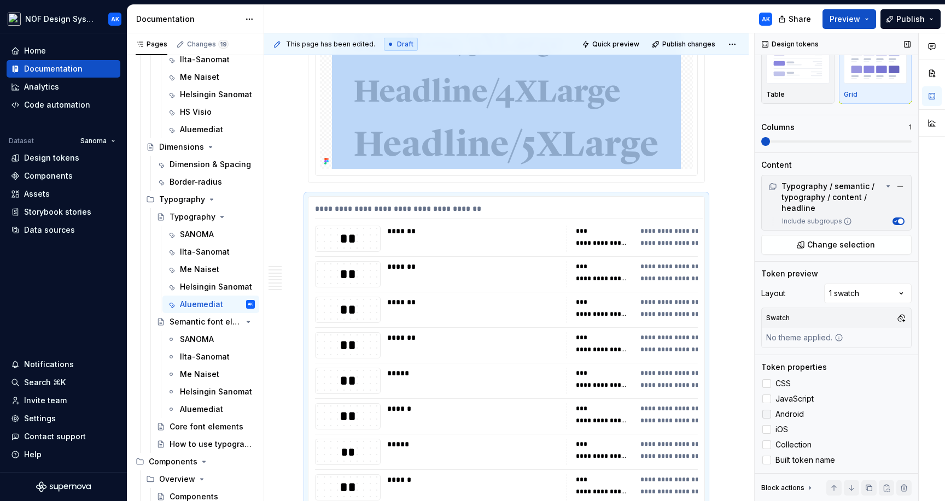
click at [768, 413] on div at bounding box center [766, 414] width 9 height 9
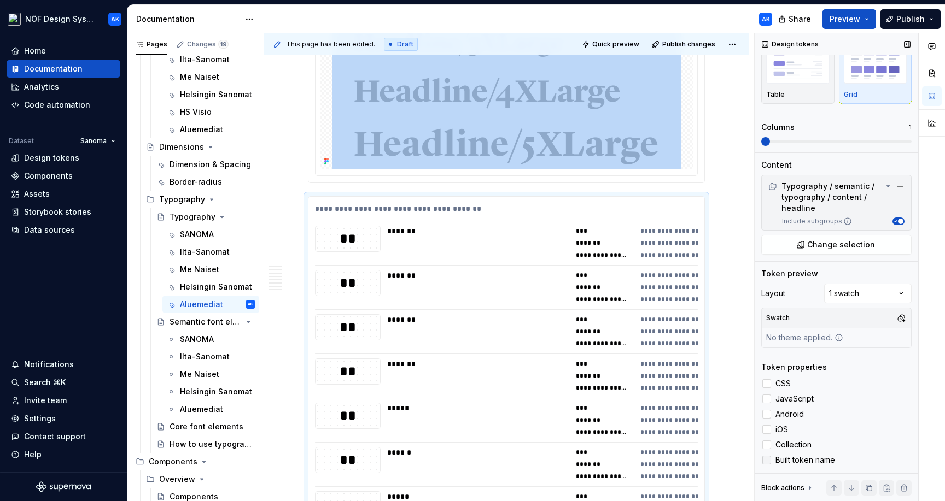
click at [766, 460] on icon at bounding box center [766, 460] width 0 height 0
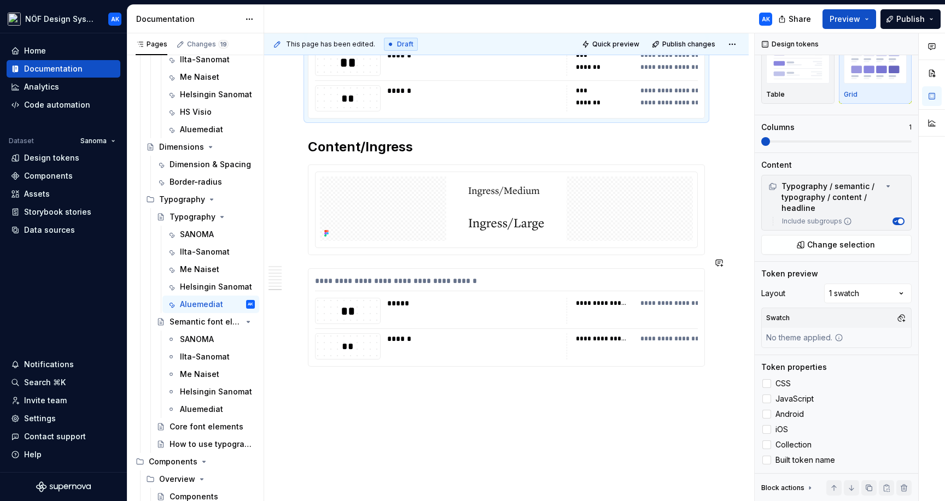
scroll to position [2781, 0]
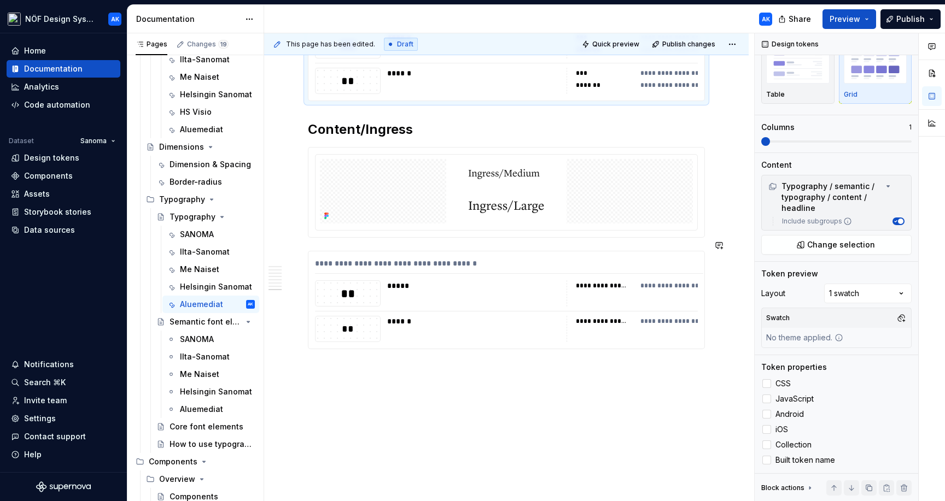
click at [629, 302] on div "**********" at bounding box center [506, 299] width 396 height 97
click at [765, 377] on label "CSS" at bounding box center [836, 383] width 150 height 13
click at [768, 412] on div at bounding box center [766, 414] width 9 height 9
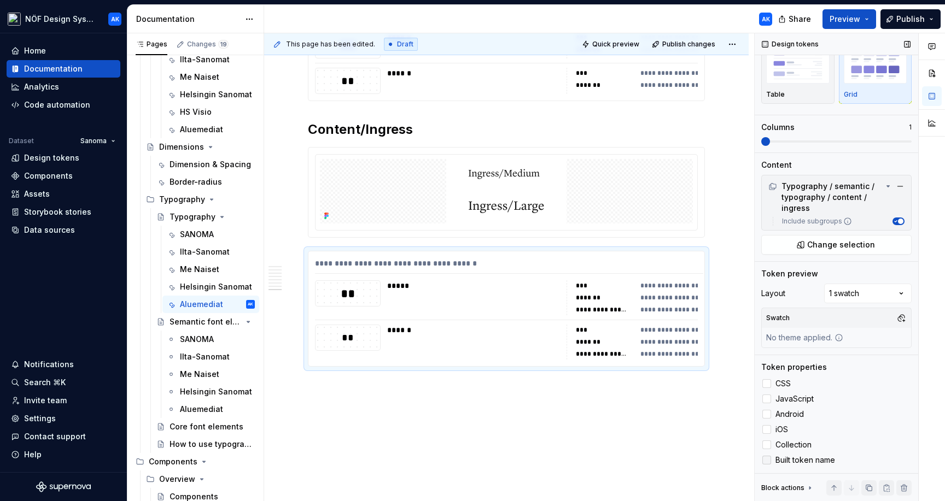
click at [764, 466] on label "Built token name" at bounding box center [836, 460] width 150 height 13
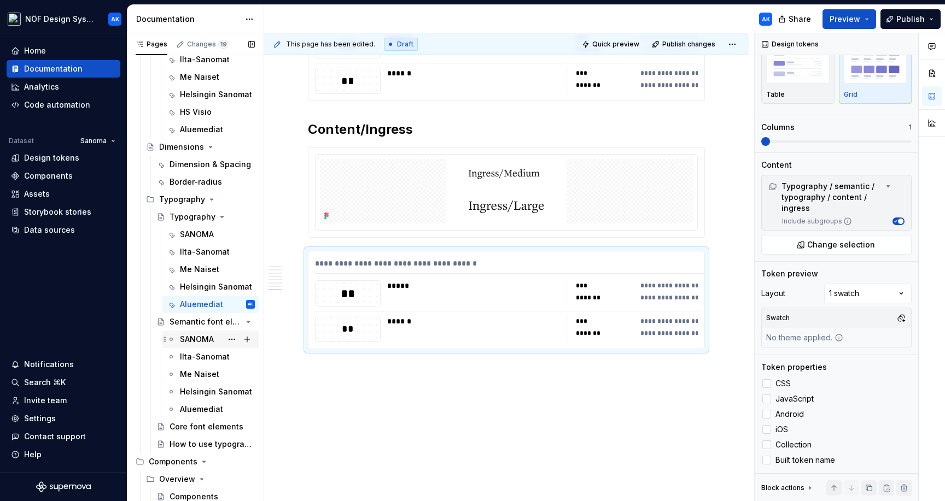
click at [195, 338] on div "SANOMA" at bounding box center [197, 339] width 34 height 11
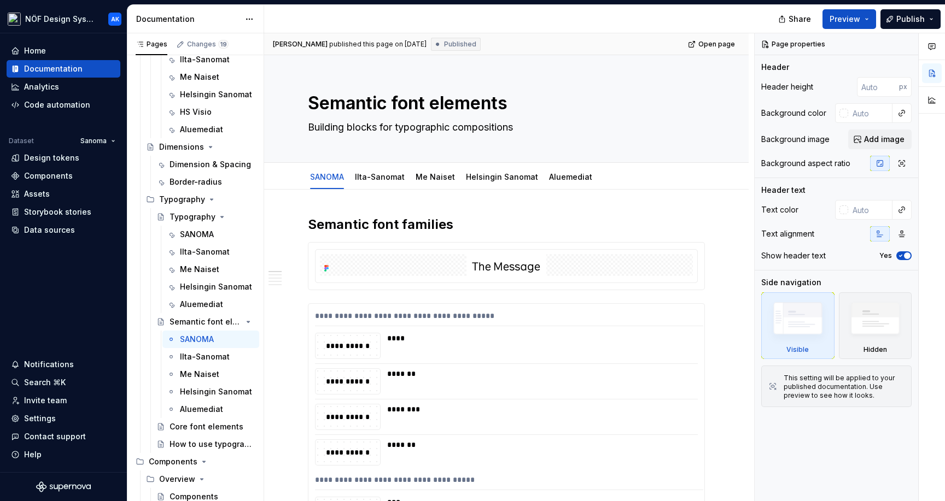
type textarea "*"
